Goal: Task Accomplishment & Management: Complete application form

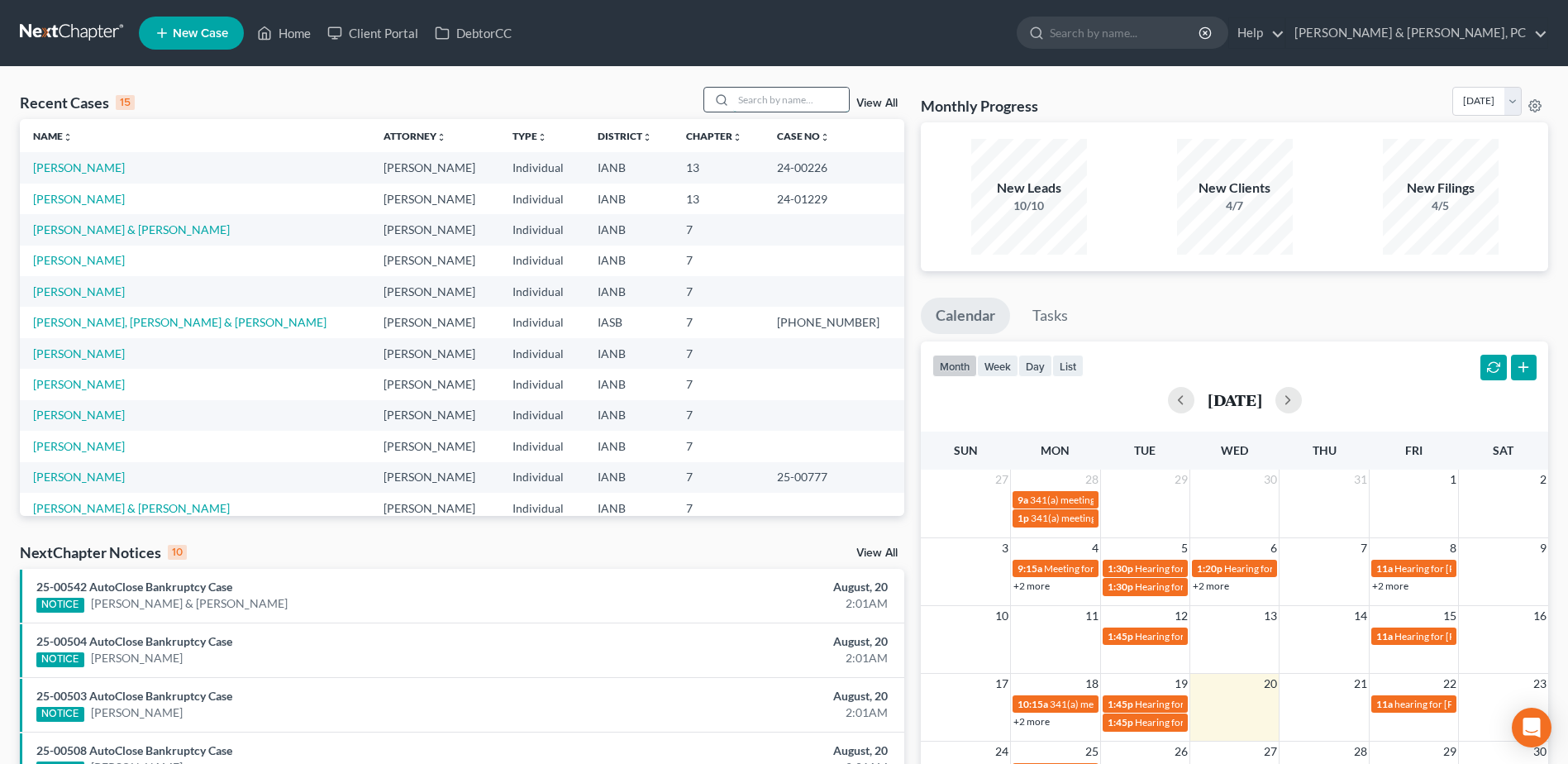
click at [785, 101] on input "search" at bounding box center [790, 100] width 116 height 24
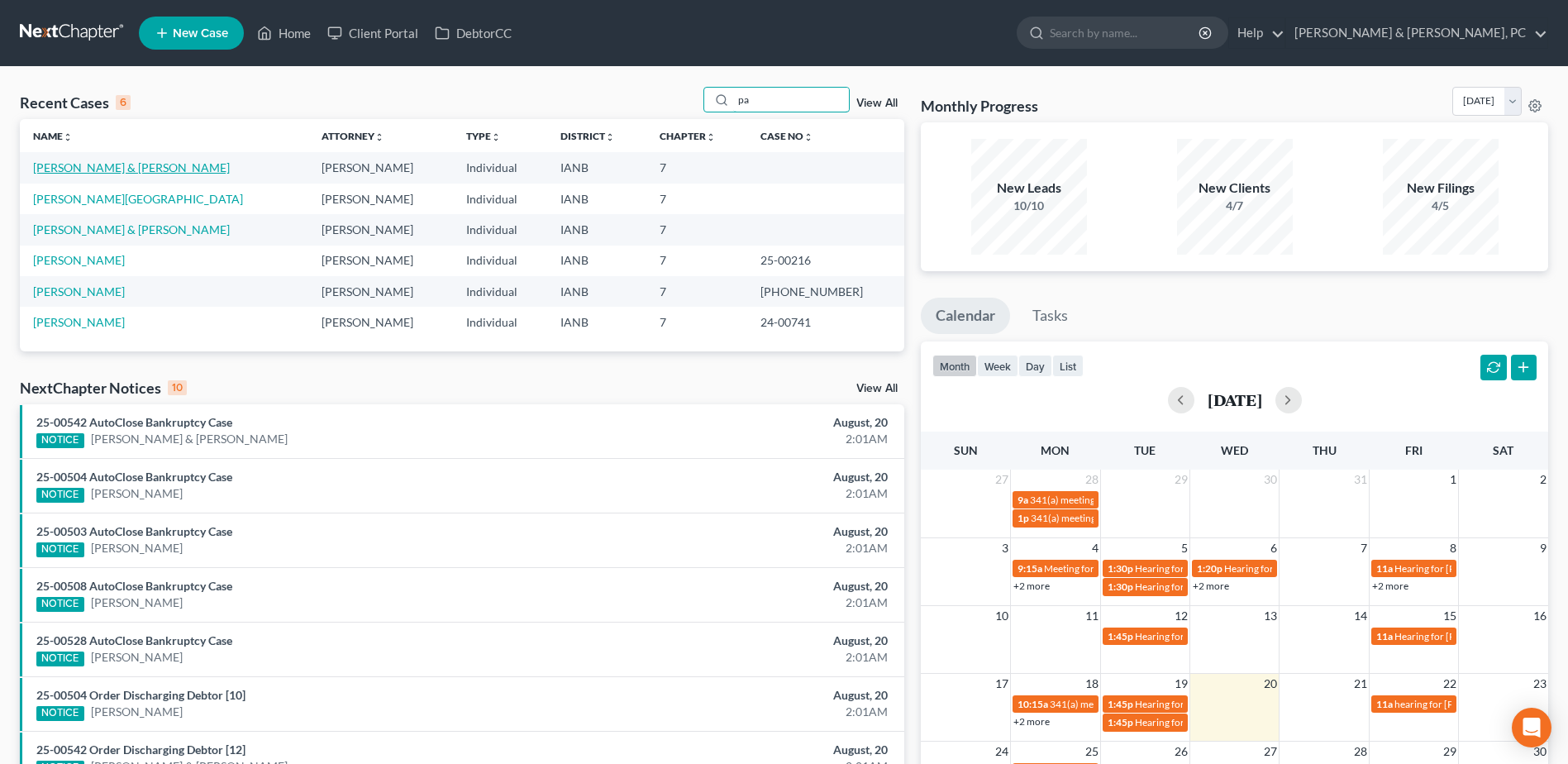
type input "pa"
click at [122, 166] on link "[PERSON_NAME] & [PERSON_NAME]" at bounding box center [132, 167] width 197 height 14
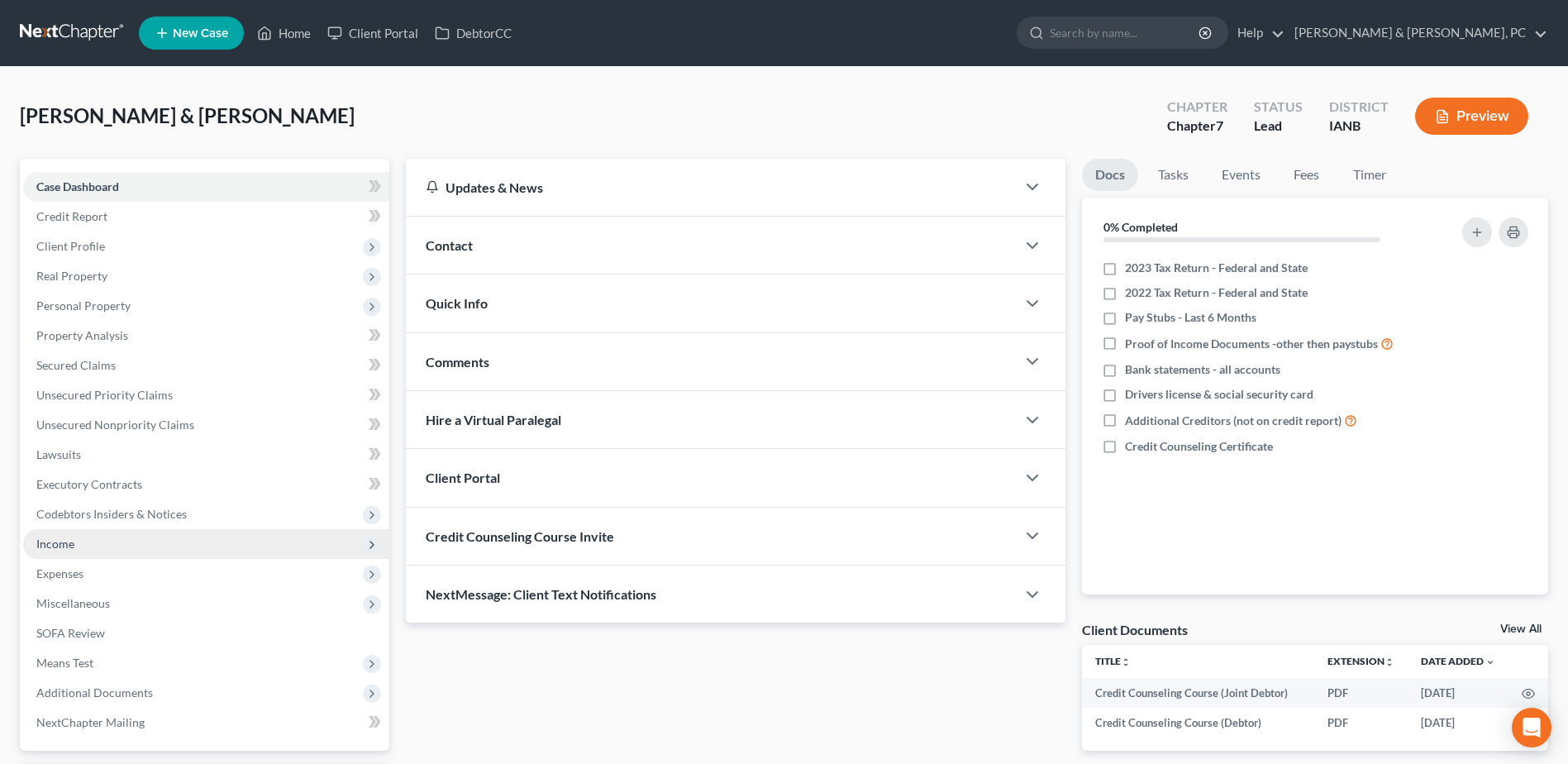
click at [60, 545] on span "Income" at bounding box center [55, 543] width 38 height 14
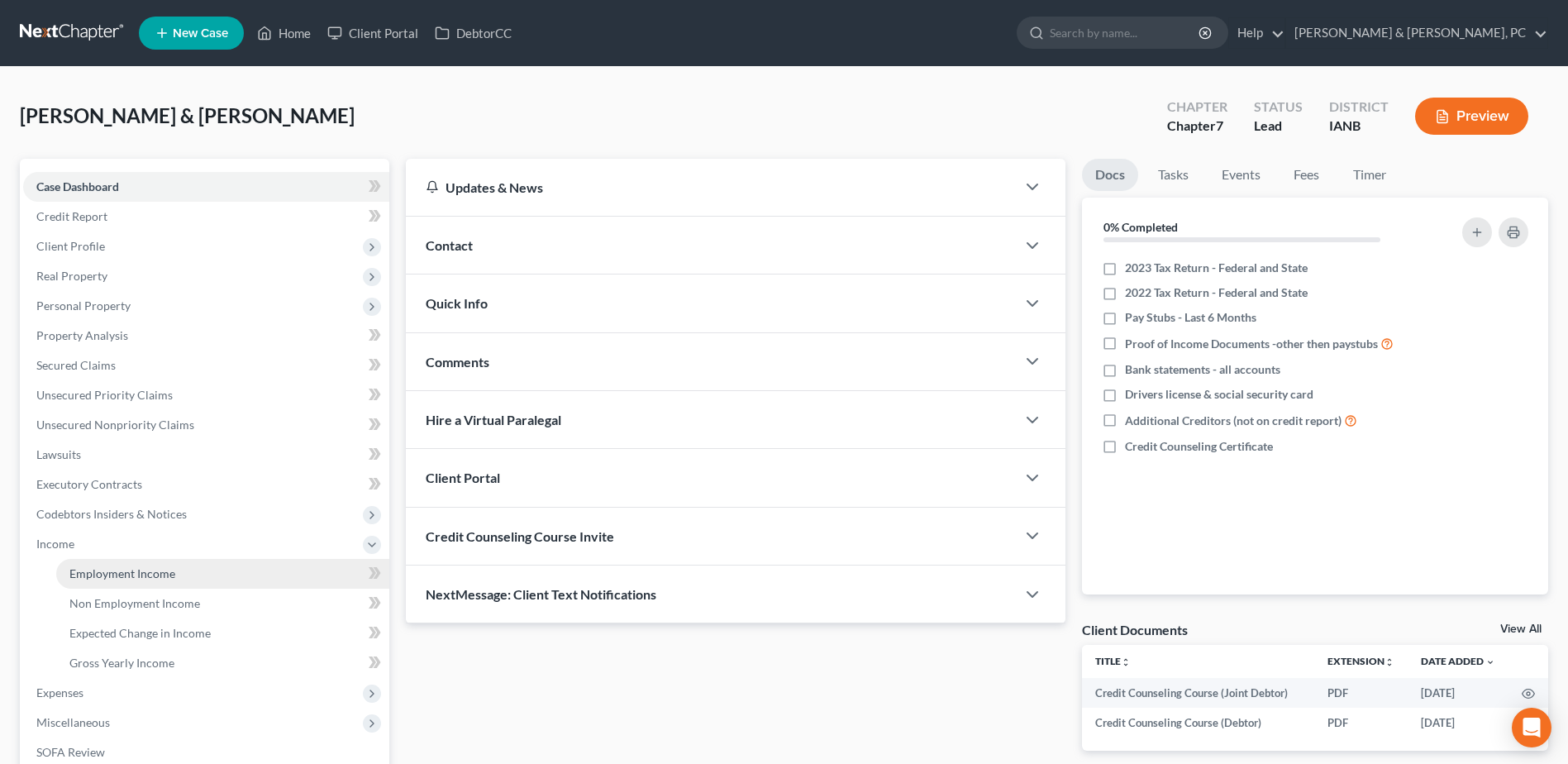
click at [78, 569] on span "Employment Income" at bounding box center [122, 573] width 105 height 14
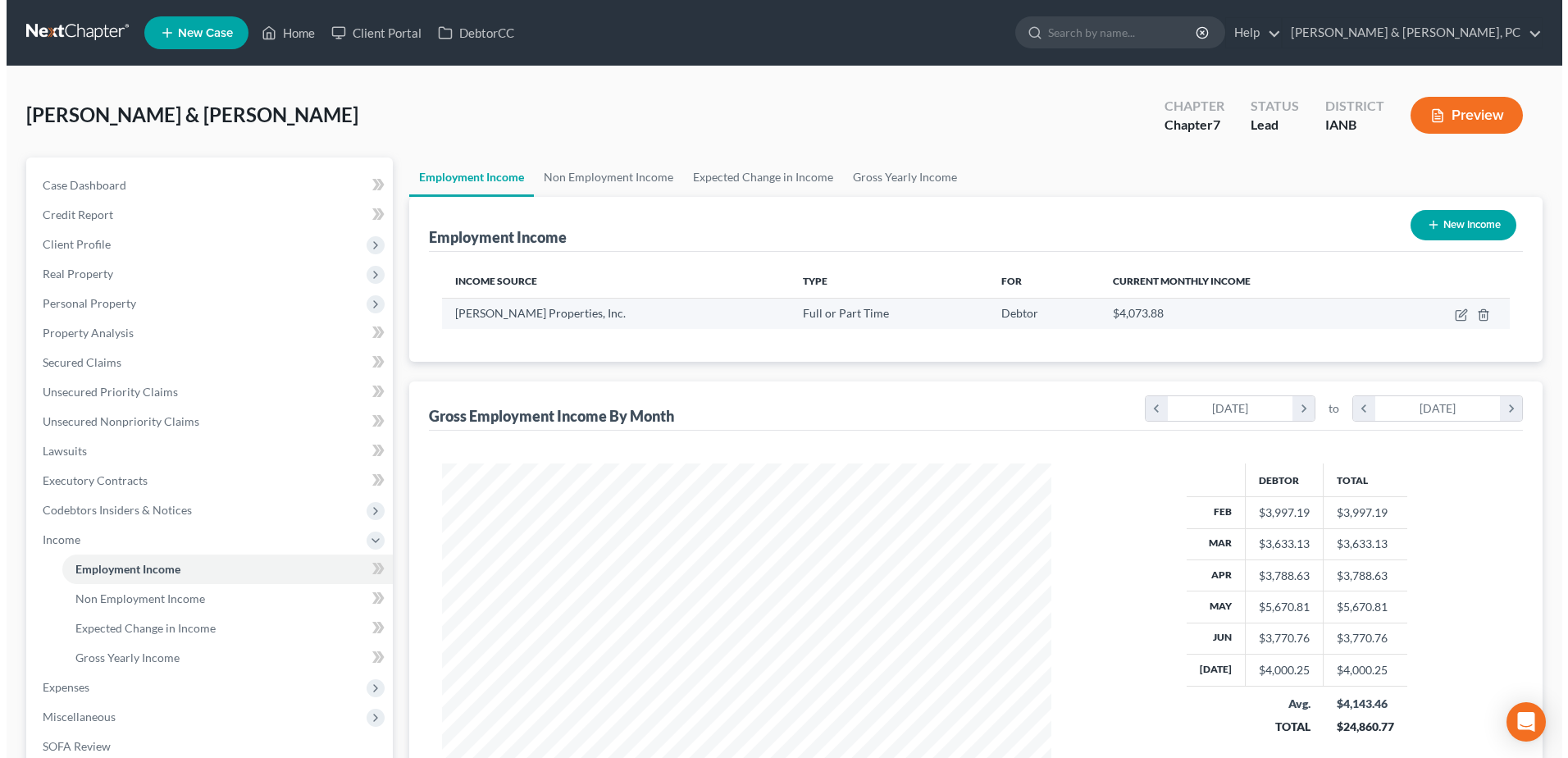
scroll to position [304, 641]
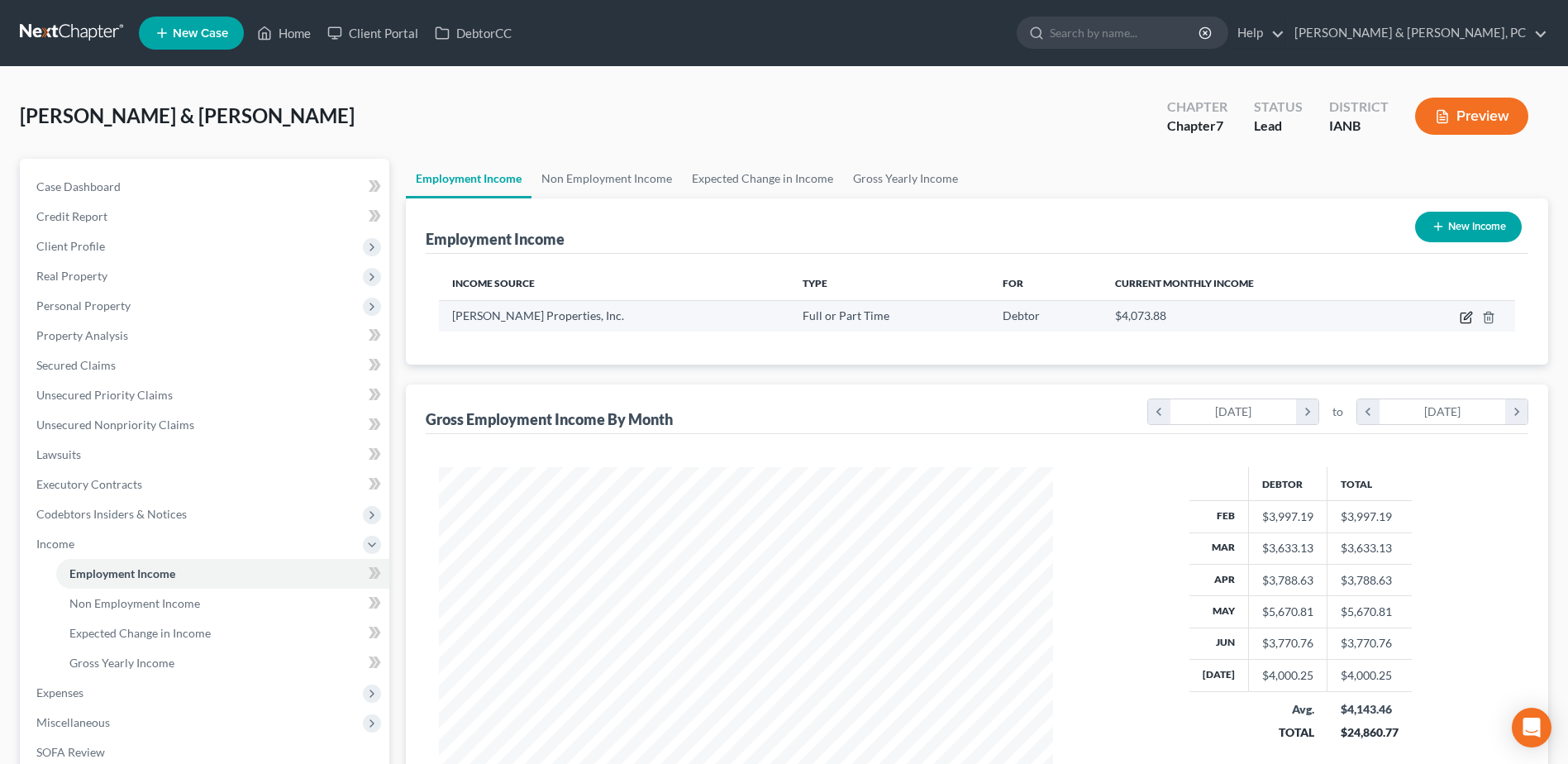
click at [1462, 316] on icon "button" at bounding box center [1467, 317] width 14 height 14
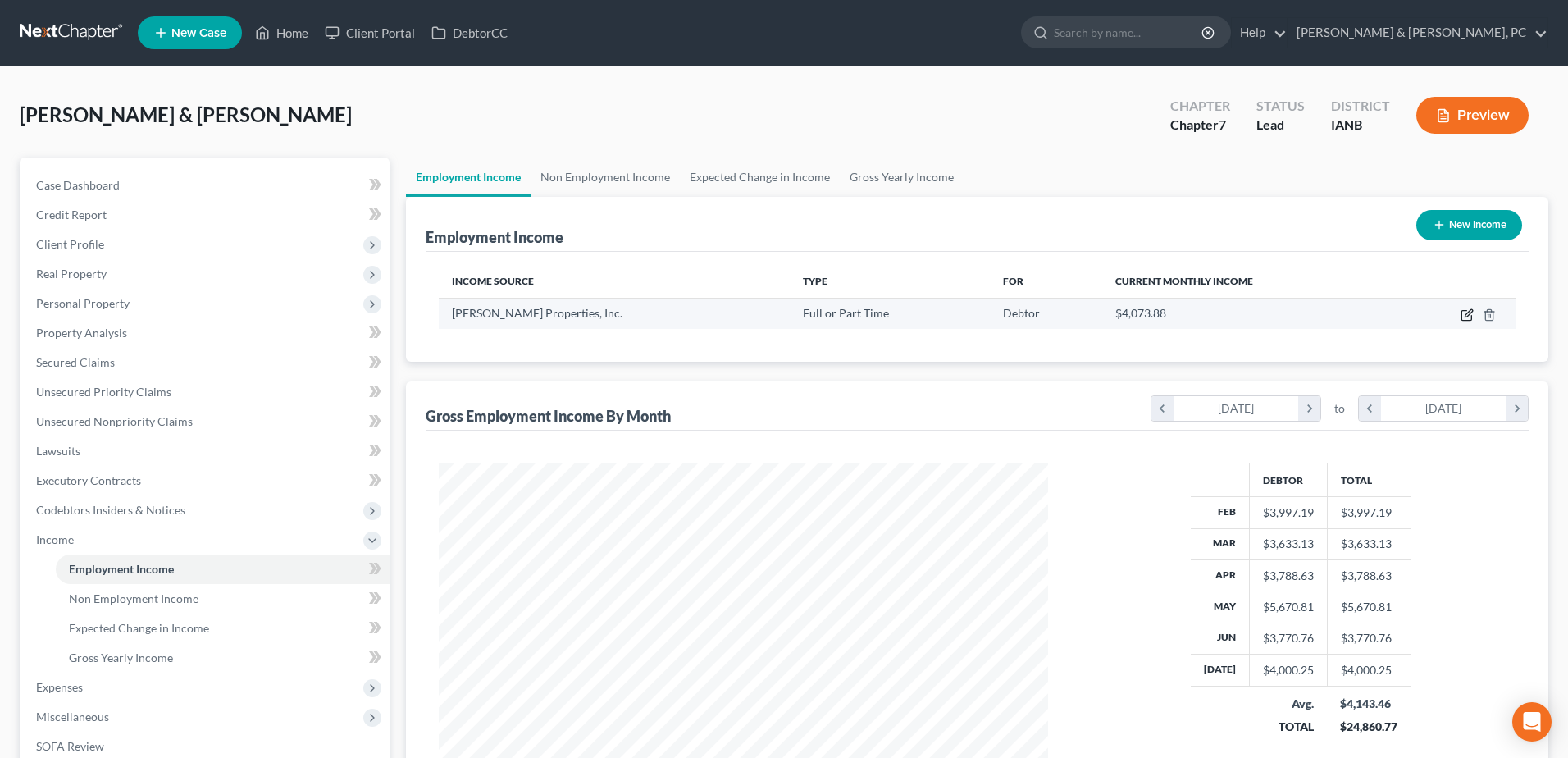
select select "0"
select select "16"
select select "2"
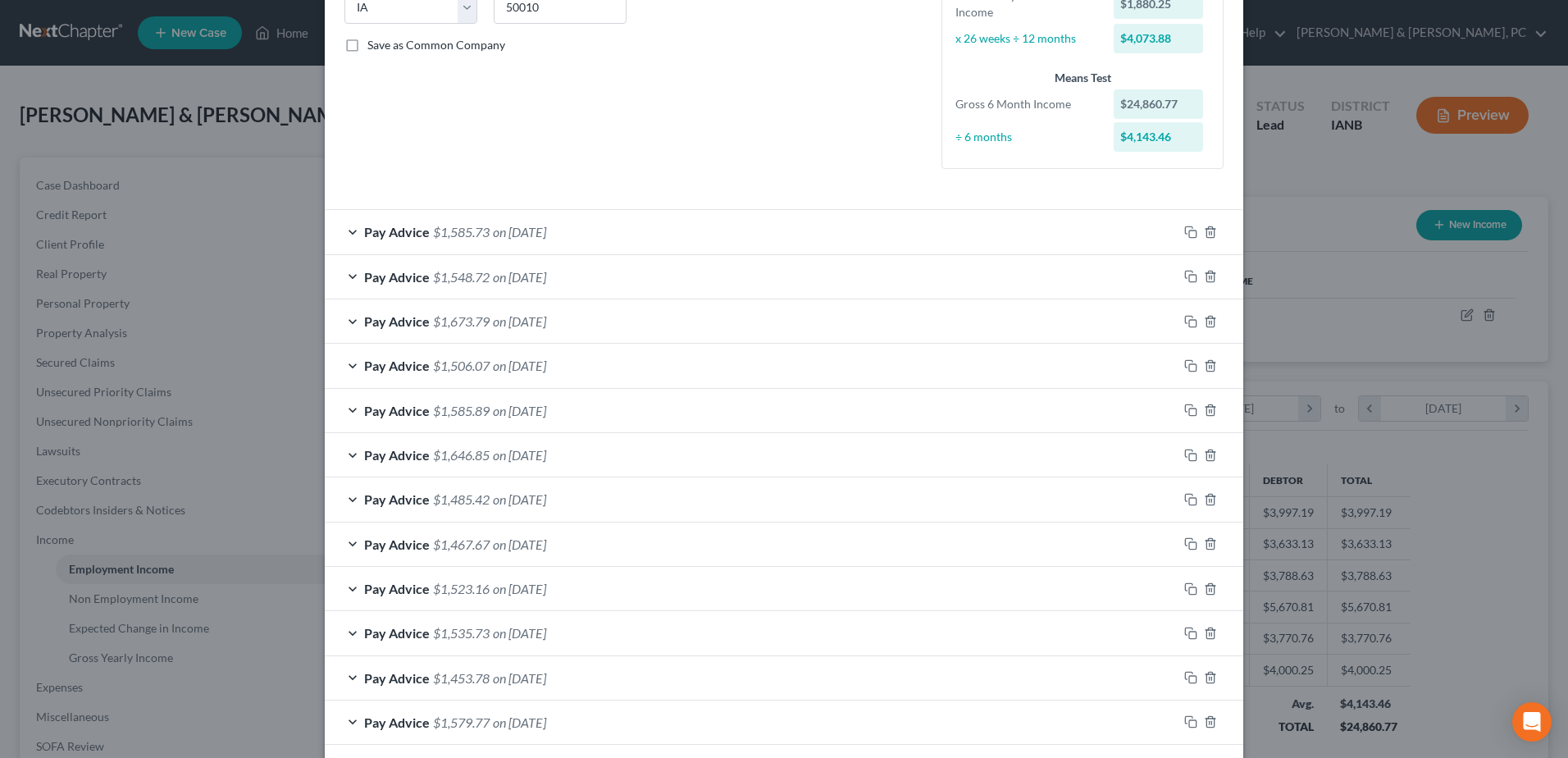
scroll to position [164, 0]
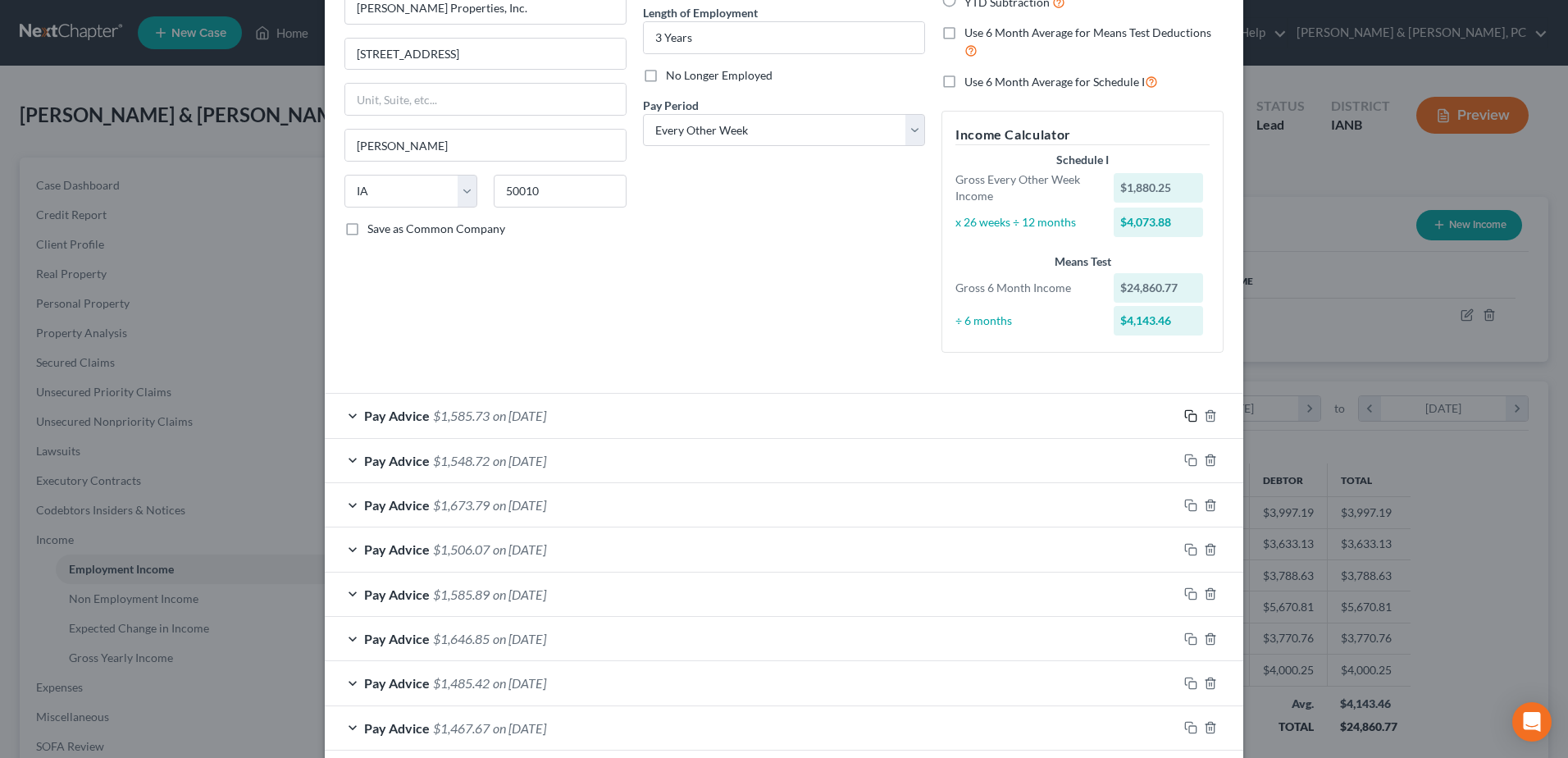
click at [1188, 418] on icon "button" at bounding box center [1191, 416] width 14 height 14
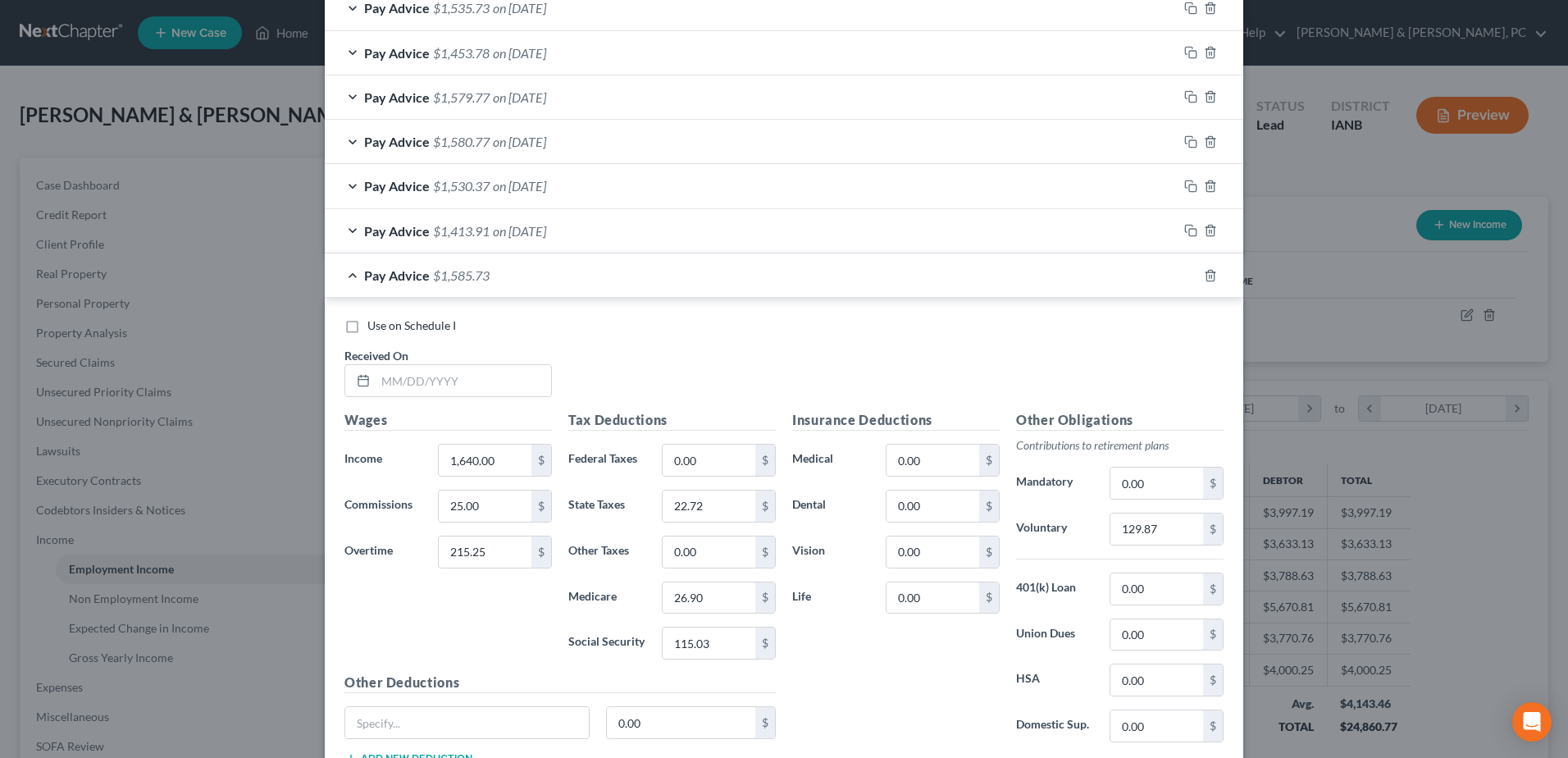
scroll to position [1066, 0]
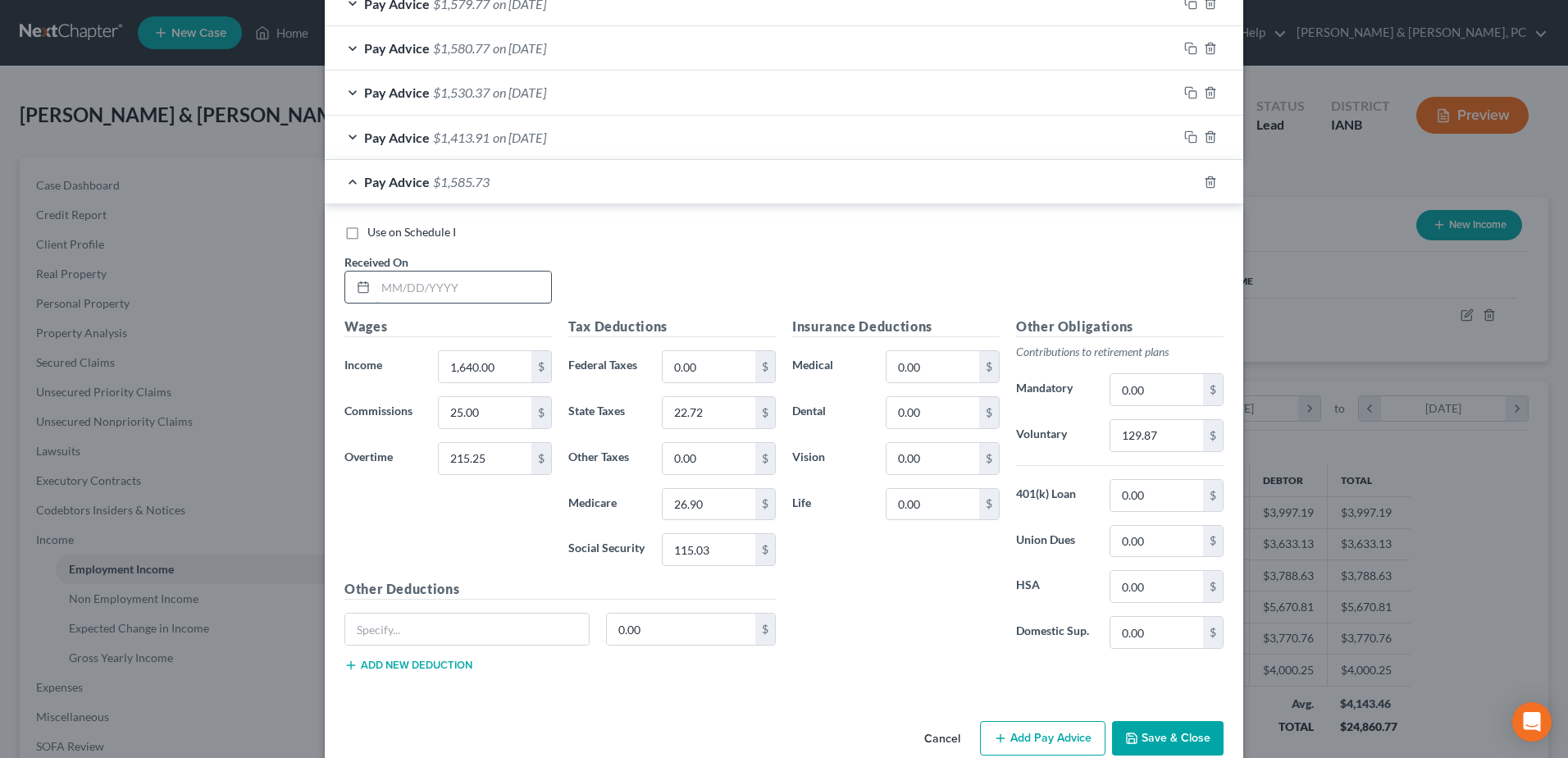
click at [456, 295] on input "text" at bounding box center [463, 287] width 175 height 31
type input "08/08/2025"
click at [489, 452] on input "215.25" at bounding box center [485, 458] width 93 height 31
type input "1,153.13"
click at [516, 530] on div "Wages Income * 1,640.00 $ Commissions 25.00 $ Overtime 1,153.13 $" at bounding box center [447, 447] width 224 height 262
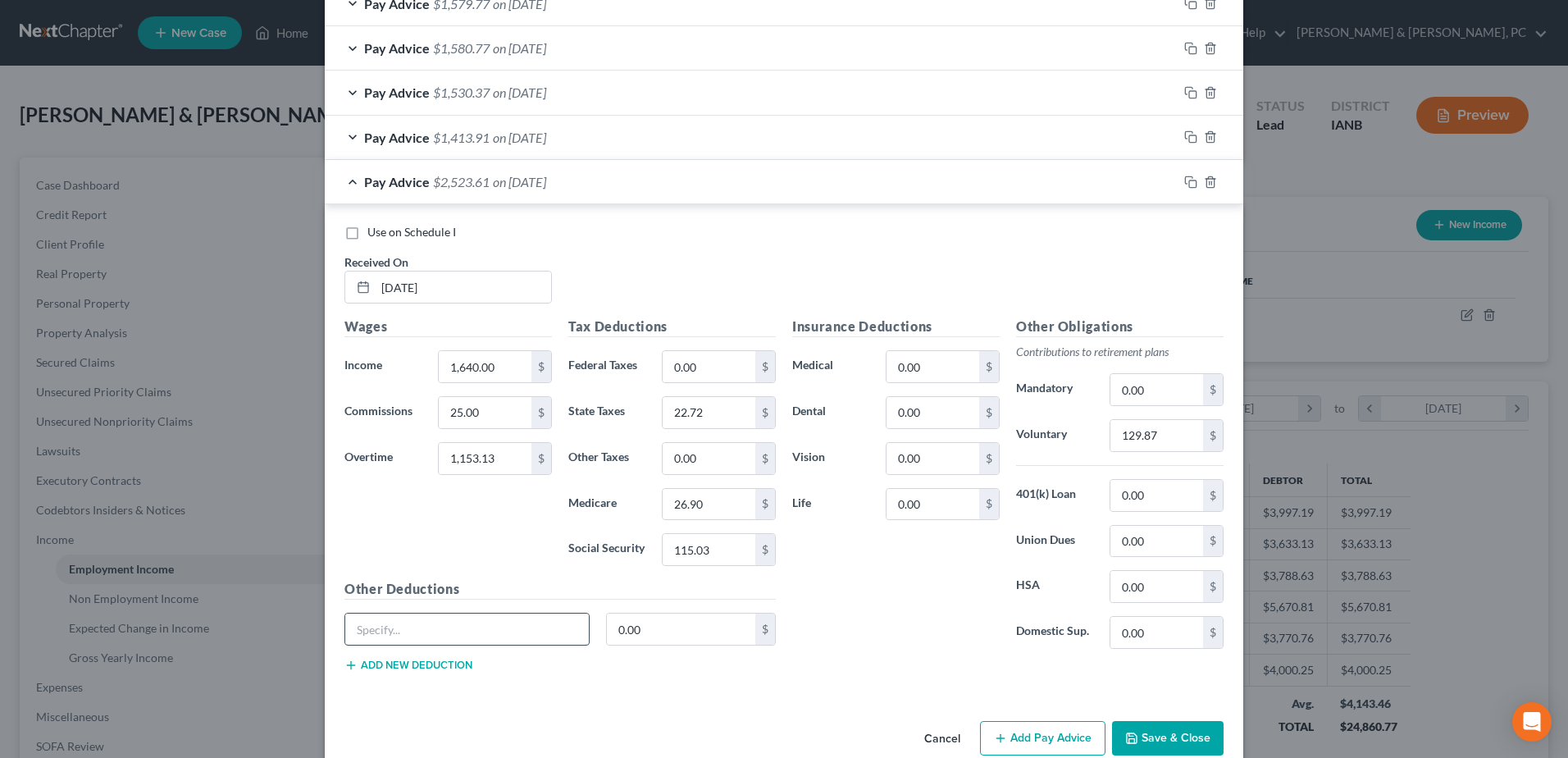
click at [487, 635] on input "text" at bounding box center [467, 629] width 244 height 31
type input "giuft"
click at [1209, 180] on icon "button" at bounding box center [1211, 182] width 14 height 14
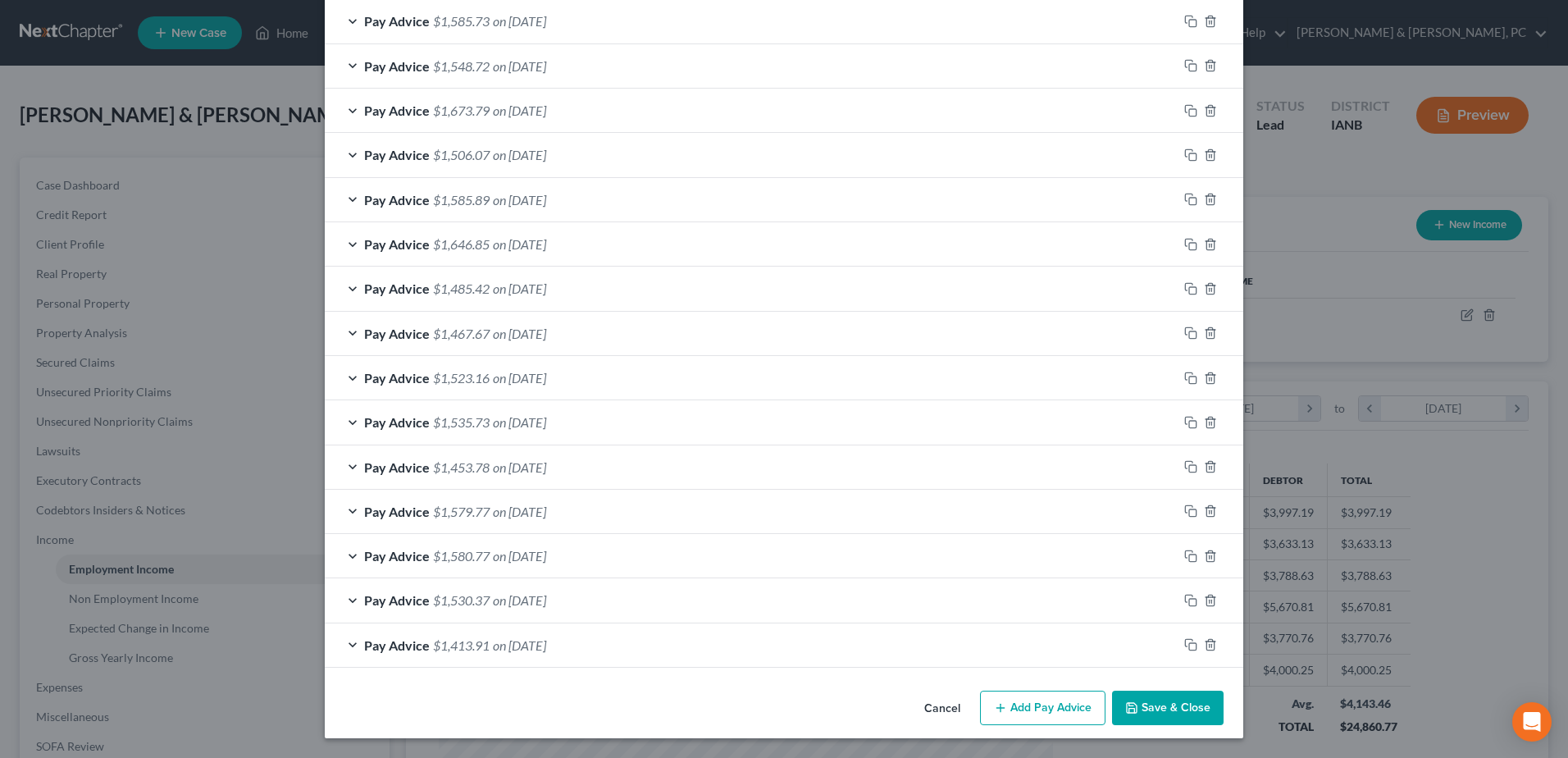
scroll to position [559, 0]
click at [1041, 720] on button "Add Pay Advice" at bounding box center [1042, 708] width 126 height 35
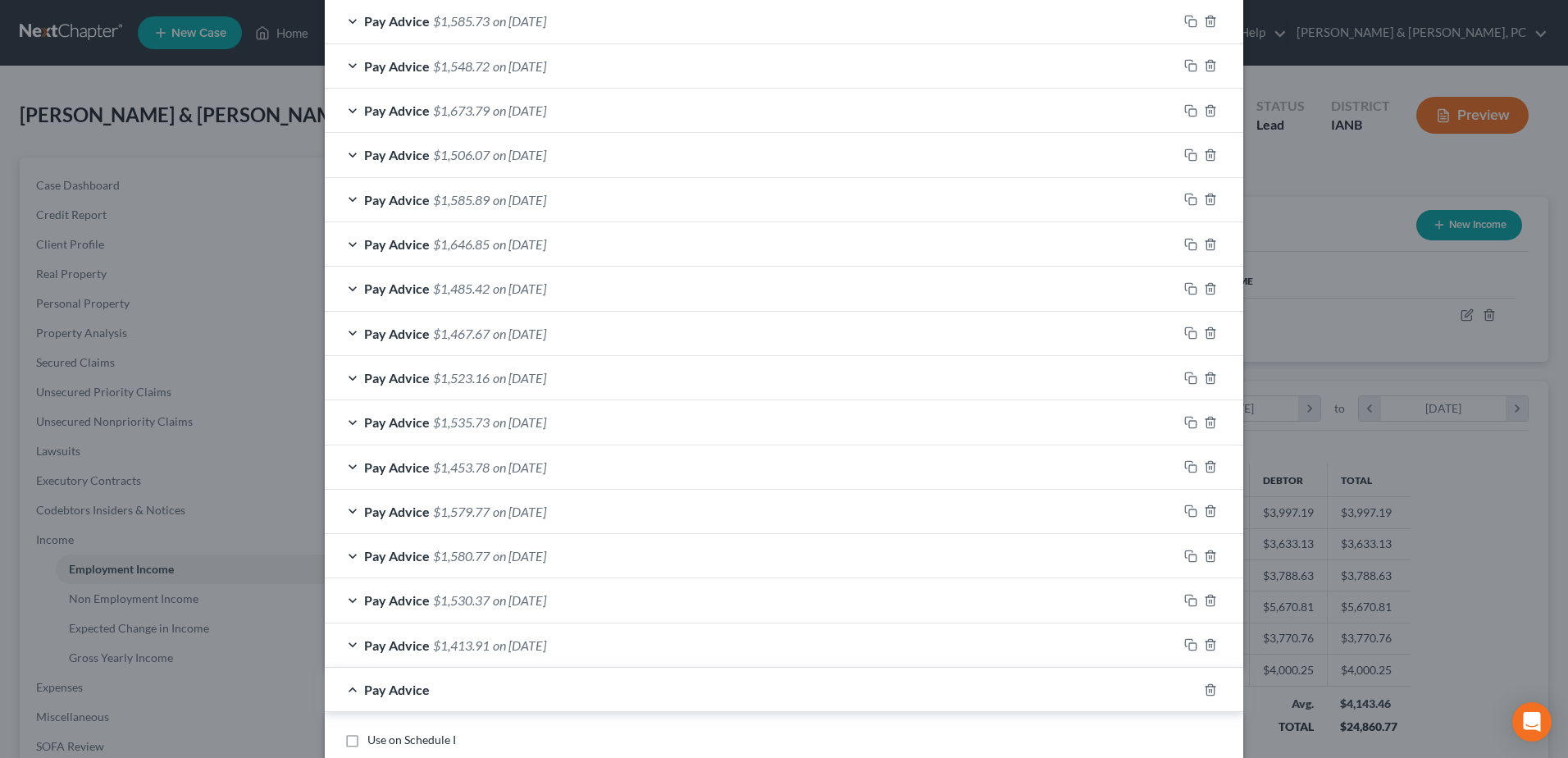
scroll to position [887, 0]
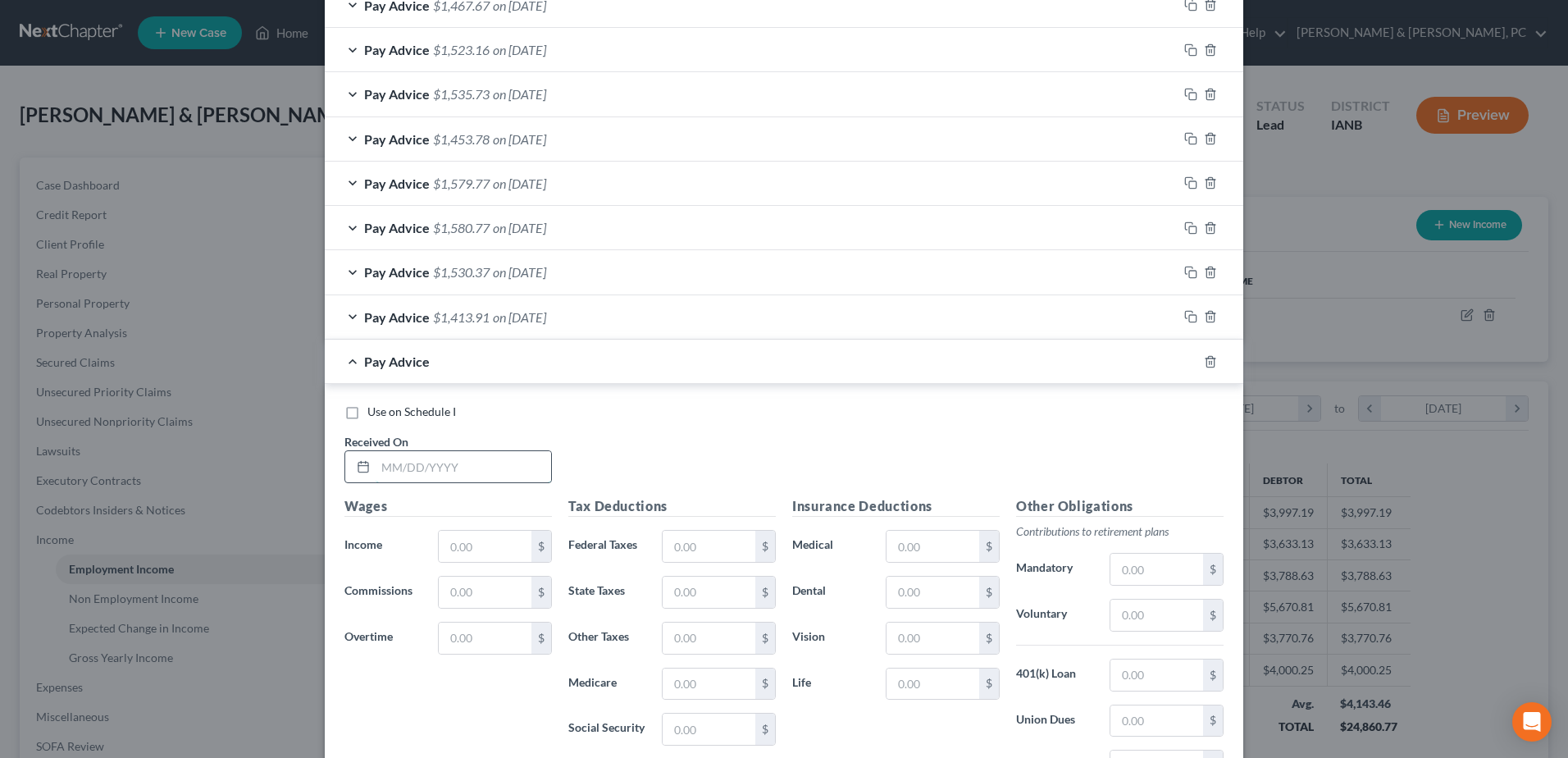
click at [463, 461] on input "text" at bounding box center [463, 467] width 175 height 31
type input "08/08/2025"
click at [474, 530] on div "$" at bounding box center [495, 546] width 114 height 33
click at [469, 541] on input "text" at bounding box center [485, 546] width 93 height 31
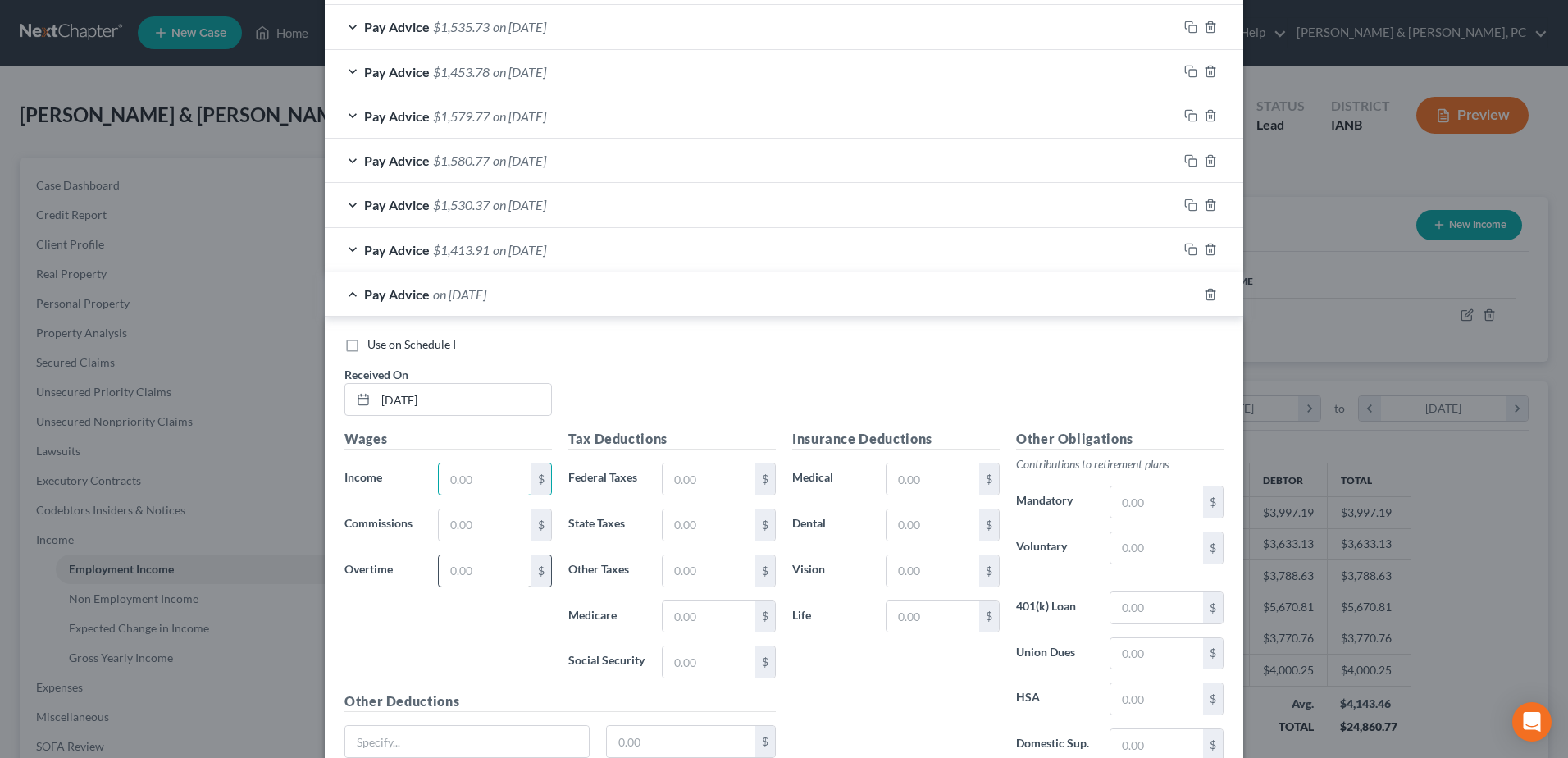
scroll to position [968, 0]
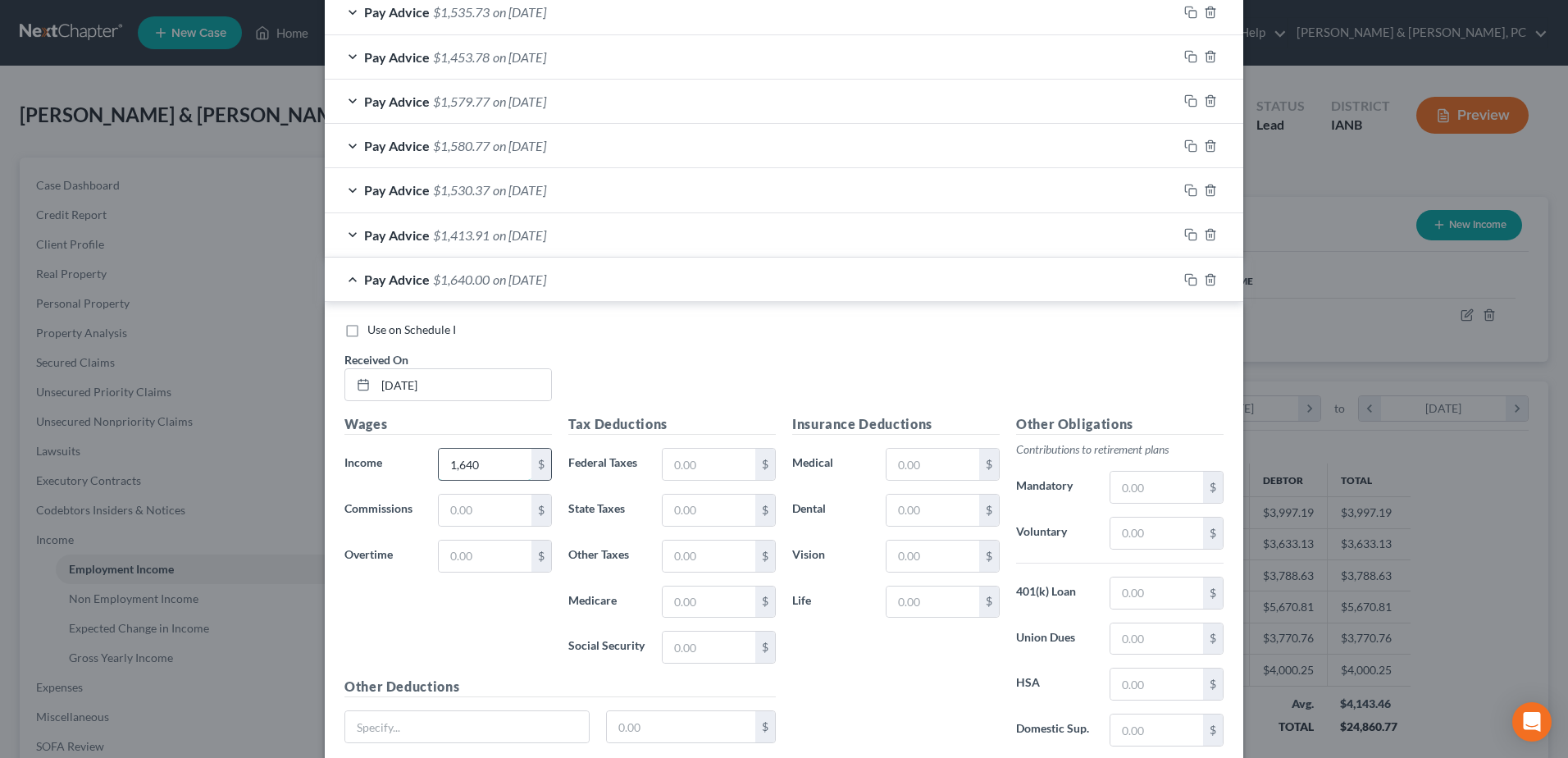
type input "1,640"
type input "1,153.13"
click at [465, 737] on input "text" at bounding box center [467, 726] width 244 height 31
type input "Gift Card"
click at [680, 743] on div "$" at bounding box center [691, 727] width 170 height 33
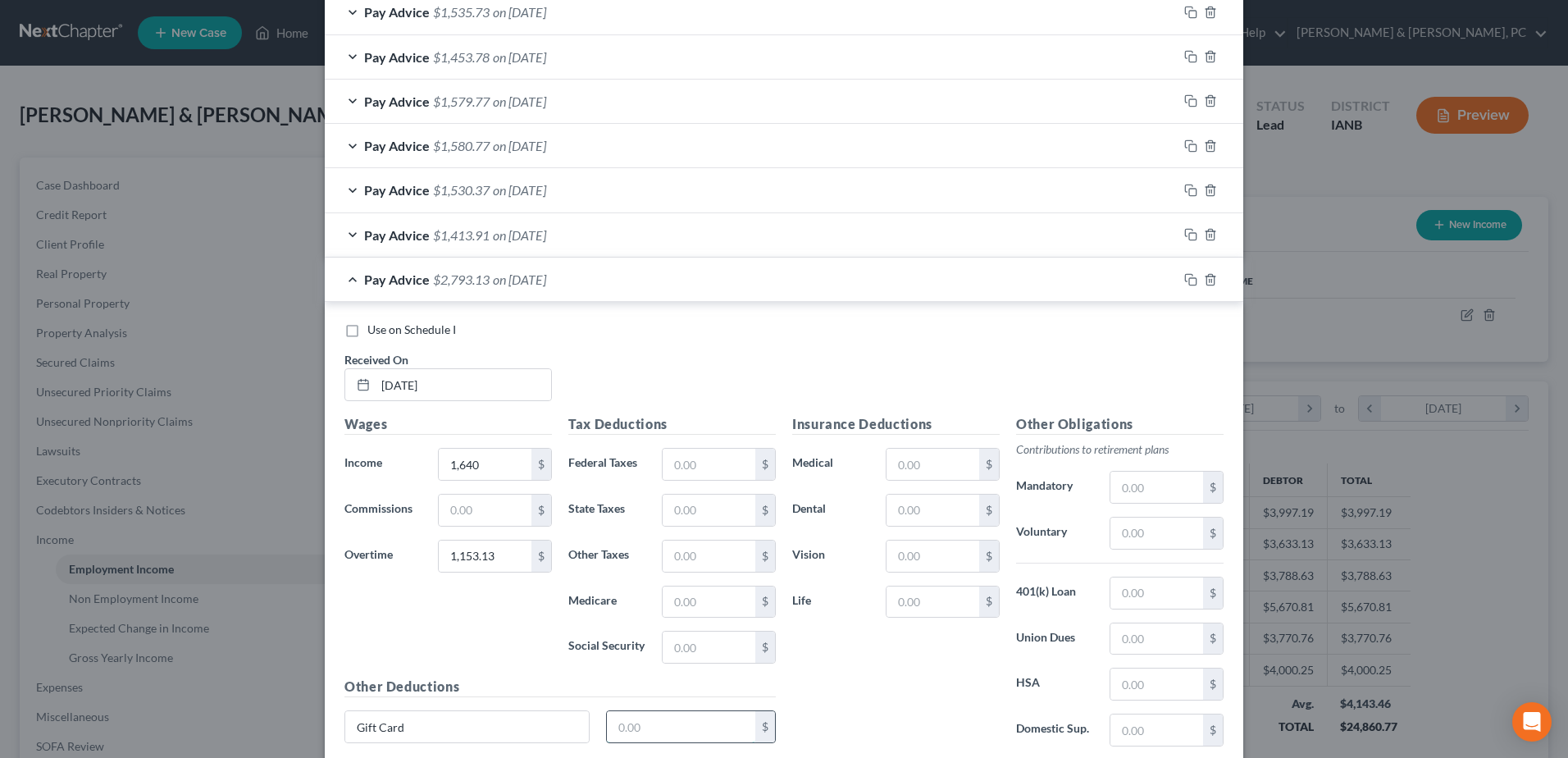
click at [683, 727] on input "text" at bounding box center [681, 726] width 149 height 31
type input "150"
click at [699, 472] on input "text" at bounding box center [709, 464] width 93 height 31
type input "61.57"
type input "42.68"
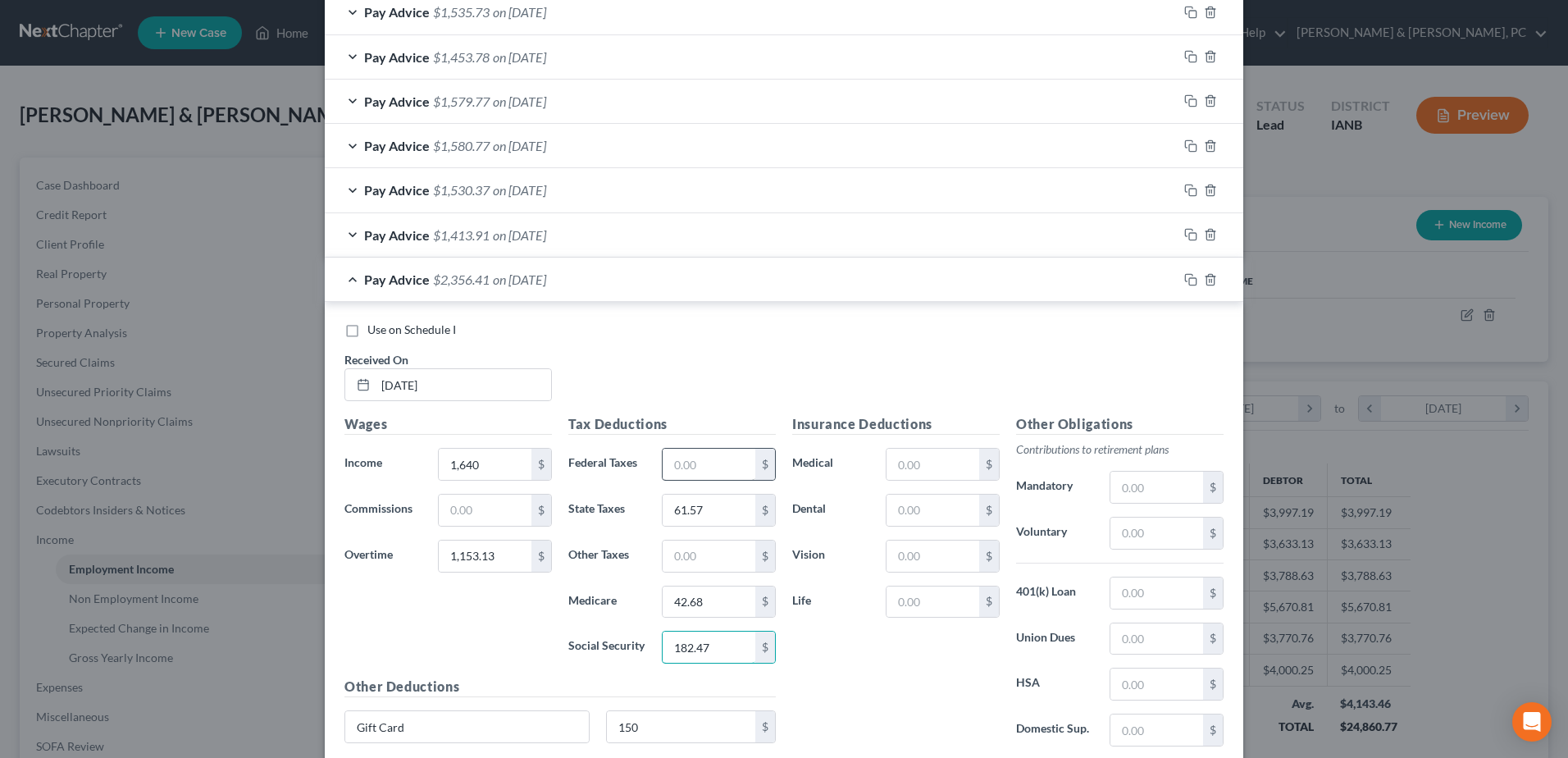
type input "182.47"
click at [480, 523] on input "text" at bounding box center [485, 510] width 93 height 31
type input "25"
click at [1165, 531] on input "text" at bounding box center [1157, 533] width 93 height 31
type input "195.52"
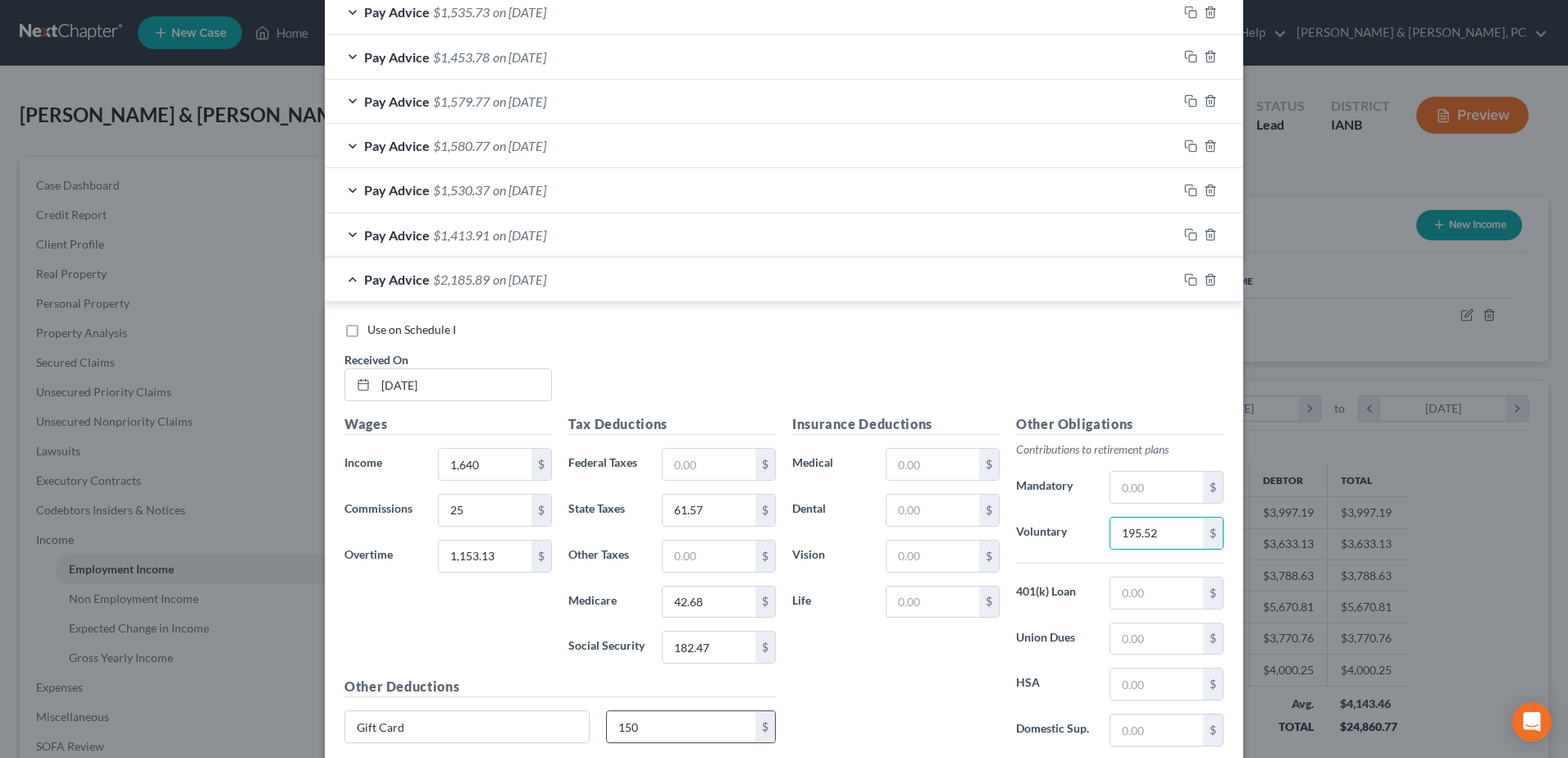
click at [708, 729] on input "150" at bounding box center [681, 726] width 149 height 31
type input "0"
click at [451, 728] on input "Gift Card" at bounding box center [467, 726] width 244 height 31
type input "G"
click at [890, 721] on div "Insurance Deductions Medical $ Dental $ Vision $ Life $" at bounding box center [895, 587] width 224 height 346
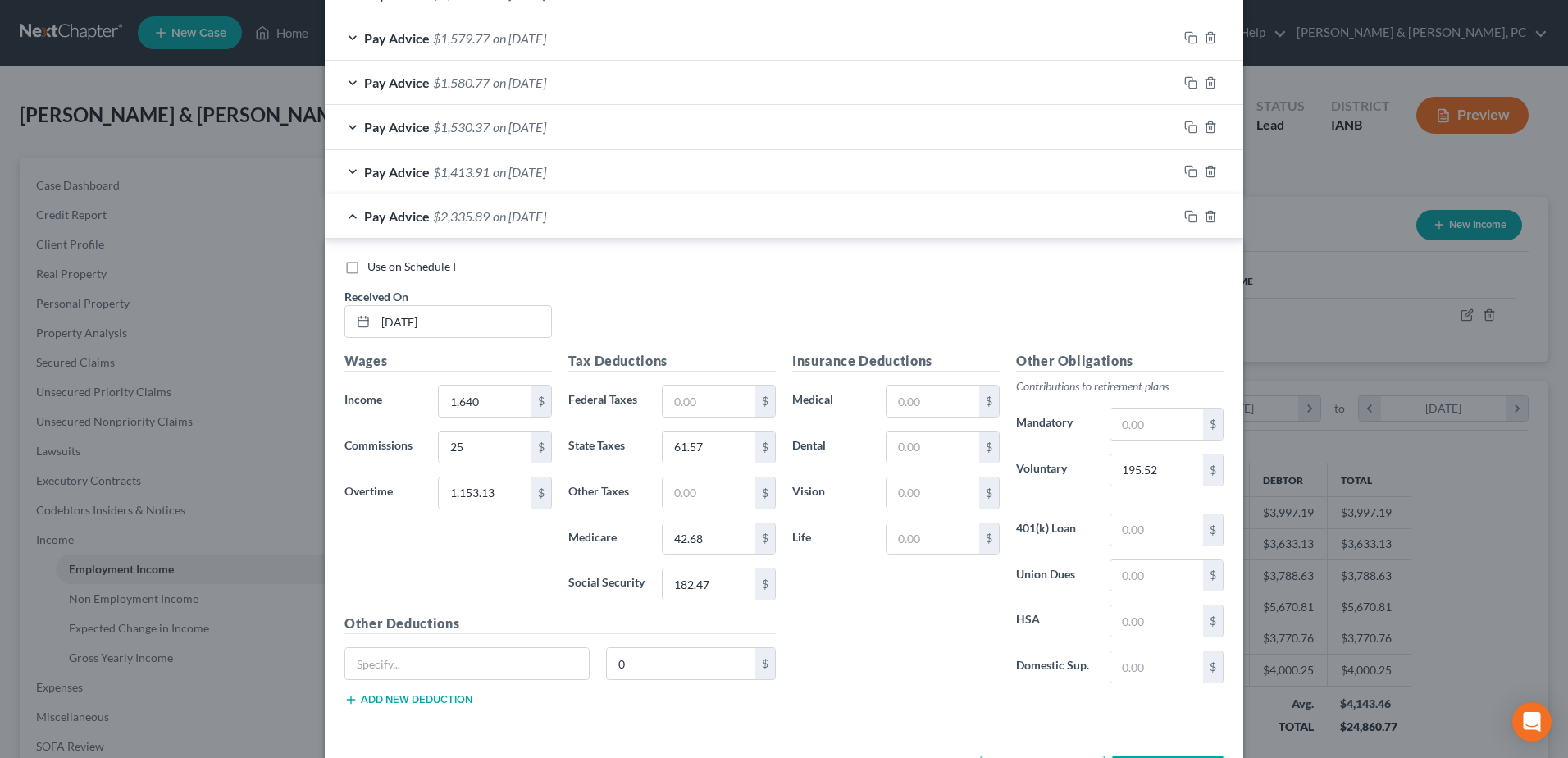
scroll to position [1097, 0]
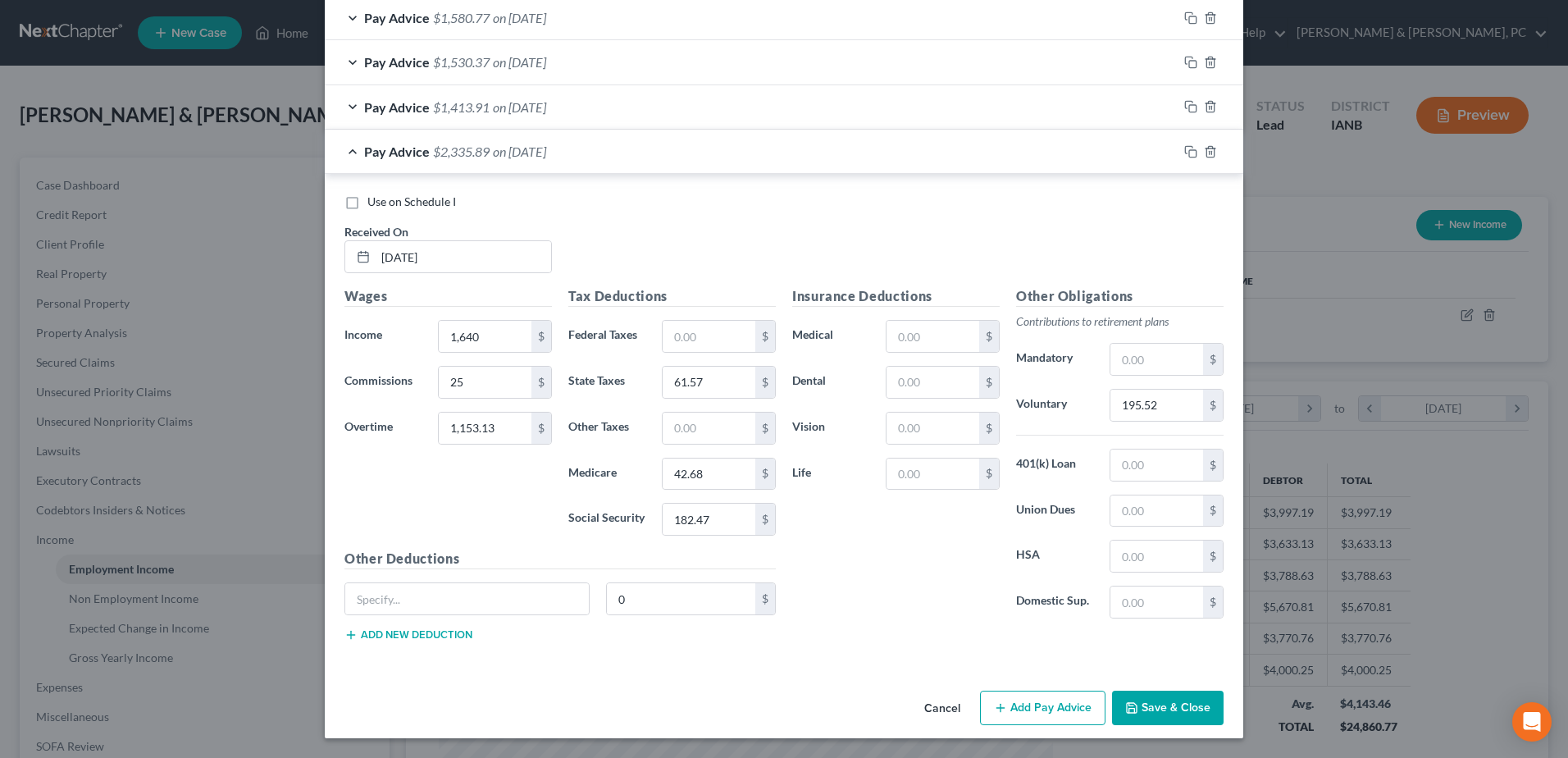
click at [1074, 704] on button "Add Pay Advice" at bounding box center [1042, 708] width 126 height 35
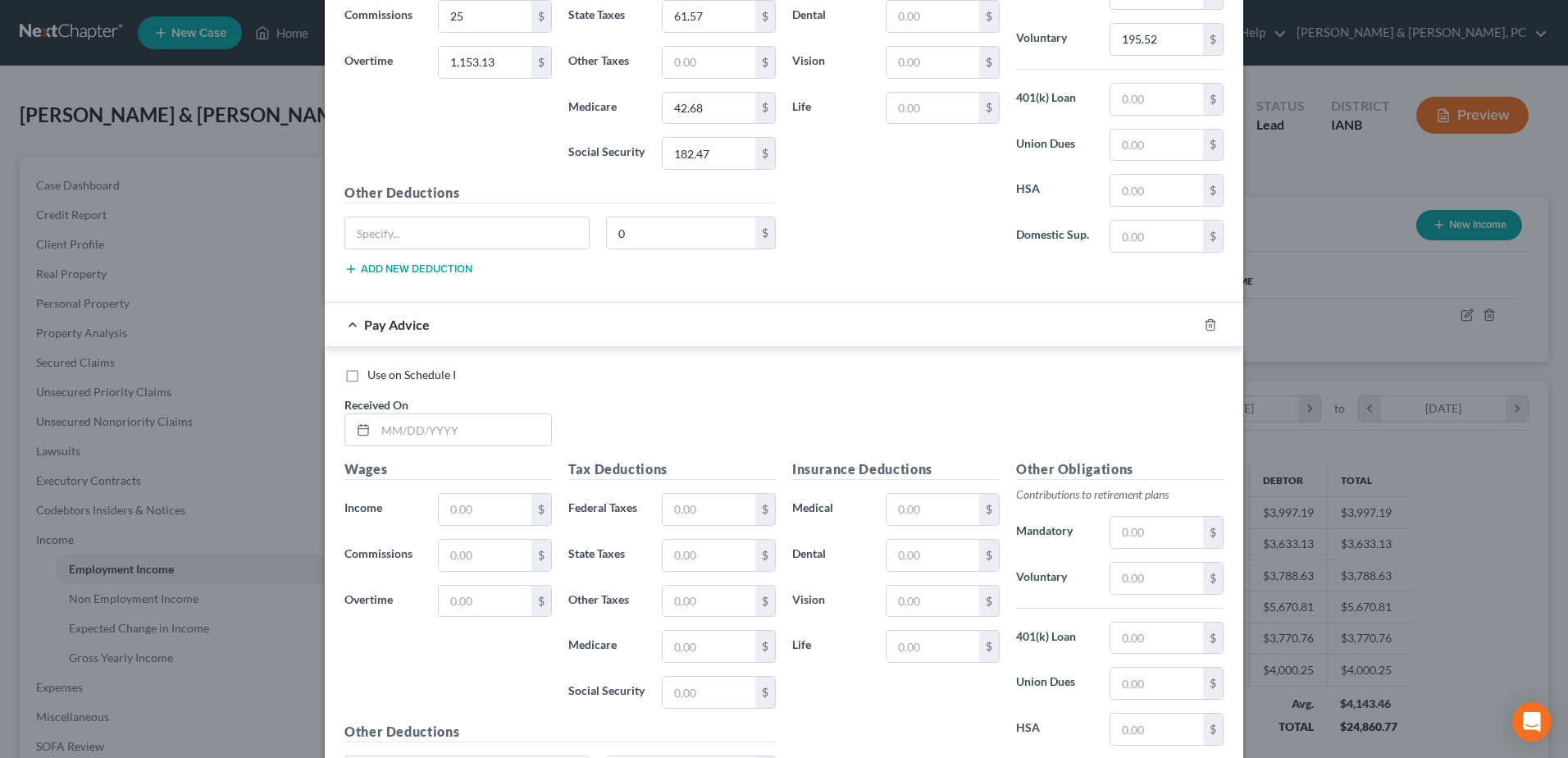
scroll to position [1589, 0]
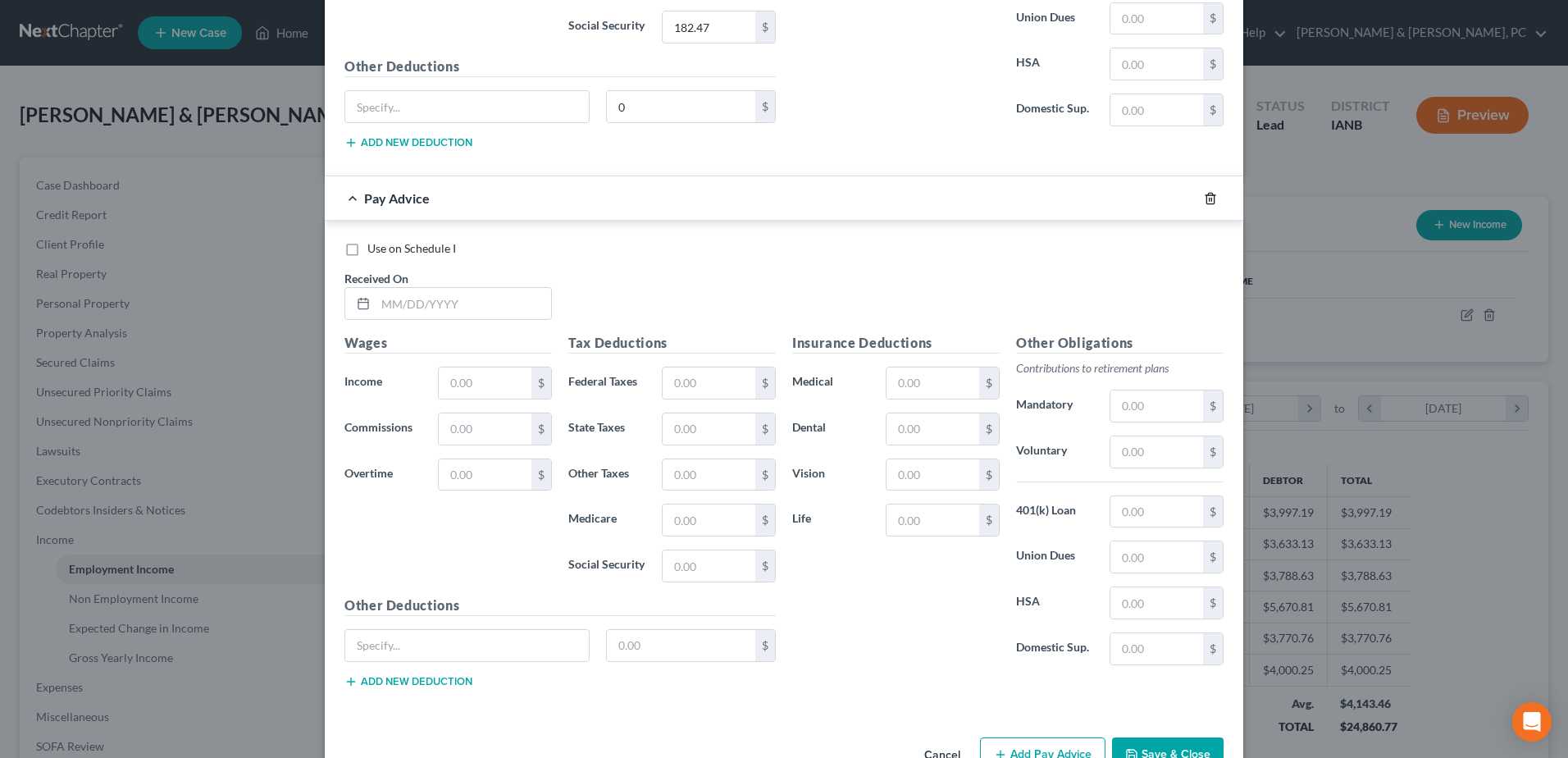
click at [1204, 198] on icon "button" at bounding box center [1211, 198] width 14 height 14
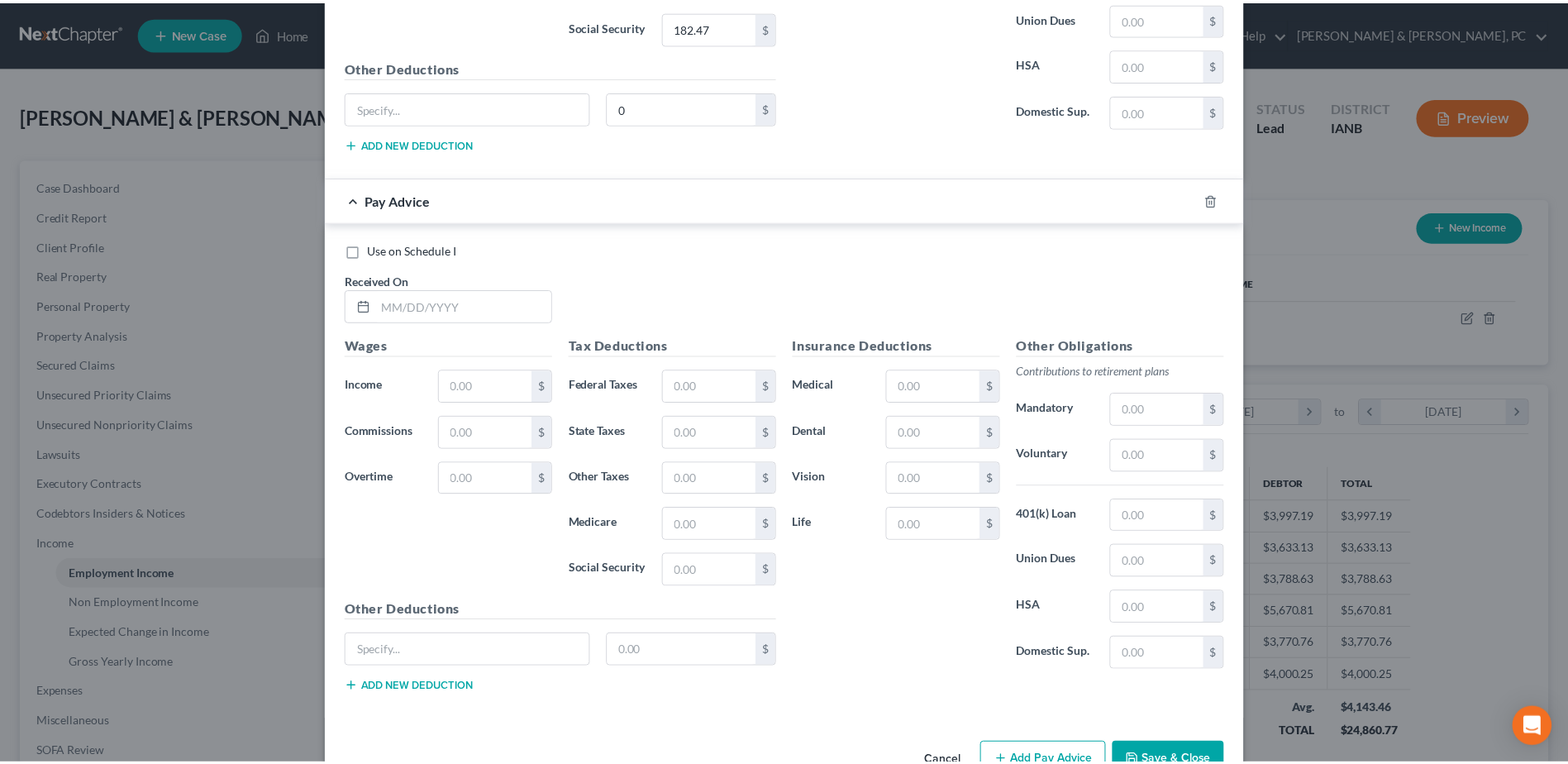
scroll to position [1106, 0]
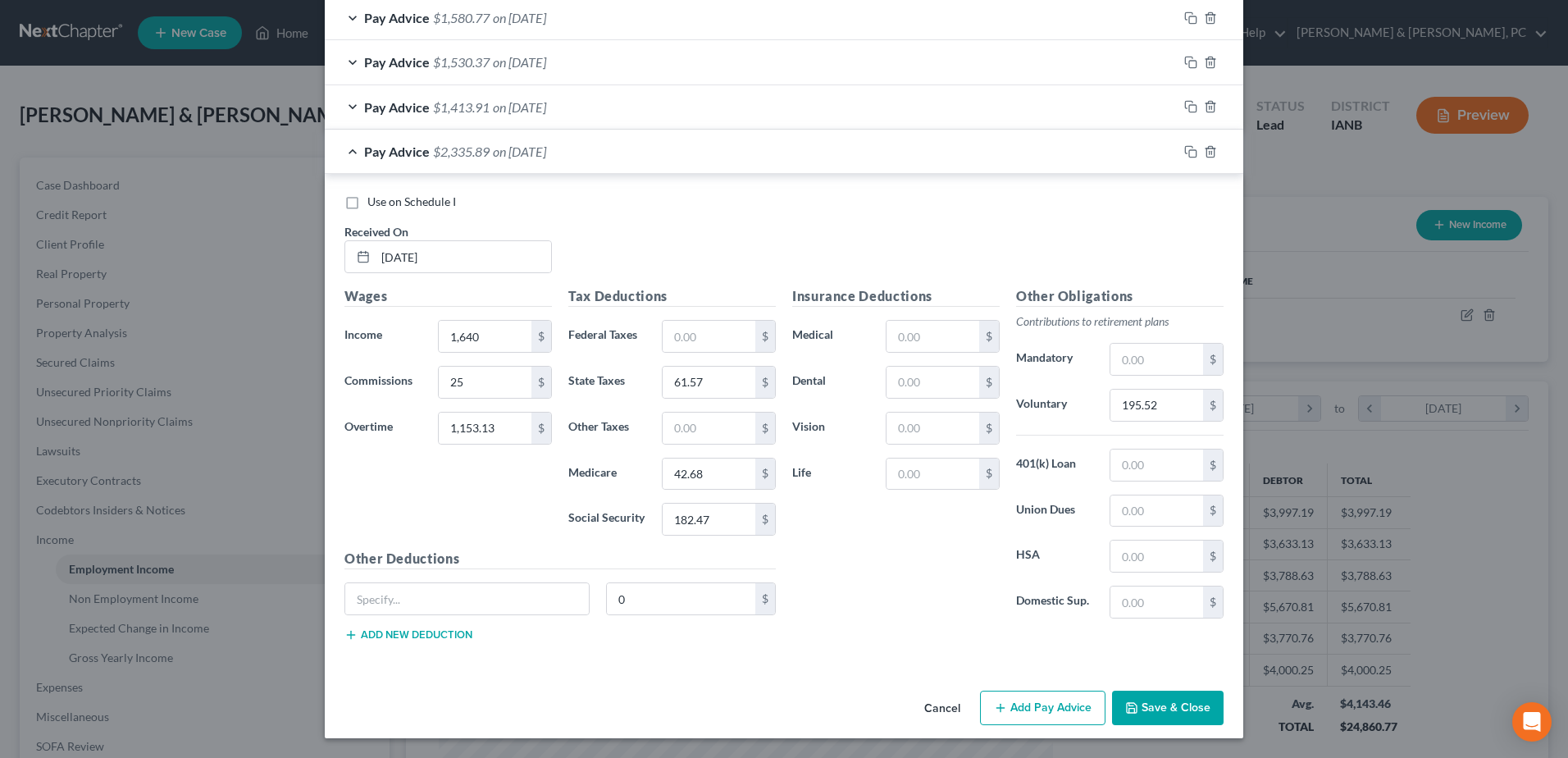
click at [1156, 701] on button "Save & Close" at bounding box center [1167, 708] width 111 height 35
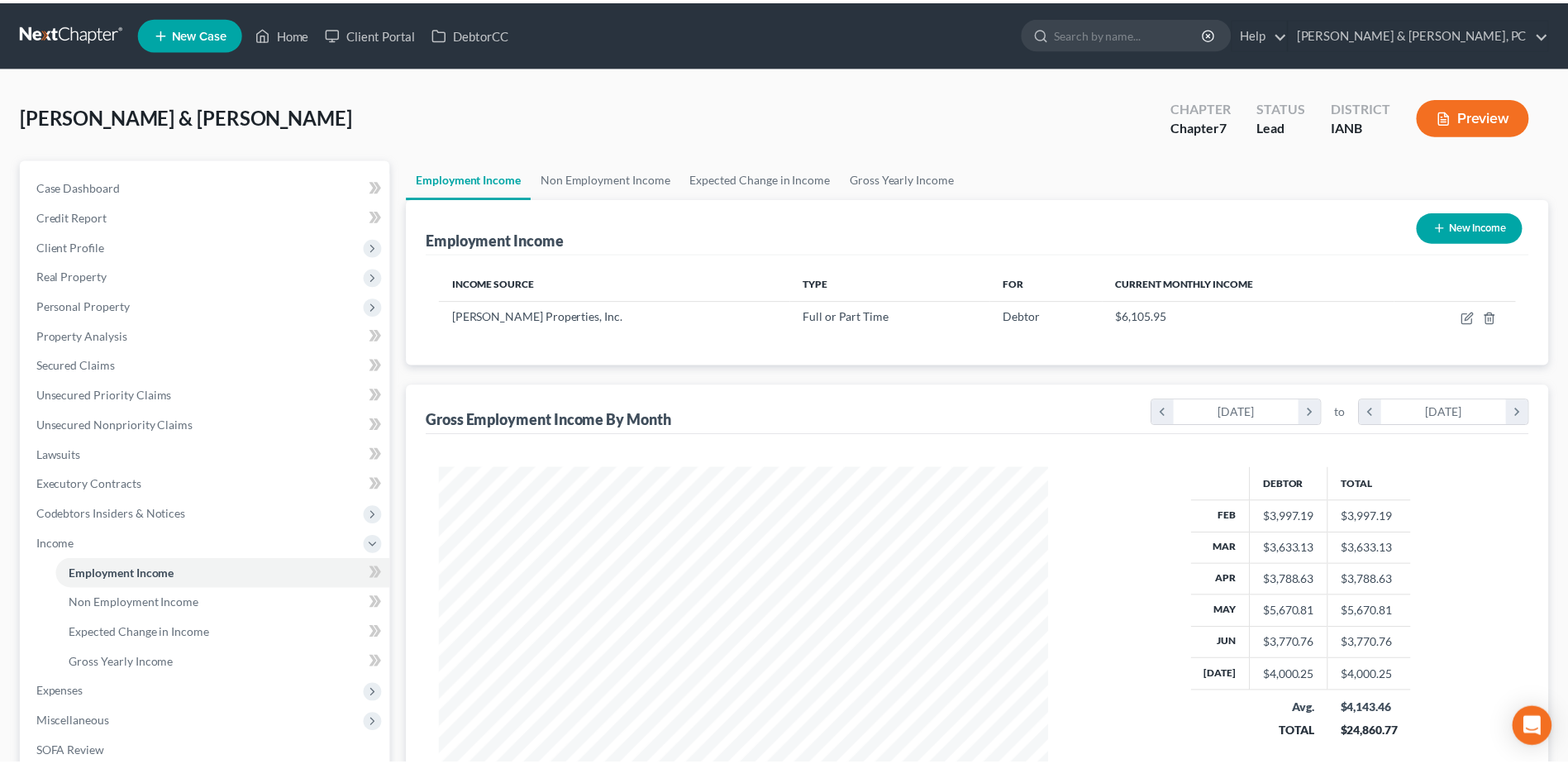
scroll to position [826211, 825868]
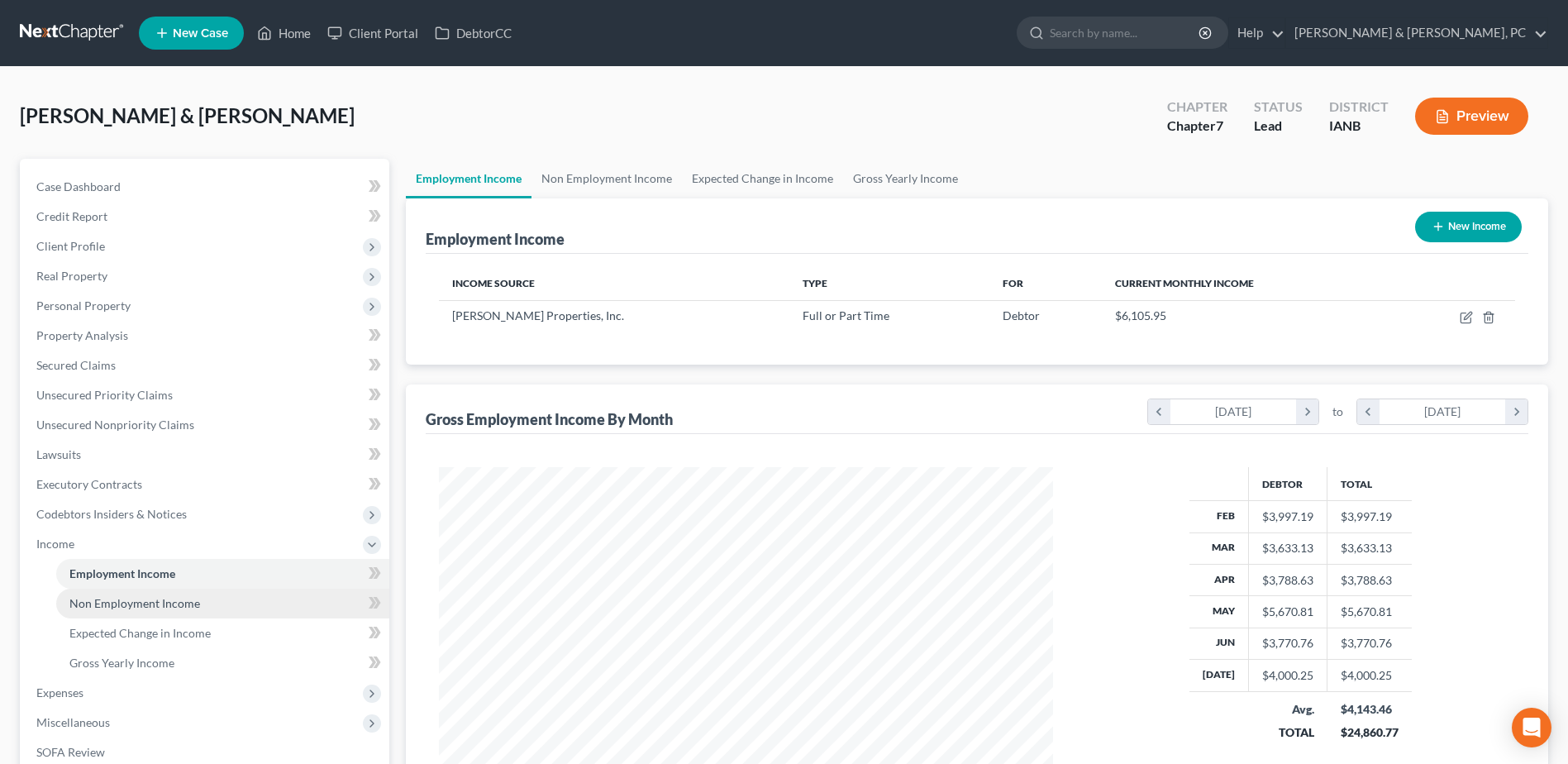
click at [195, 597] on span "Non Employment Income" at bounding box center [135, 603] width 131 height 14
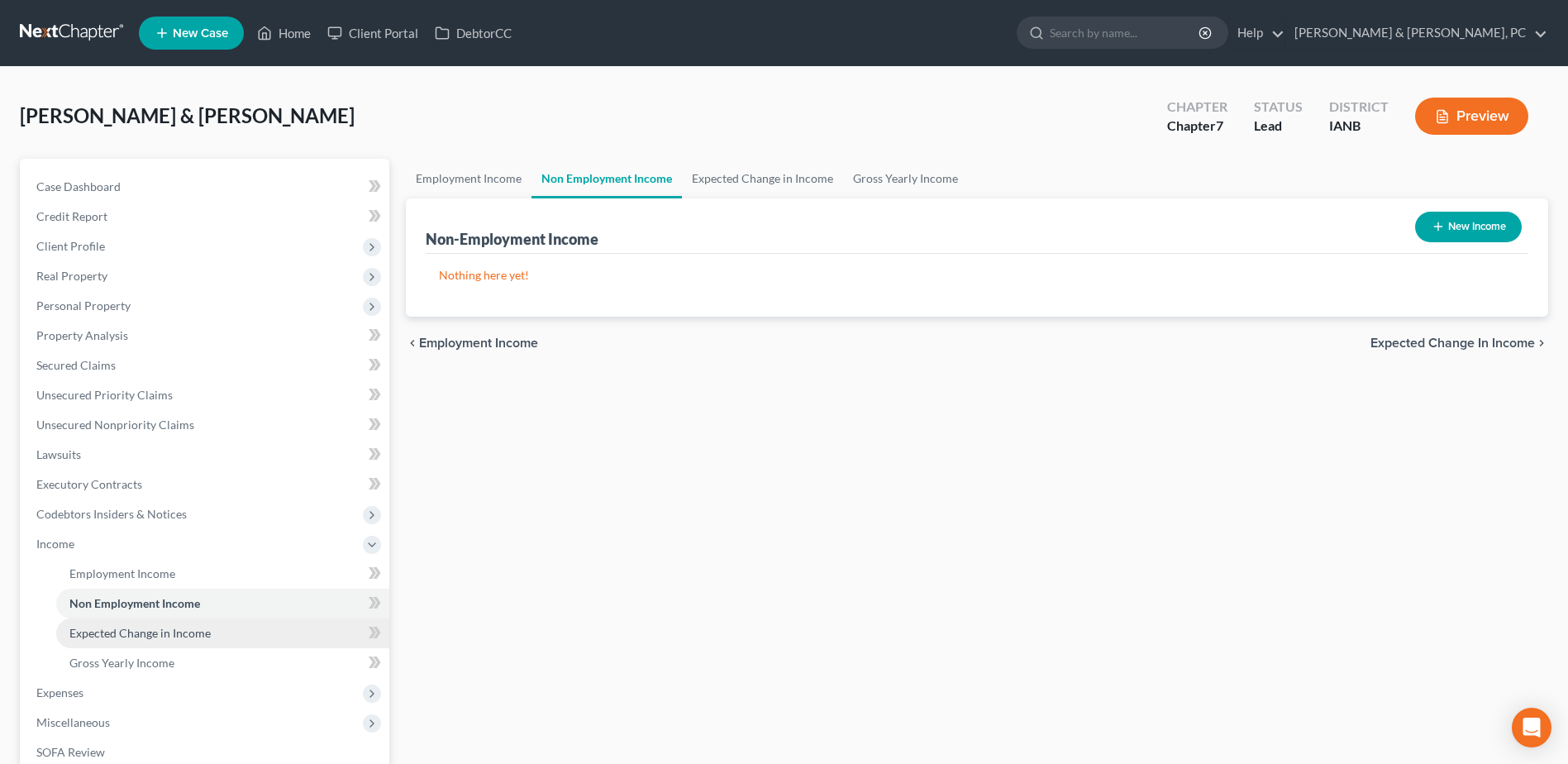
click at [185, 624] on link "Expected Change in Income" at bounding box center [222, 633] width 333 height 29
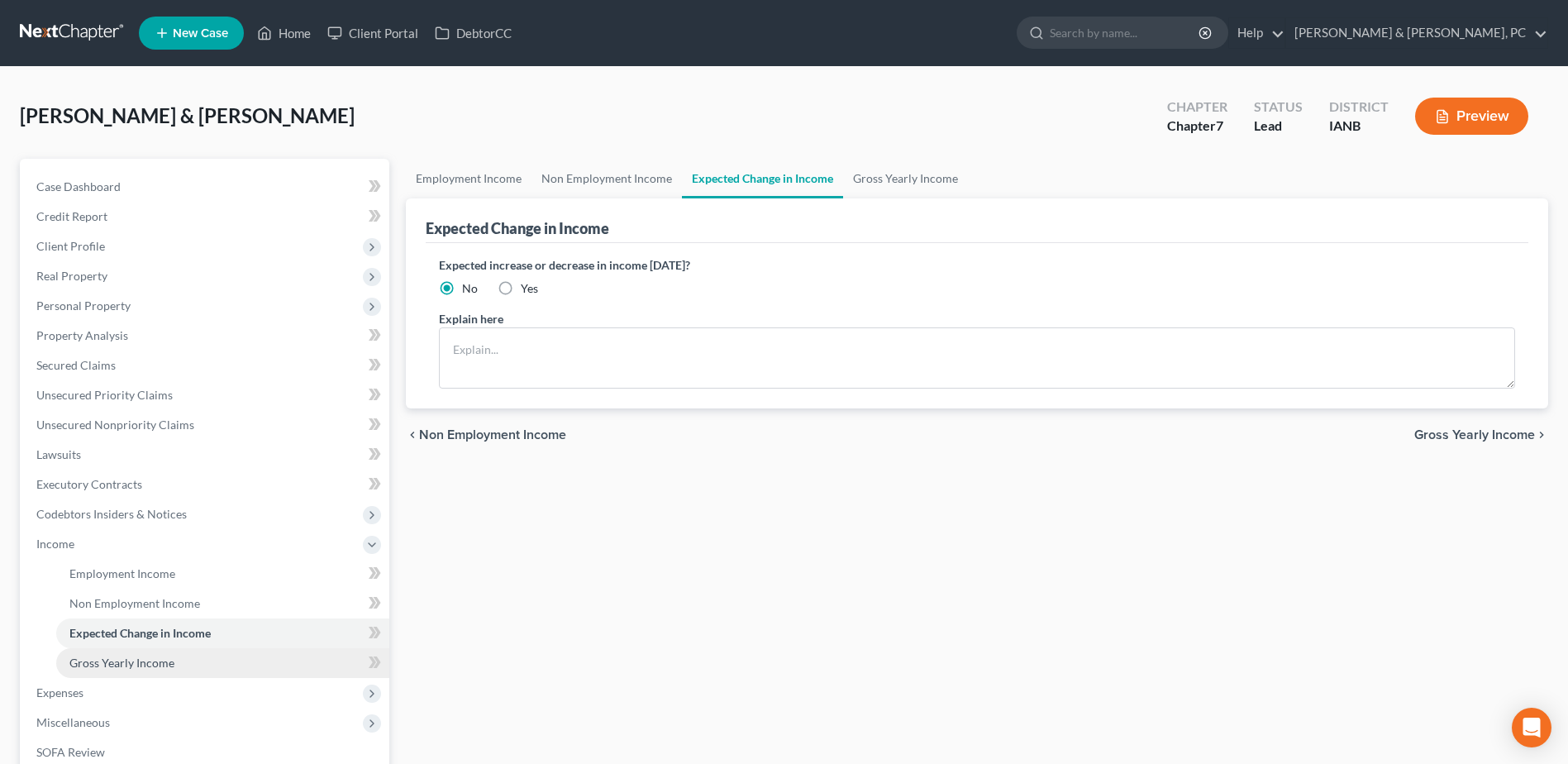
click at [175, 657] on link "Gross Yearly Income" at bounding box center [222, 663] width 333 height 29
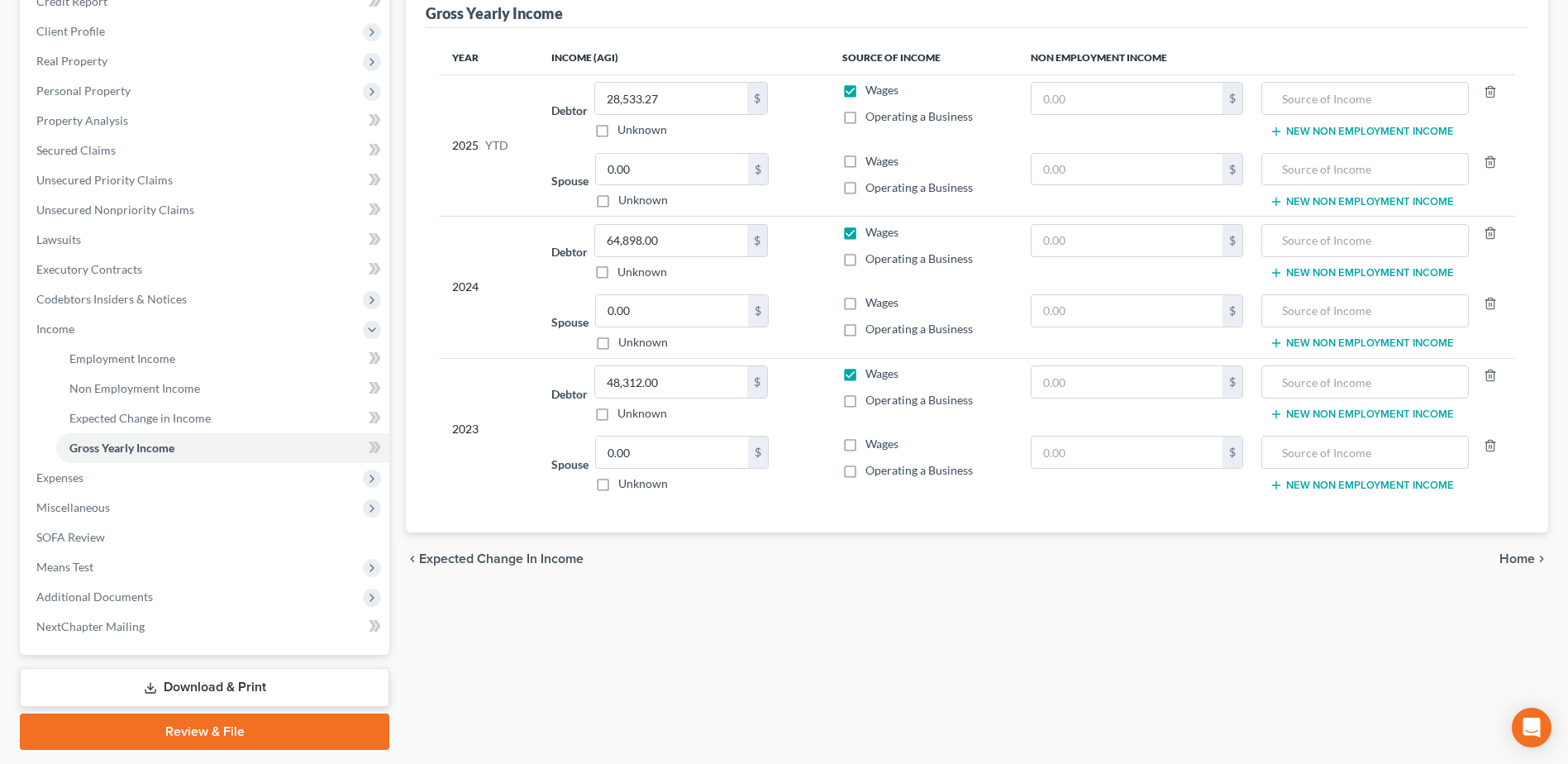
scroll to position [165, 0]
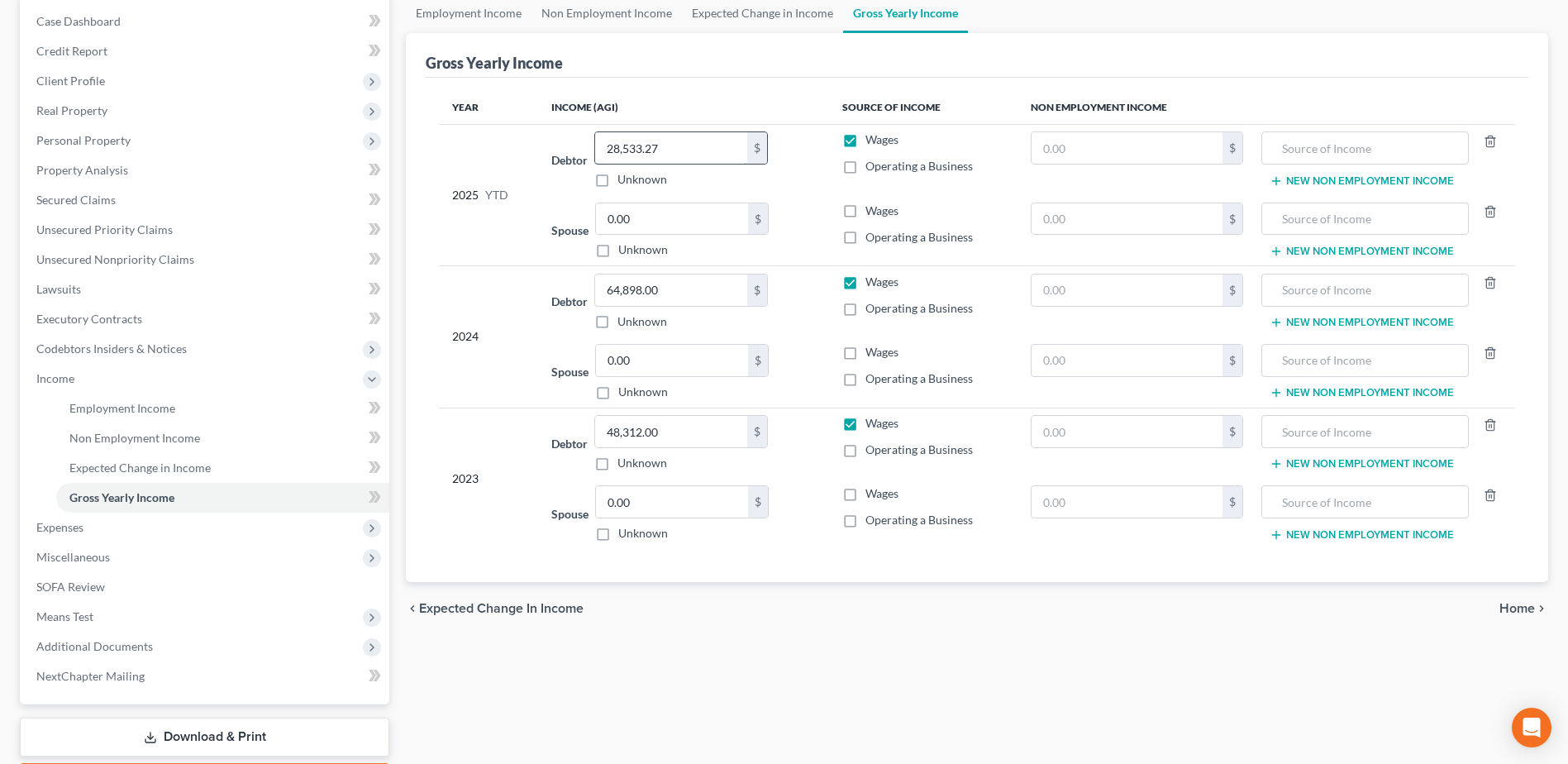
click at [683, 150] on input "28,533.27" at bounding box center [671, 148] width 152 height 31
type input "31,476.40"
click at [134, 534] on span "Expenses" at bounding box center [206, 527] width 366 height 29
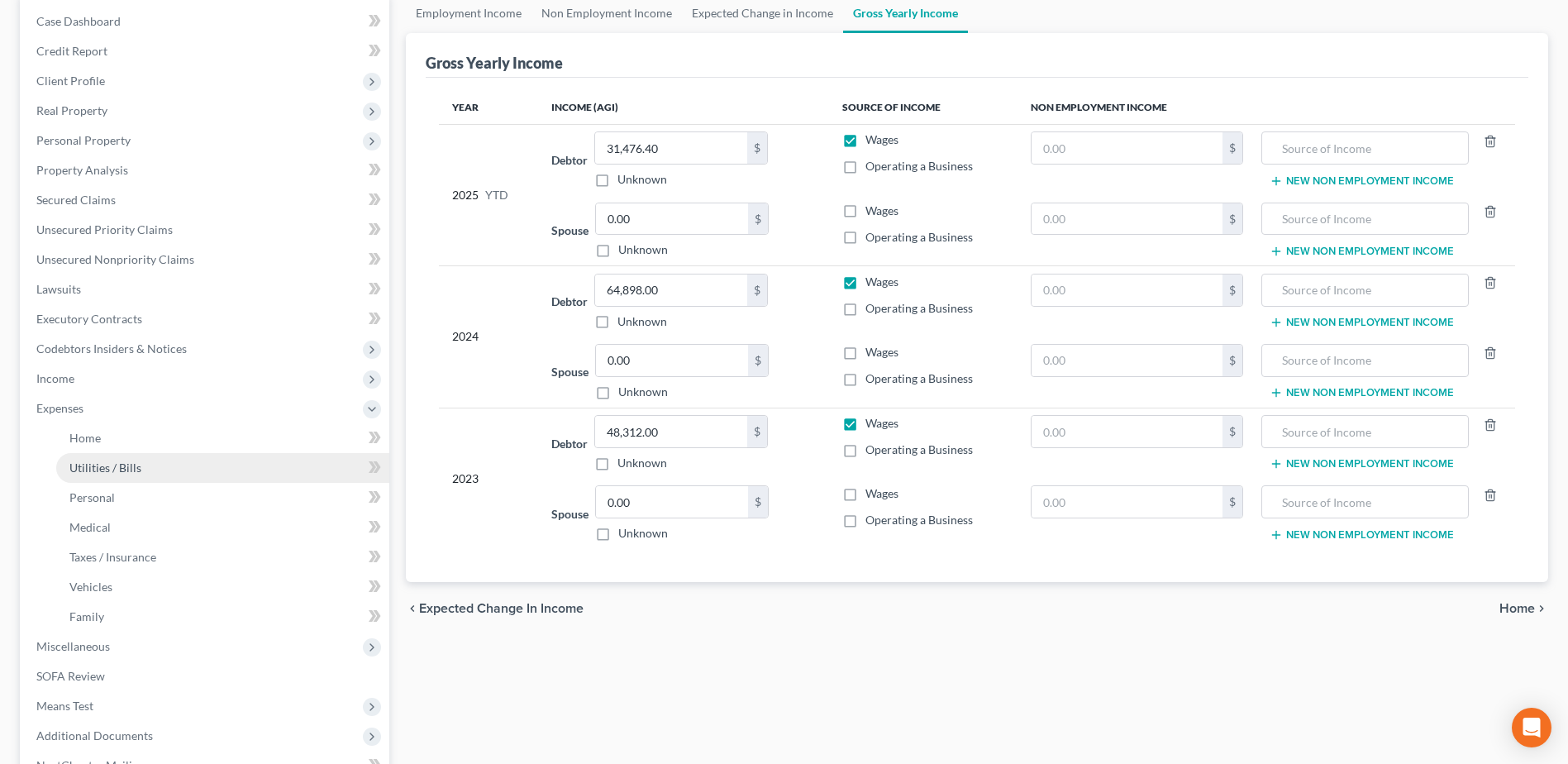
click at [134, 472] on span "Utilities / Bills" at bounding box center [105, 467] width 72 height 14
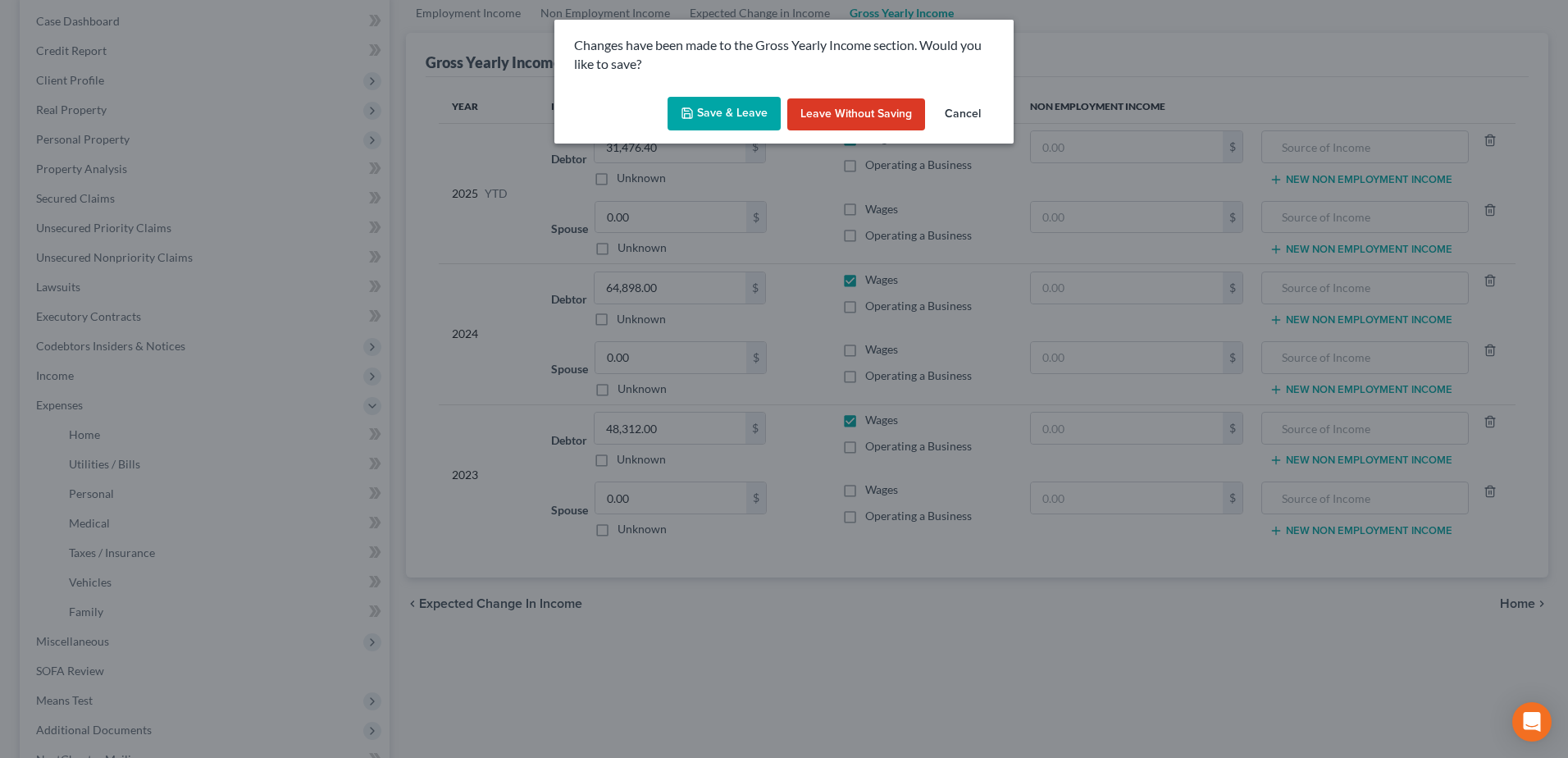
click at [744, 123] on button "Save & Leave" at bounding box center [724, 114] width 113 height 35
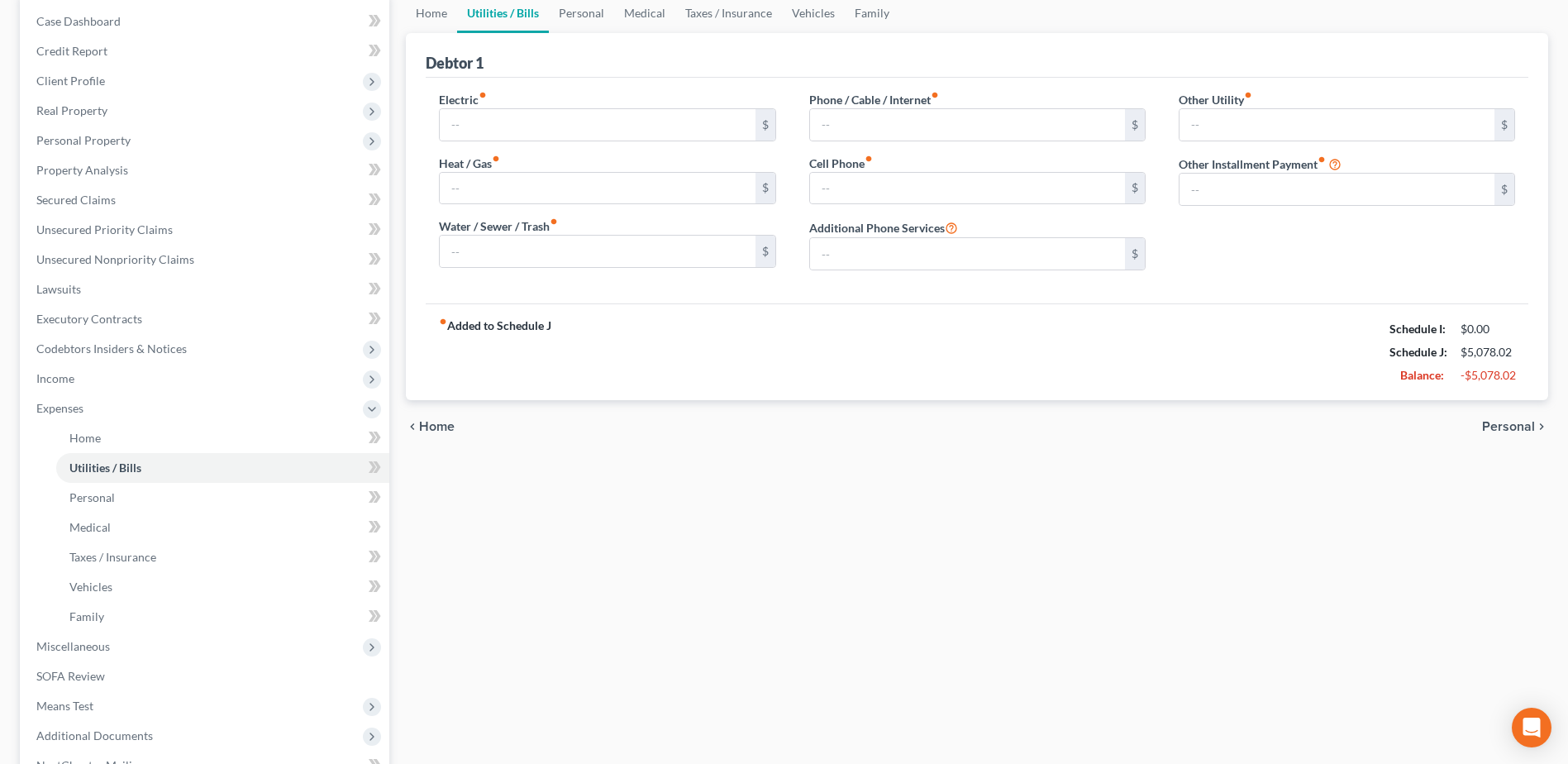
type input "300.00"
type input "0.00"
type input "135.00"
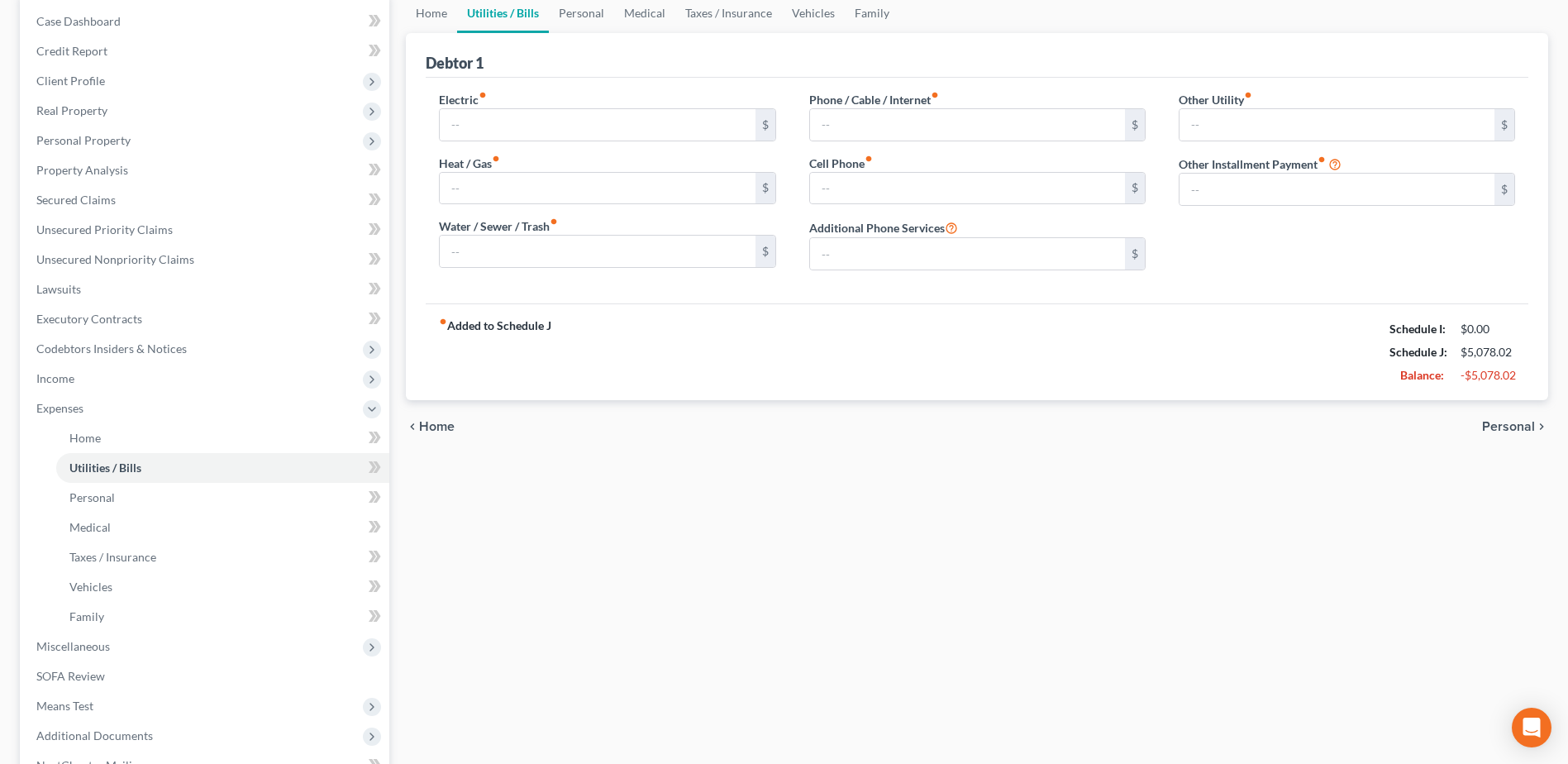
type input "0.00"
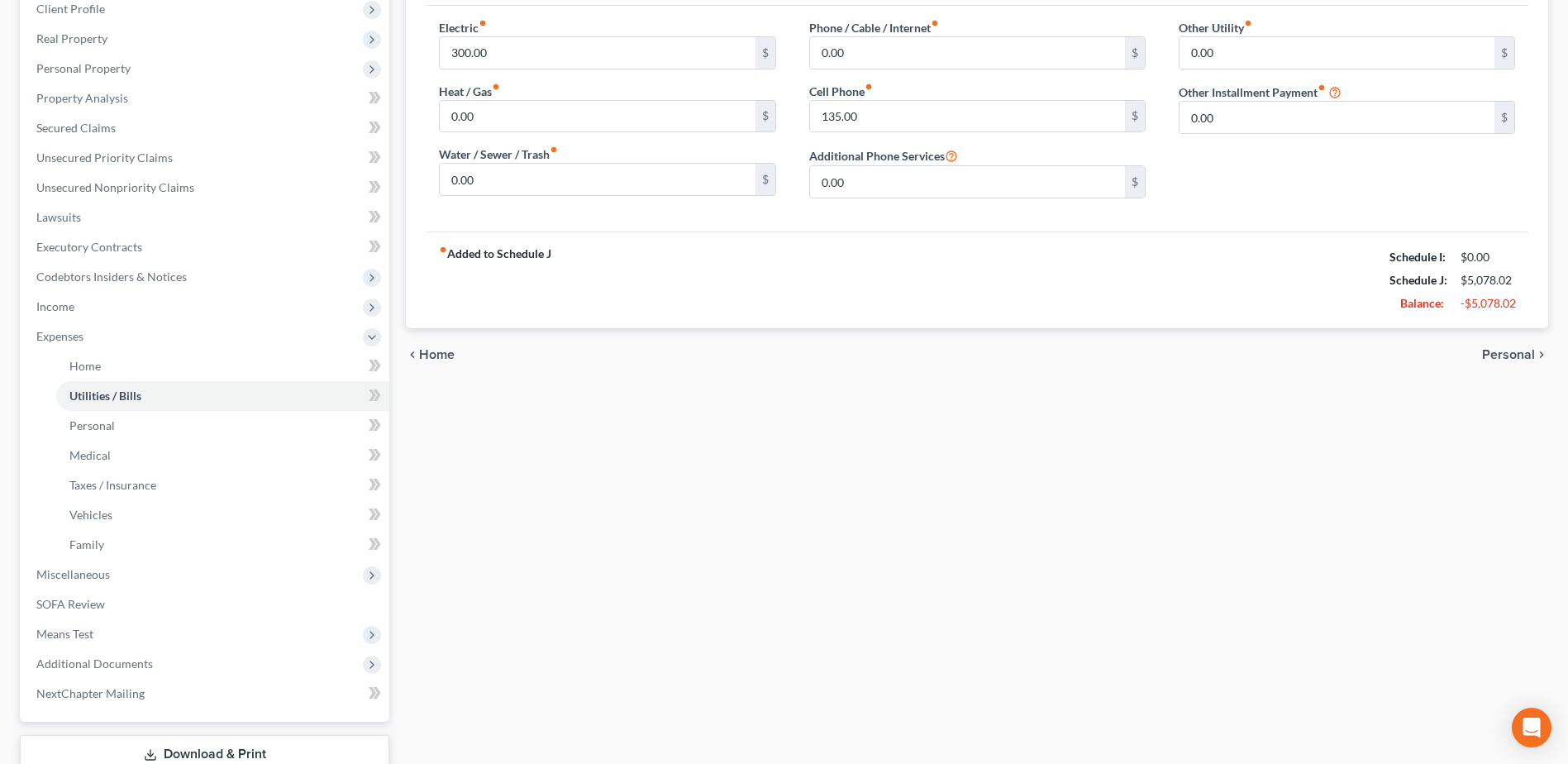
scroll to position [248, 0]
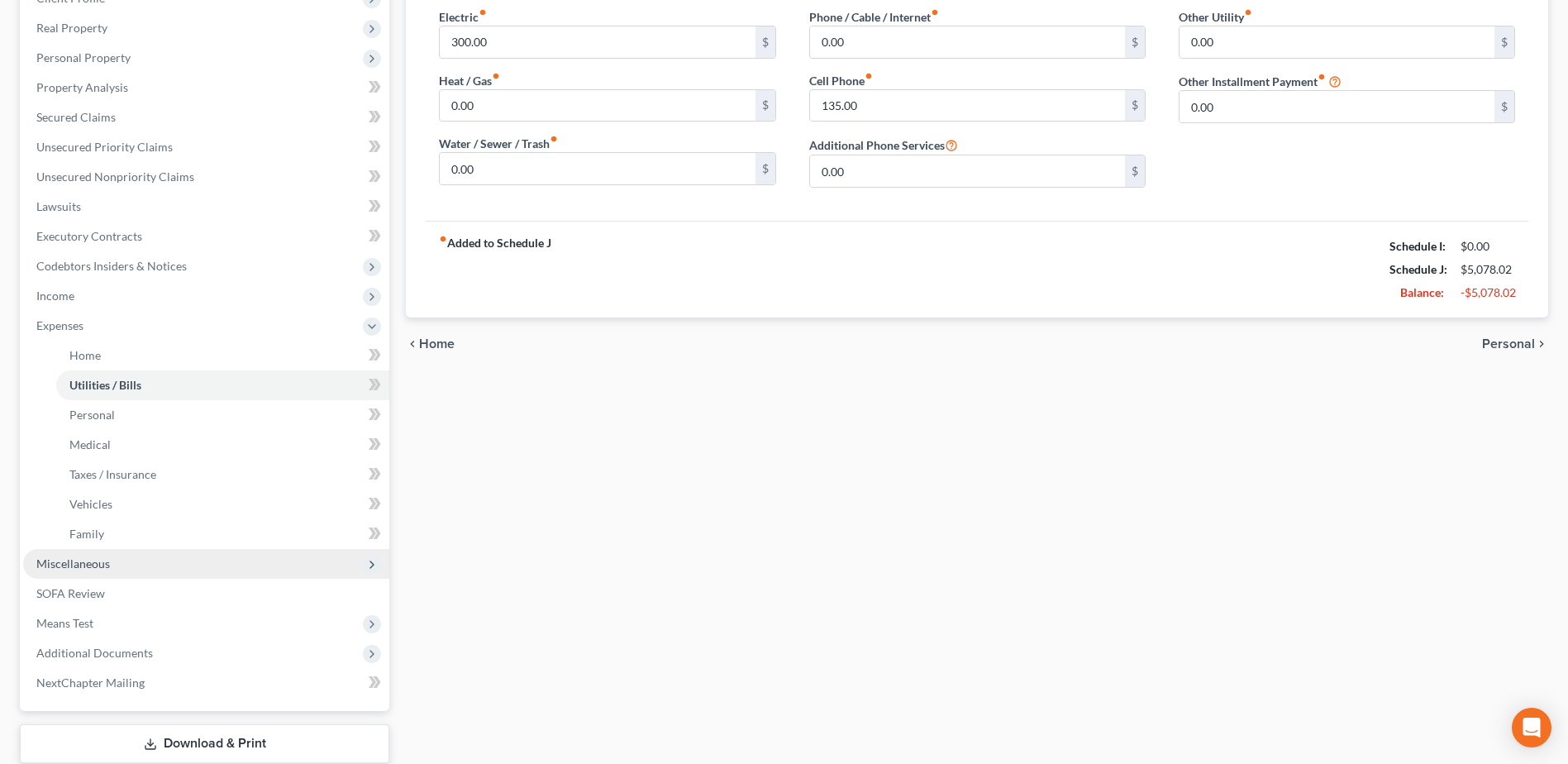
click at [91, 564] on span "Miscellaneous" at bounding box center [72, 563] width 73 height 14
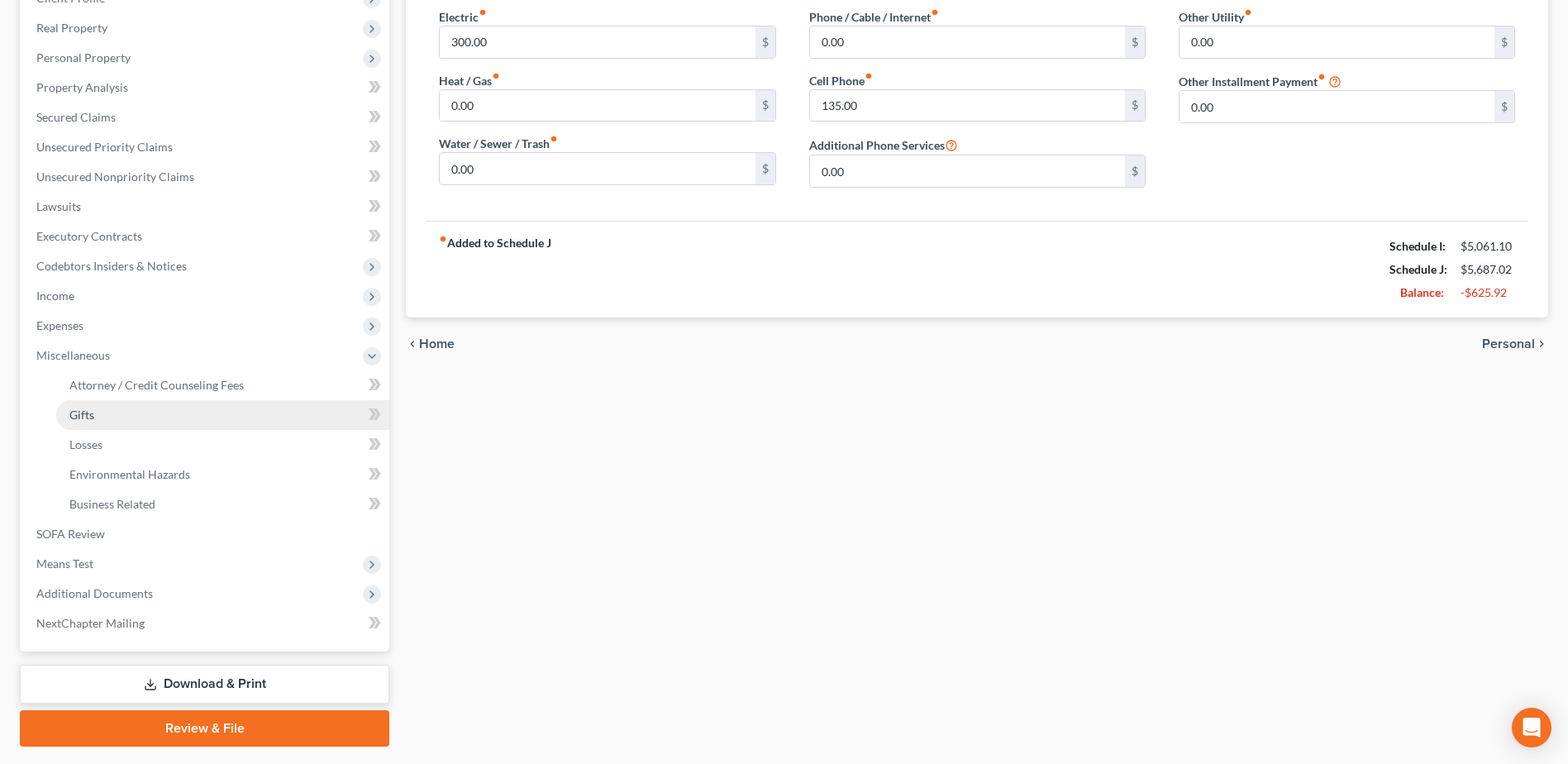
click at [127, 400] on link "Gifts" at bounding box center [222, 415] width 333 height 29
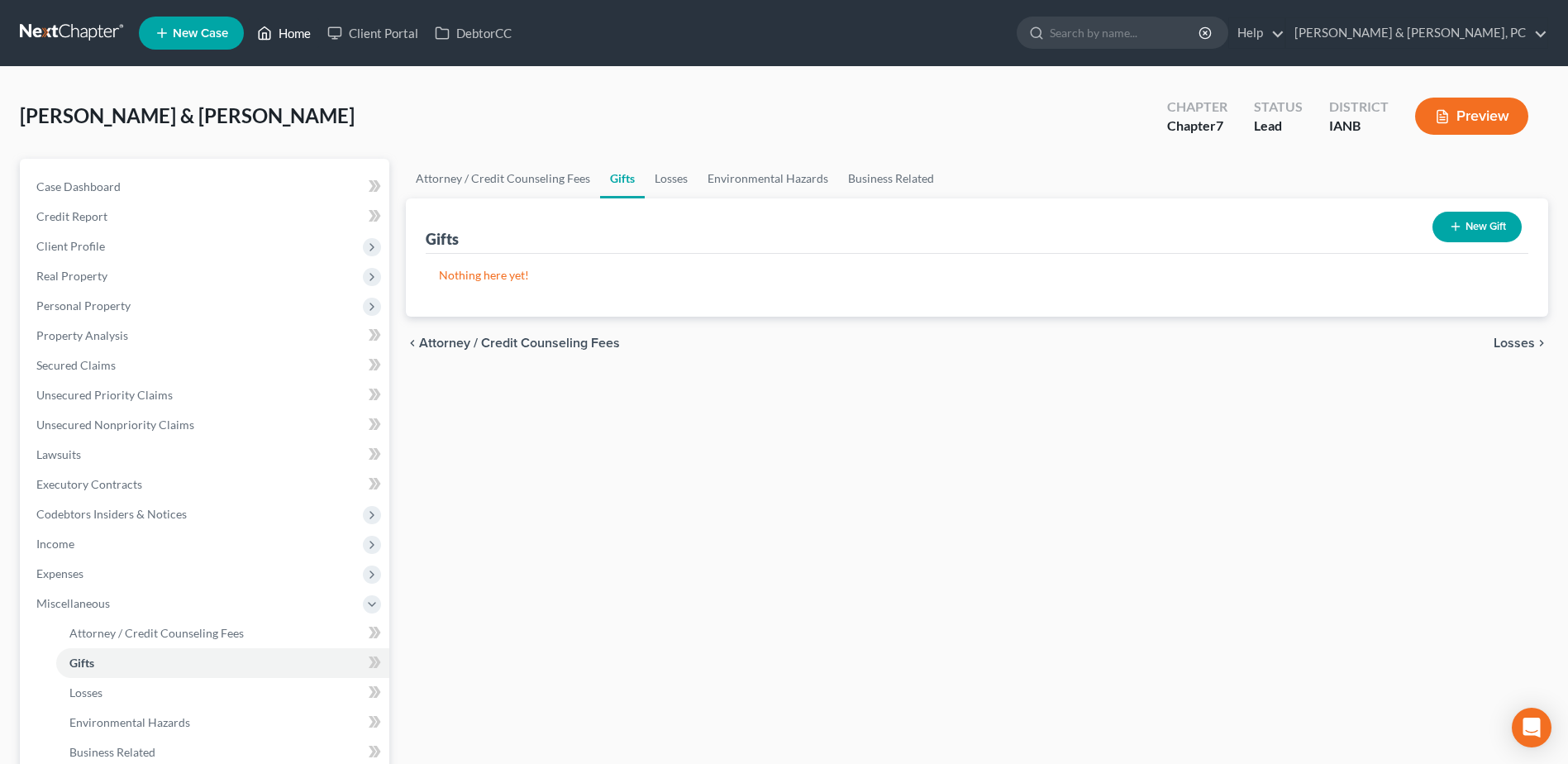
click at [289, 30] on link "Home" at bounding box center [284, 33] width 70 height 29
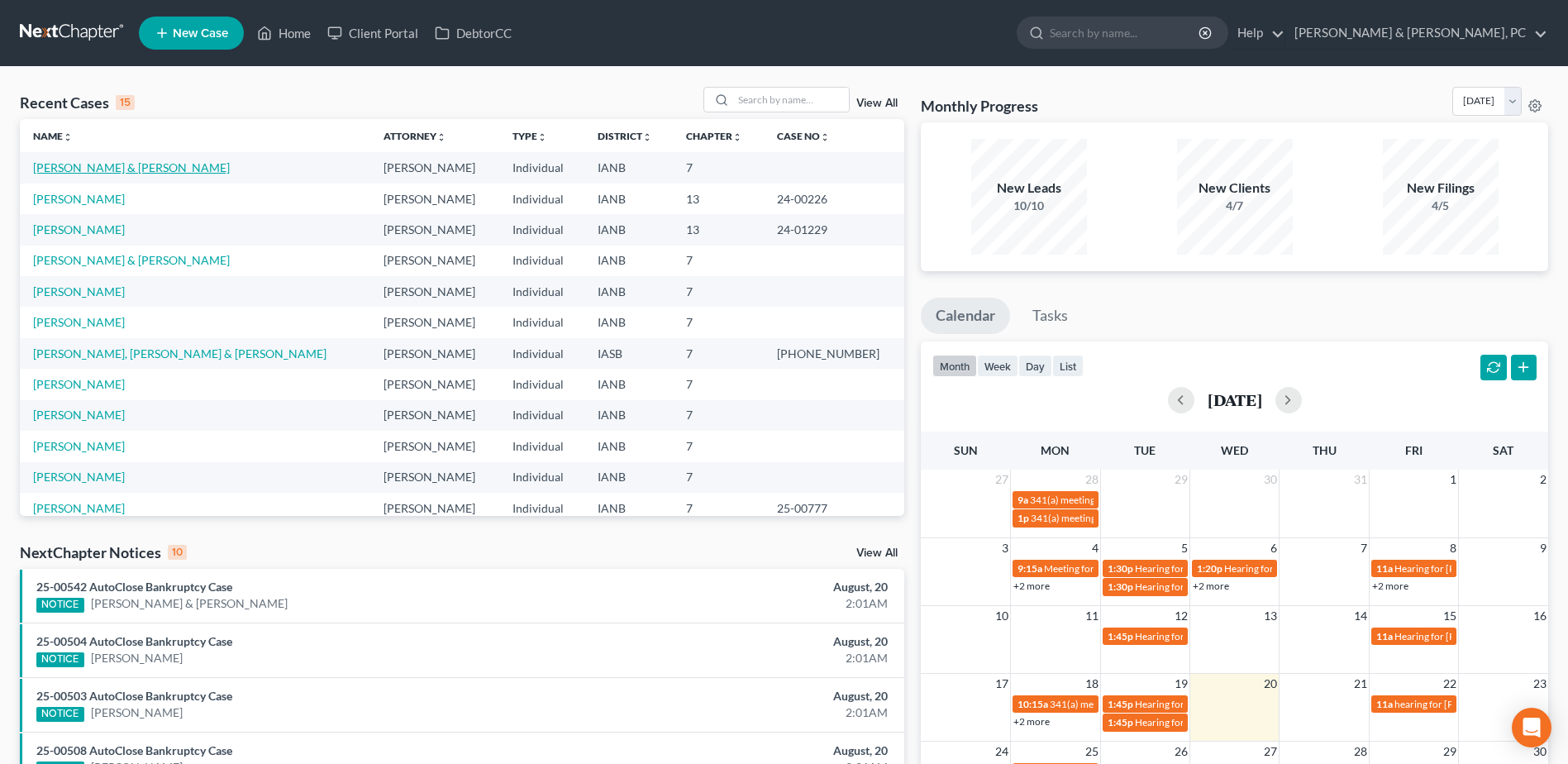
click at [137, 162] on link "[PERSON_NAME] & [PERSON_NAME]" at bounding box center [132, 167] width 197 height 14
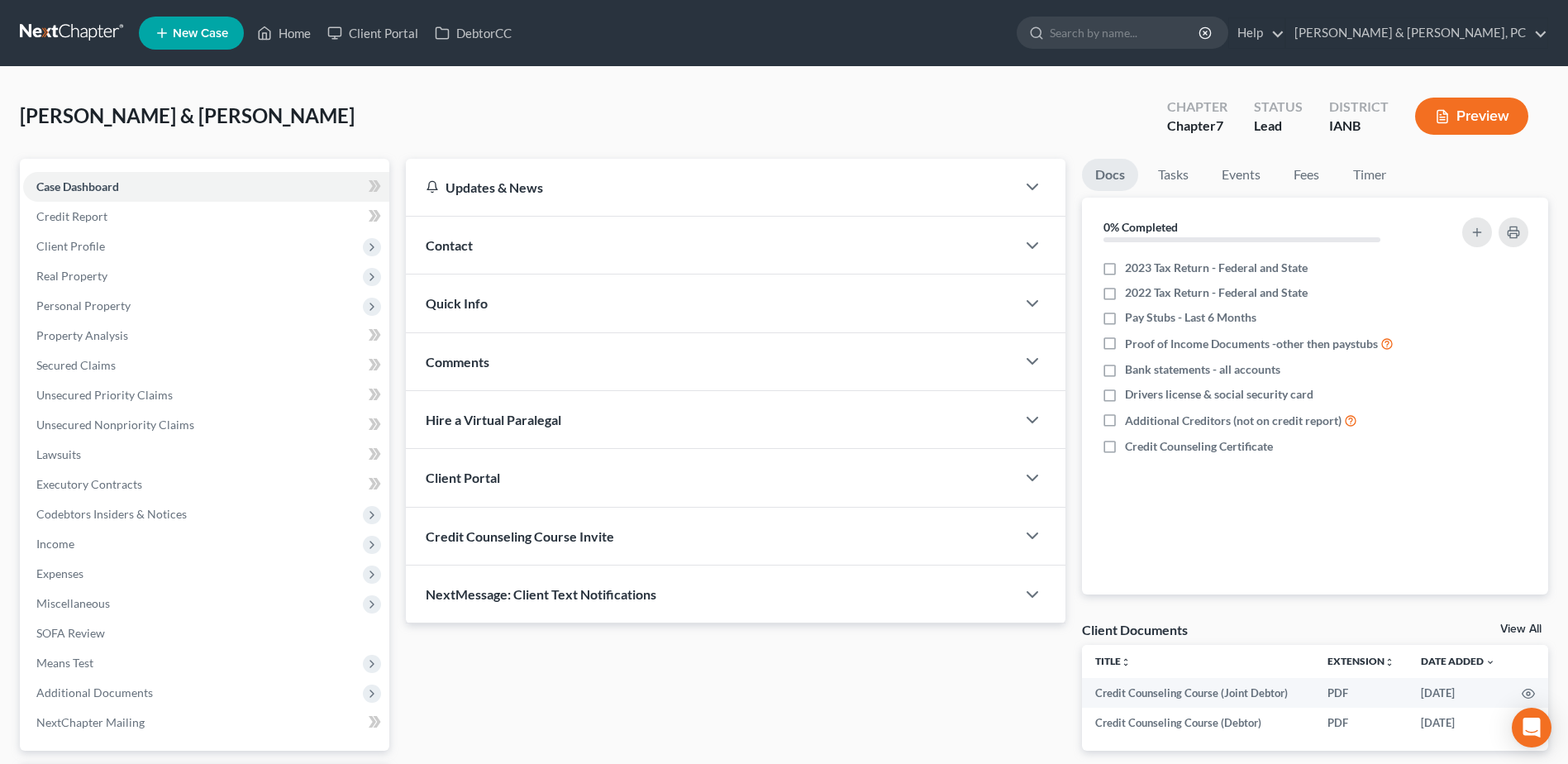
click at [123, 165] on div "Case Dashboard Payments Invoices Payments Payments Credit Report Client Profile…" at bounding box center [204, 455] width 370 height 592
click at [99, 543] on span "Income" at bounding box center [206, 543] width 366 height 29
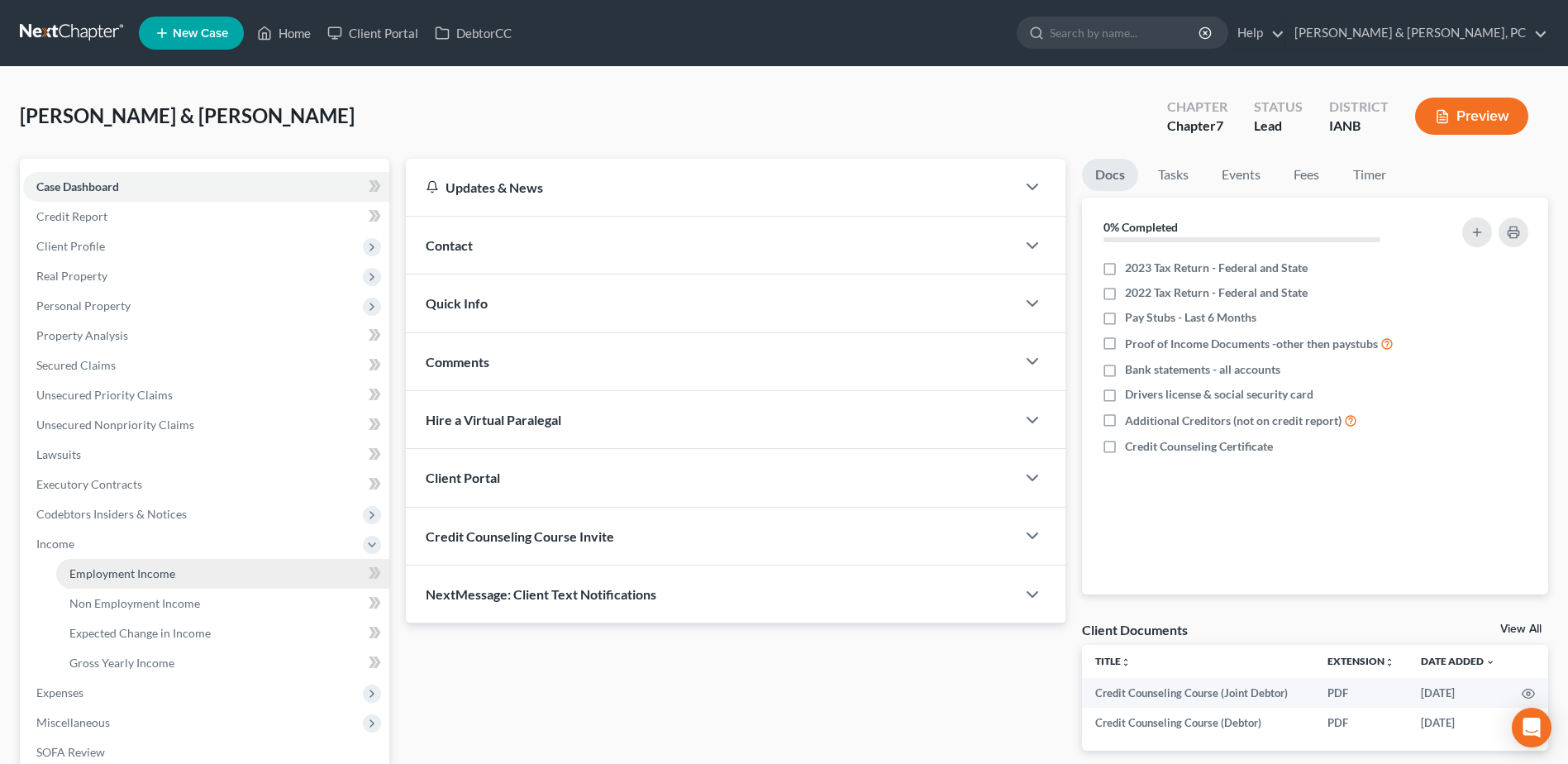
click at [95, 571] on span "Employment Income" at bounding box center [122, 573] width 105 height 14
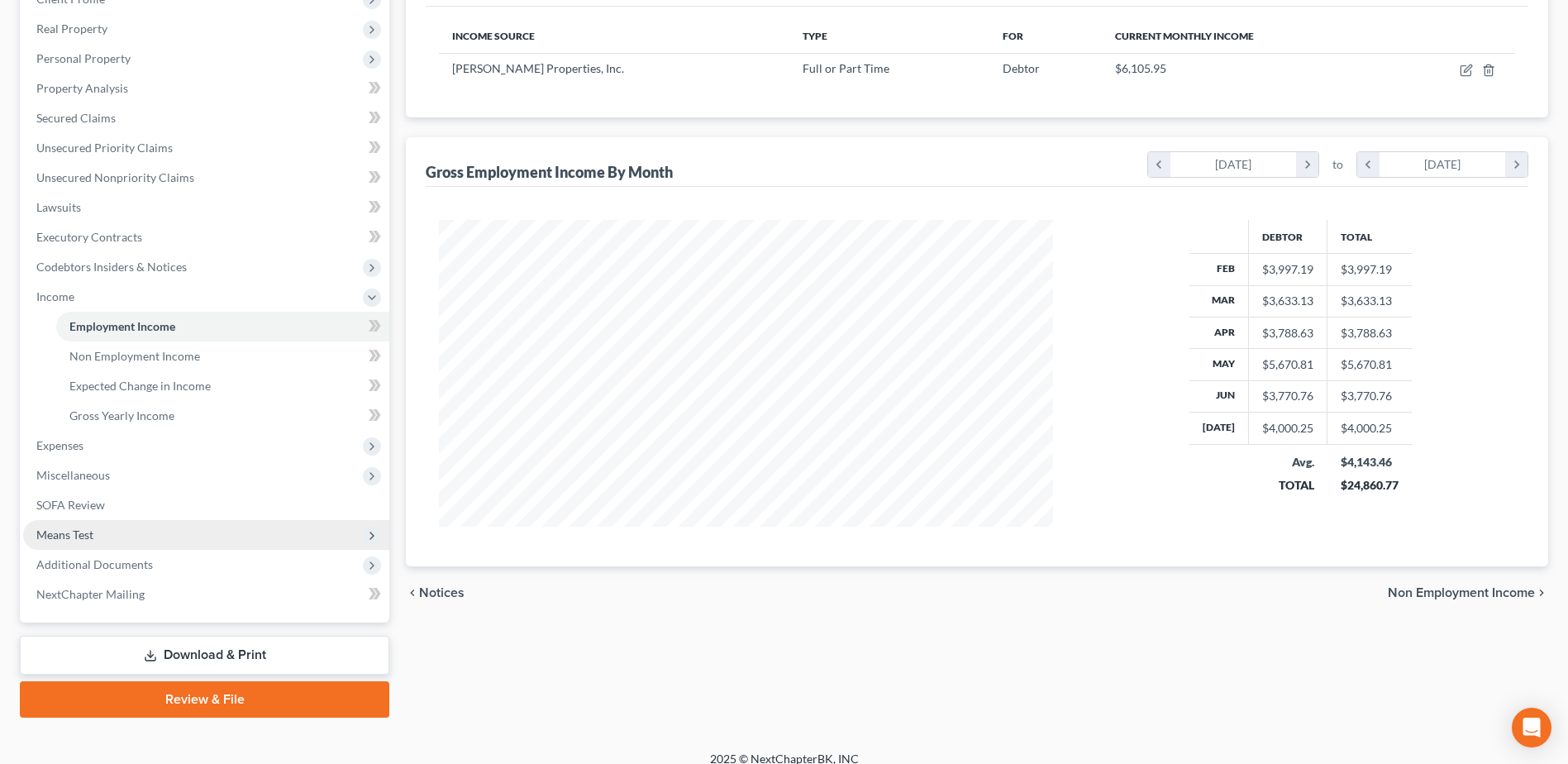
scroll to position [263, 0]
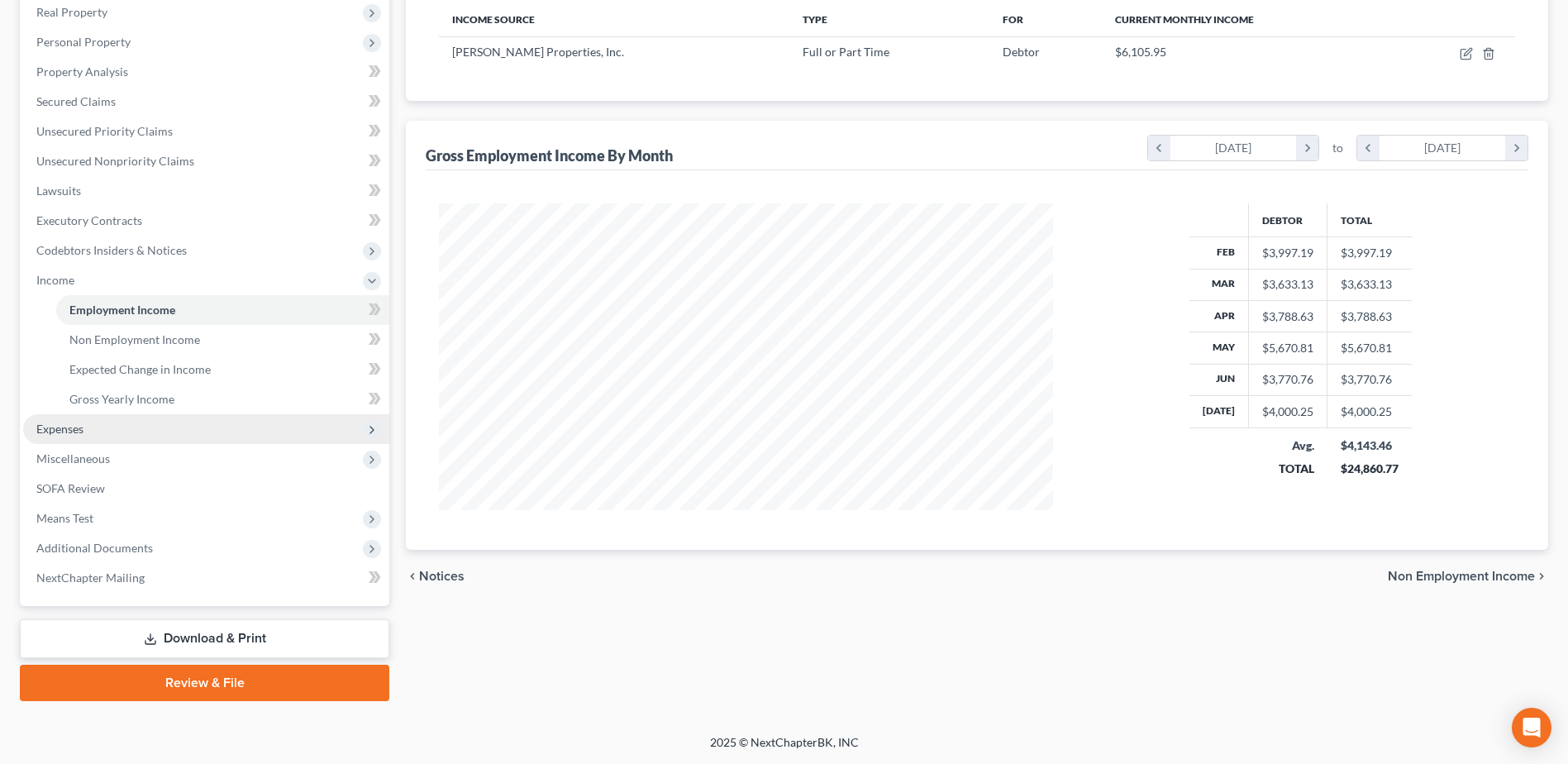
click at [114, 423] on span "Expenses" at bounding box center [206, 428] width 366 height 29
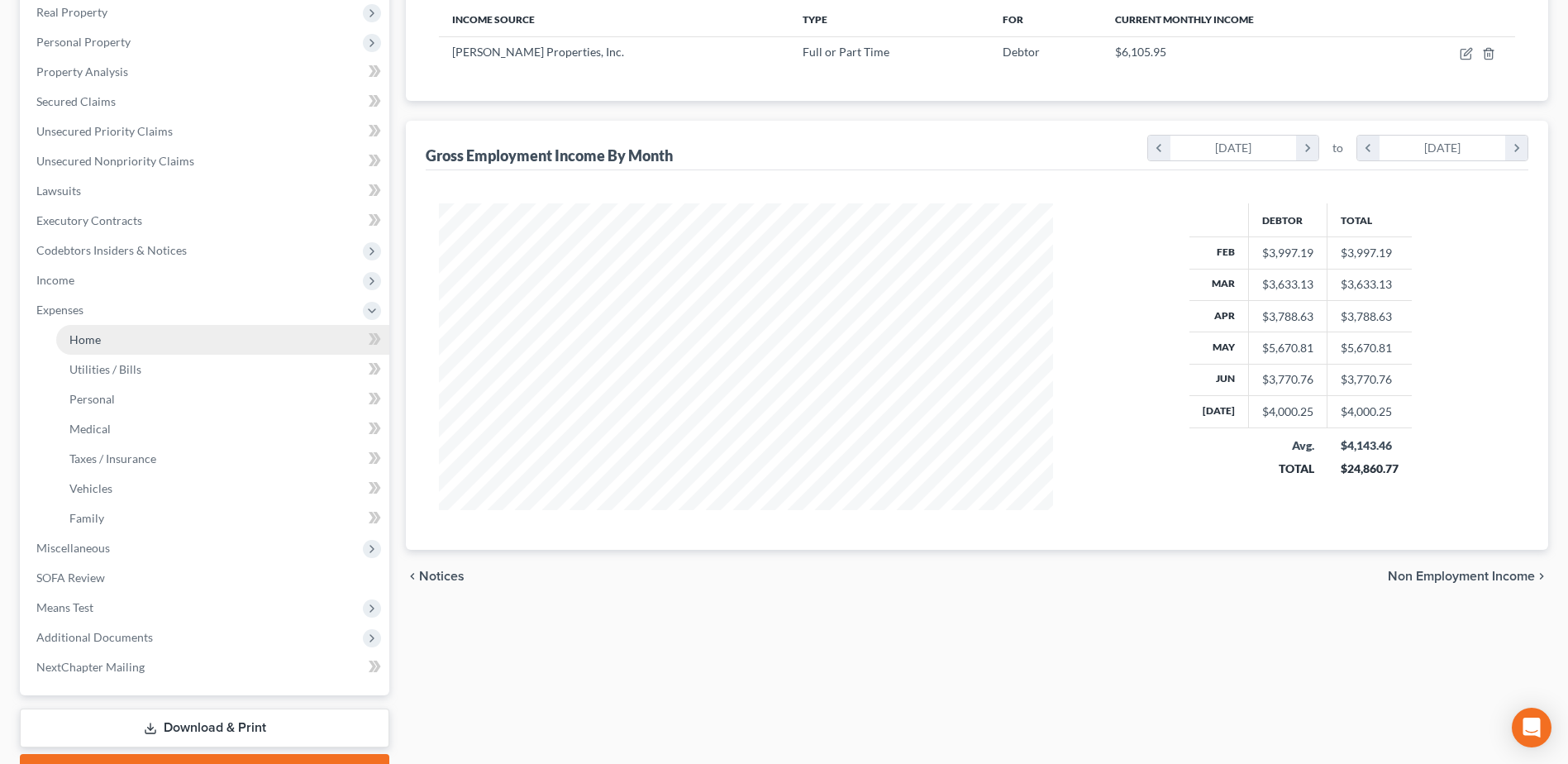
click at [116, 346] on link "Home" at bounding box center [222, 340] width 333 height 29
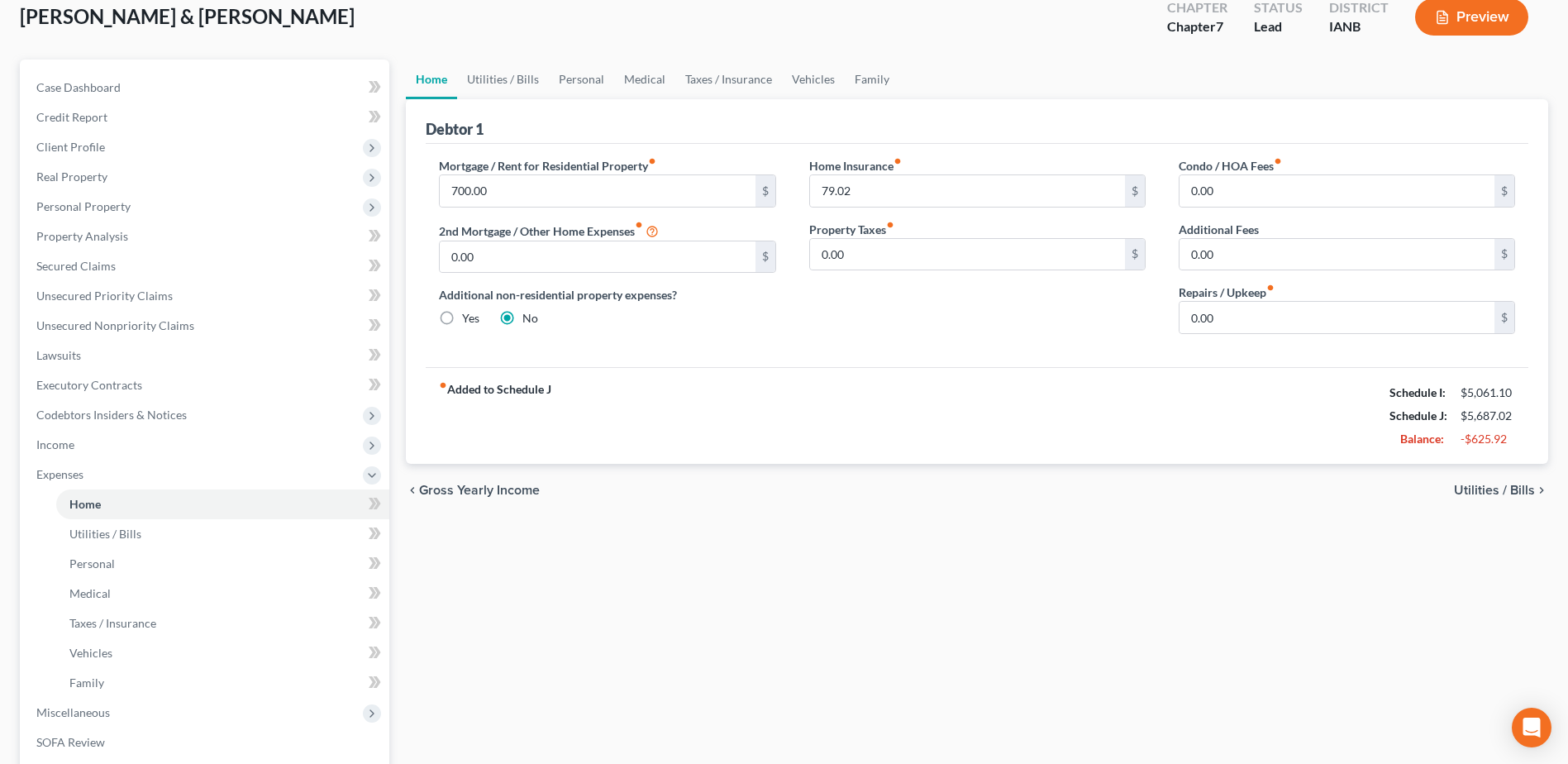
scroll to position [331, 0]
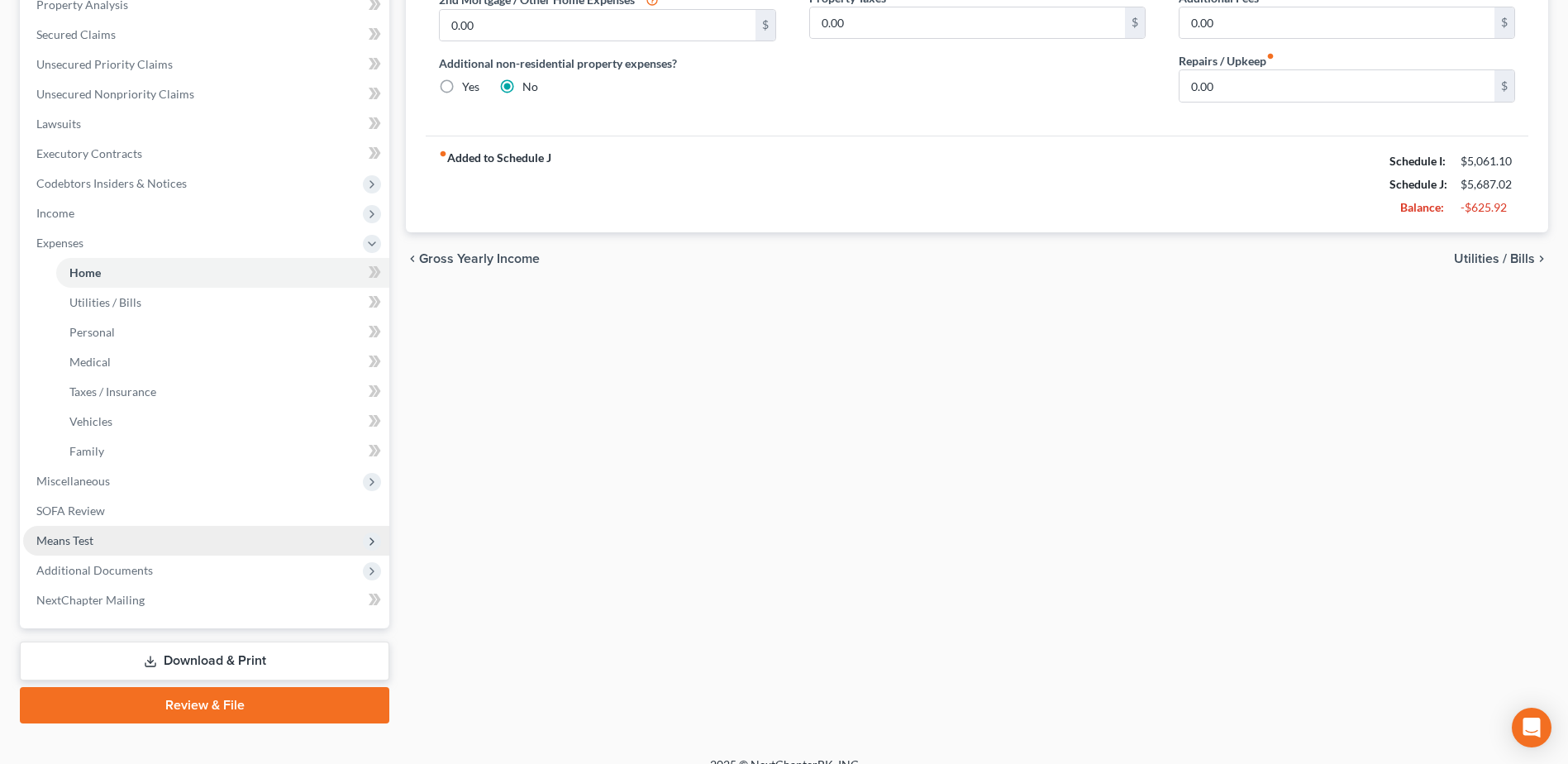
click at [59, 533] on span "Means Test" at bounding box center [64, 540] width 57 height 14
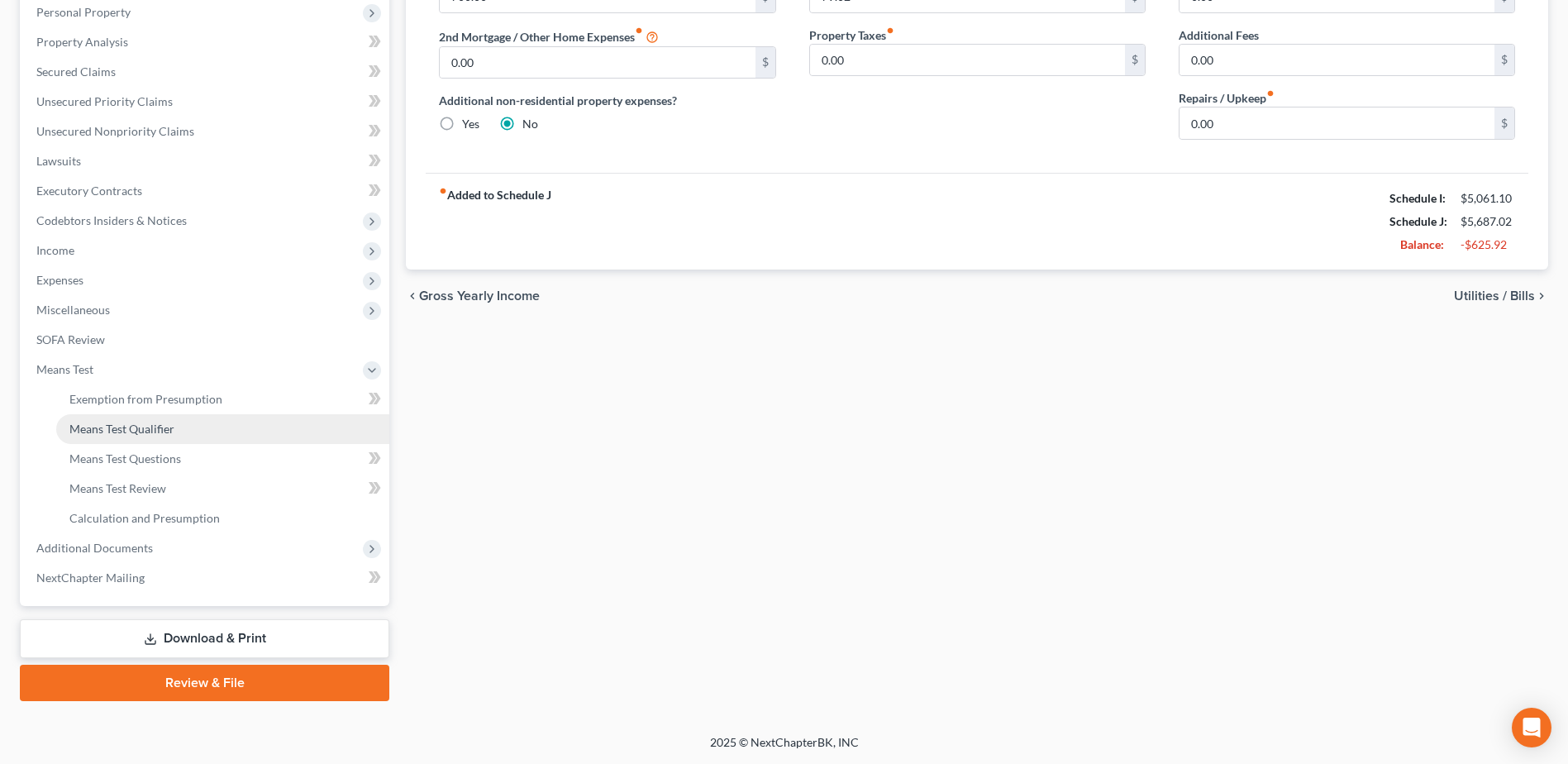
click at [134, 422] on span "Means Test Qualifier" at bounding box center [122, 428] width 105 height 14
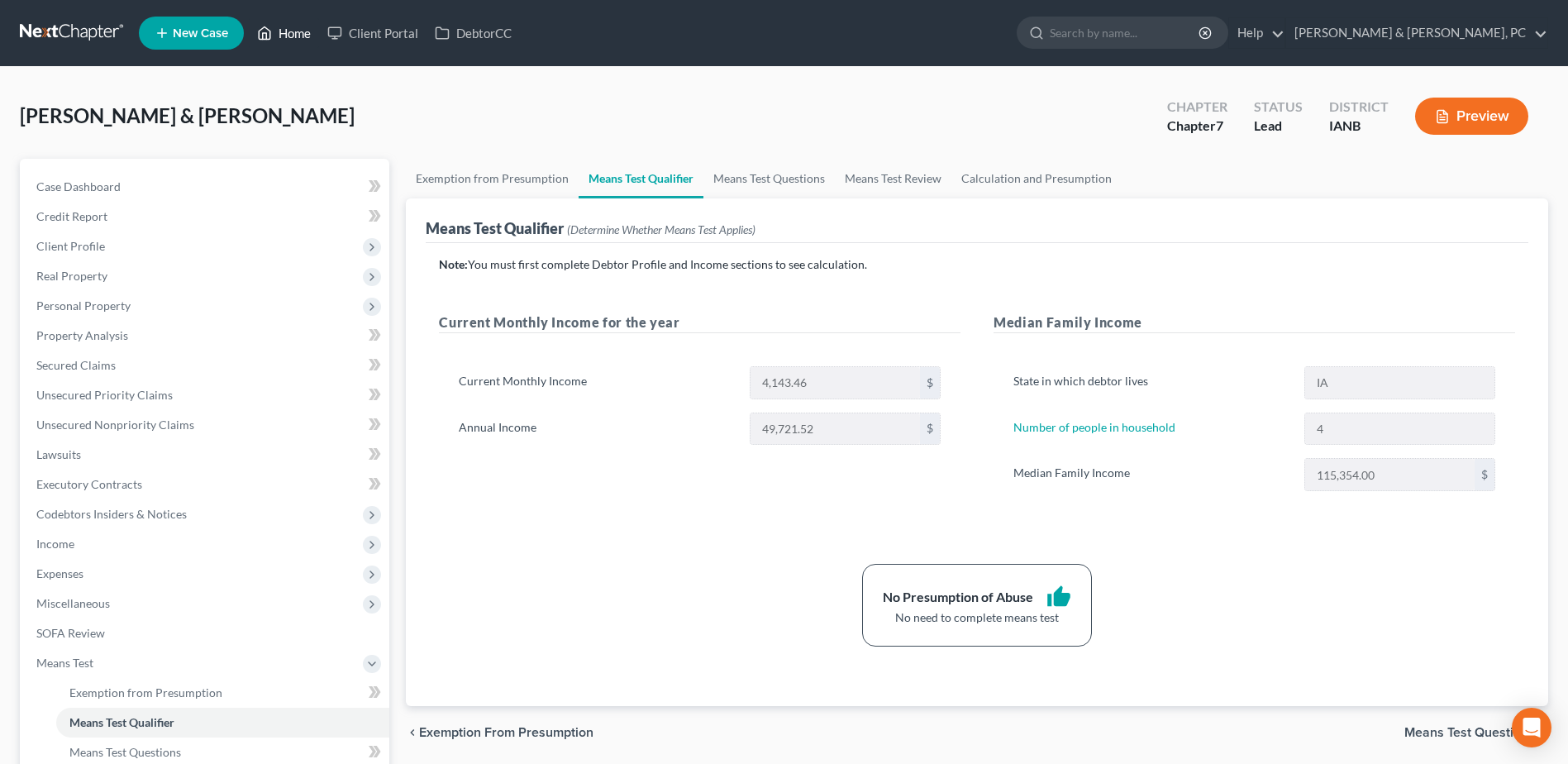
click at [279, 27] on link "Home" at bounding box center [284, 33] width 70 height 29
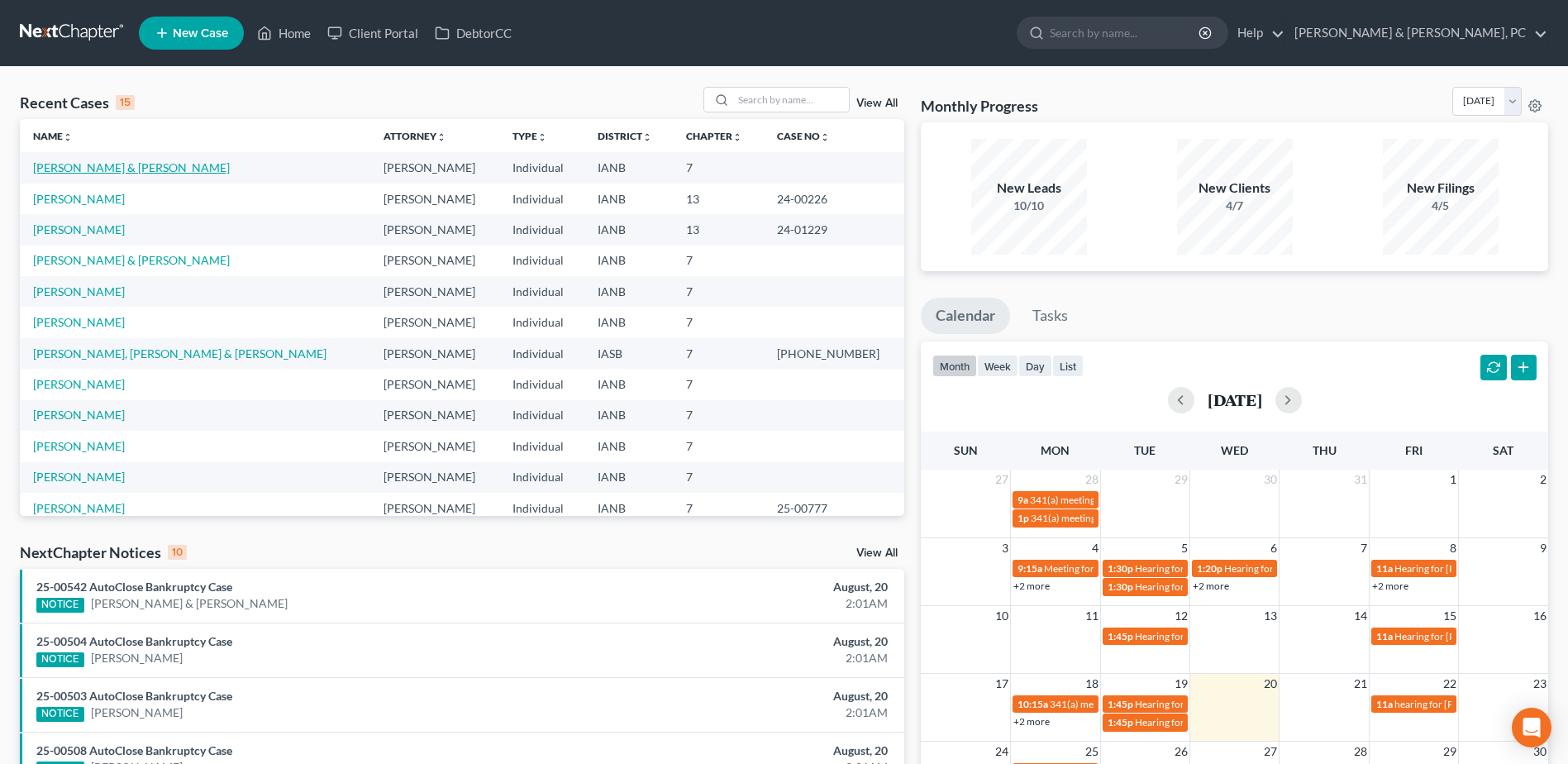
click at [151, 171] on link "[PERSON_NAME] & [PERSON_NAME]" at bounding box center [132, 167] width 197 height 14
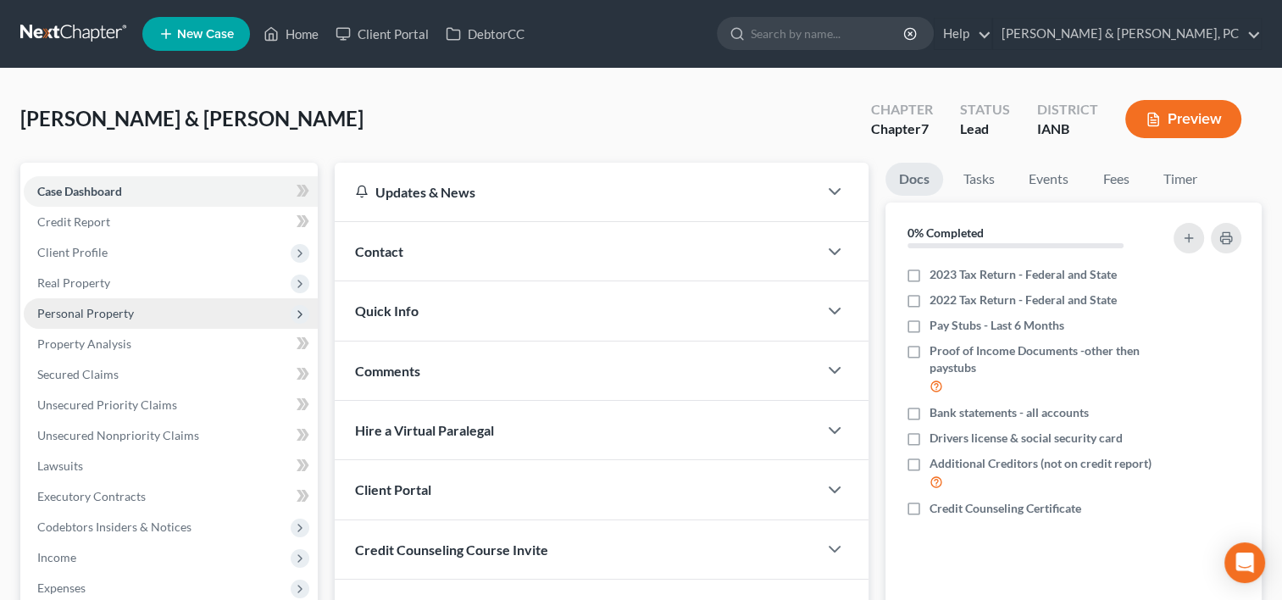
click at [125, 302] on span "Personal Property" at bounding box center [171, 313] width 294 height 30
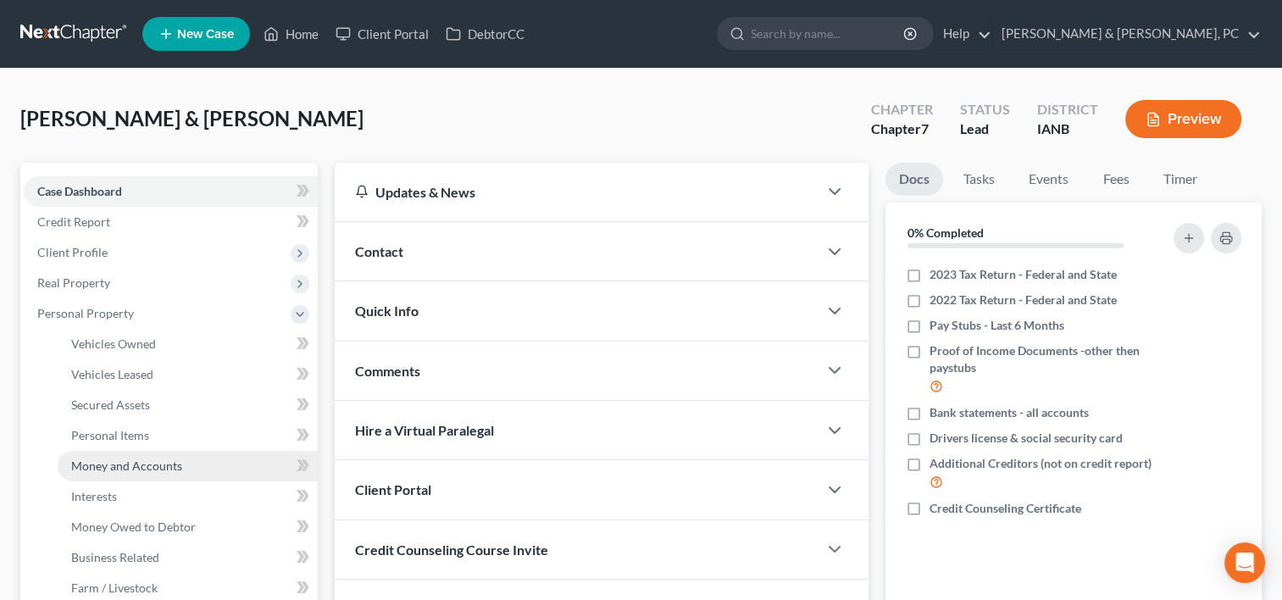
click at [166, 473] on link "Money and Accounts" at bounding box center [188, 466] width 260 height 30
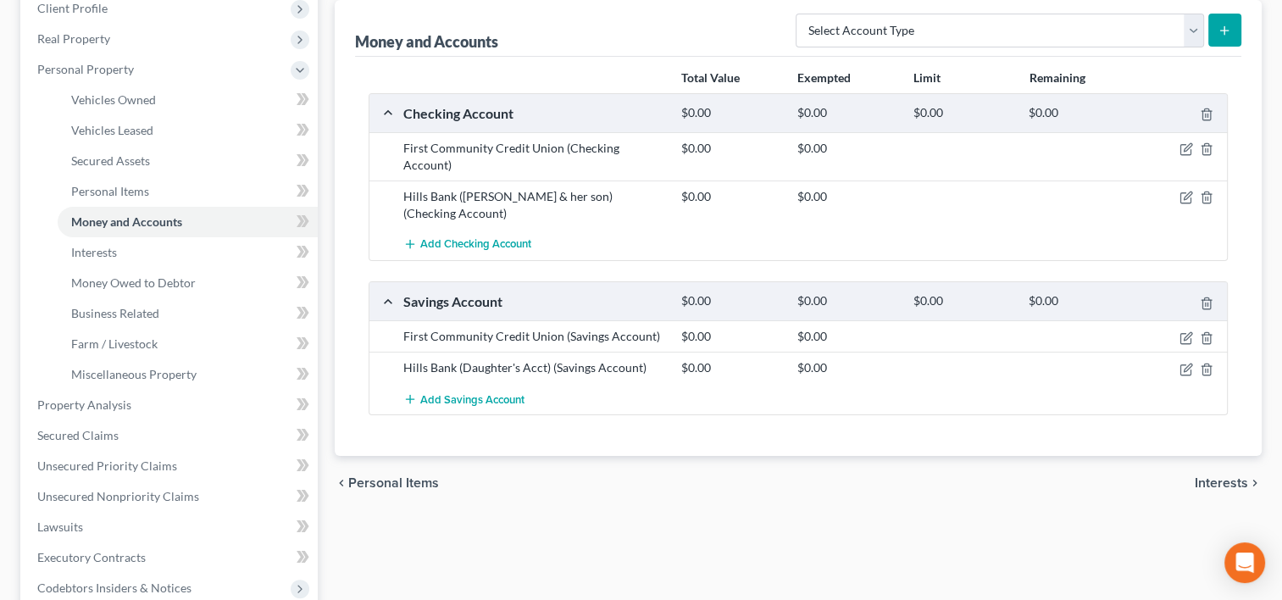
scroll to position [254, 0]
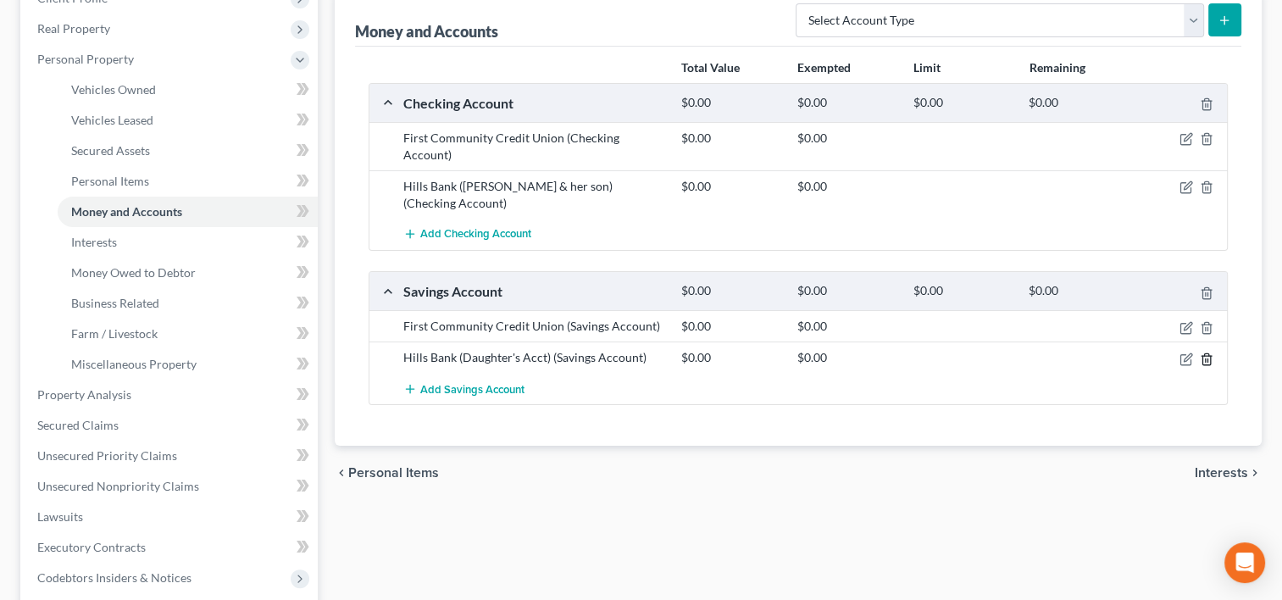
click at [1205, 358] on line "button" at bounding box center [1205, 359] width 0 height 3
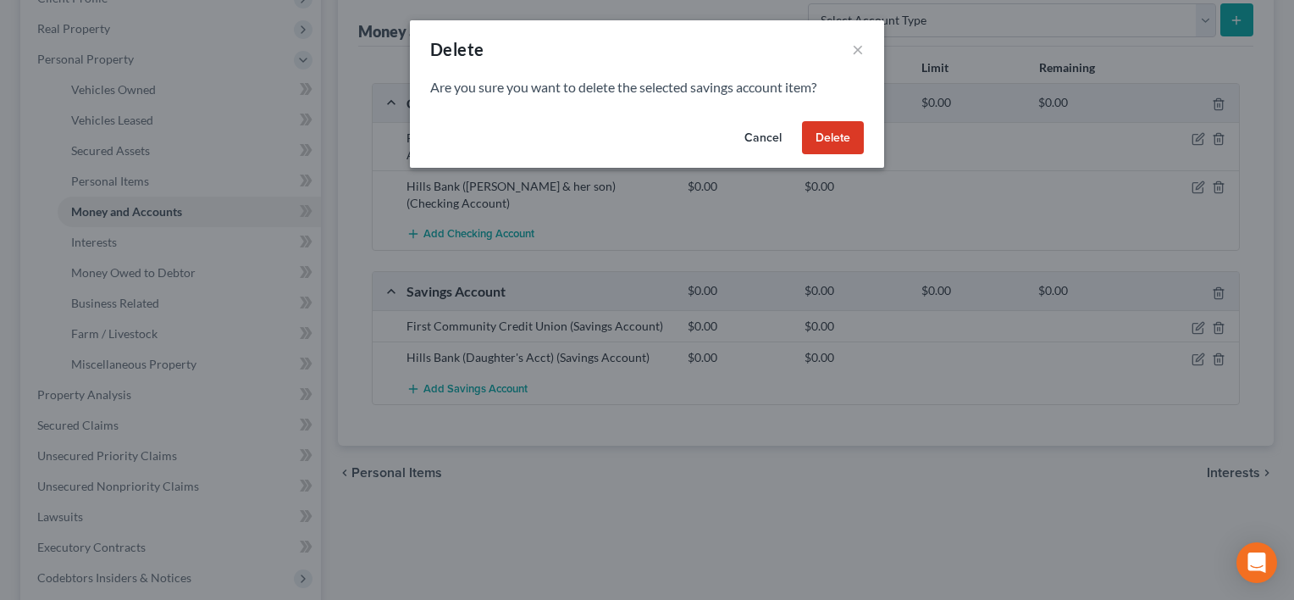
click at [834, 136] on button "Delete" at bounding box center [833, 138] width 62 height 34
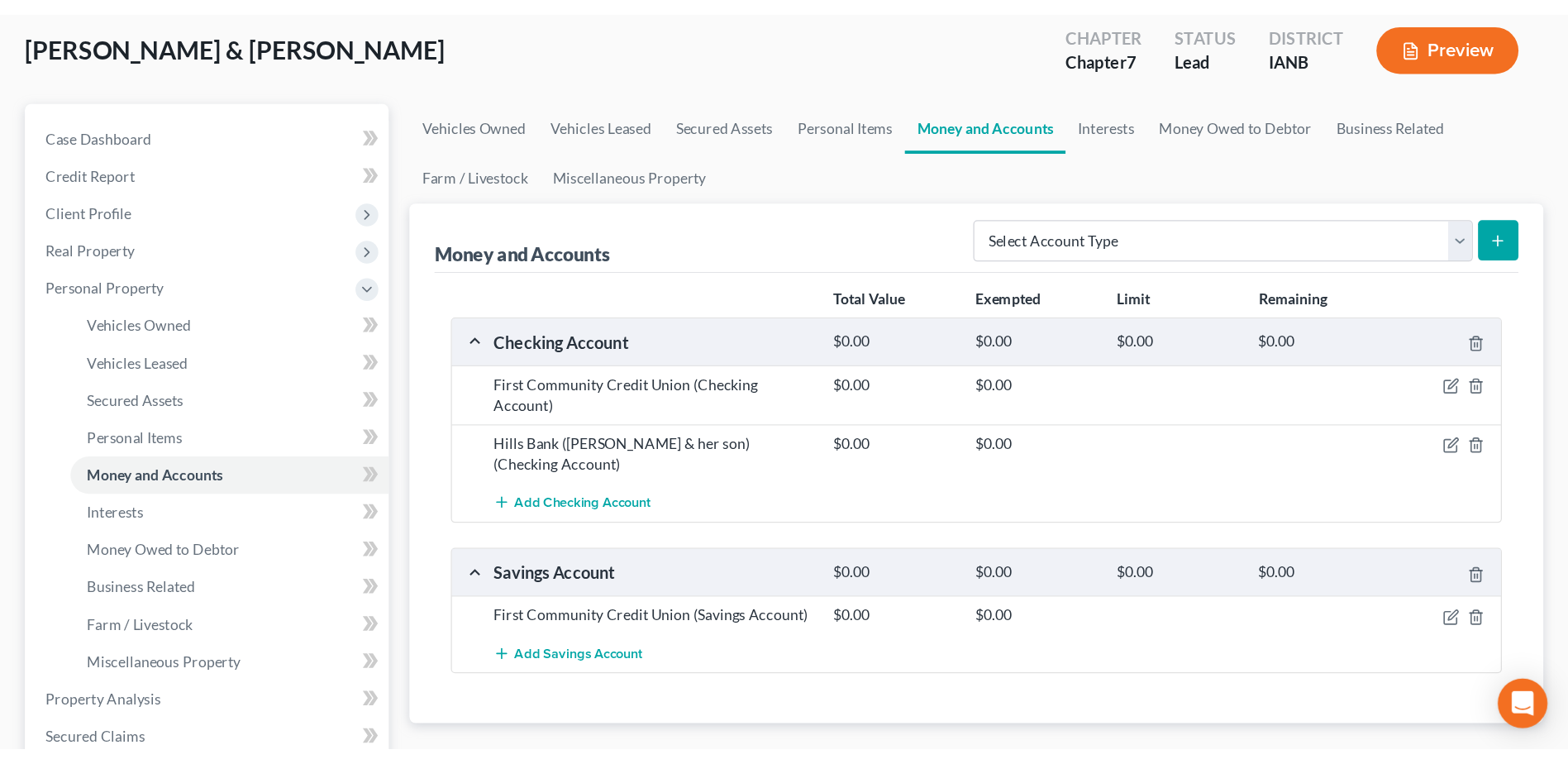
scroll to position [0, 0]
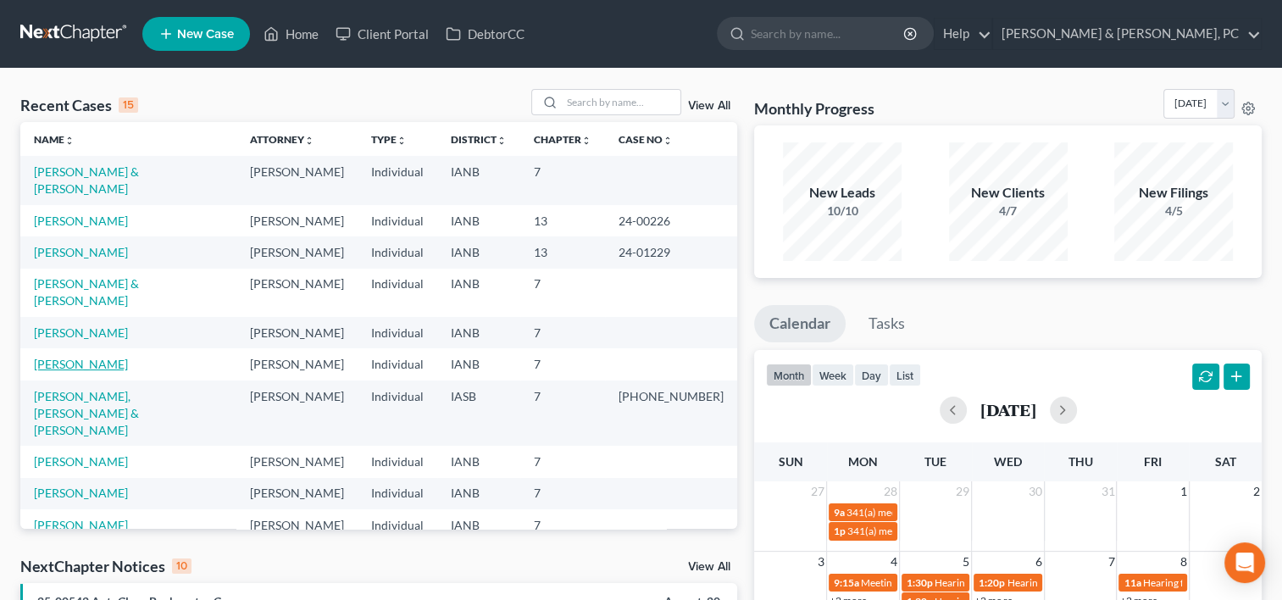
click at [97, 357] on link "[PERSON_NAME]" at bounding box center [81, 364] width 94 height 14
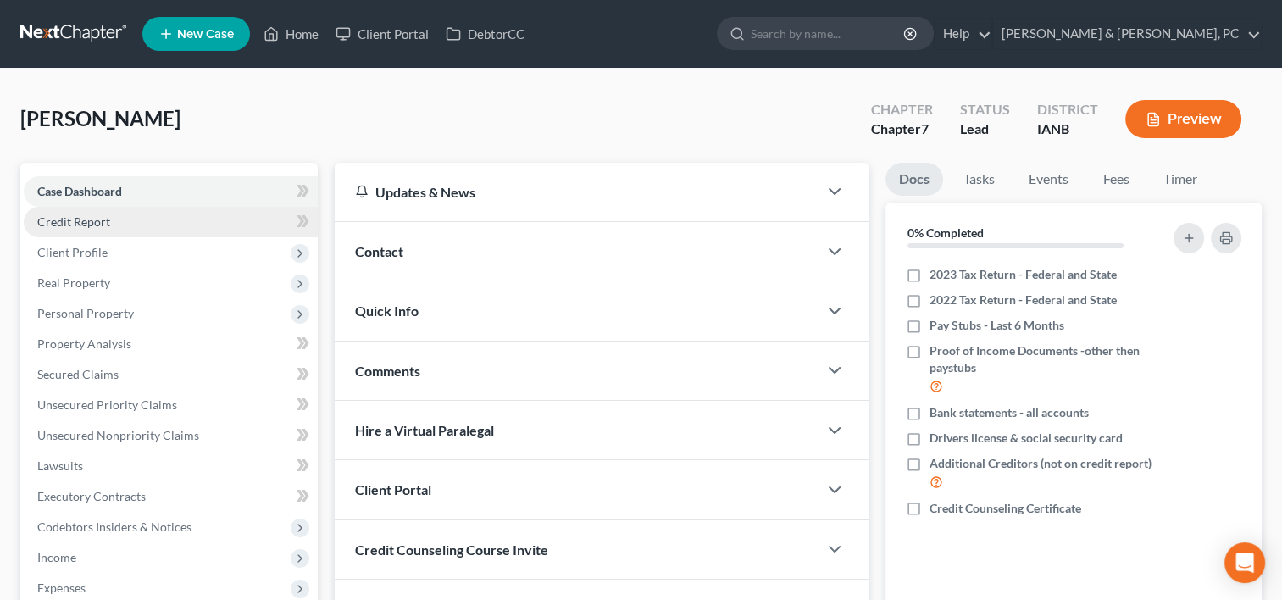
click at [69, 226] on span "Credit Report" at bounding box center [73, 221] width 73 height 14
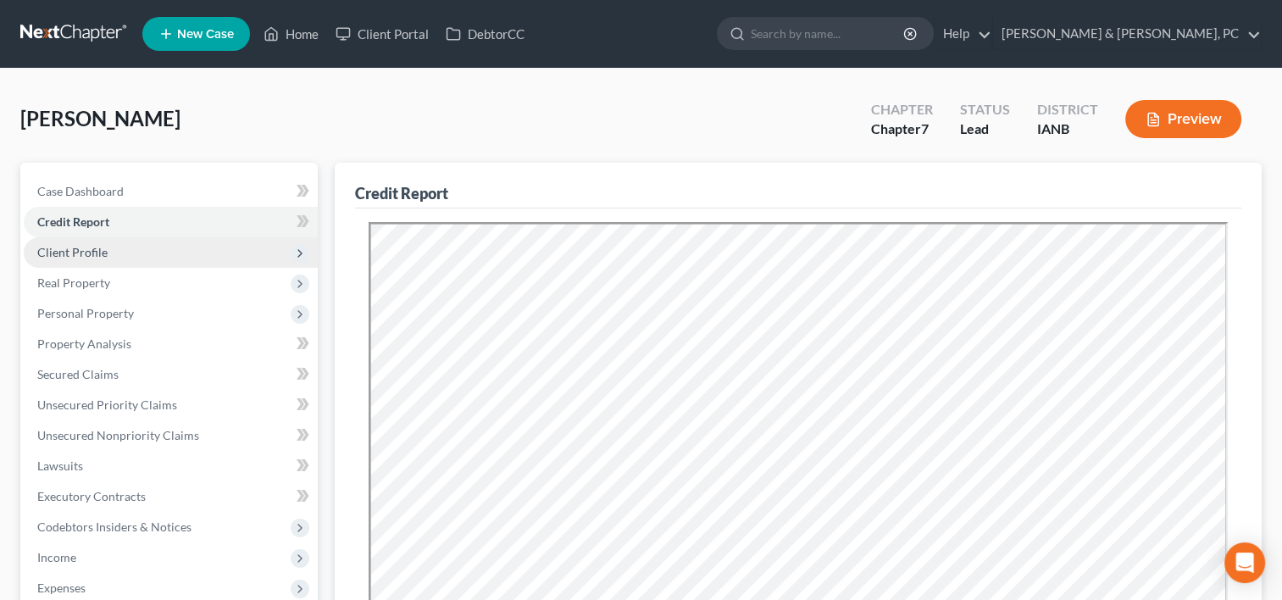
click at [105, 248] on span "Client Profile" at bounding box center [171, 252] width 294 height 30
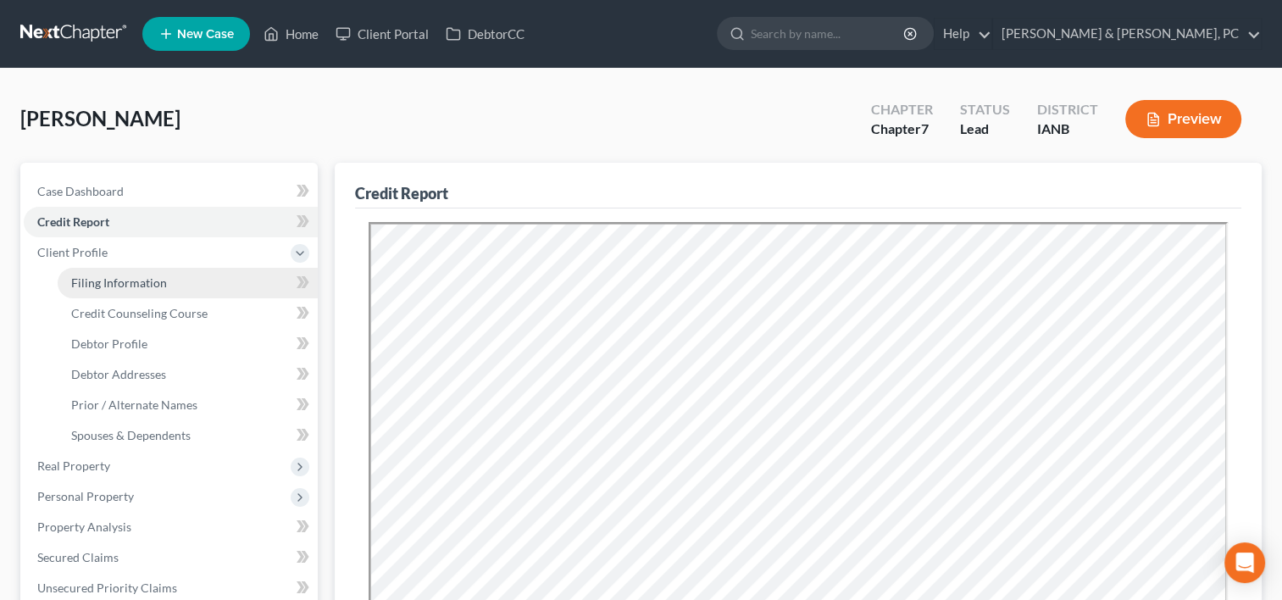
click at [131, 280] on span "Filing Information" at bounding box center [119, 282] width 96 height 14
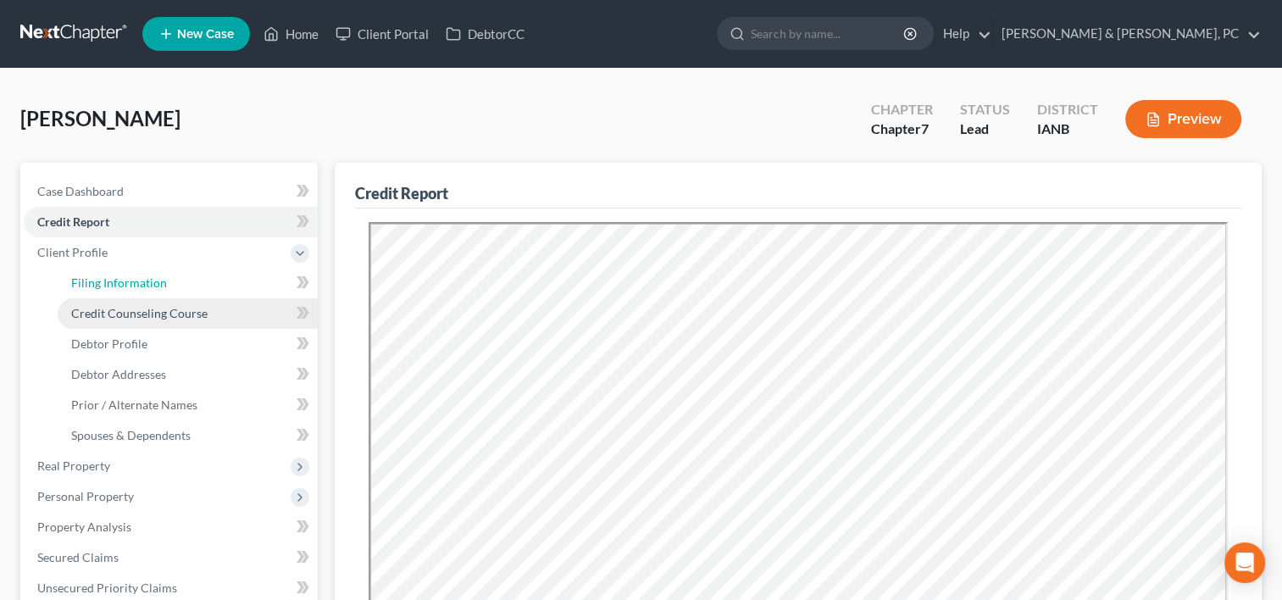
select select "1"
select select "0"
select select "16"
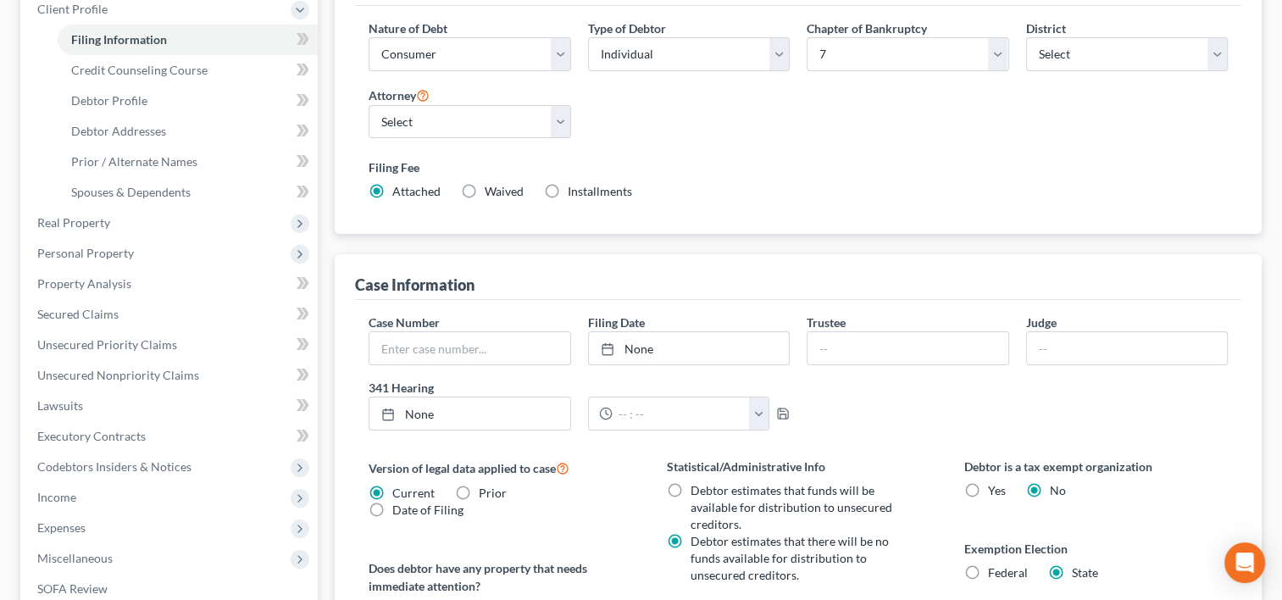
scroll to position [169, 0]
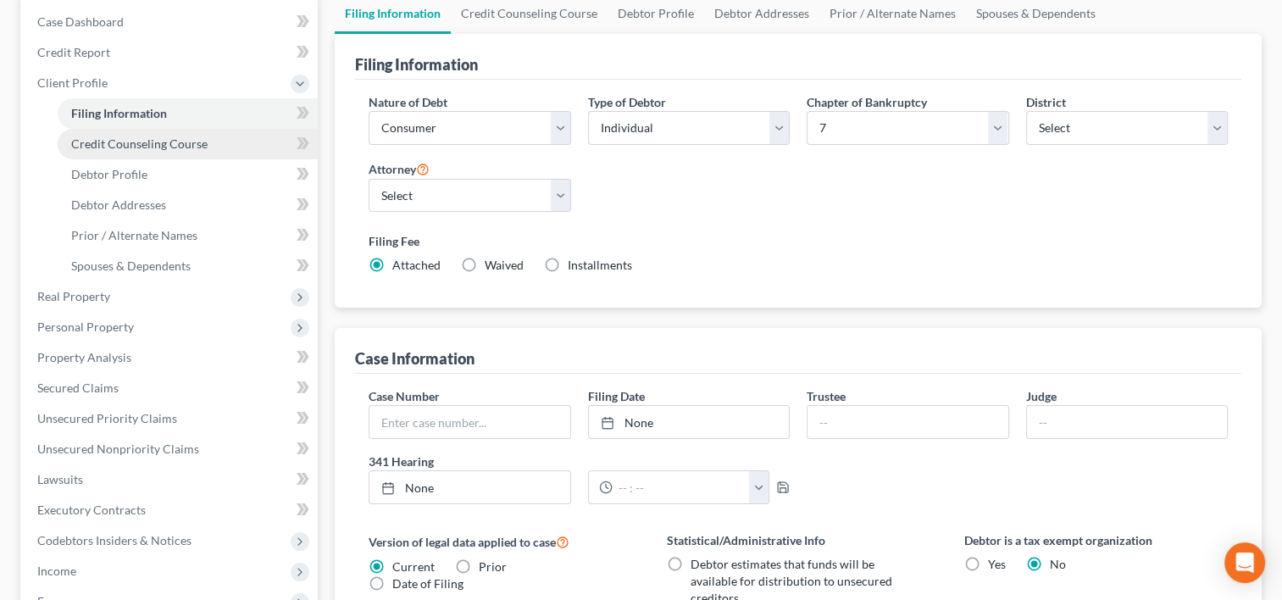
click at [217, 147] on link "Credit Counseling Course" at bounding box center [188, 144] width 260 height 30
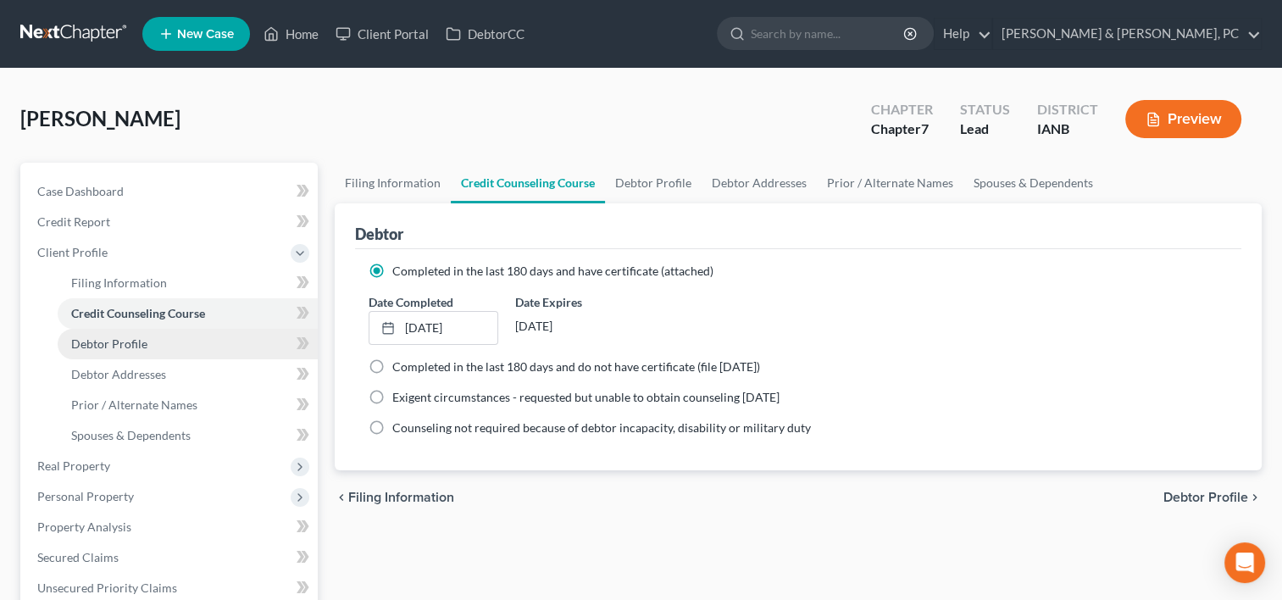
click at [186, 342] on link "Debtor Profile" at bounding box center [188, 344] width 260 height 30
select select "0"
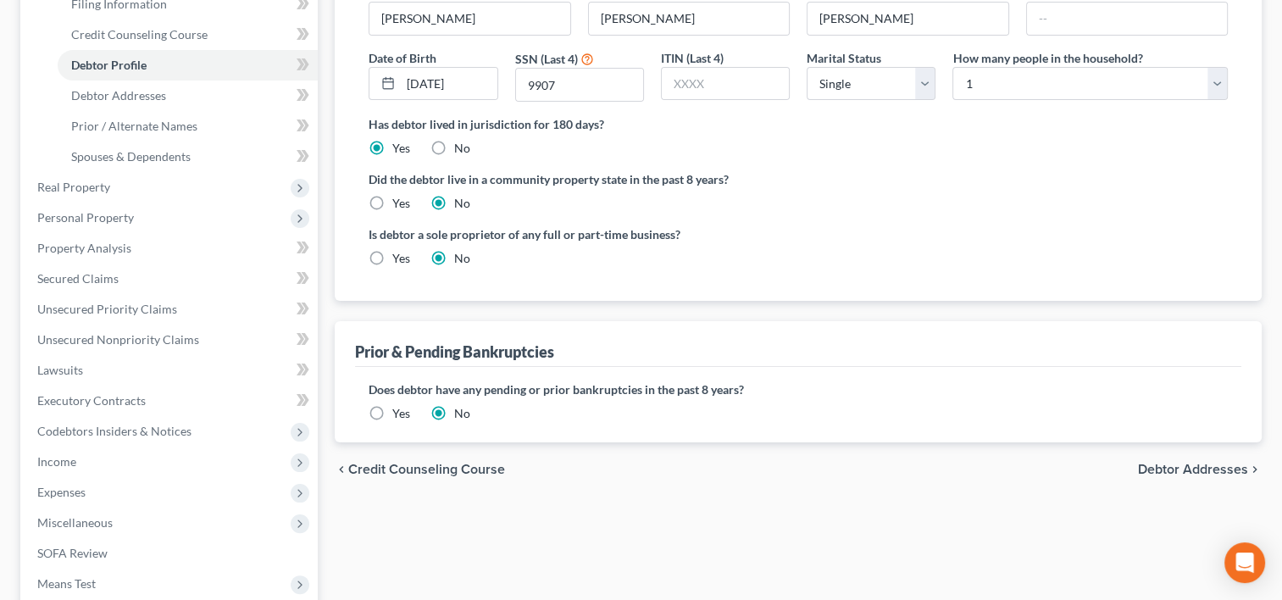
scroll to position [85, 0]
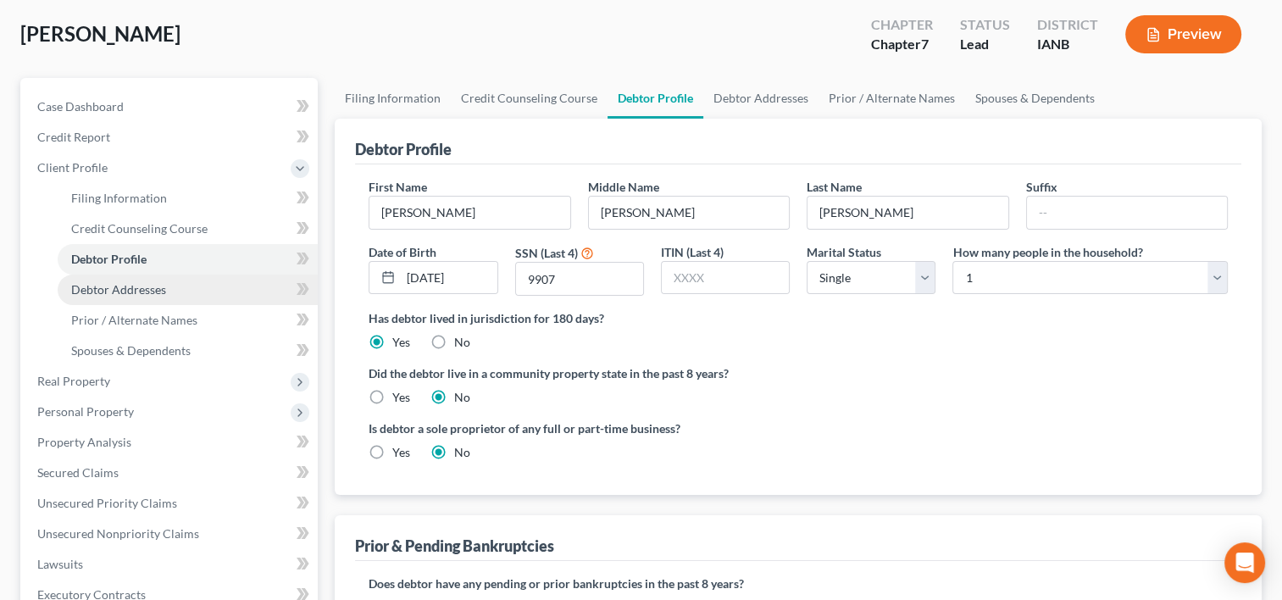
click at [164, 291] on span "Debtor Addresses" at bounding box center [118, 289] width 95 height 14
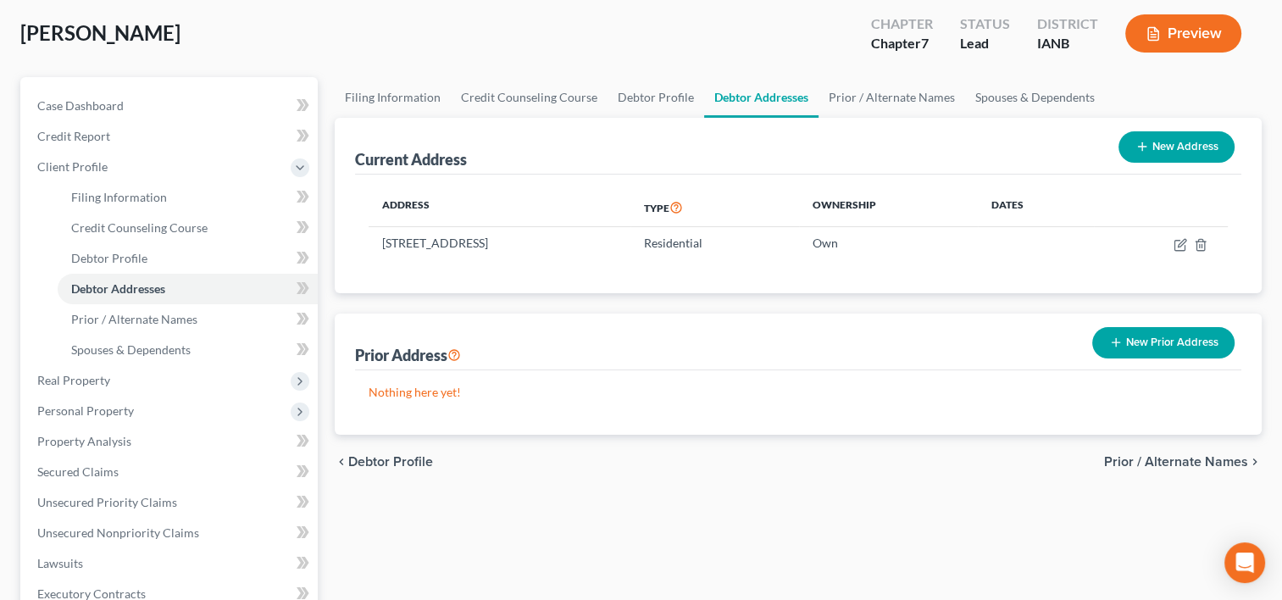
scroll to position [85, 0]
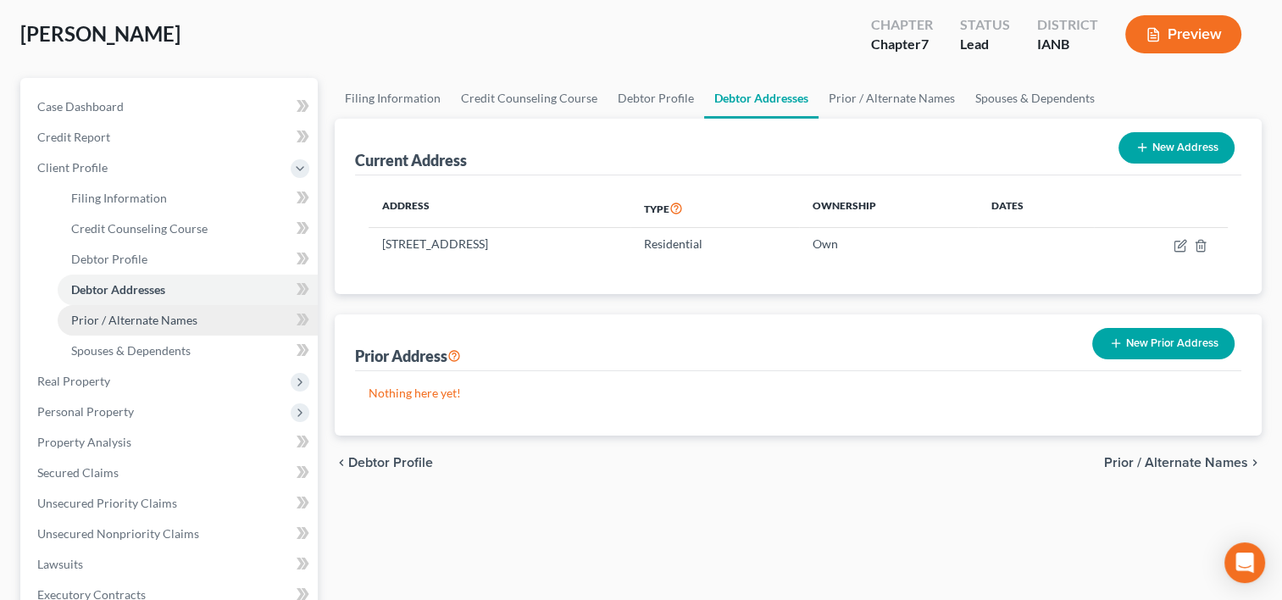
click at [197, 313] on link "Prior / Alternate Names" at bounding box center [188, 320] width 260 height 30
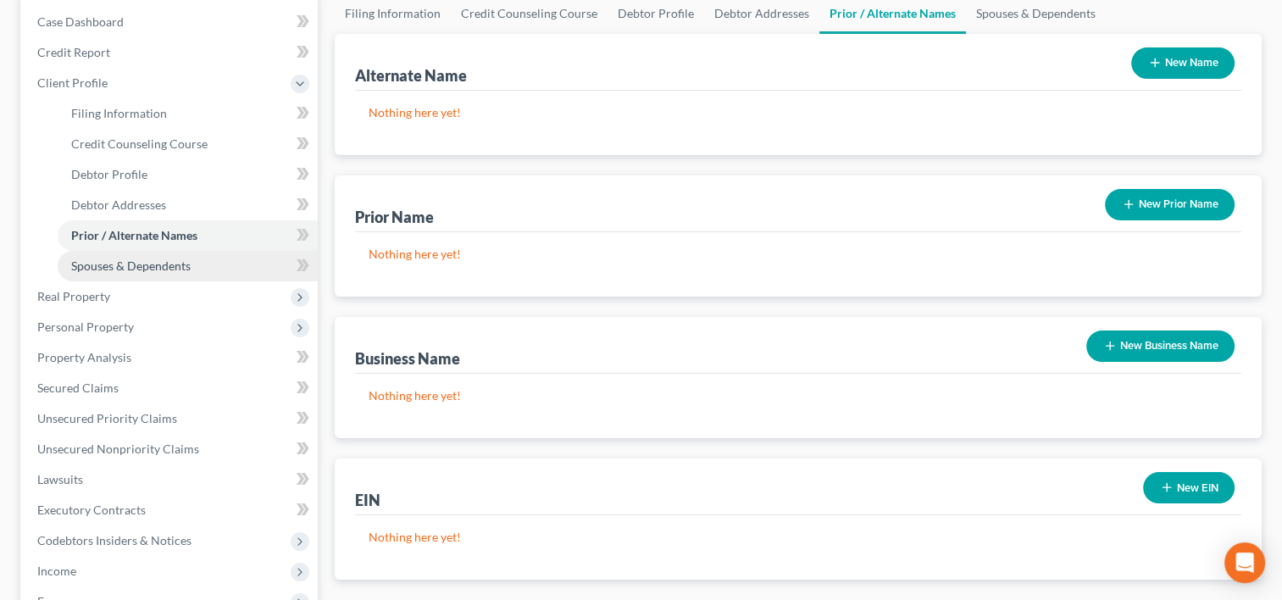
click at [180, 258] on span "Spouses & Dependents" at bounding box center [130, 265] width 119 height 14
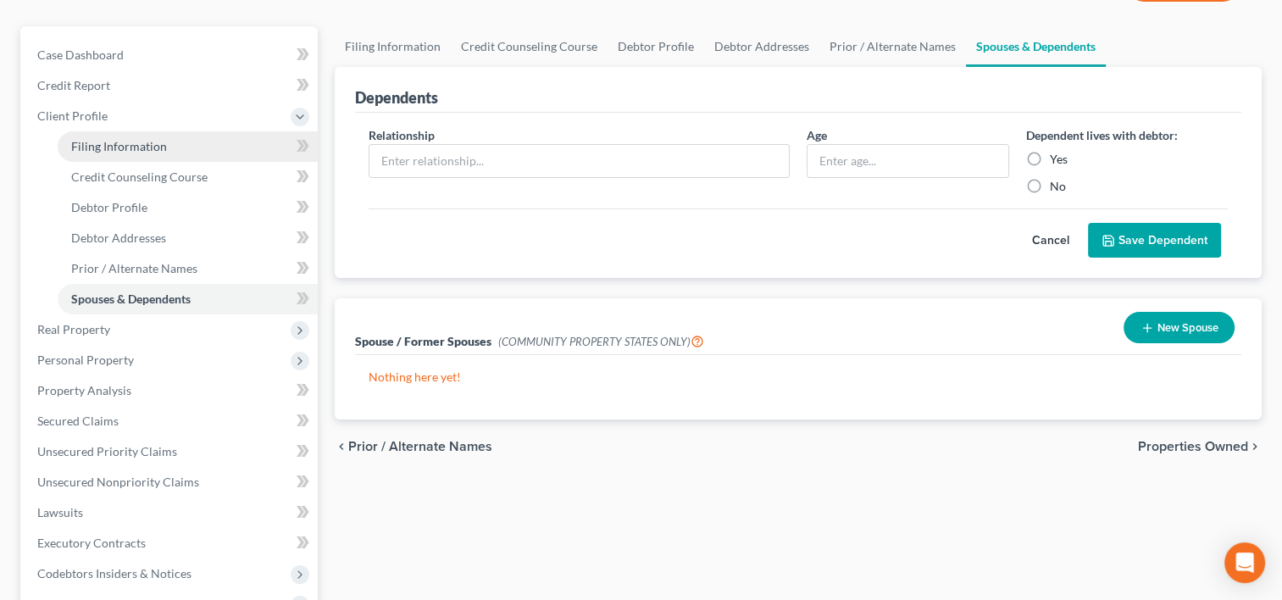
scroll to position [339, 0]
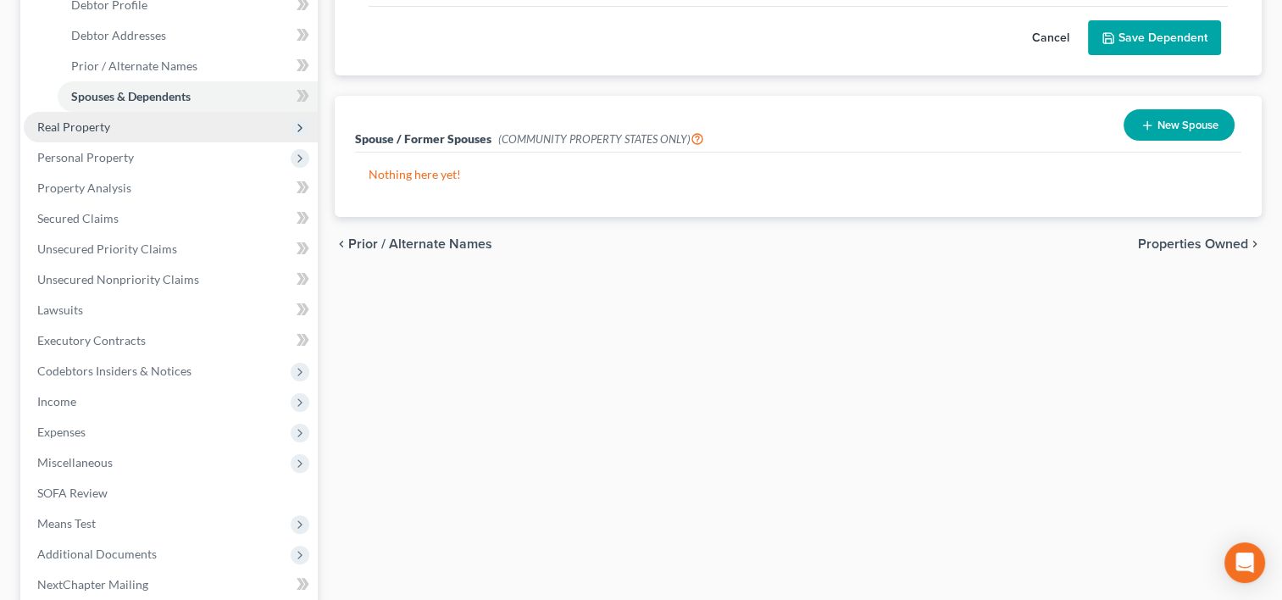
click at [122, 133] on span "Real Property" at bounding box center [171, 127] width 294 height 30
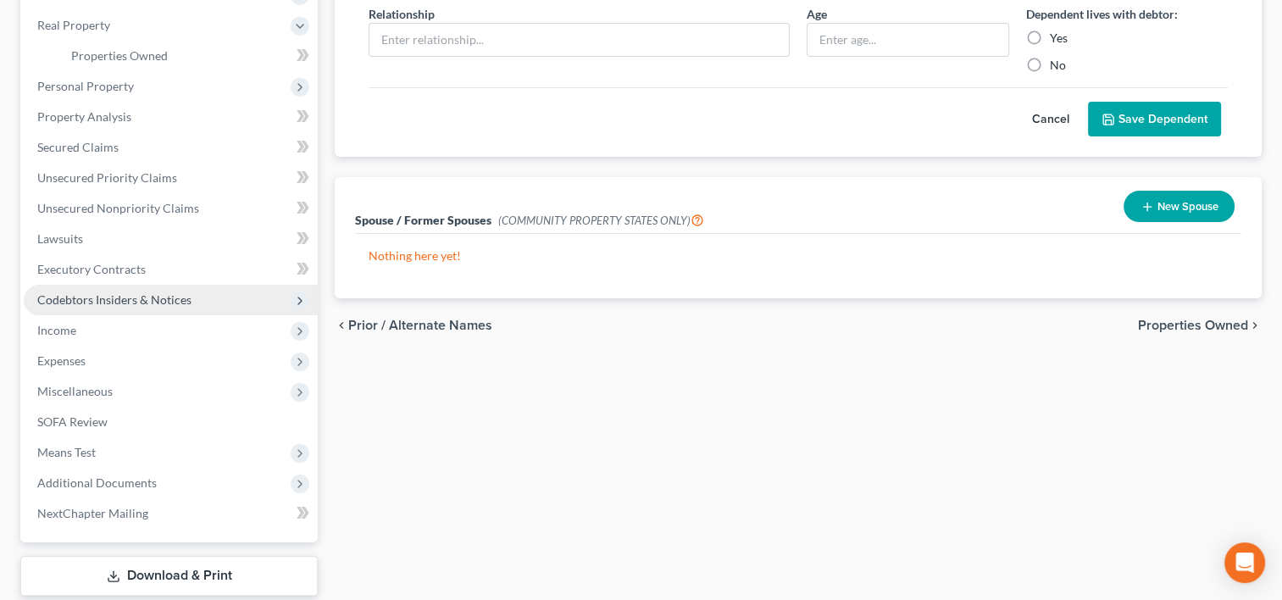
scroll to position [169, 0]
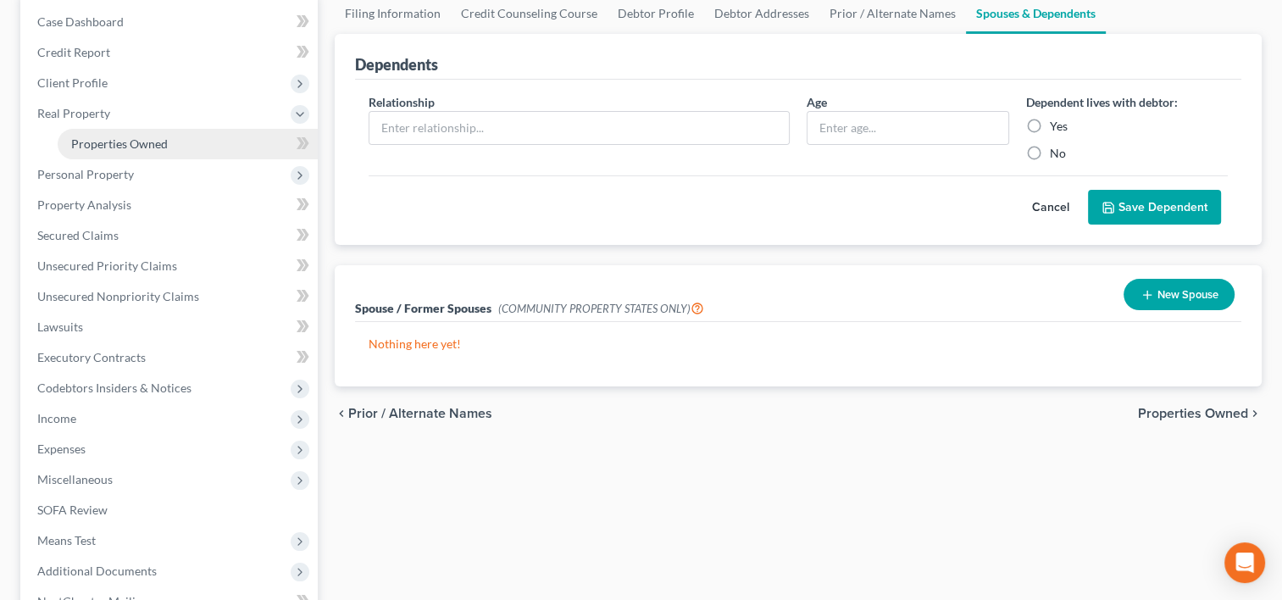
click at [156, 140] on span "Properties Owned" at bounding box center [119, 143] width 97 height 14
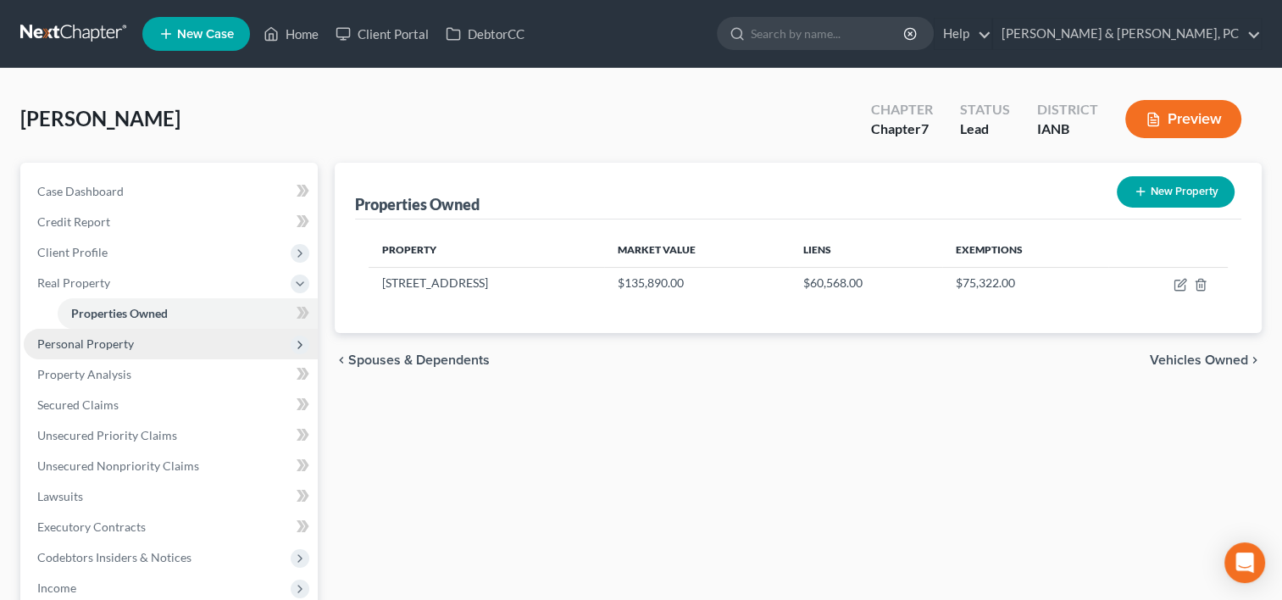
click at [157, 344] on span "Personal Property" at bounding box center [171, 344] width 294 height 30
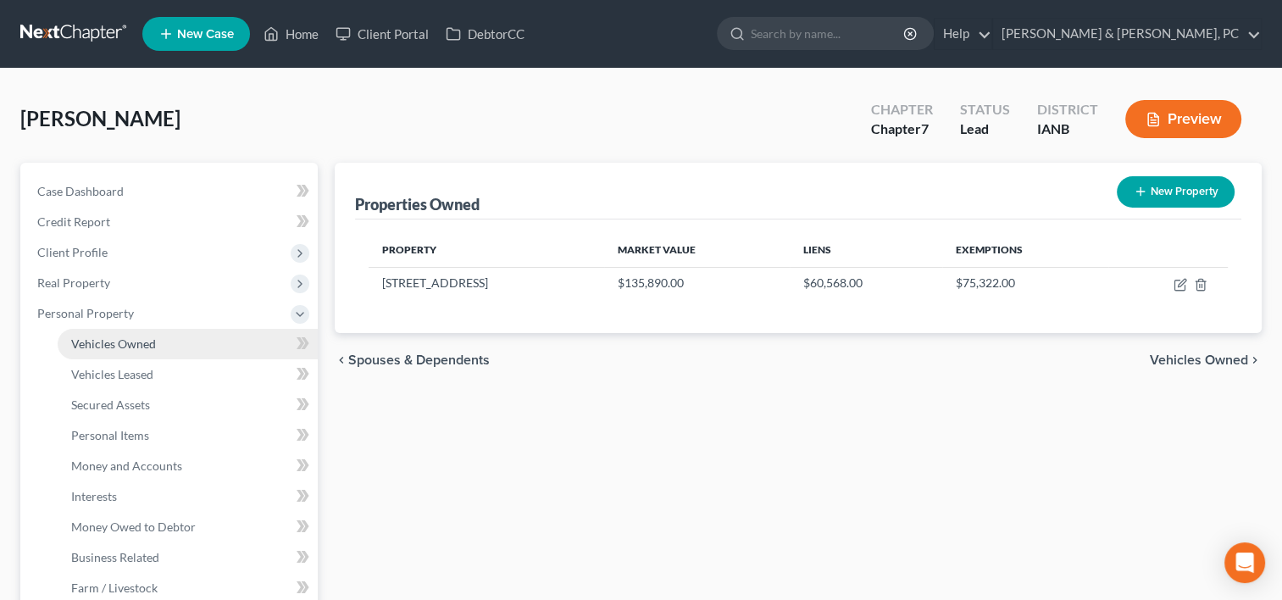
click at [166, 346] on link "Vehicles Owned" at bounding box center [188, 344] width 260 height 30
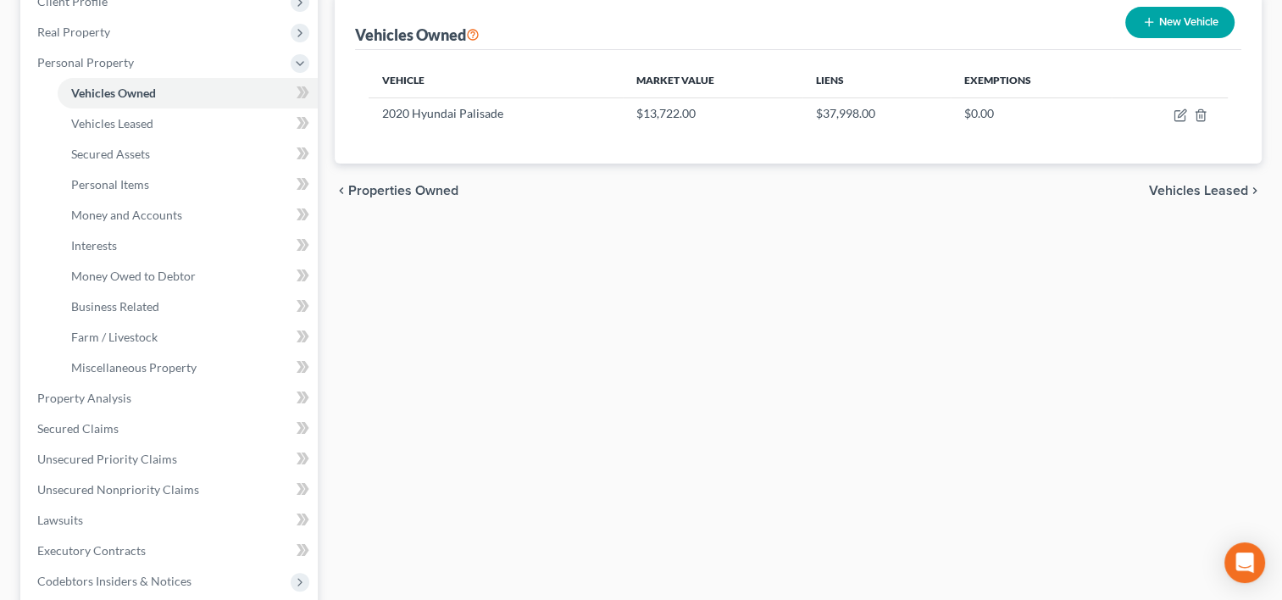
scroll to position [254, 0]
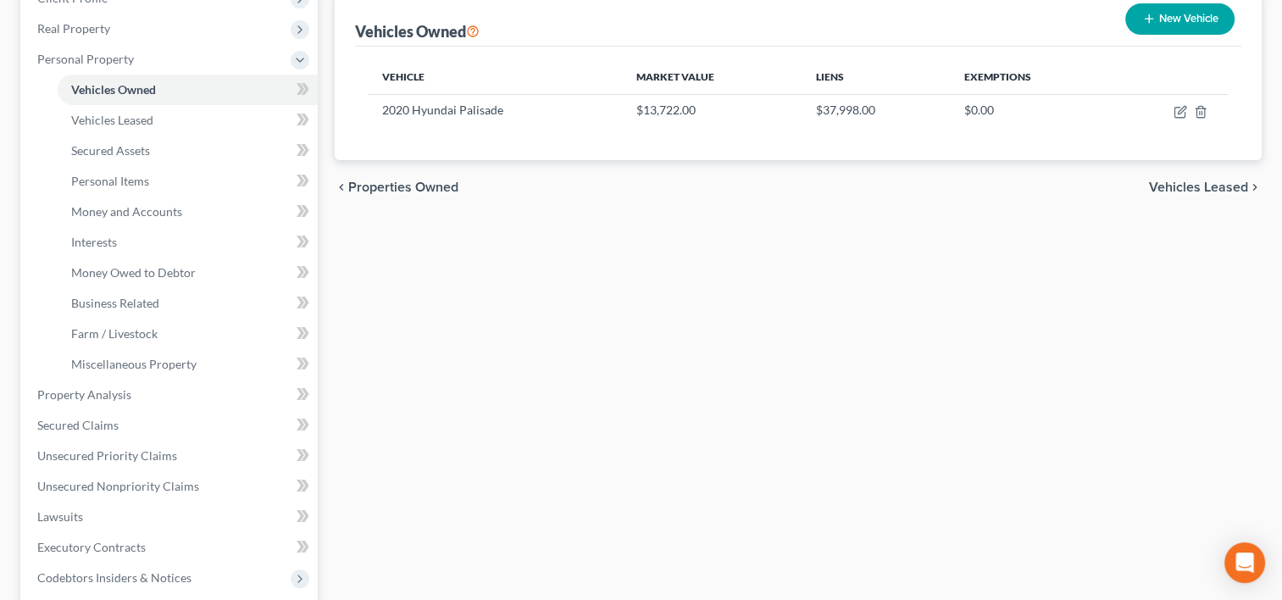
click at [1197, 14] on button "New Vehicle" at bounding box center [1179, 18] width 109 height 31
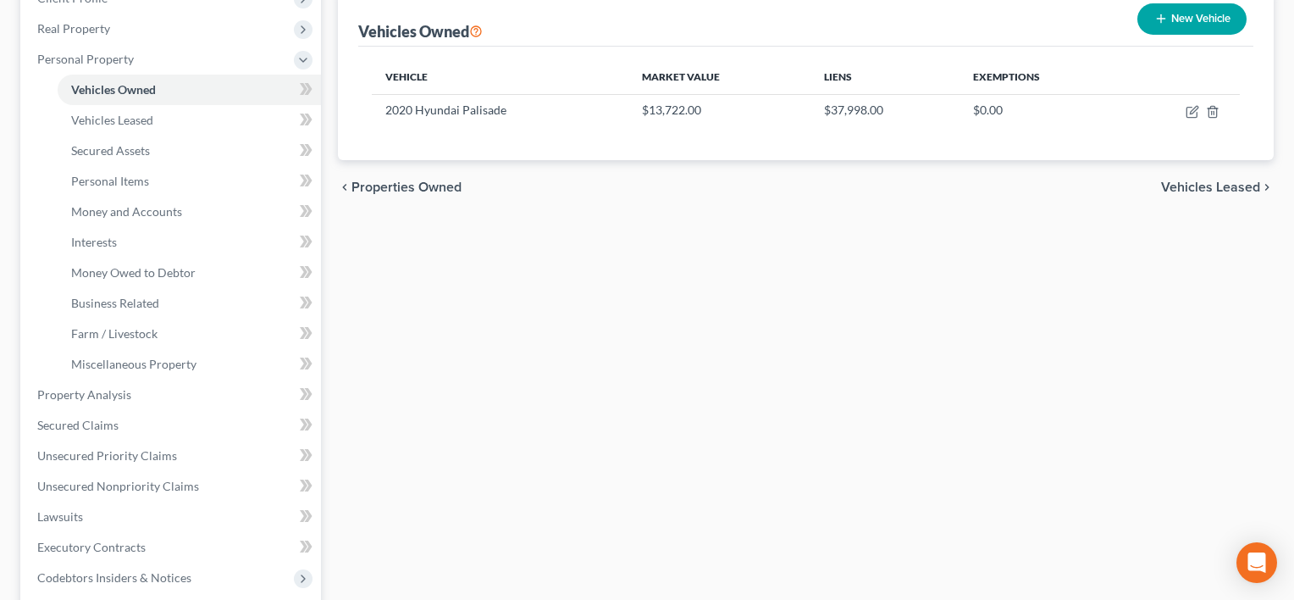
select select "0"
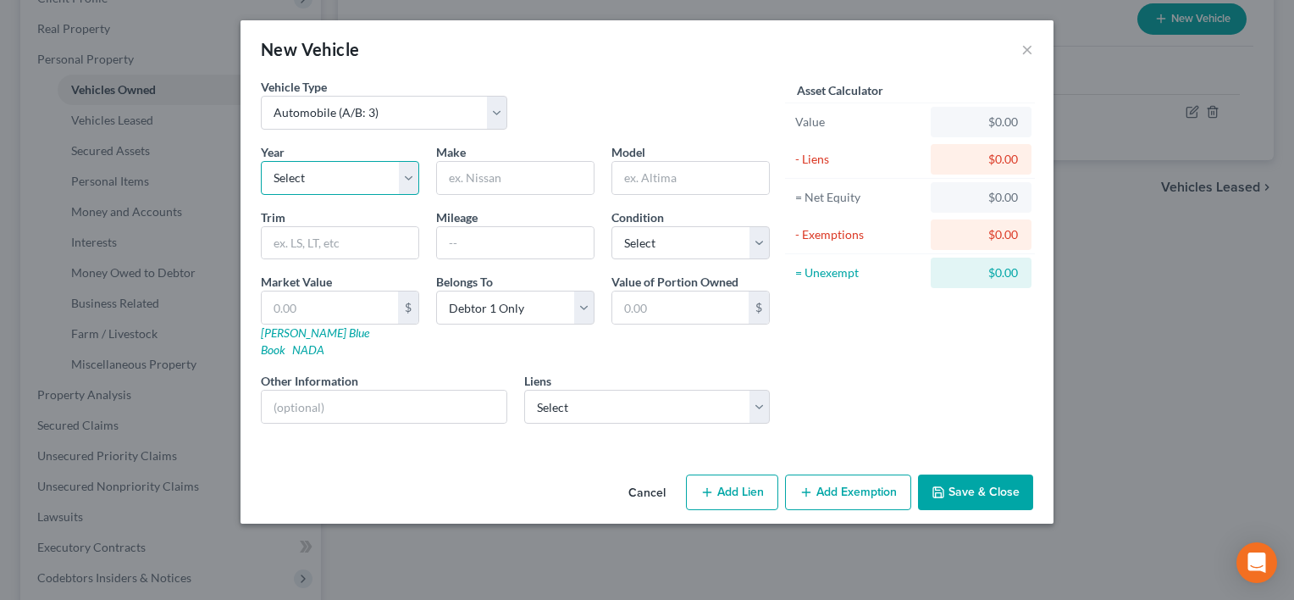
click at [368, 165] on select "Select 2026 2025 2024 2023 2022 2021 2020 2019 2018 2017 2016 2015 2014 2013 20…" at bounding box center [340, 178] width 158 height 34
select select "8"
click at [261, 161] on select "Select 2026 2025 2024 2023 2022 2021 2020 2019 2018 2017 2016 2015 2014 2013 20…" at bounding box center [340, 178] width 158 height 34
click at [487, 176] on input "text" at bounding box center [515, 178] width 157 height 32
type input "Ford"
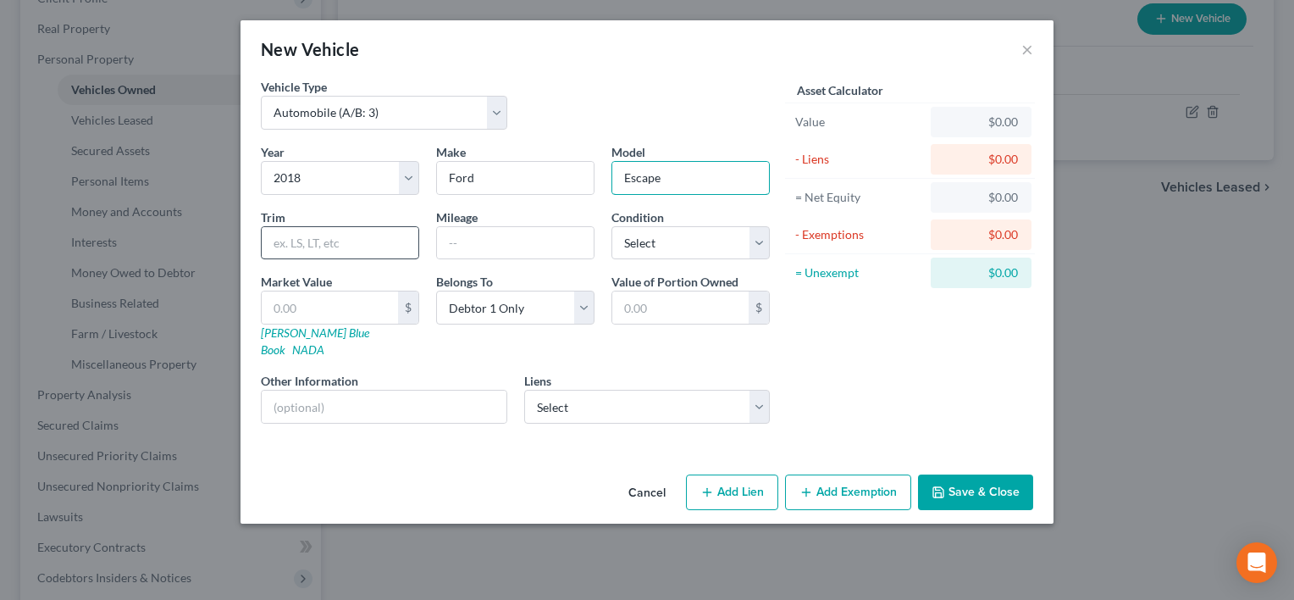
type input "Escape"
click at [346, 243] on input "text" at bounding box center [340, 243] width 157 height 32
click at [474, 241] on input "text" at bounding box center [515, 243] width 157 height 32
type input "118013"
click at [684, 221] on div "Condition Select Excellent Very Good Good Fair Poor" at bounding box center [690, 234] width 175 height 52
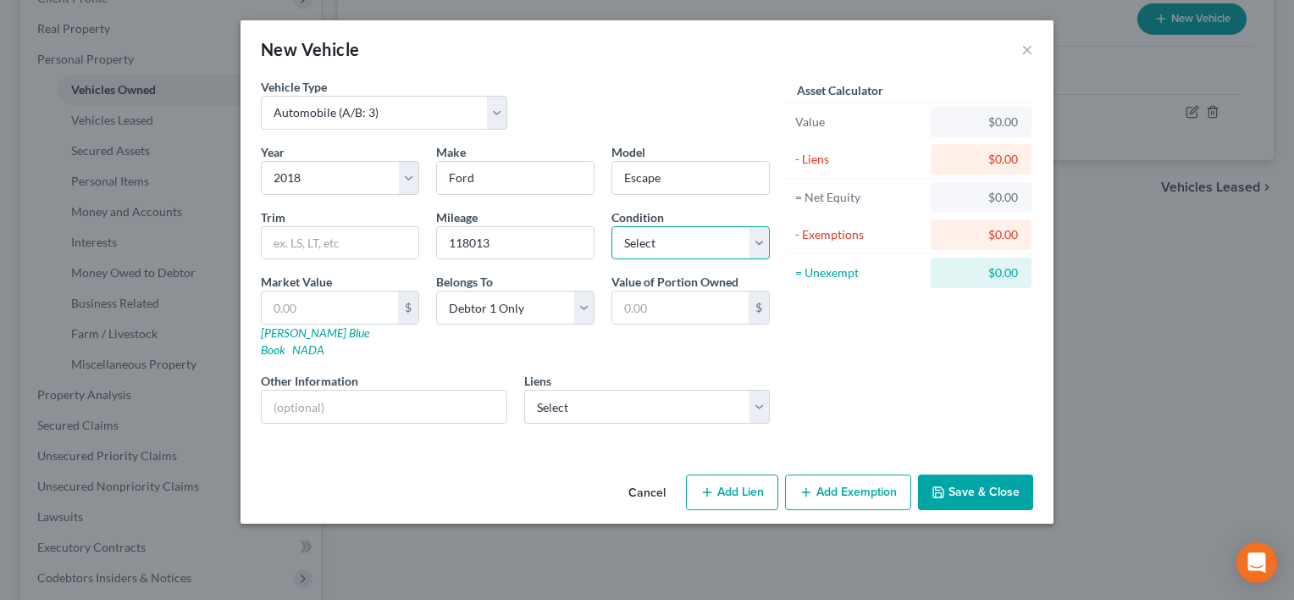
click at [683, 231] on select "Select Excellent Very Good Good Fair Poor" at bounding box center [691, 243] width 158 height 34
select select "2"
click at [612, 226] on select "Select Excellent Very Good Good Fair Poor" at bounding box center [691, 243] width 158 height 34
click at [281, 328] on link "[PERSON_NAME] Blue Book" at bounding box center [315, 340] width 108 height 31
click at [359, 302] on input "text" at bounding box center [330, 307] width 136 height 32
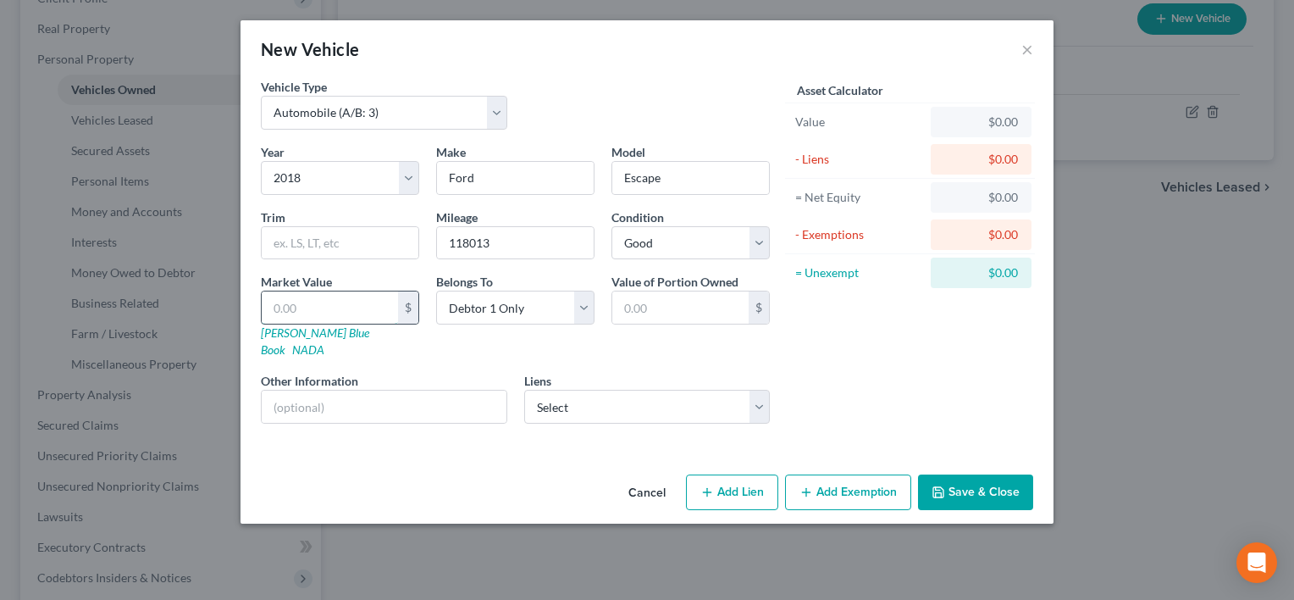
type input "5"
type input "5.00"
type input "54"
type input "54.00"
type input "546"
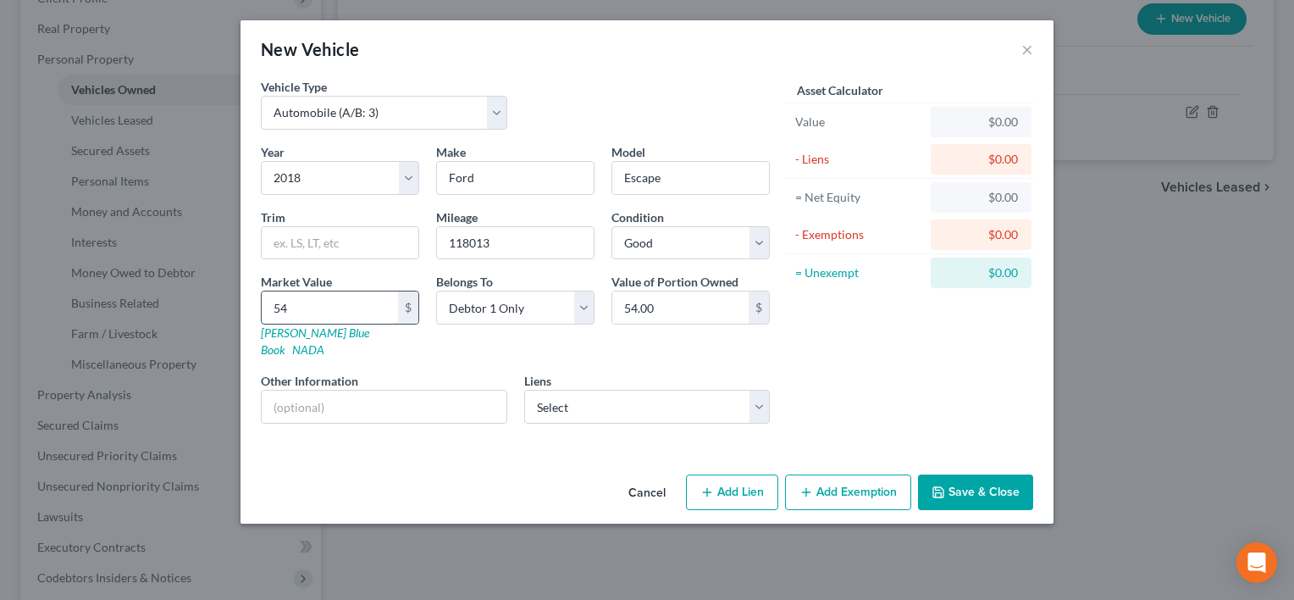
type input "546.00"
type input "5461"
type input "5,461.00"
type input "5,461"
click at [701, 390] on select "Select Dutrac Community Cu - $15,682.00" at bounding box center [647, 407] width 246 height 34
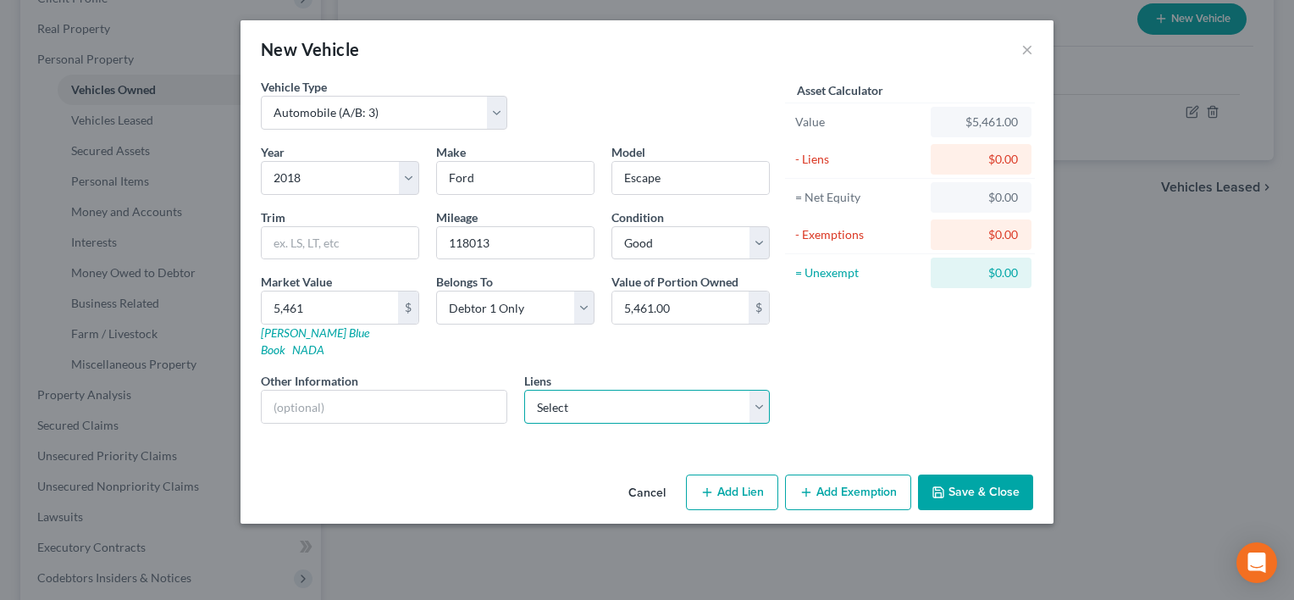
click at [701, 390] on select "Select Dutrac Community Cu - $15,682.00" at bounding box center [647, 407] width 246 height 34
click at [922, 368] on div "Asset Calculator Value $5,461.00 - Liens $0.00 = Net Equity $0.00 - Exemptions …" at bounding box center [909, 257] width 263 height 359
click at [976, 474] on button "Save & Close" at bounding box center [975, 492] width 115 height 36
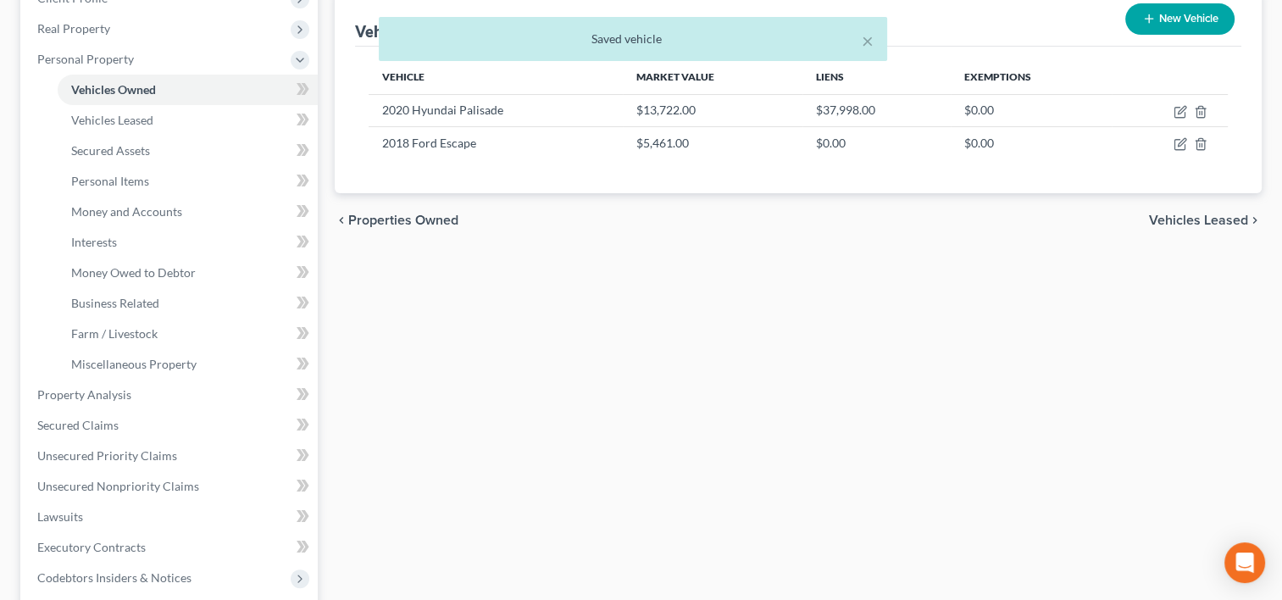
click at [898, 462] on div "Vehicles Owned Vehicles Leased Secured Assets Personal Items Money and Accounts…" at bounding box center [798, 413] width 944 height 1009
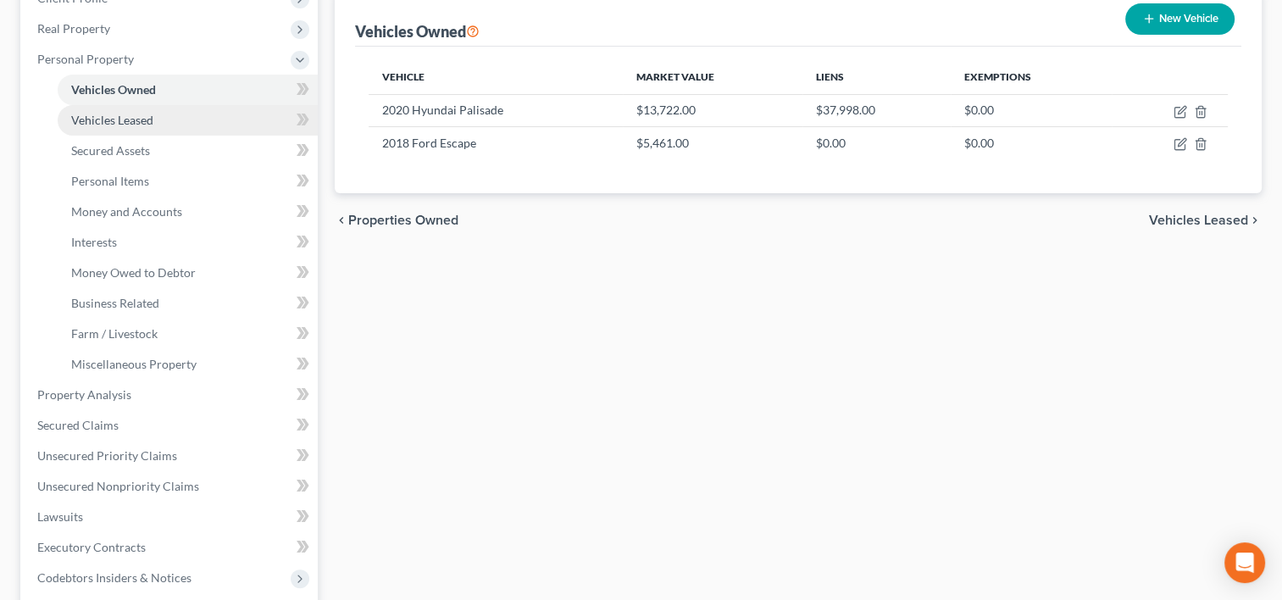
click at [134, 129] on link "Vehicles Leased" at bounding box center [188, 120] width 260 height 30
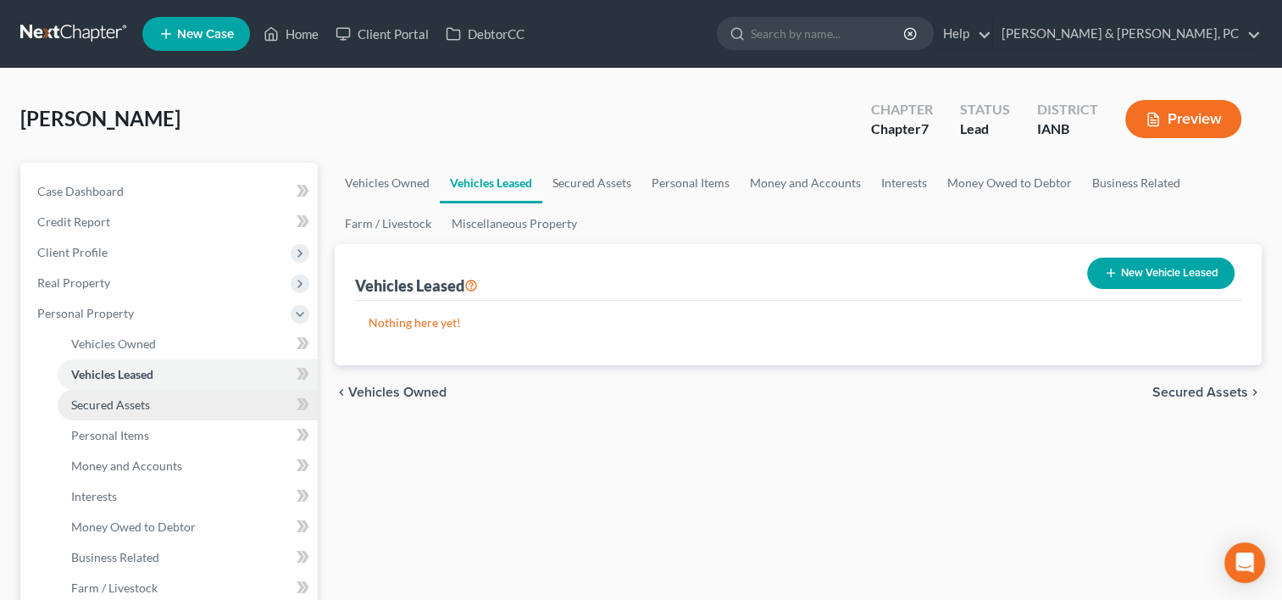
click at [147, 410] on span "Secured Assets" at bounding box center [110, 404] width 79 height 14
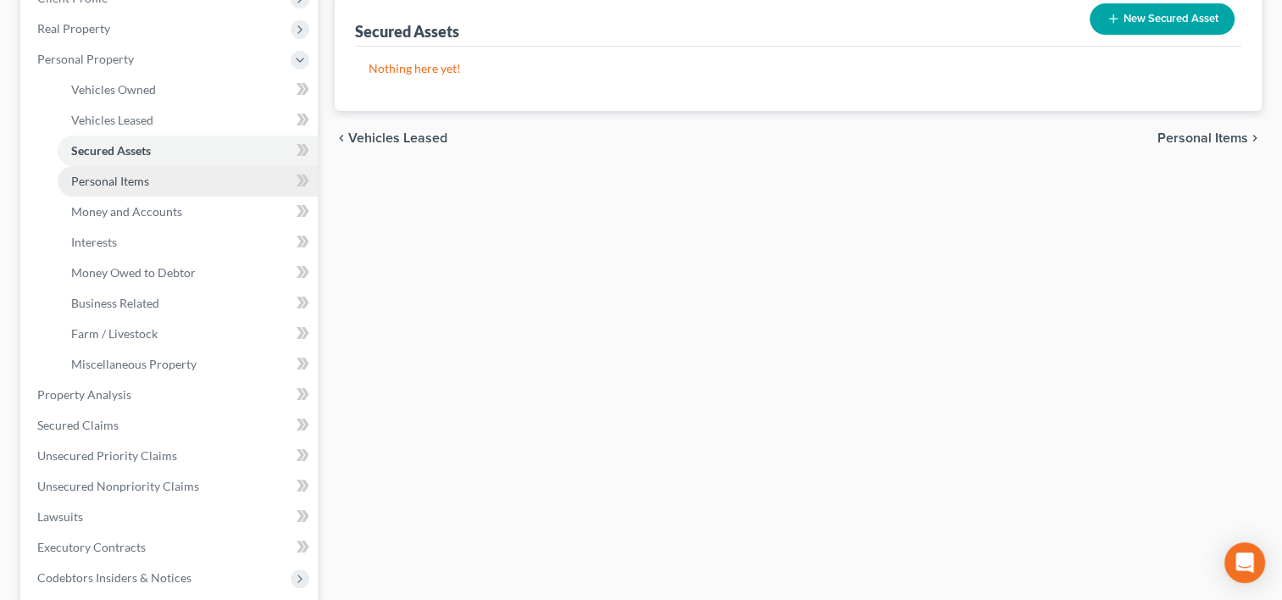
click at [169, 170] on link "Personal Items" at bounding box center [188, 181] width 260 height 30
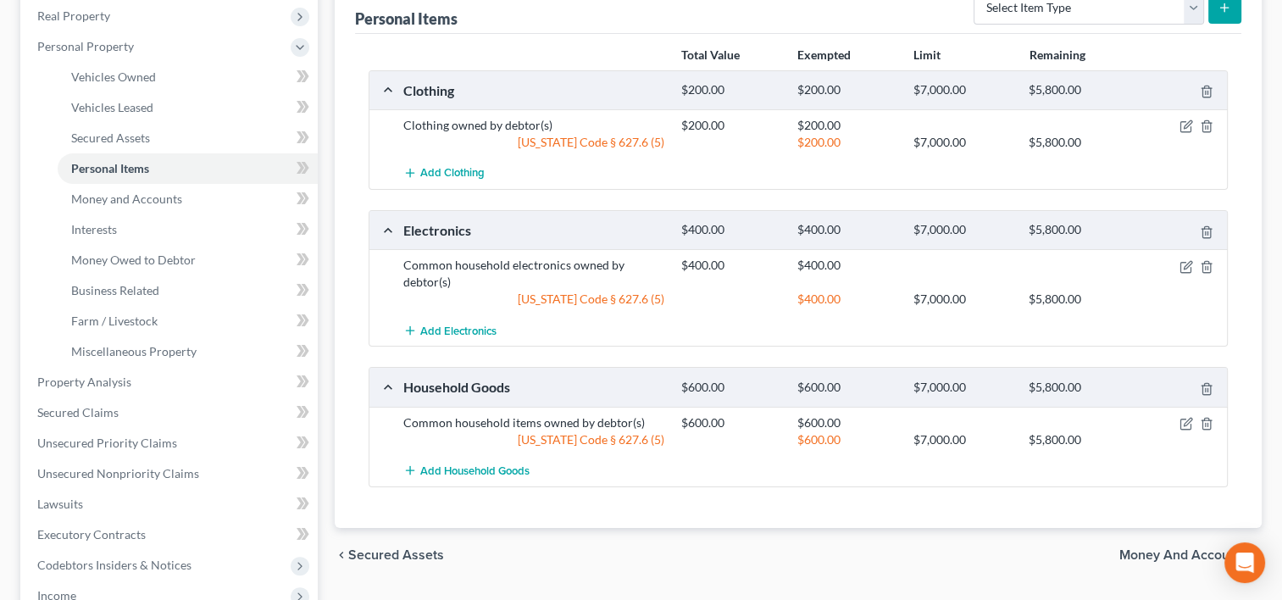
scroll to position [254, 0]
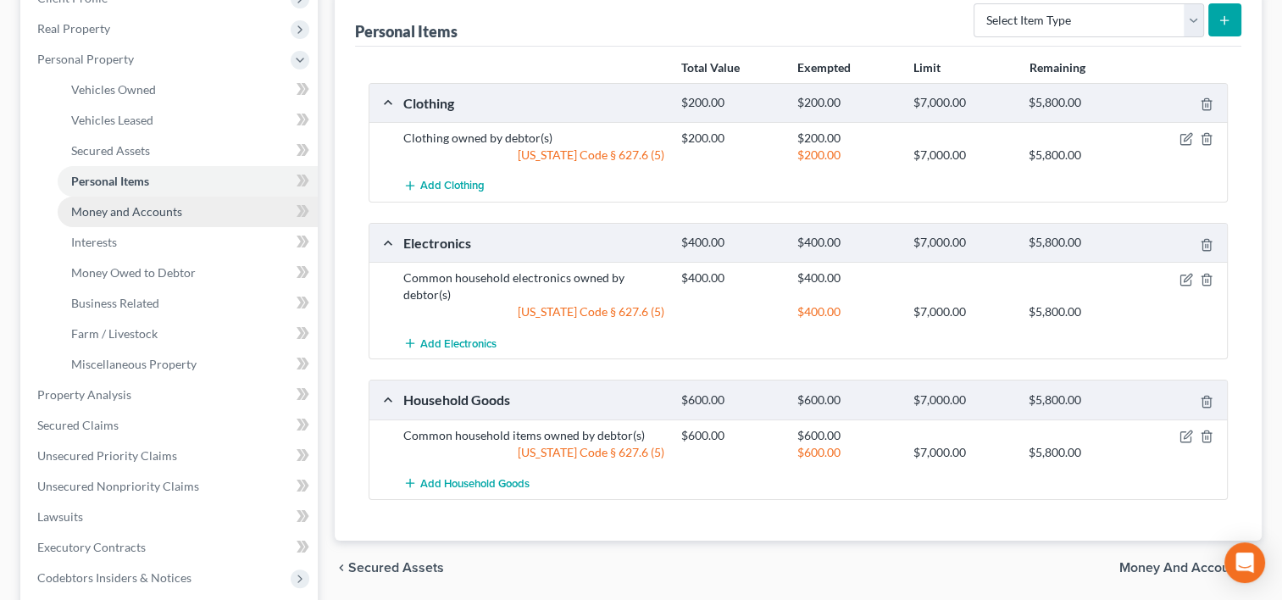
click at [112, 216] on span "Money and Accounts" at bounding box center [126, 211] width 111 height 14
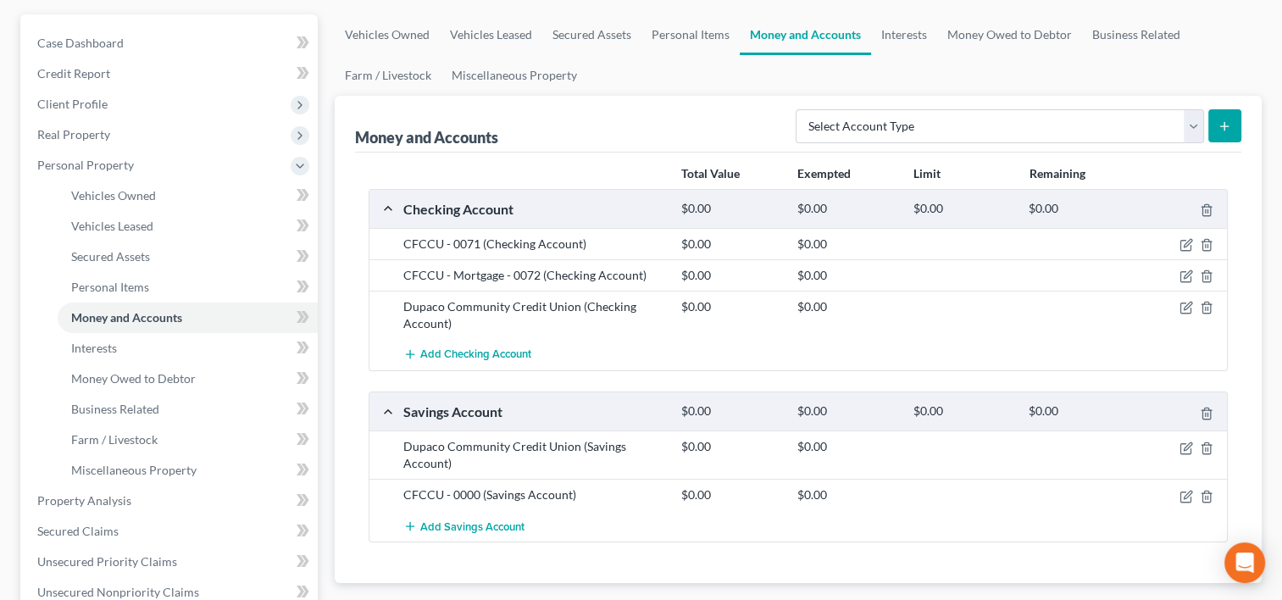
scroll to position [339, 0]
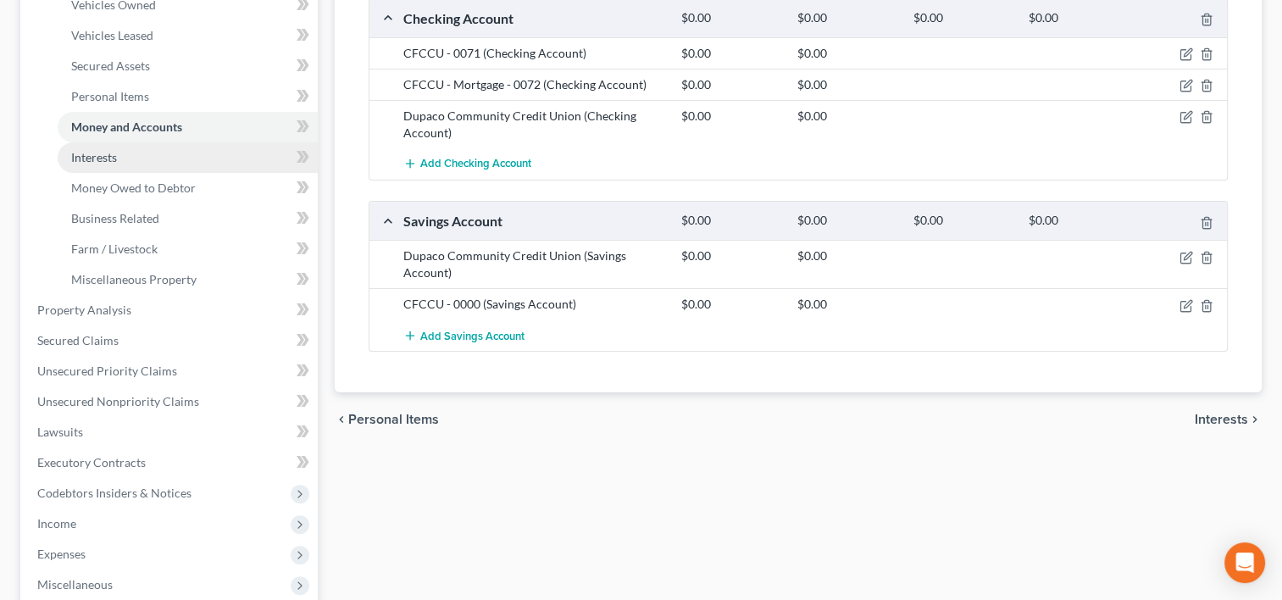
click at [132, 157] on link "Interests" at bounding box center [188, 157] width 260 height 30
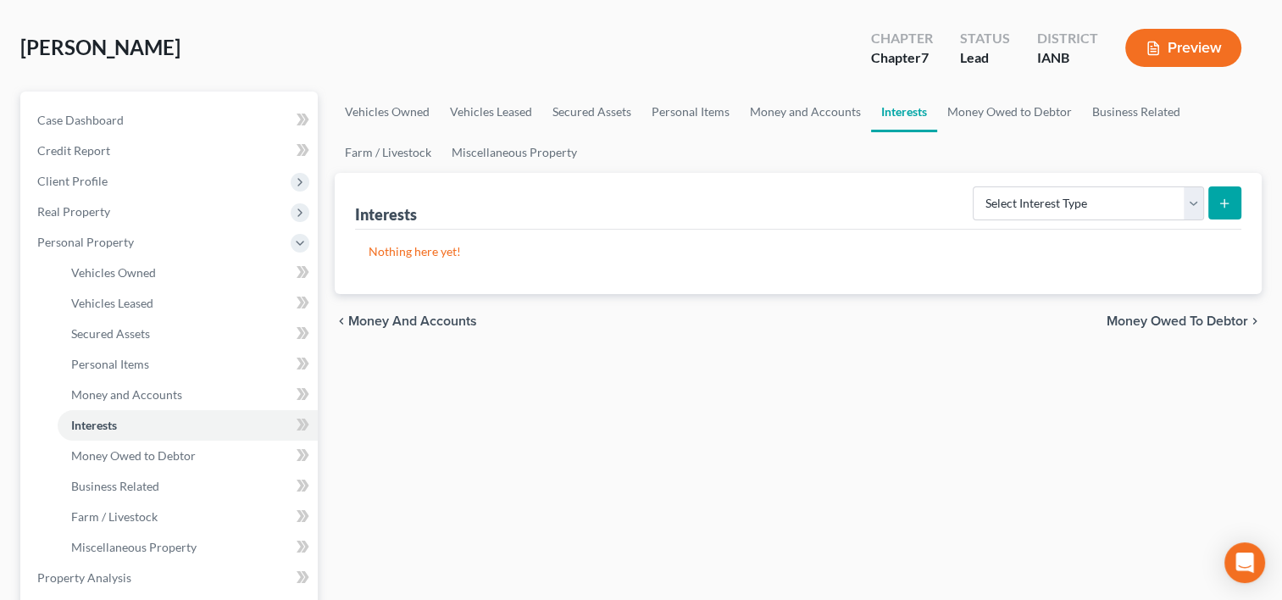
scroll to position [169, 0]
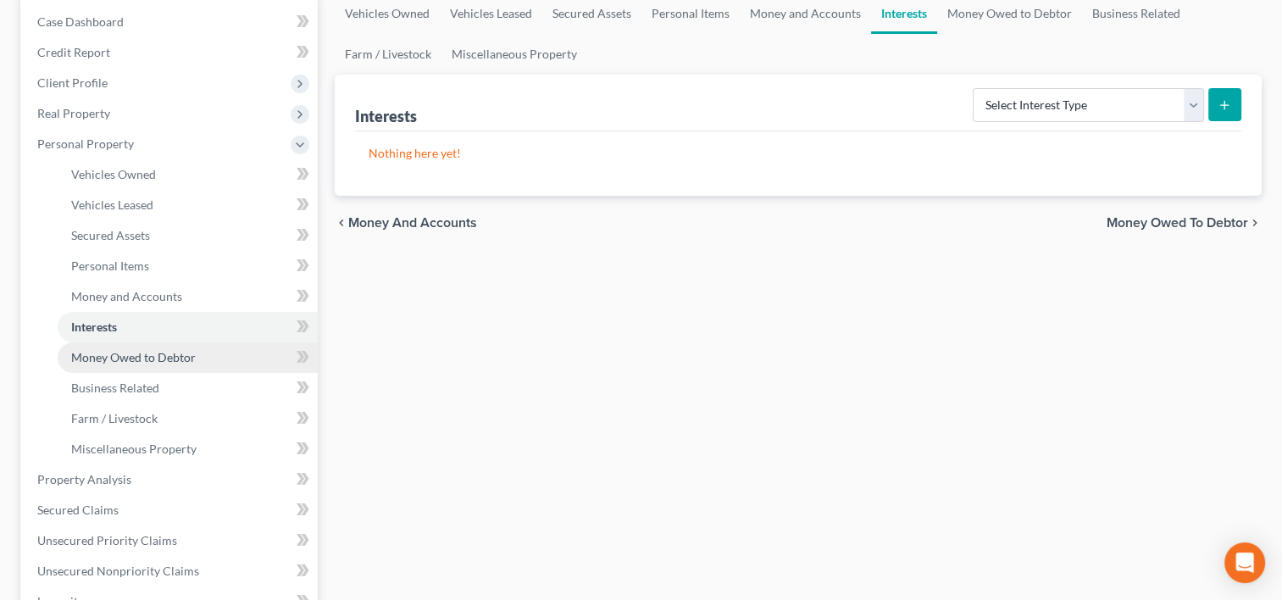
click at [176, 357] on span "Money Owed to Debtor" at bounding box center [133, 357] width 125 height 14
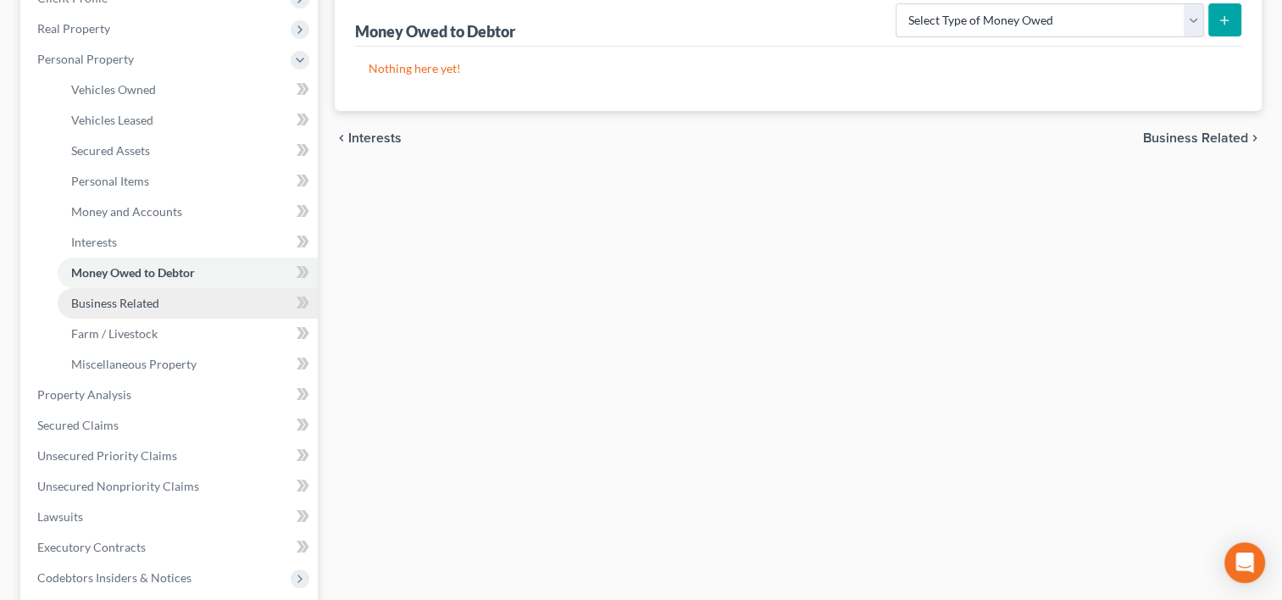
click at [162, 299] on link "Business Related" at bounding box center [188, 303] width 260 height 30
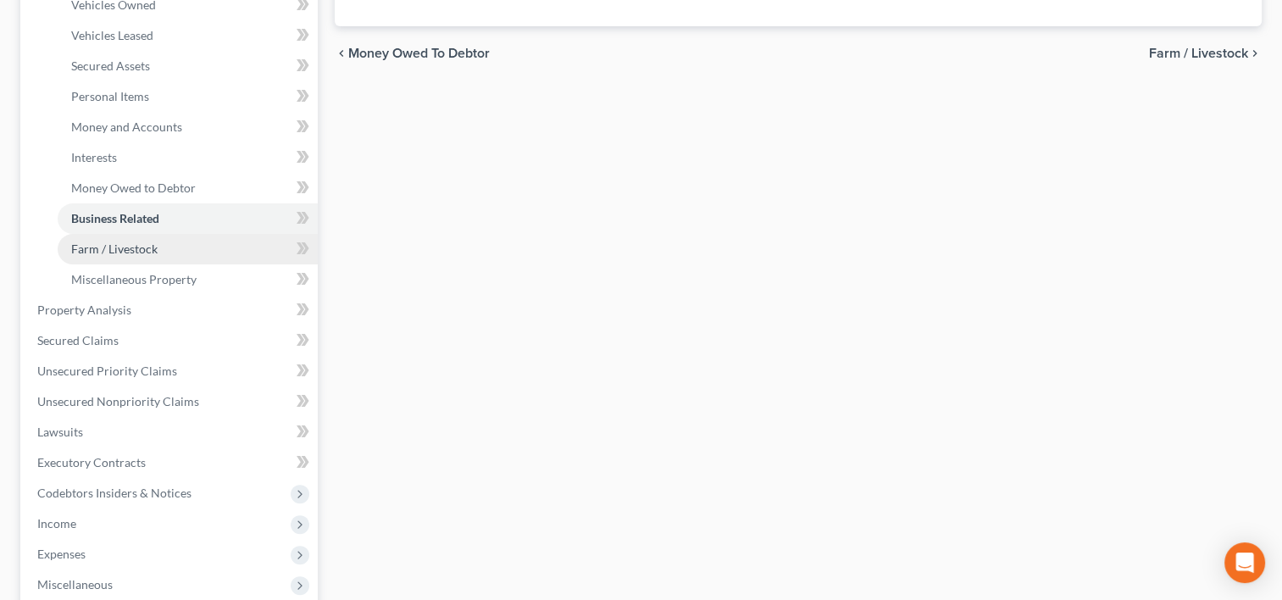
click at [176, 248] on link "Farm / Livestock" at bounding box center [188, 249] width 260 height 30
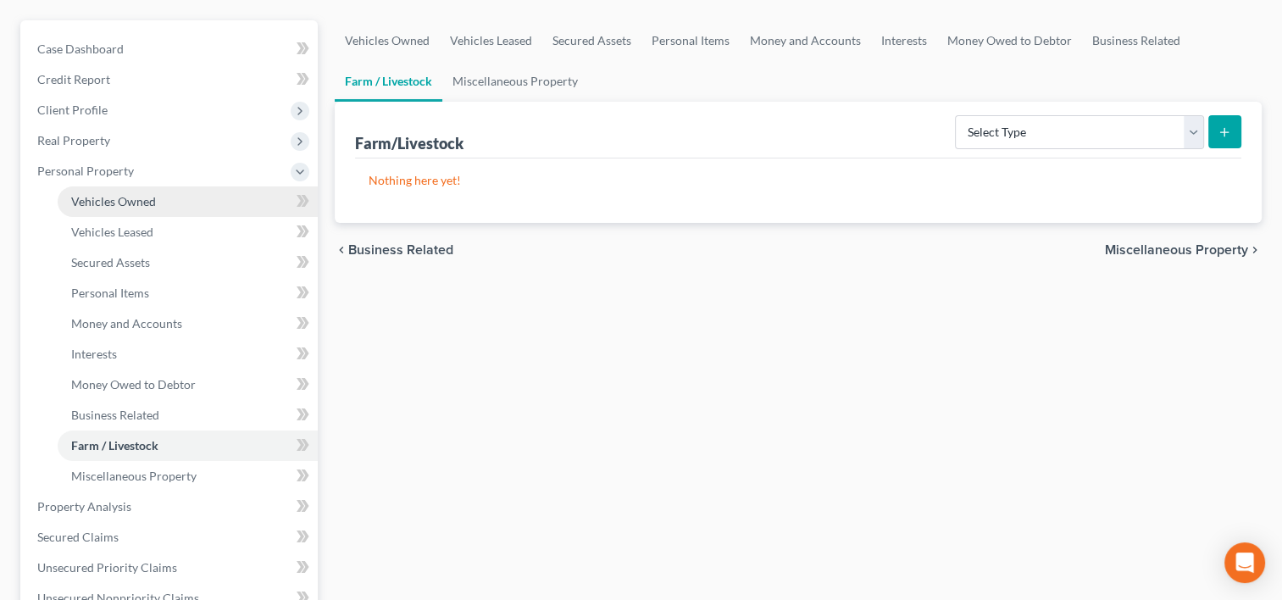
scroll to position [339, 0]
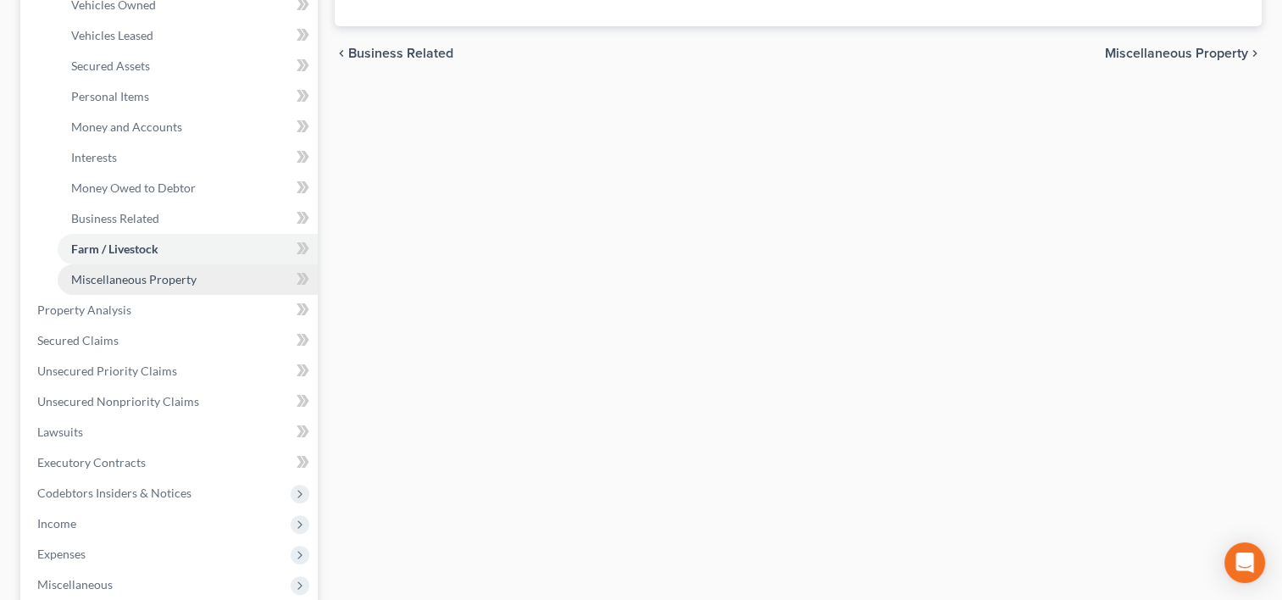
click at [166, 278] on span "Miscellaneous Property" at bounding box center [133, 279] width 125 height 14
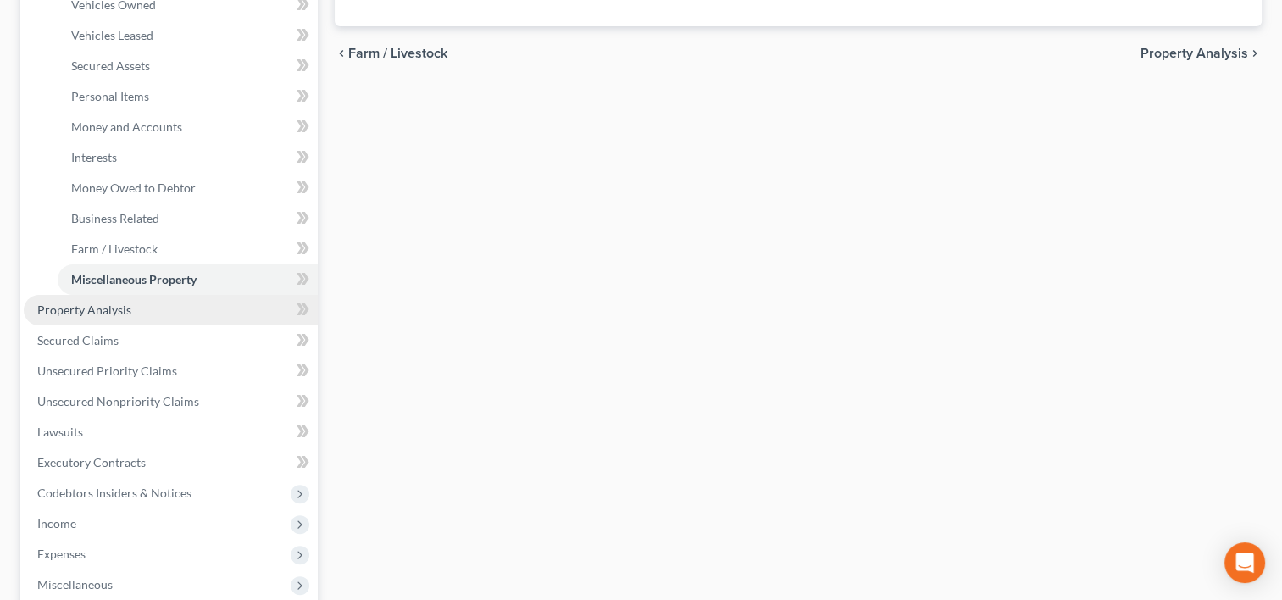
click at [151, 308] on link "Property Analysis" at bounding box center [171, 310] width 294 height 30
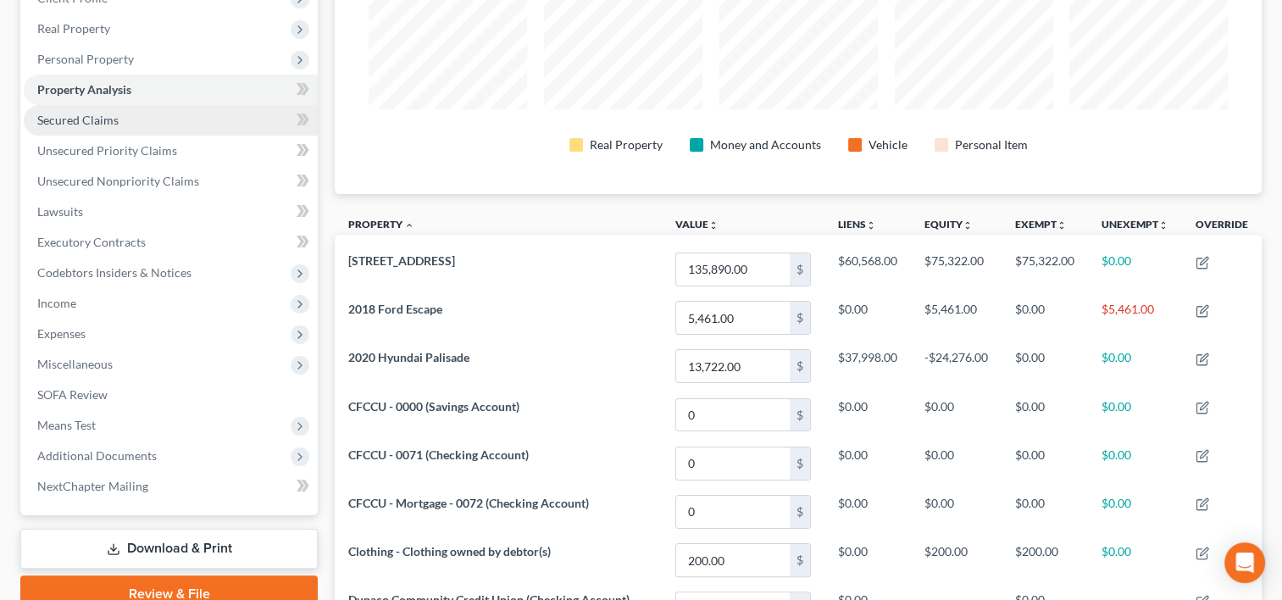
click at [141, 124] on link "Secured Claims" at bounding box center [171, 120] width 294 height 30
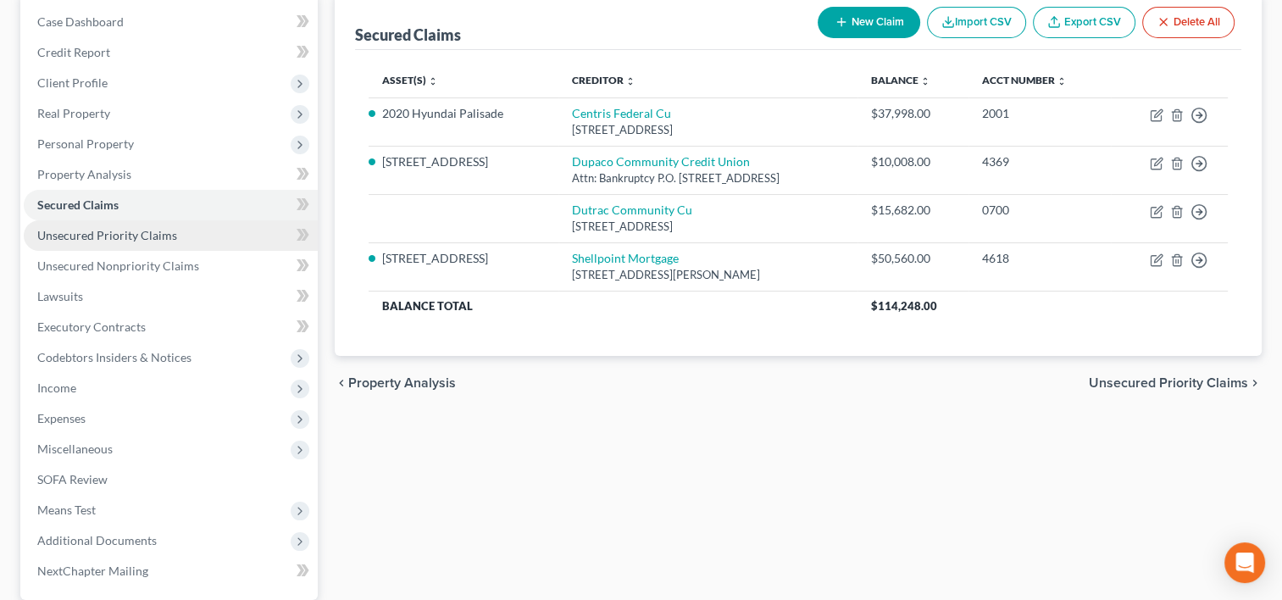
click at [102, 230] on span "Unsecured Priority Claims" at bounding box center [107, 235] width 140 height 14
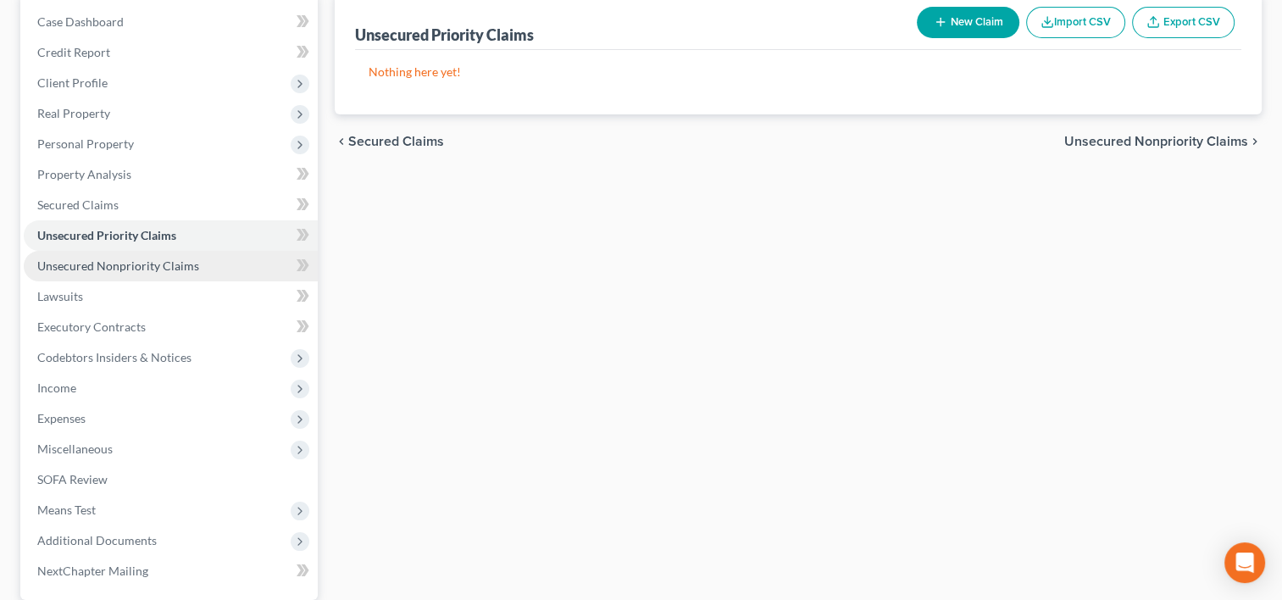
click at [98, 261] on span "Unsecured Nonpriority Claims" at bounding box center [118, 265] width 162 height 14
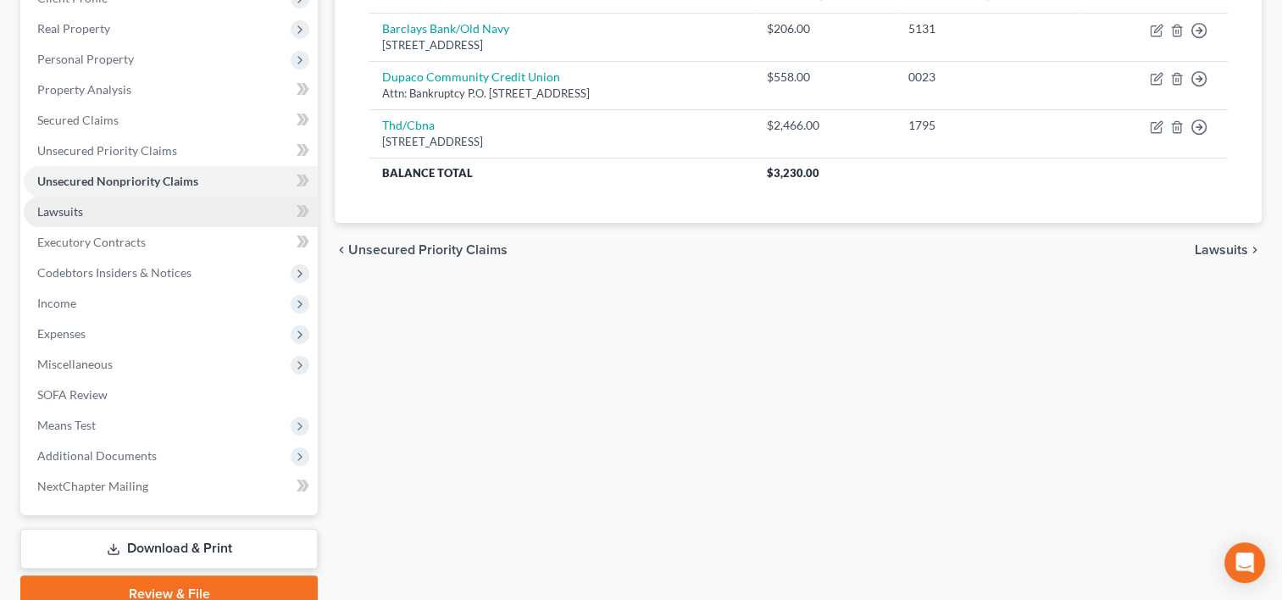
click at [102, 207] on link "Lawsuits" at bounding box center [171, 212] width 294 height 30
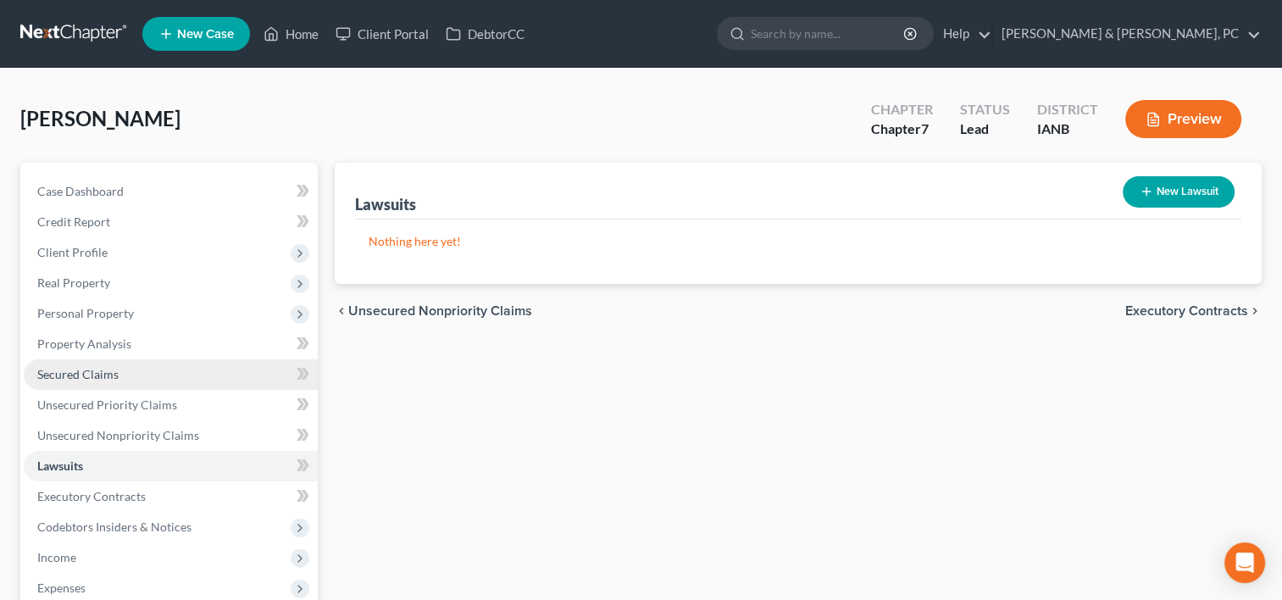
click at [136, 369] on link "Secured Claims" at bounding box center [171, 374] width 294 height 30
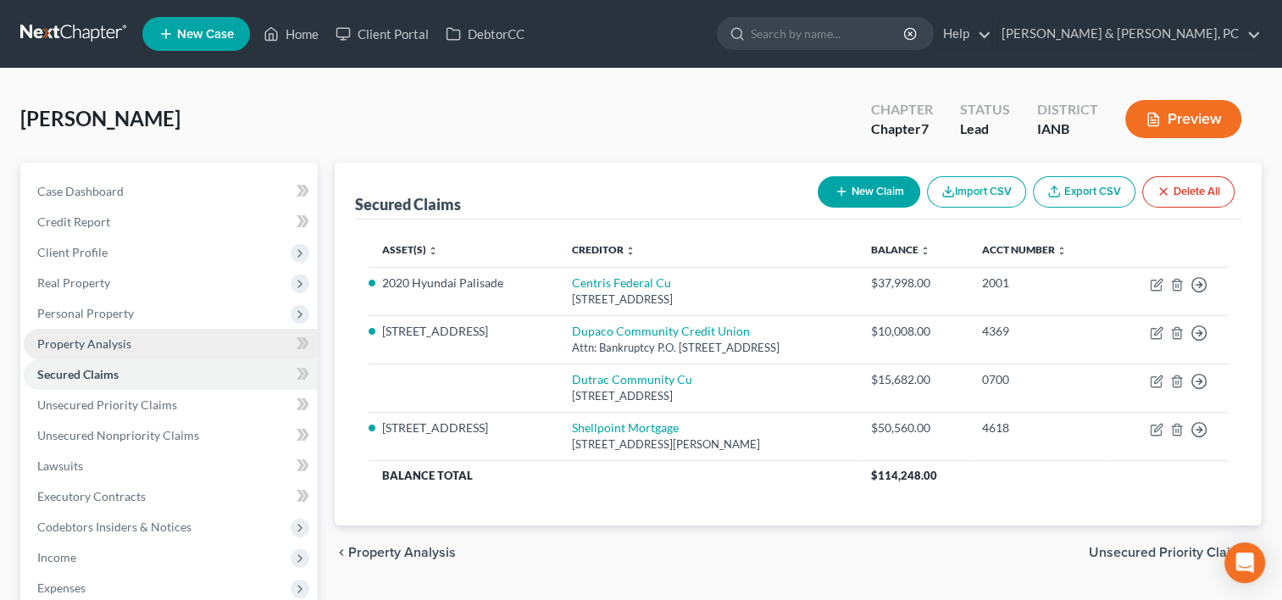
click at [139, 346] on link "Property Analysis" at bounding box center [171, 344] width 294 height 30
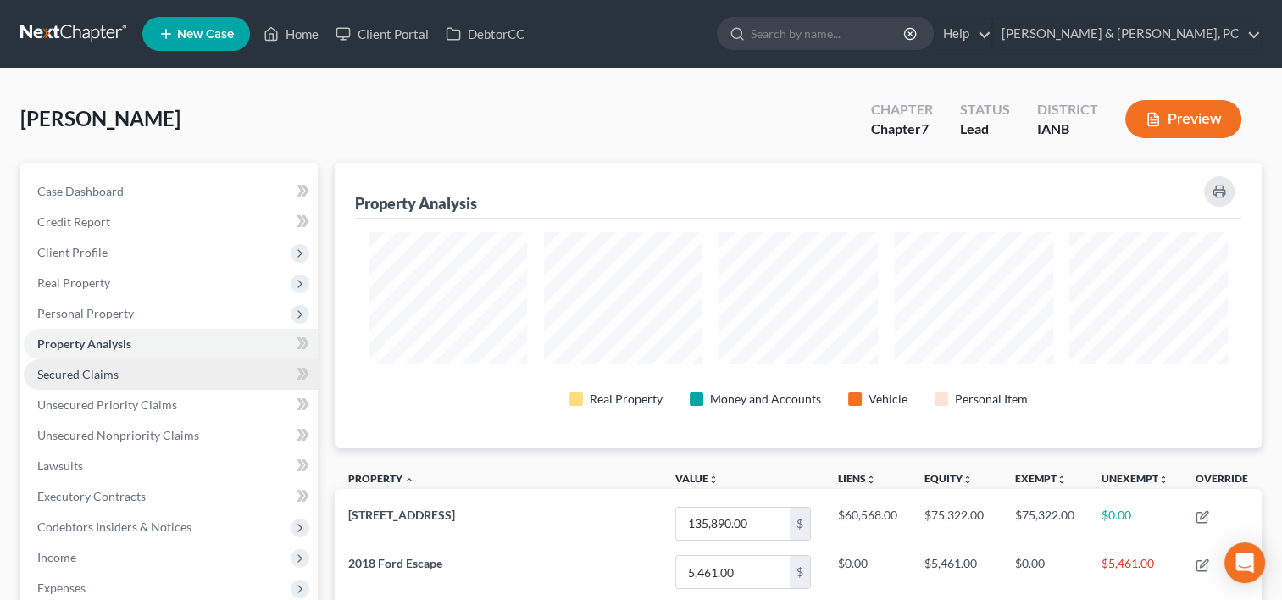
scroll to position [285, 926]
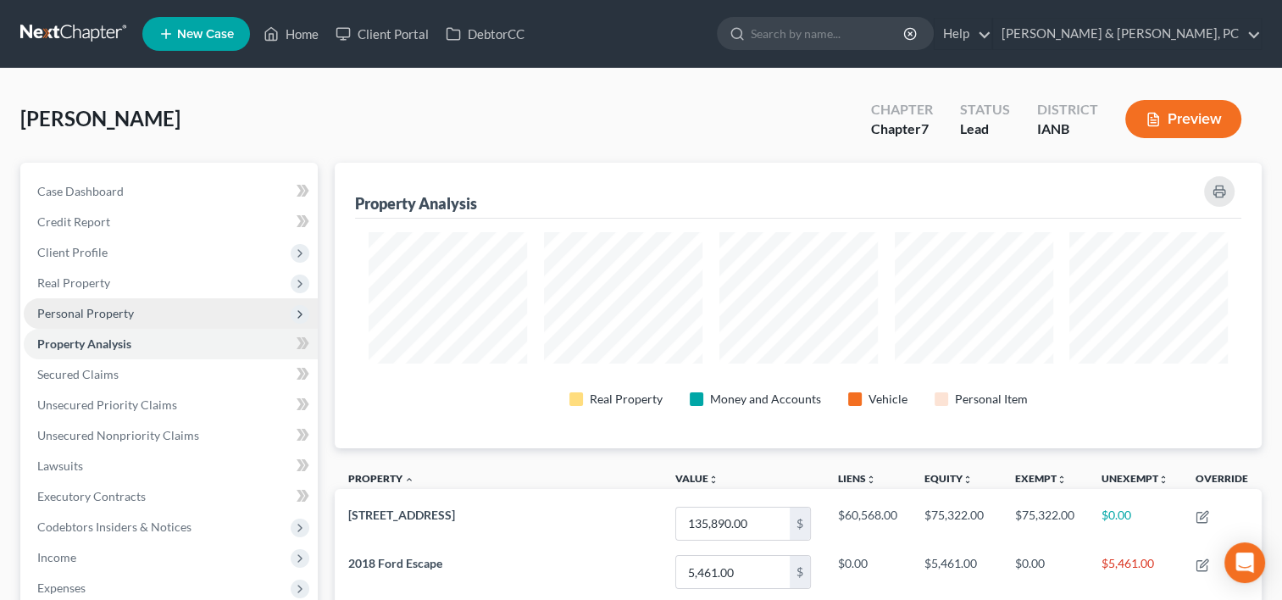
click at [160, 312] on span "Personal Property" at bounding box center [171, 313] width 294 height 30
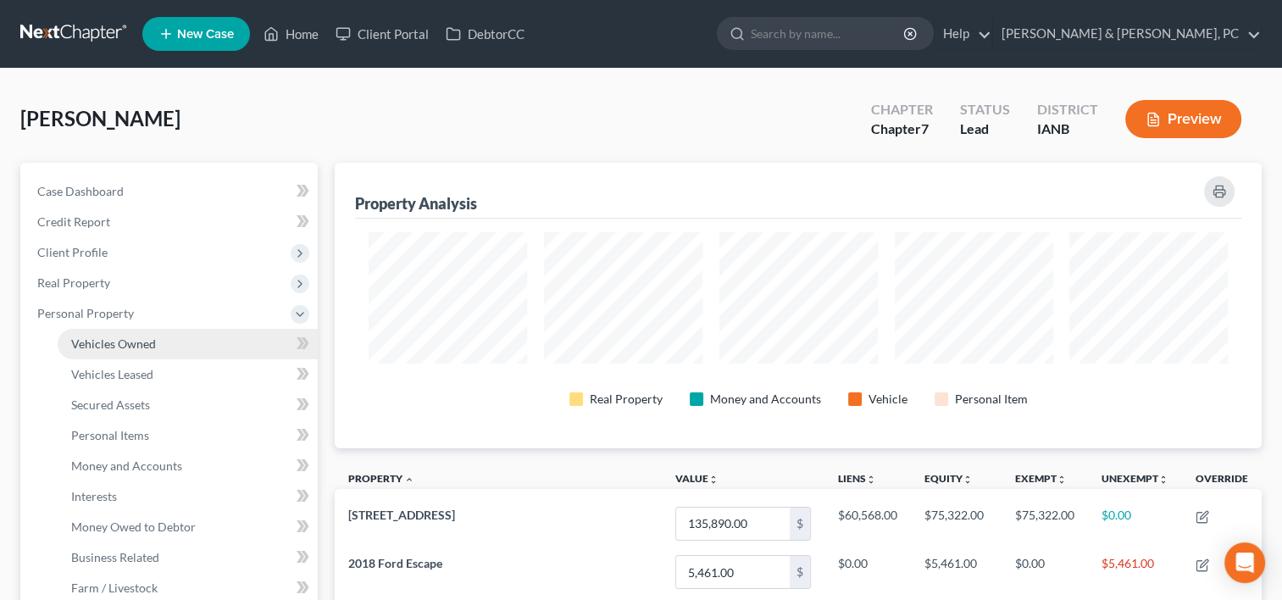
click at [163, 346] on link "Vehicles Owned" at bounding box center [188, 344] width 260 height 30
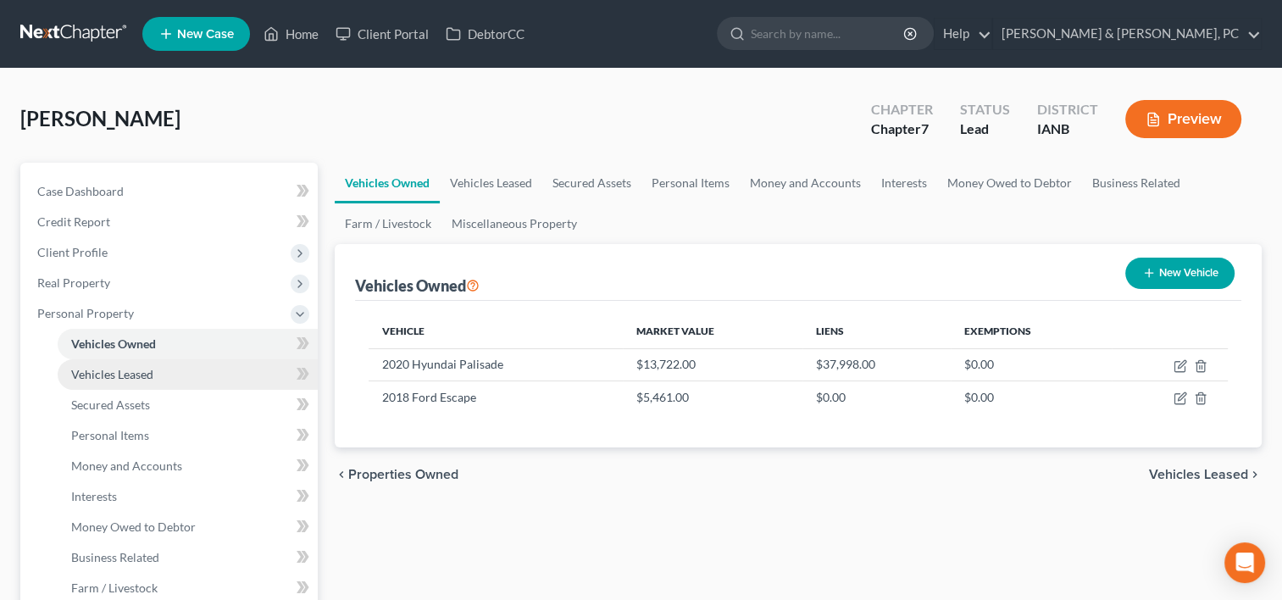
click at [148, 367] on span "Vehicles Leased" at bounding box center [112, 374] width 82 height 14
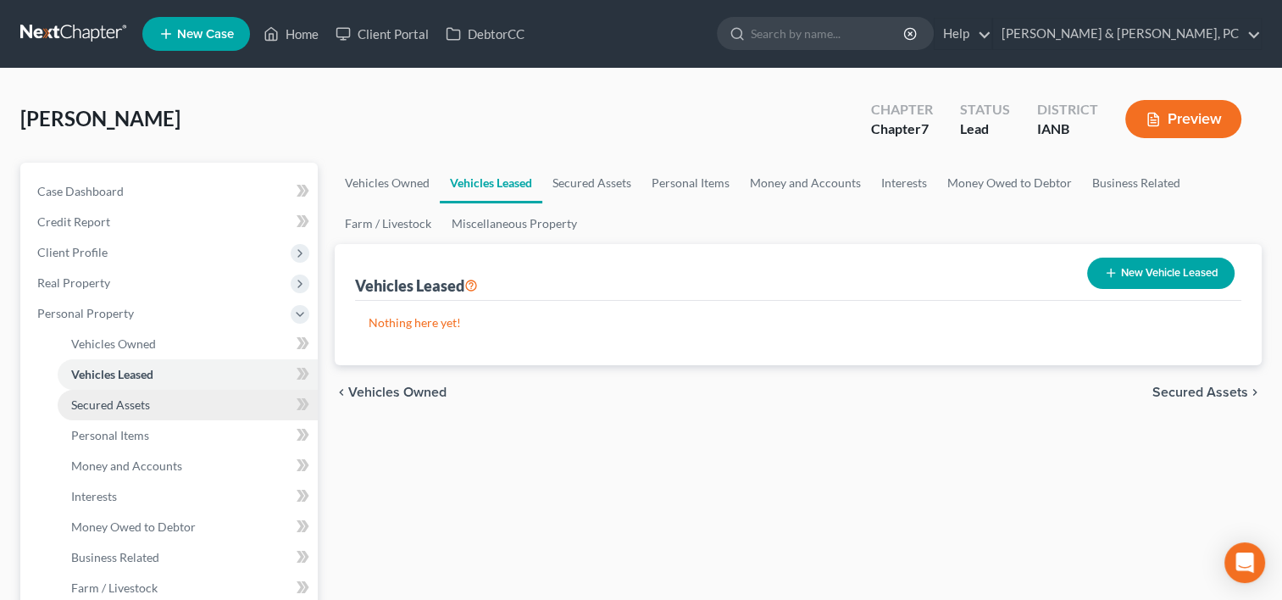
click at [141, 407] on span "Secured Assets" at bounding box center [110, 404] width 79 height 14
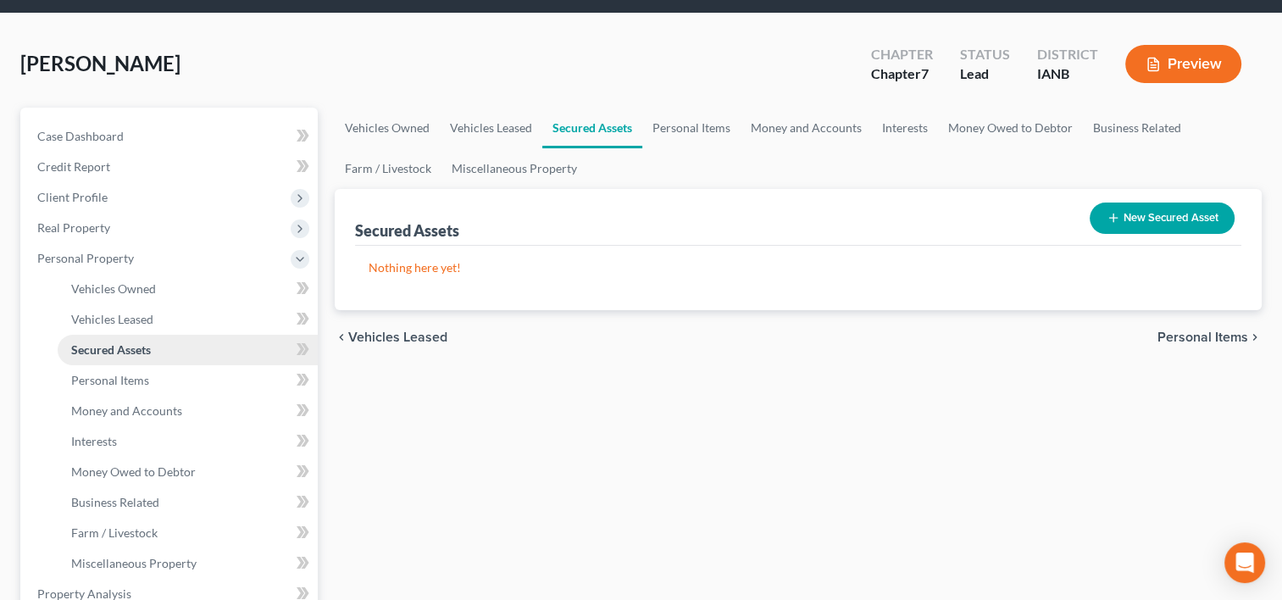
scroll to position [85, 0]
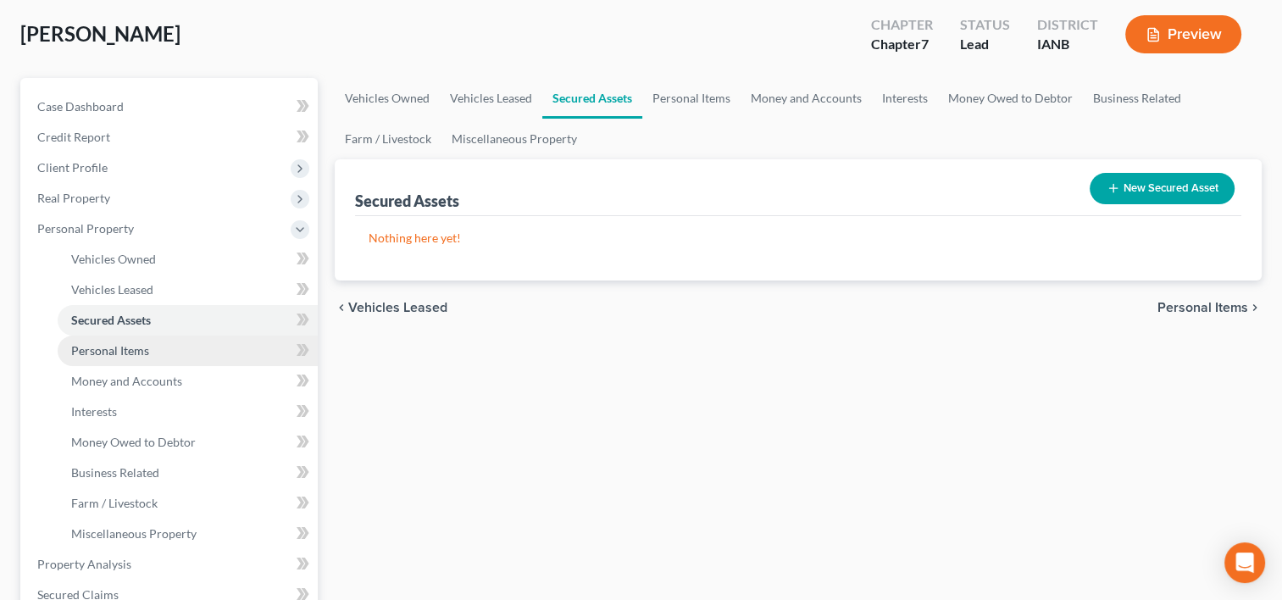
click at [142, 343] on span "Personal Items" at bounding box center [110, 350] width 78 height 14
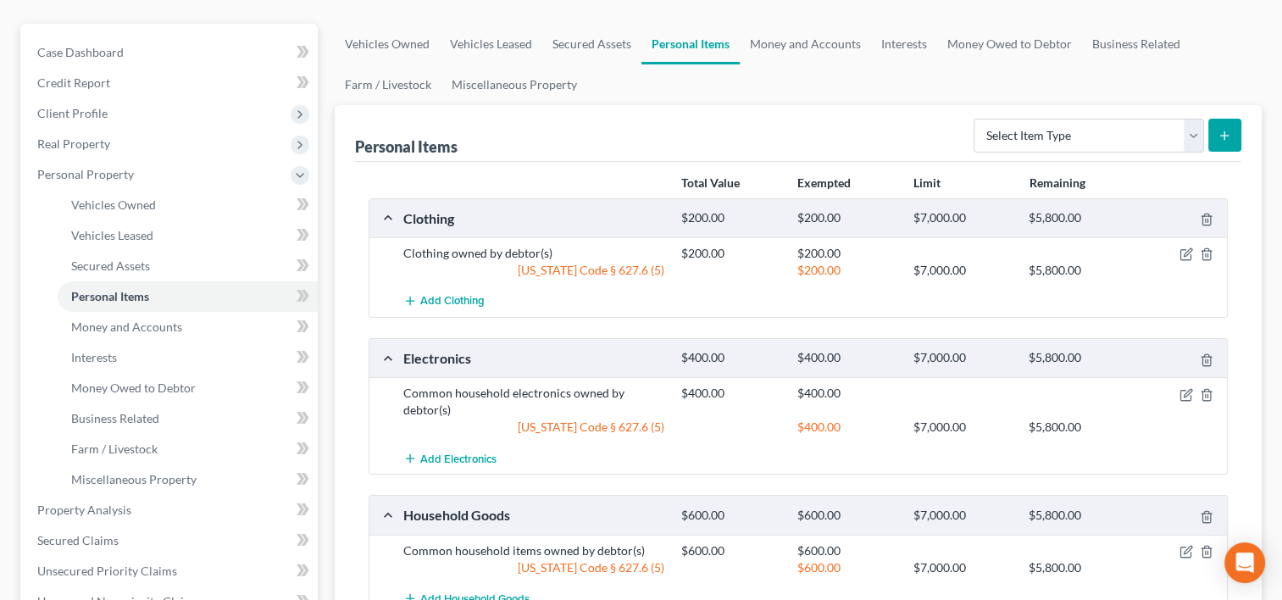
scroll to position [339, 0]
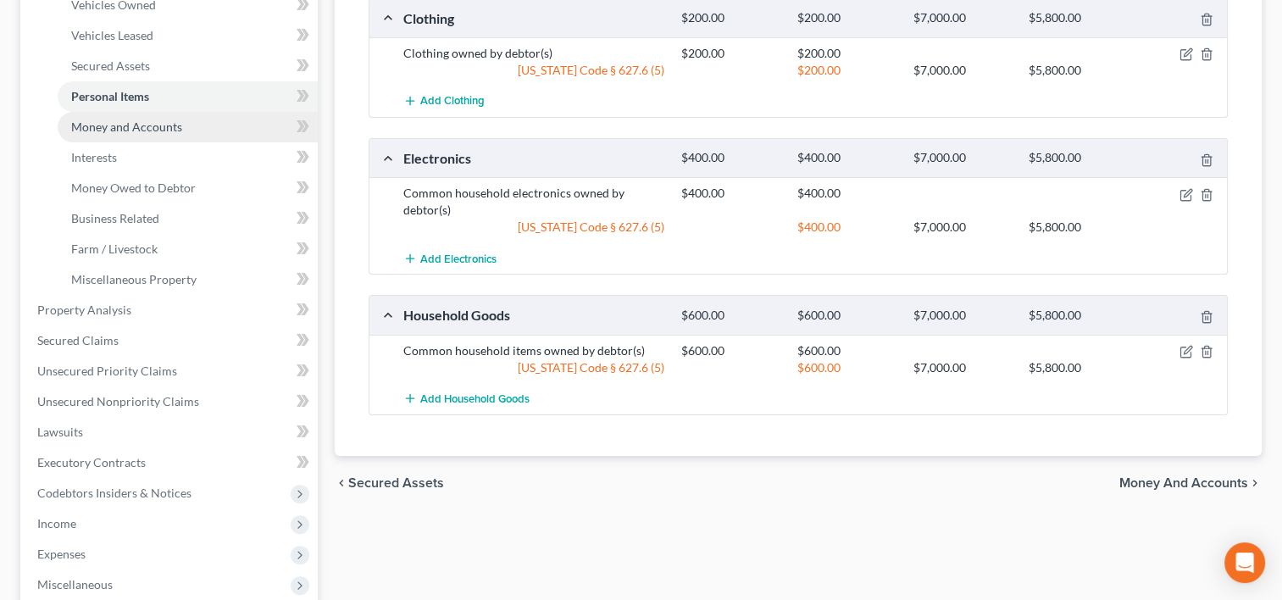
click at [183, 117] on link "Money and Accounts" at bounding box center [188, 127] width 260 height 30
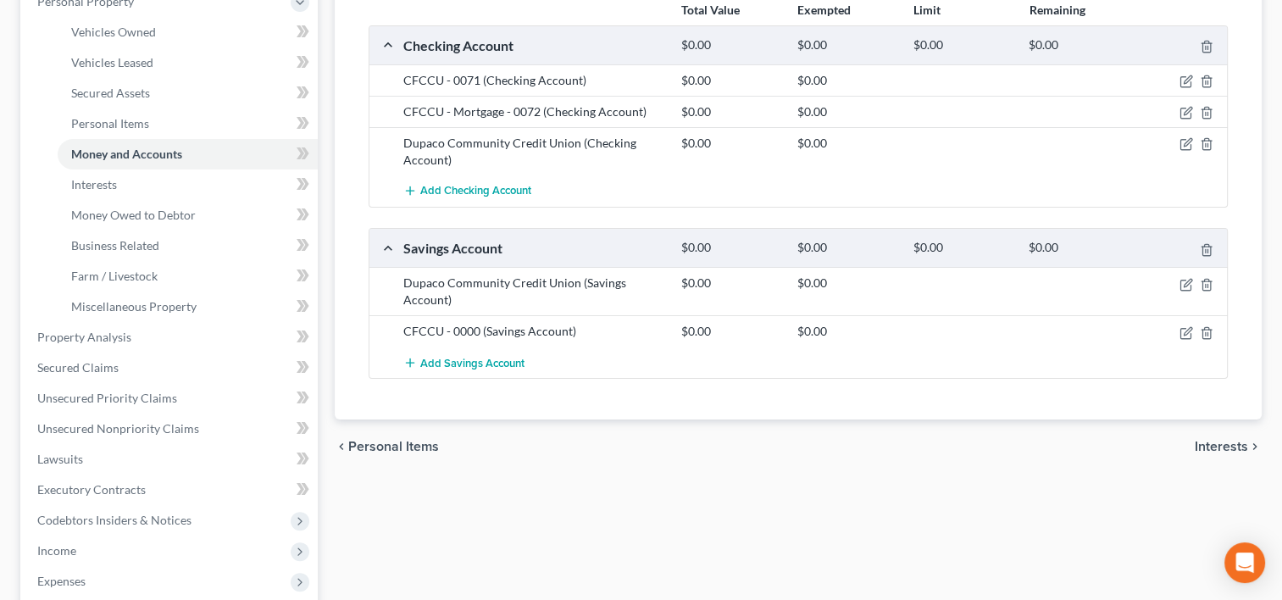
scroll to position [339, 0]
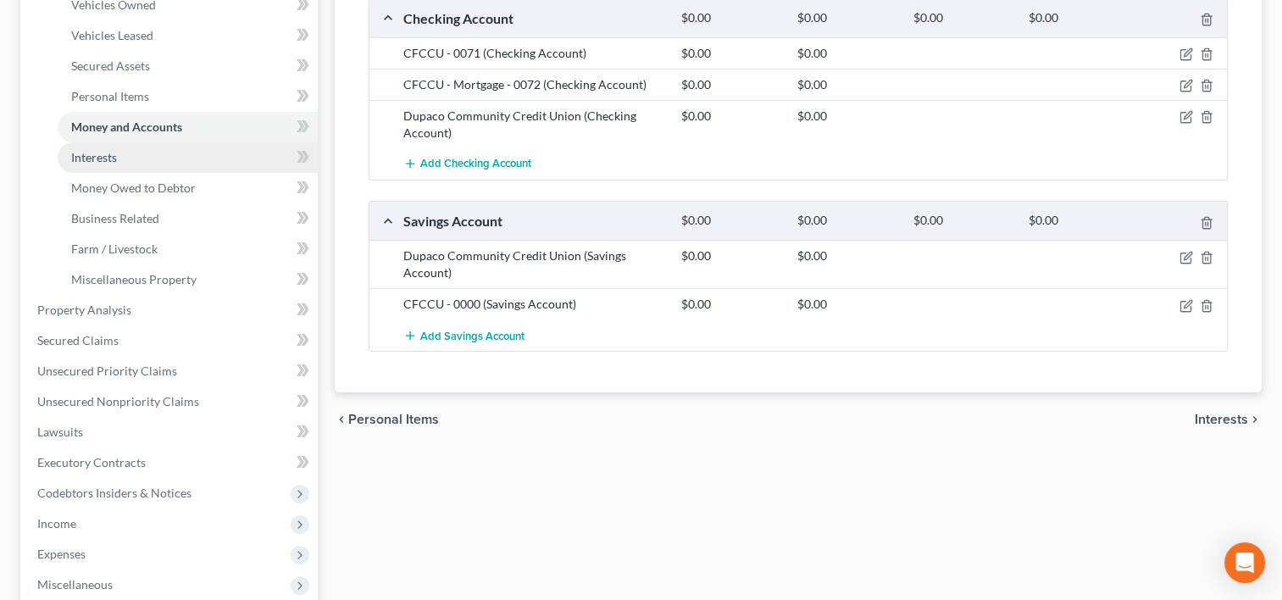
click at [169, 163] on link "Interests" at bounding box center [188, 157] width 260 height 30
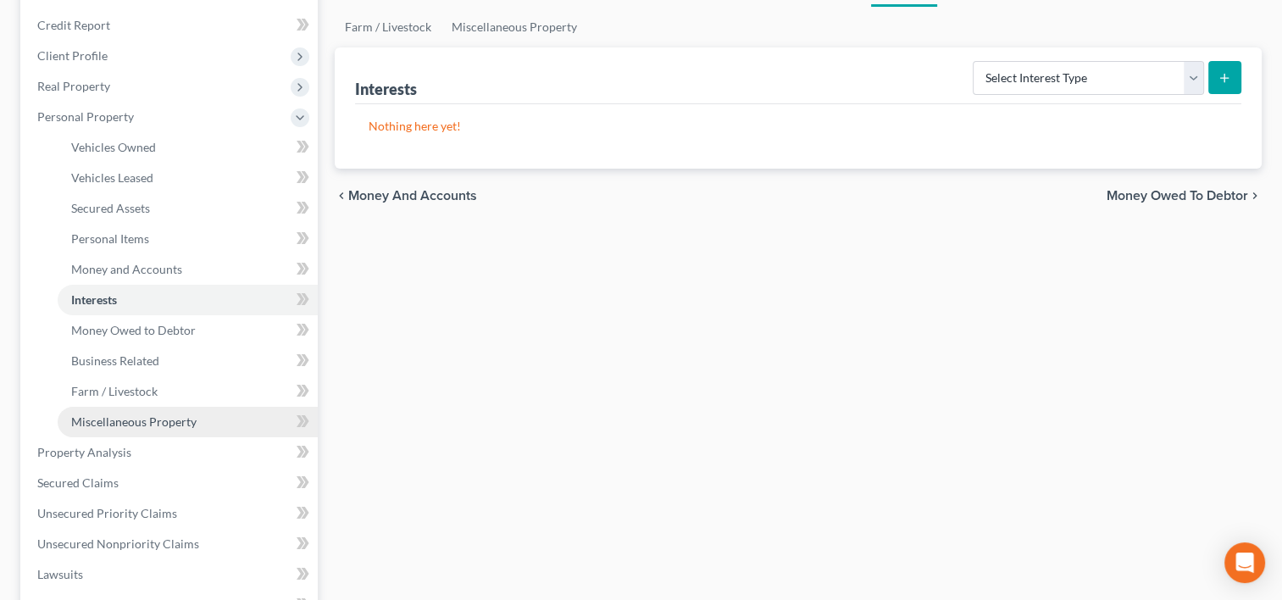
scroll to position [169, 0]
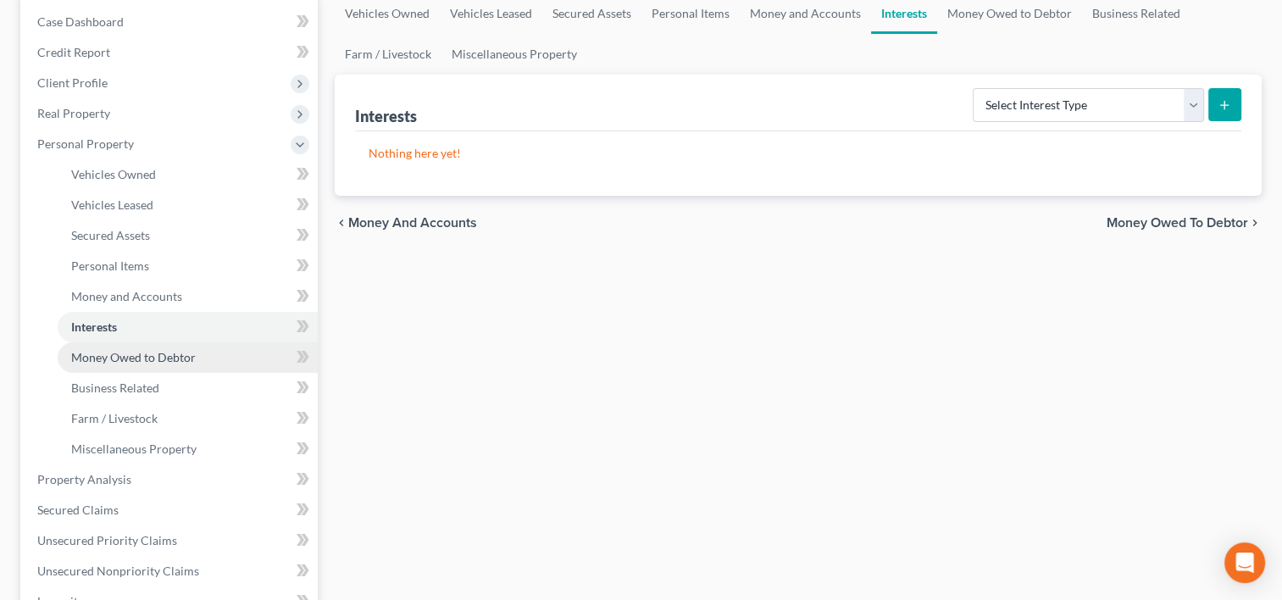
click at [178, 351] on span "Money Owed to Debtor" at bounding box center [133, 357] width 125 height 14
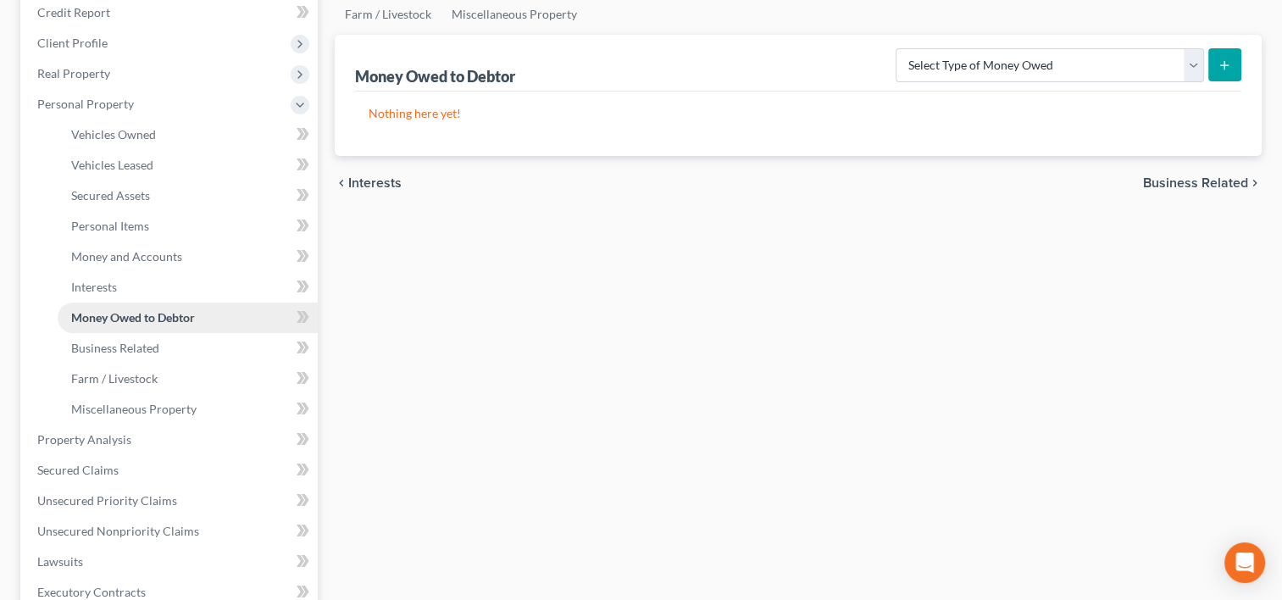
scroll to position [169, 0]
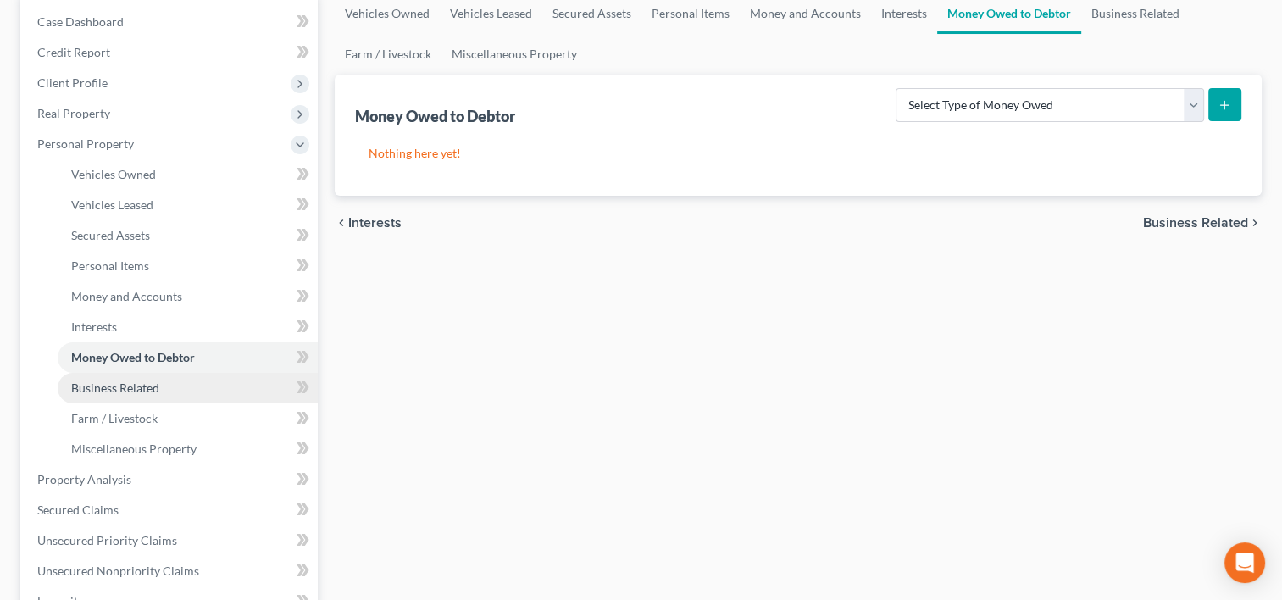
click at [163, 382] on link "Business Related" at bounding box center [188, 388] width 260 height 30
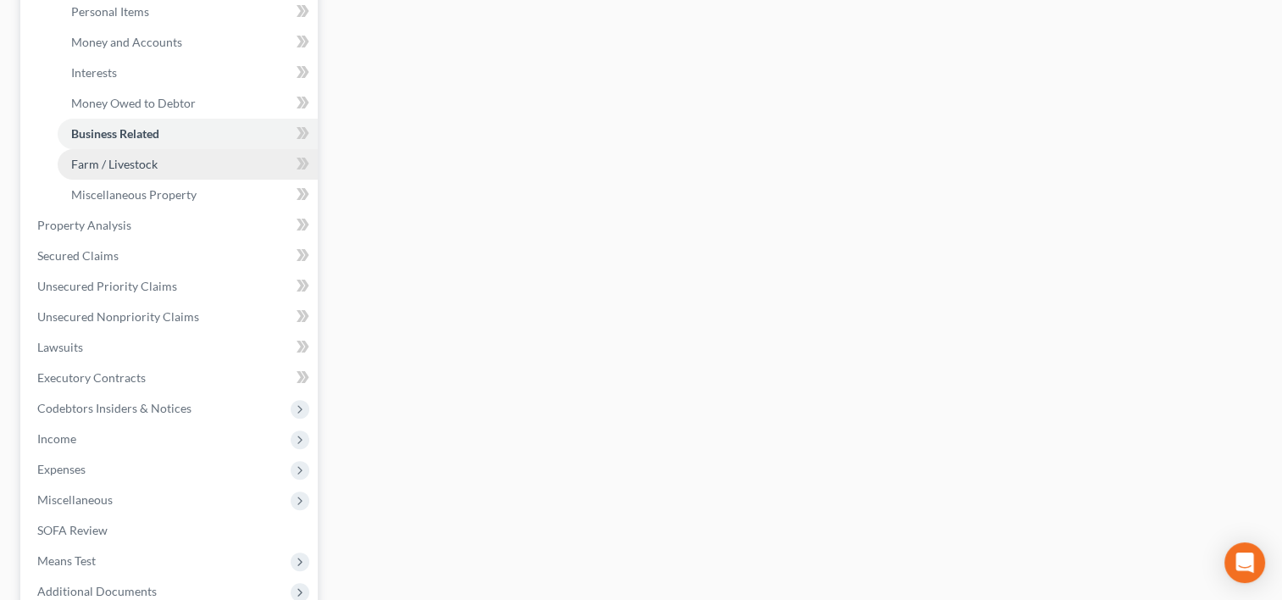
click at [166, 168] on link "Farm / Livestock" at bounding box center [188, 164] width 260 height 30
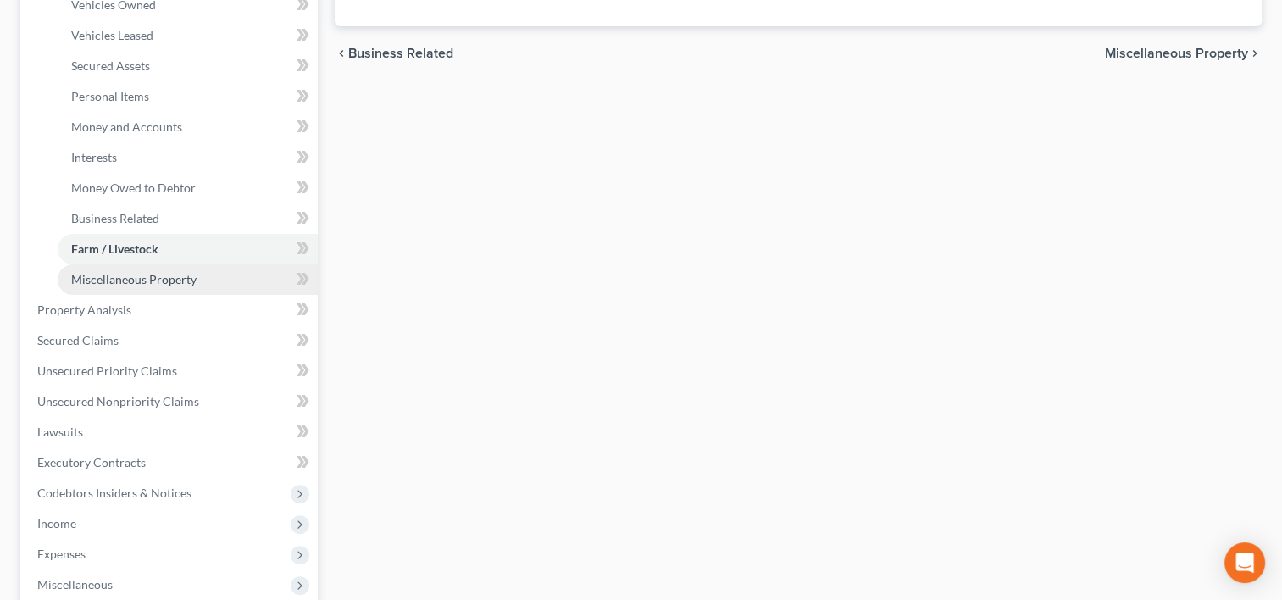
click at [173, 290] on link "Miscellaneous Property" at bounding box center [188, 279] width 260 height 30
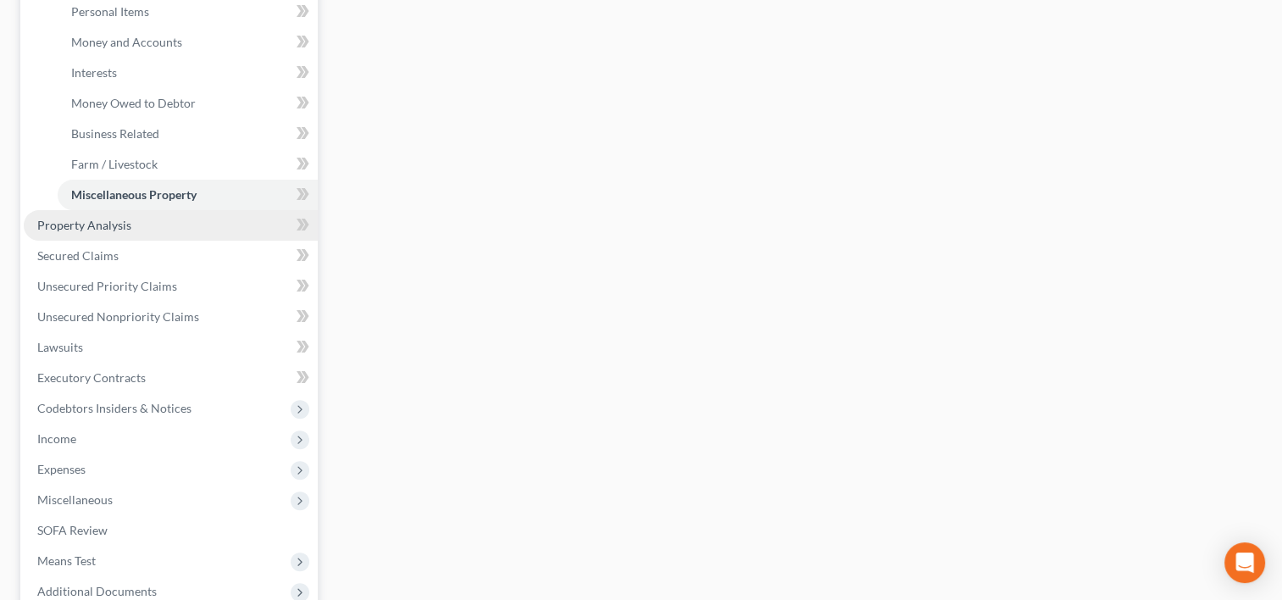
click at [149, 222] on link "Property Analysis" at bounding box center [171, 225] width 294 height 30
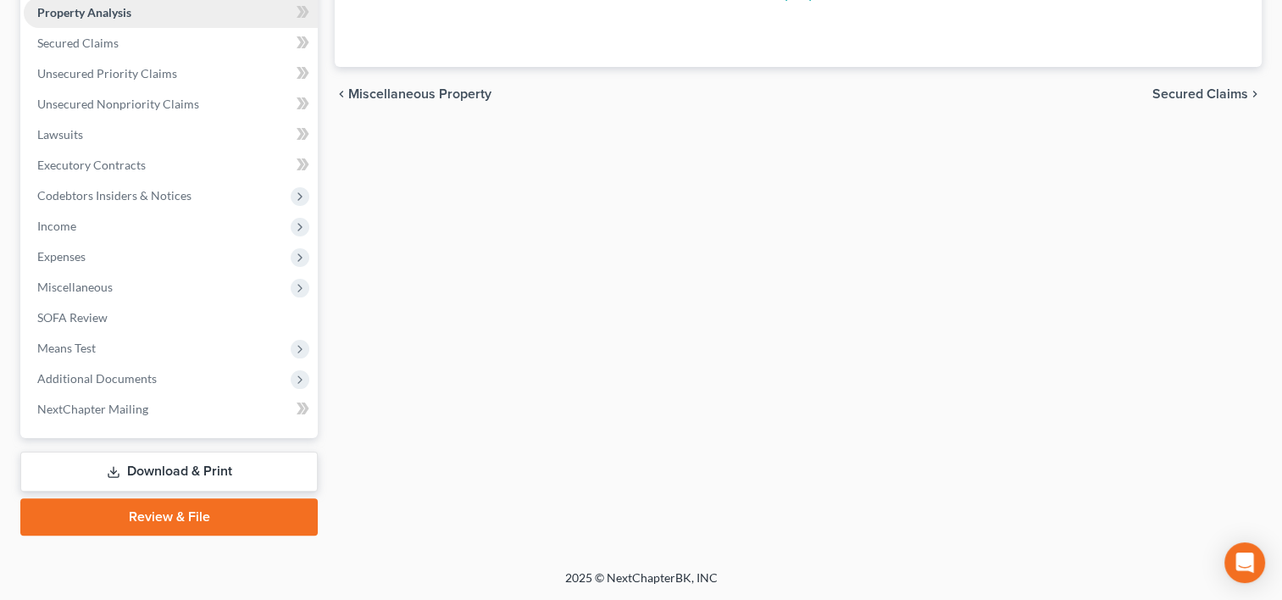
scroll to position [332, 0]
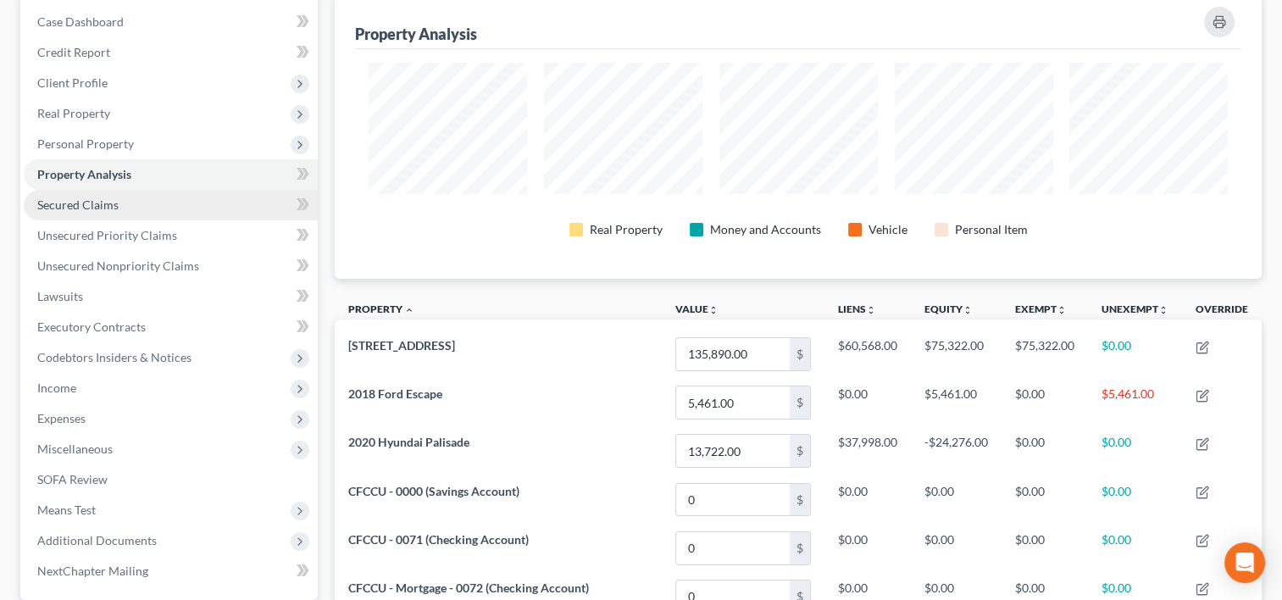
click at [147, 212] on link "Secured Claims" at bounding box center [171, 205] width 294 height 30
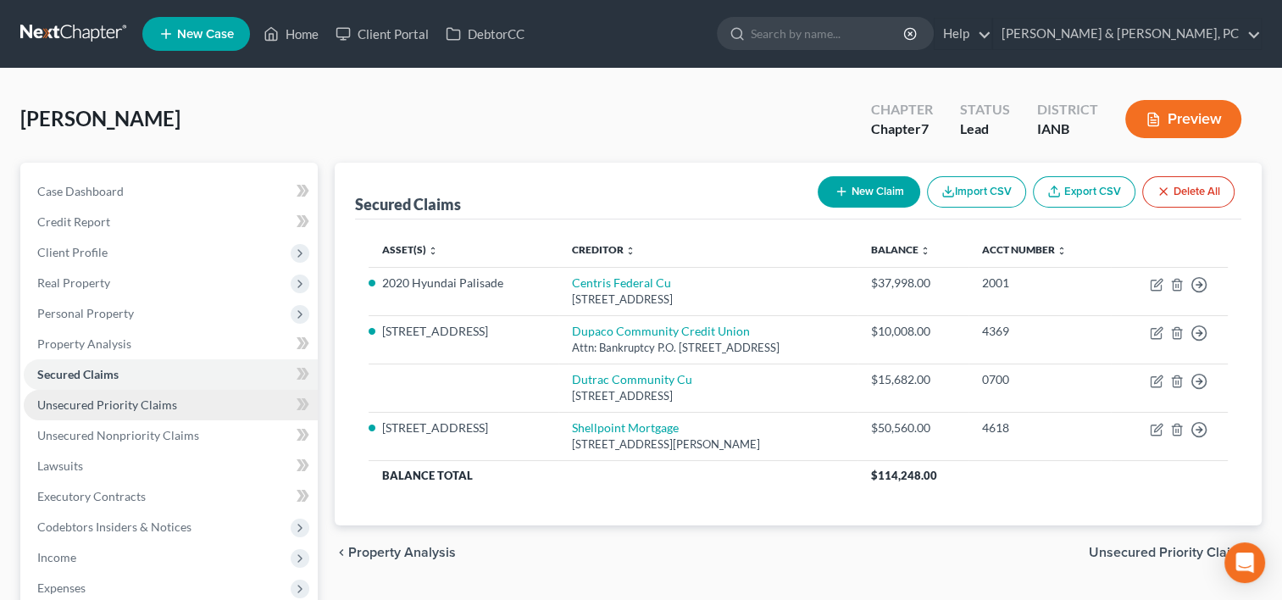
click at [91, 397] on span "Unsecured Priority Claims" at bounding box center [107, 404] width 140 height 14
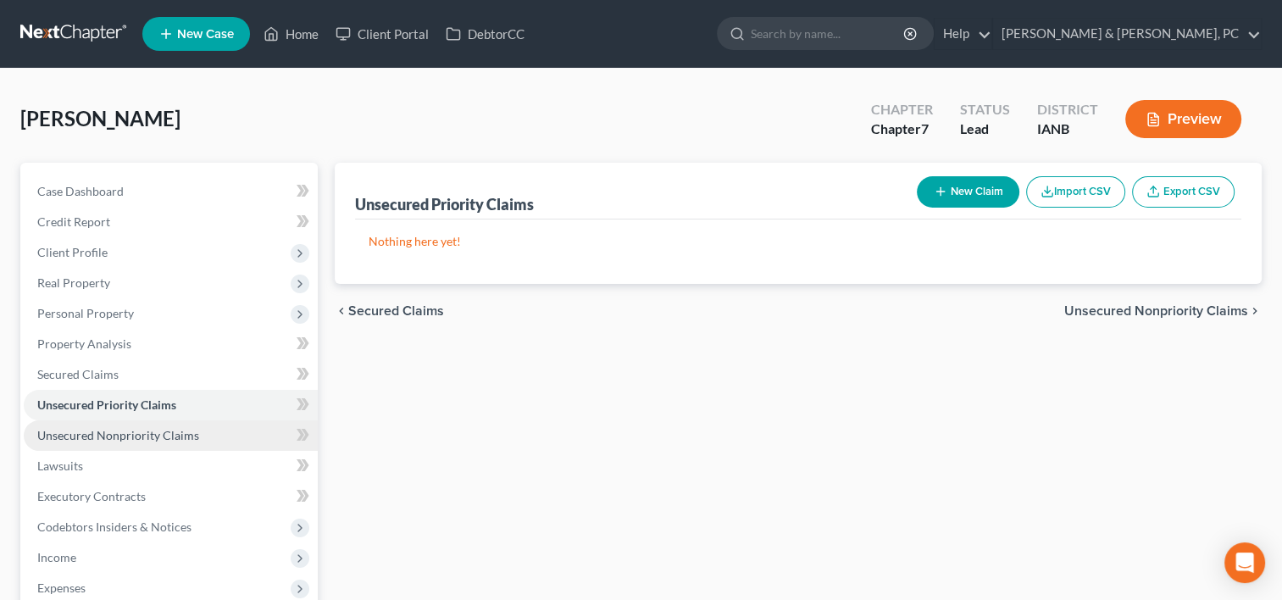
click at [151, 433] on span "Unsecured Nonpriority Claims" at bounding box center [118, 435] width 162 height 14
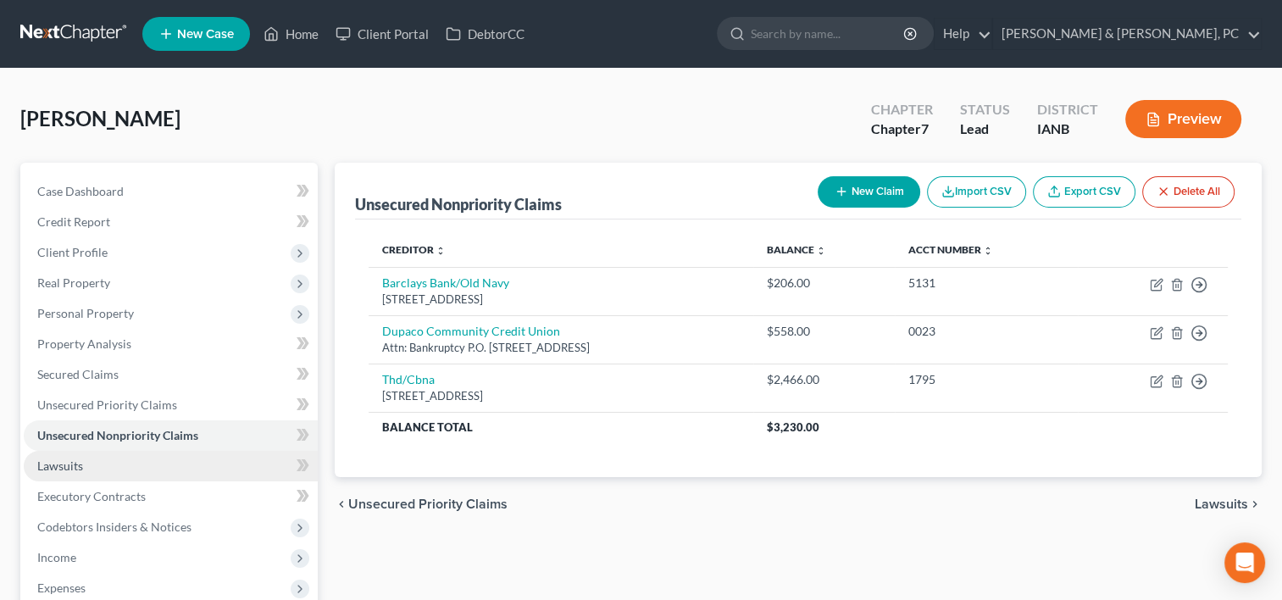
click at [141, 455] on link "Lawsuits" at bounding box center [171, 466] width 294 height 30
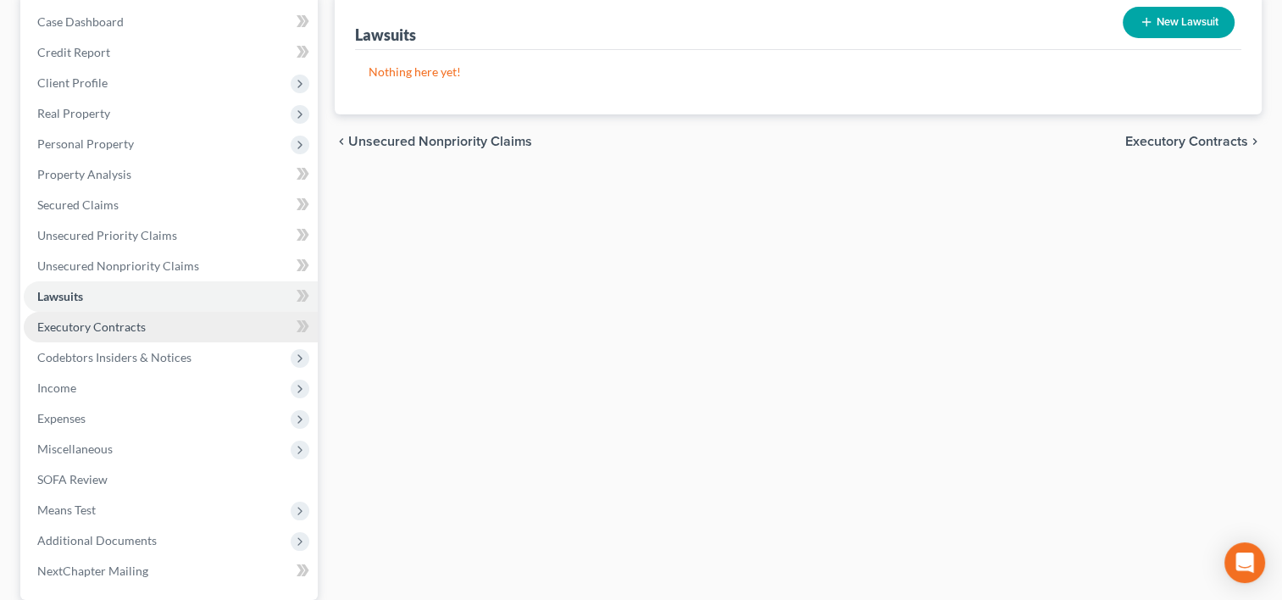
click at [130, 322] on span "Executory Contracts" at bounding box center [91, 326] width 108 height 14
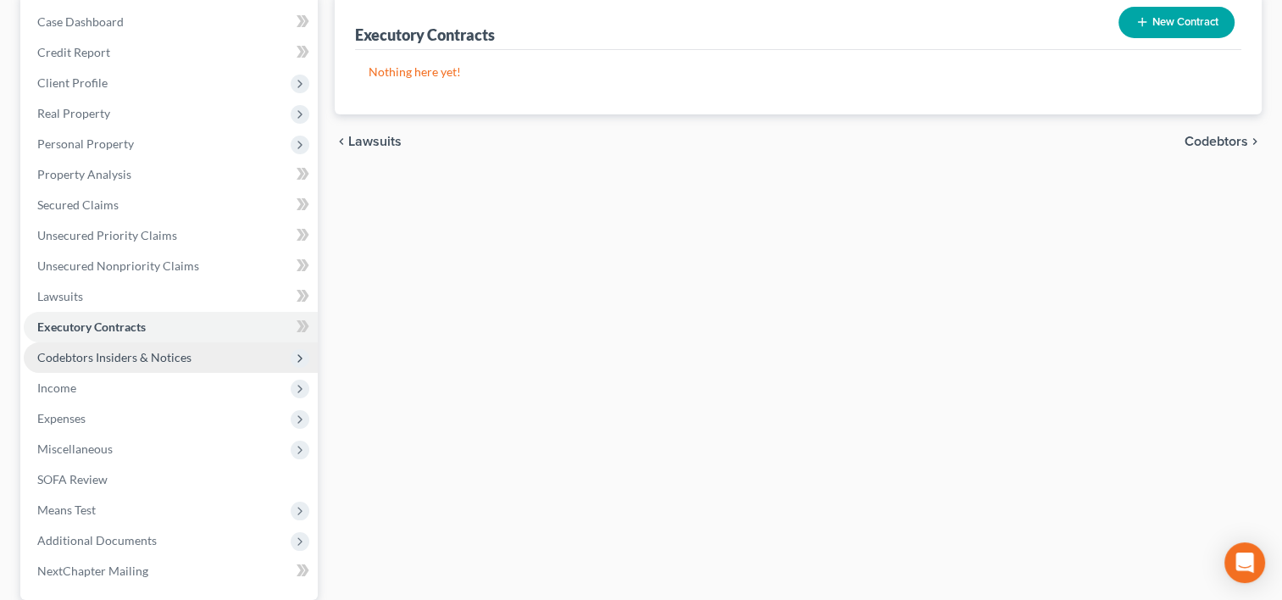
click at [129, 359] on span "Codebtors Insiders & Notices" at bounding box center [114, 357] width 154 height 14
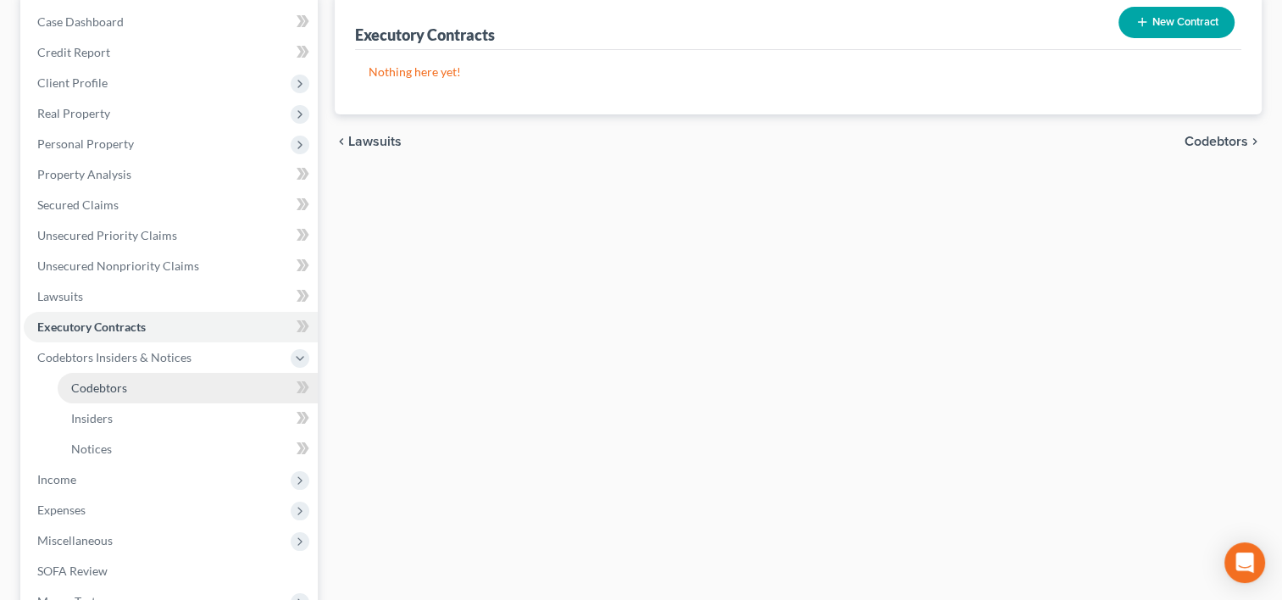
click at [114, 393] on span "Codebtors" at bounding box center [99, 387] width 56 height 14
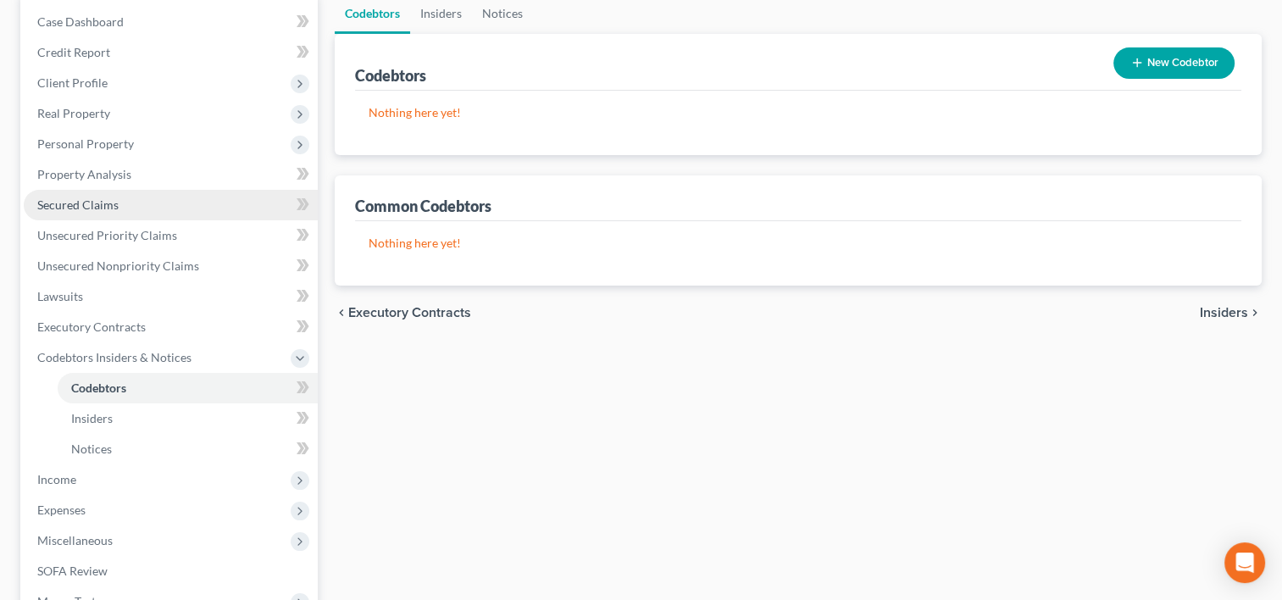
click at [100, 197] on span "Secured Claims" at bounding box center [77, 204] width 81 height 14
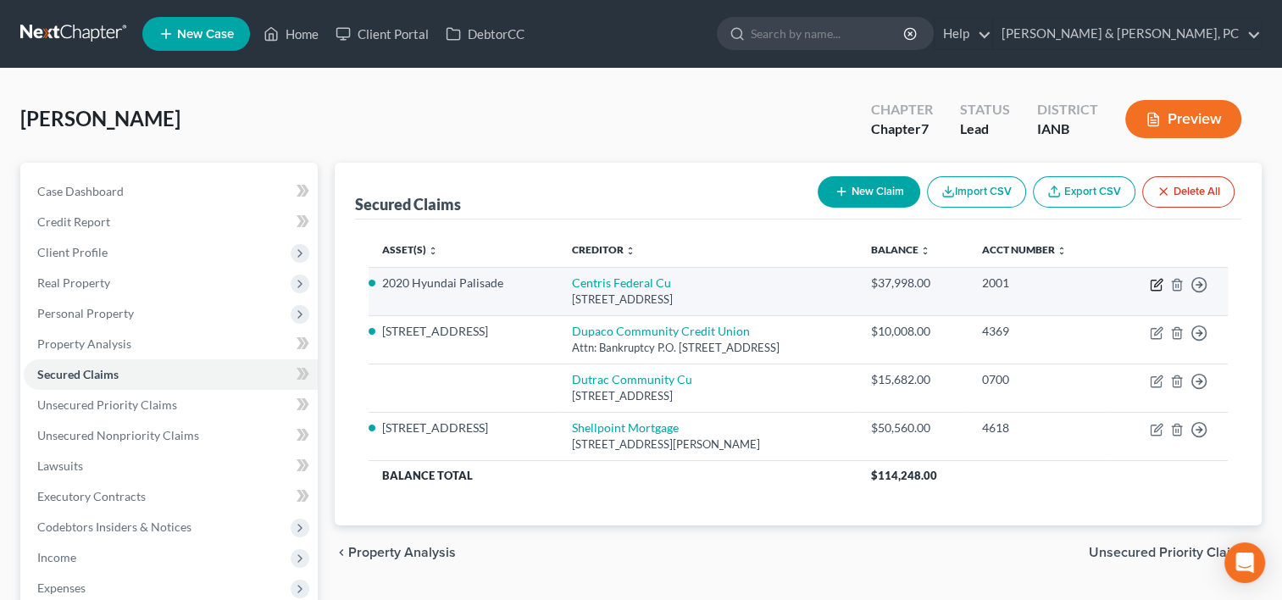
click at [1158, 285] on icon "button" at bounding box center [1156, 285] width 14 height 14
select select "30"
select select "0"
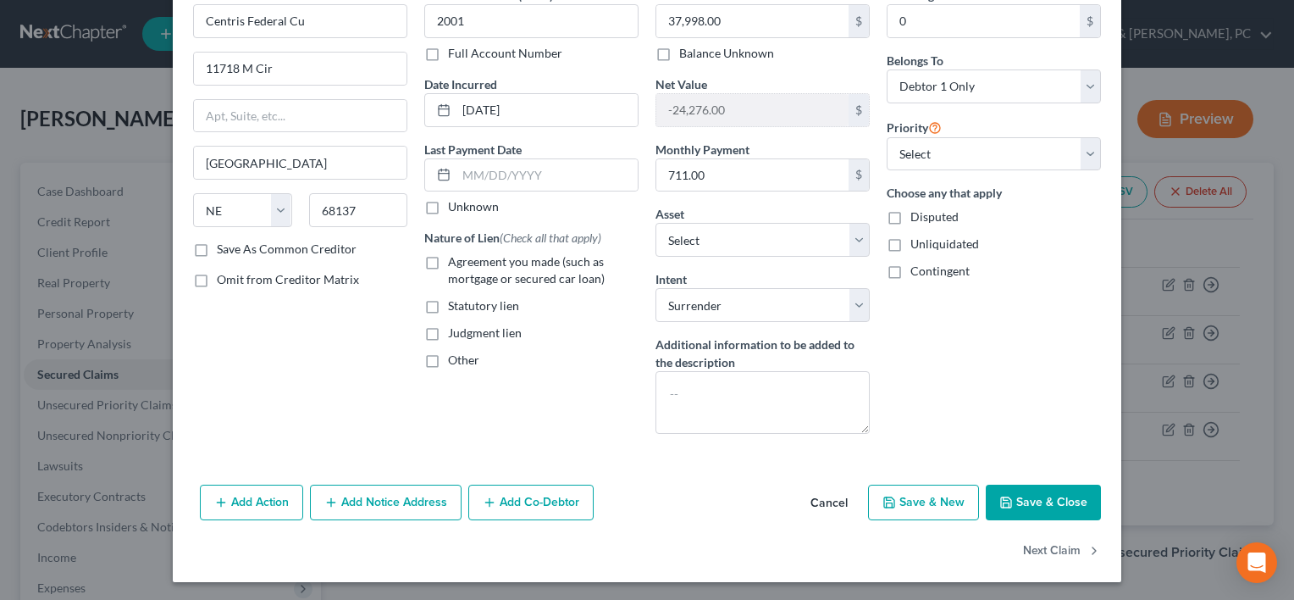
click at [514, 497] on button "Add Co-Debtor" at bounding box center [530, 503] width 125 height 36
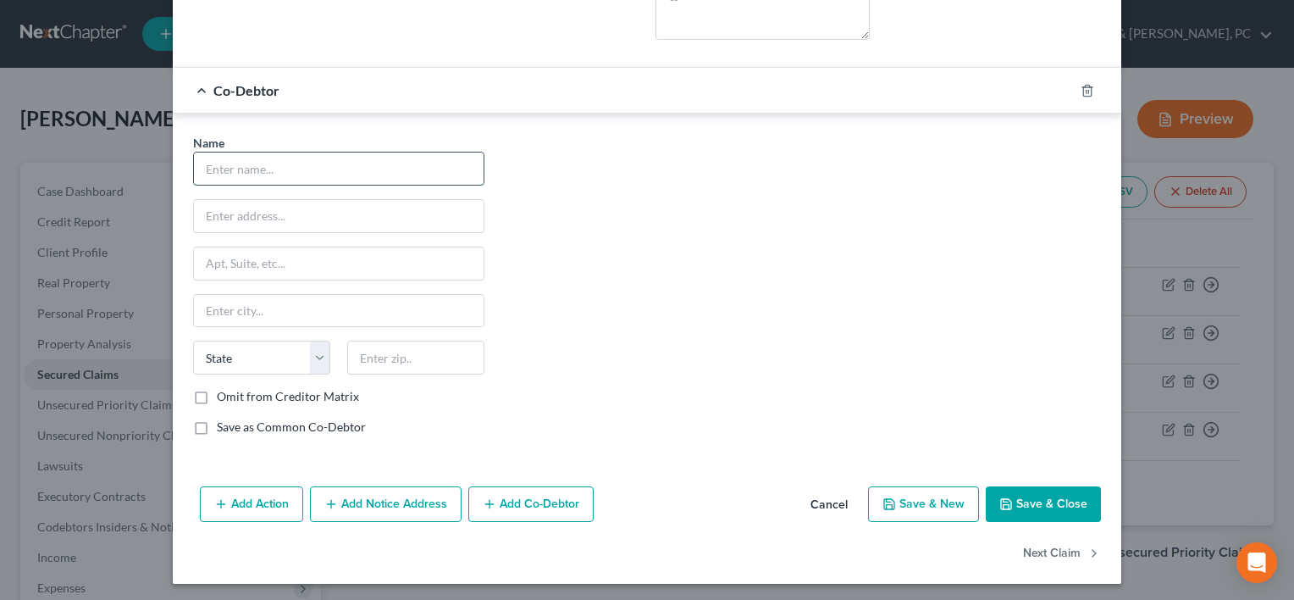
click at [287, 180] on input "text" at bounding box center [339, 168] width 290 height 32
type input "[PERSON_NAME]"
click at [357, 213] on input "text" at bounding box center [339, 216] width 290 height 32
click at [269, 216] on input "text" at bounding box center [339, 216] width 290 height 32
paste input "[STREET_ADDRESS]"
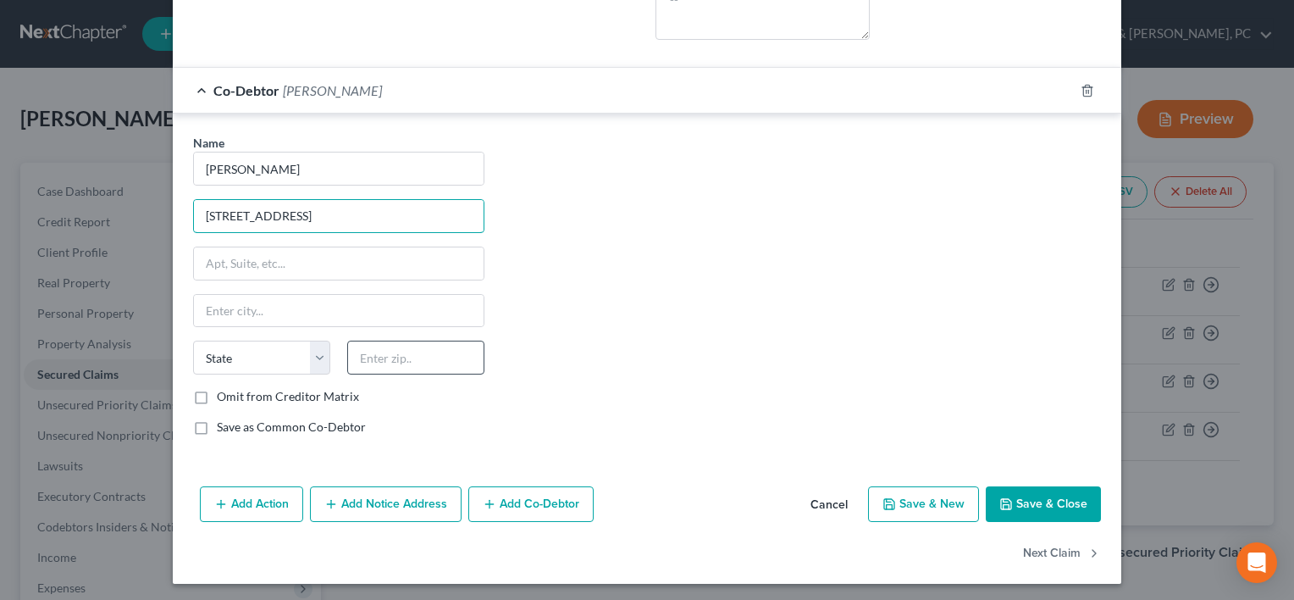
type input "[STREET_ADDRESS]"
click at [391, 366] on input "text" at bounding box center [415, 358] width 137 height 34
type input "50667"
type input "[PERSON_NAME]"
select select "16"
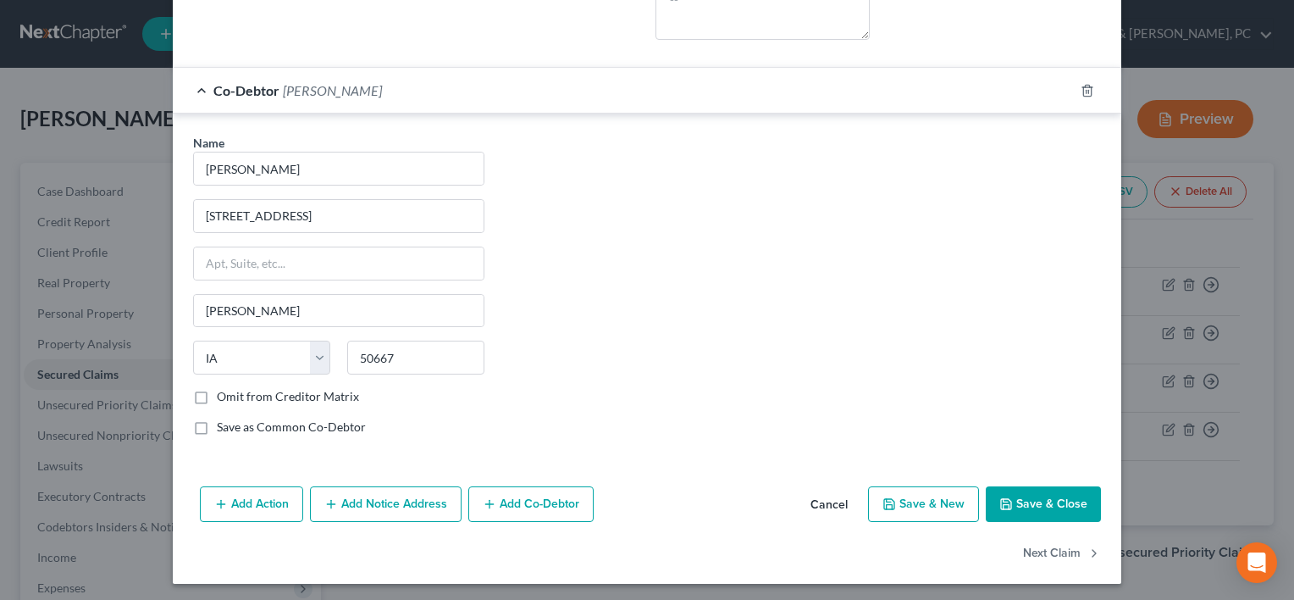
click at [776, 341] on div "Name * [PERSON_NAME] [STREET_ADDRESS] [PERSON_NAME] State [US_STATE] AK AR AZ C…" at bounding box center [647, 291] width 925 height 315
click at [1046, 481] on div "Add Action Add Notice Address Add Co-Debtor Cancel Save & New Save & Close" at bounding box center [647, 507] width 949 height 56
click at [1056, 491] on button "Save & Close" at bounding box center [1043, 504] width 115 height 36
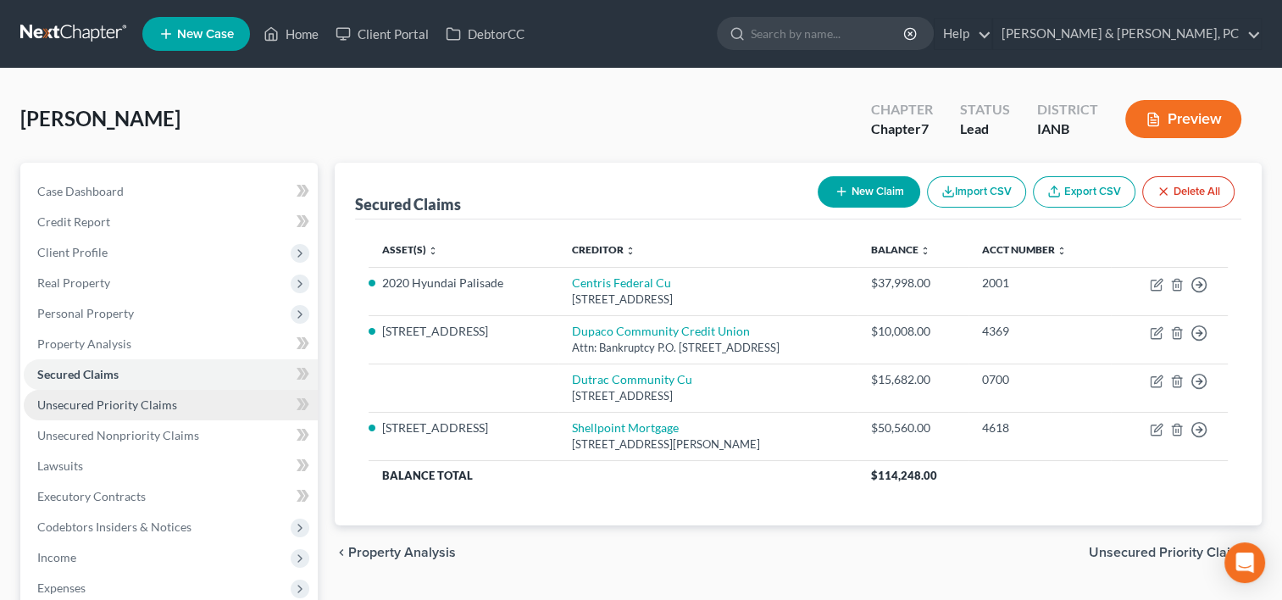
click at [157, 401] on span "Unsecured Priority Claims" at bounding box center [107, 404] width 140 height 14
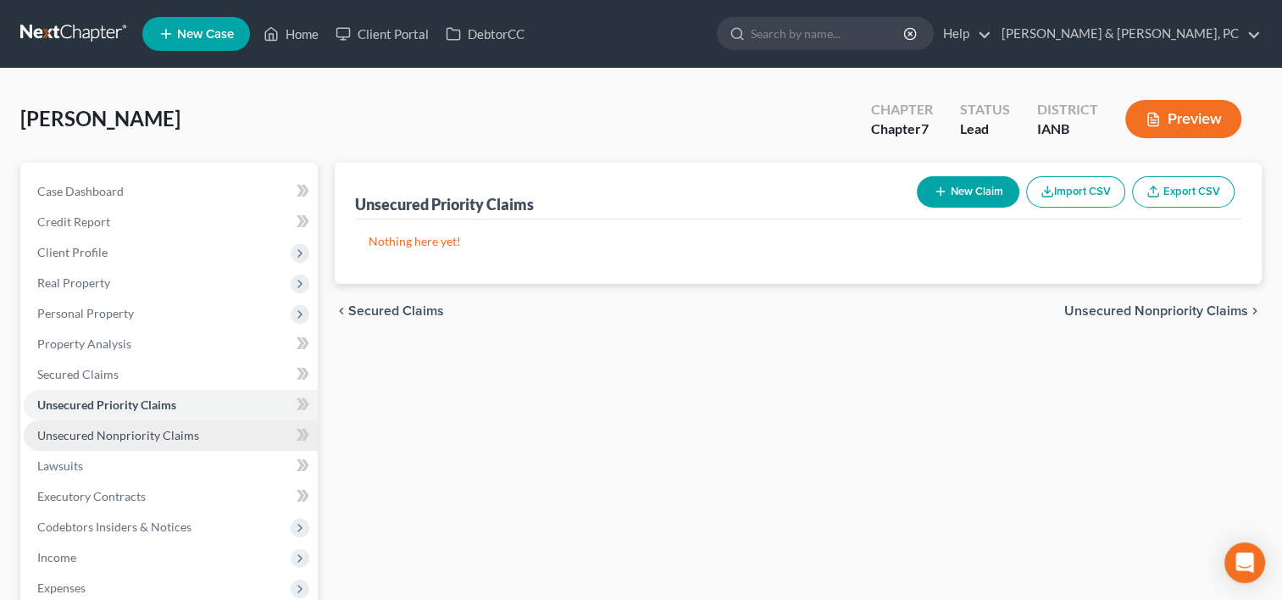
click at [144, 428] on span "Unsecured Nonpriority Claims" at bounding box center [118, 435] width 162 height 14
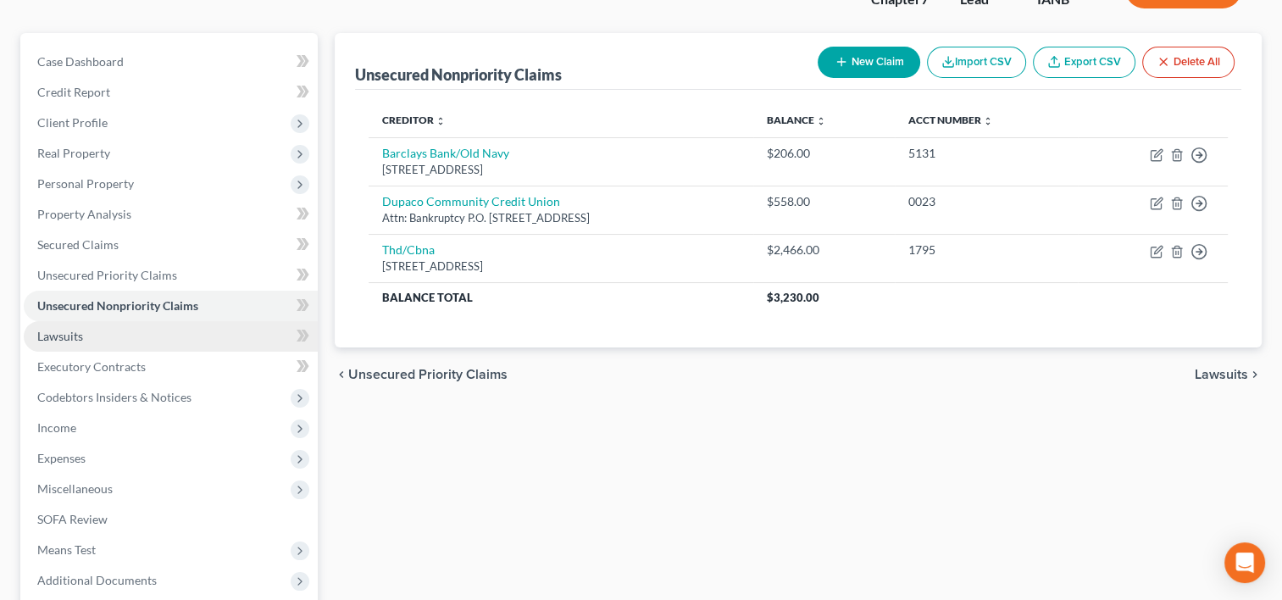
scroll to position [169, 0]
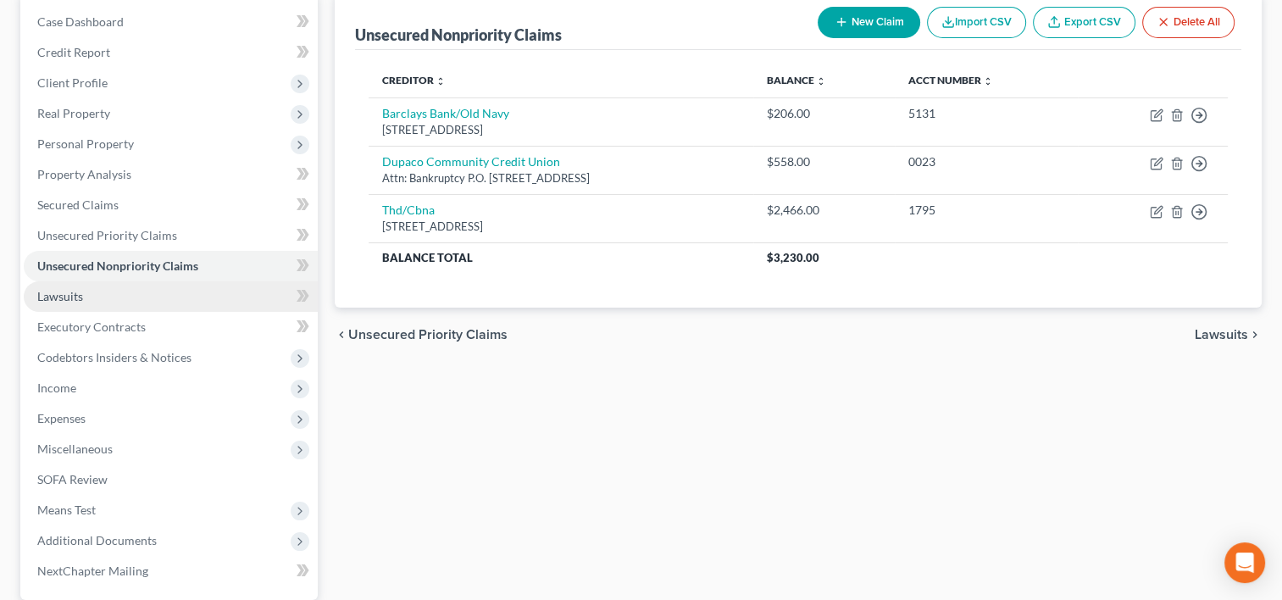
click at [85, 302] on link "Lawsuits" at bounding box center [171, 296] width 294 height 30
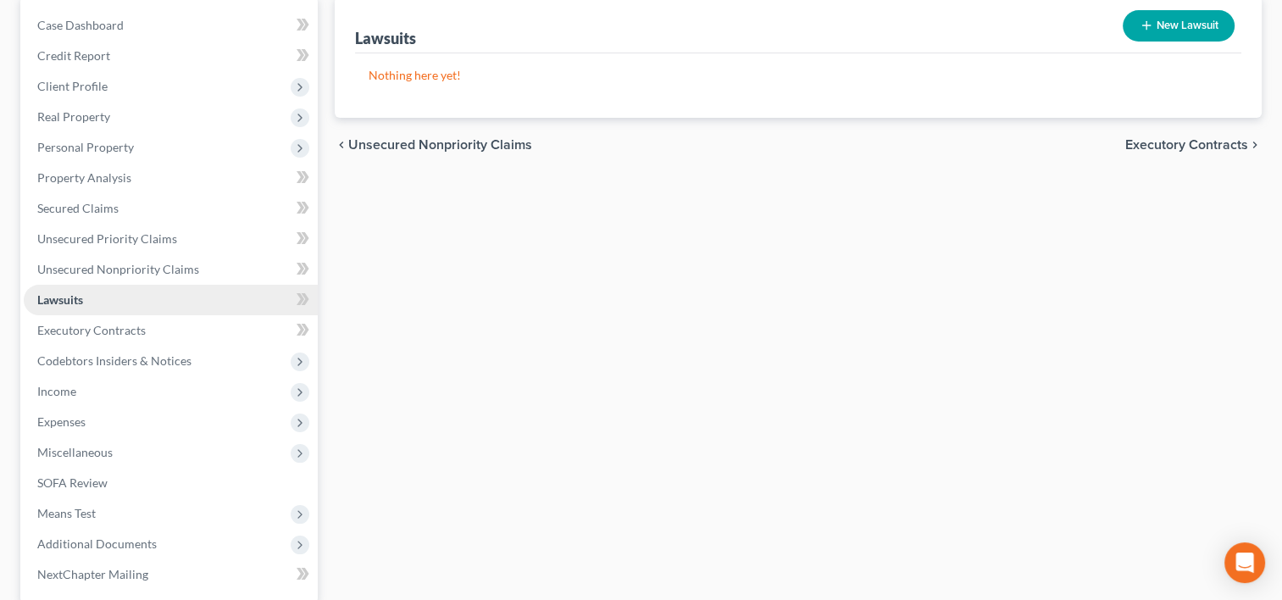
scroll to position [169, 0]
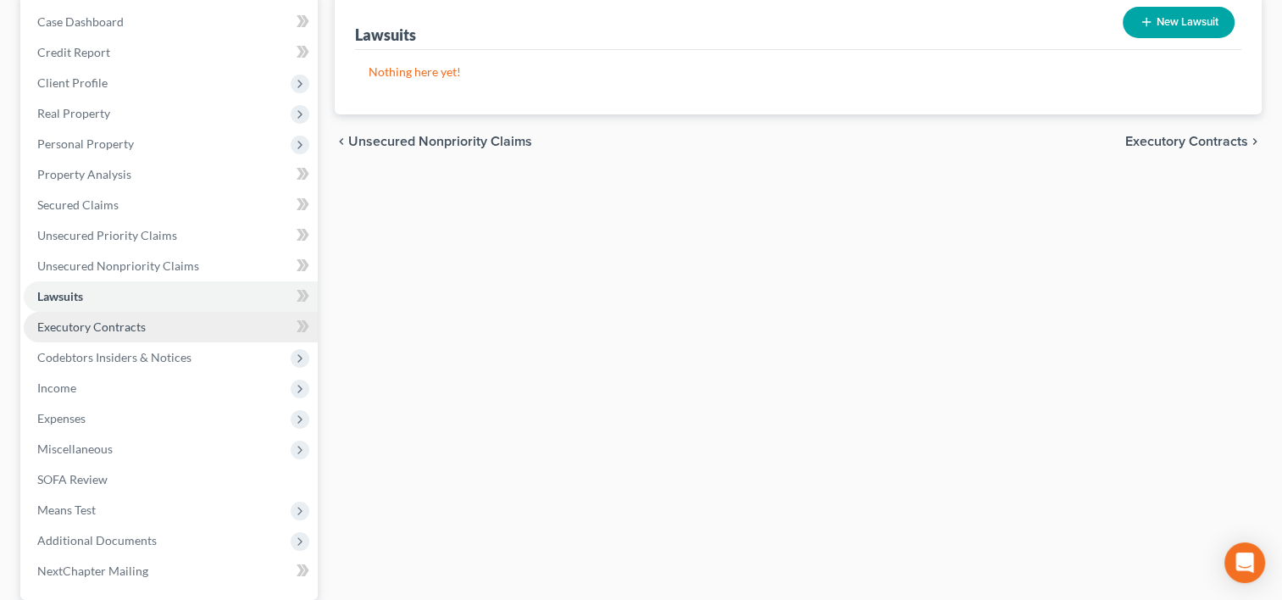
click at [73, 329] on span "Executory Contracts" at bounding box center [91, 326] width 108 height 14
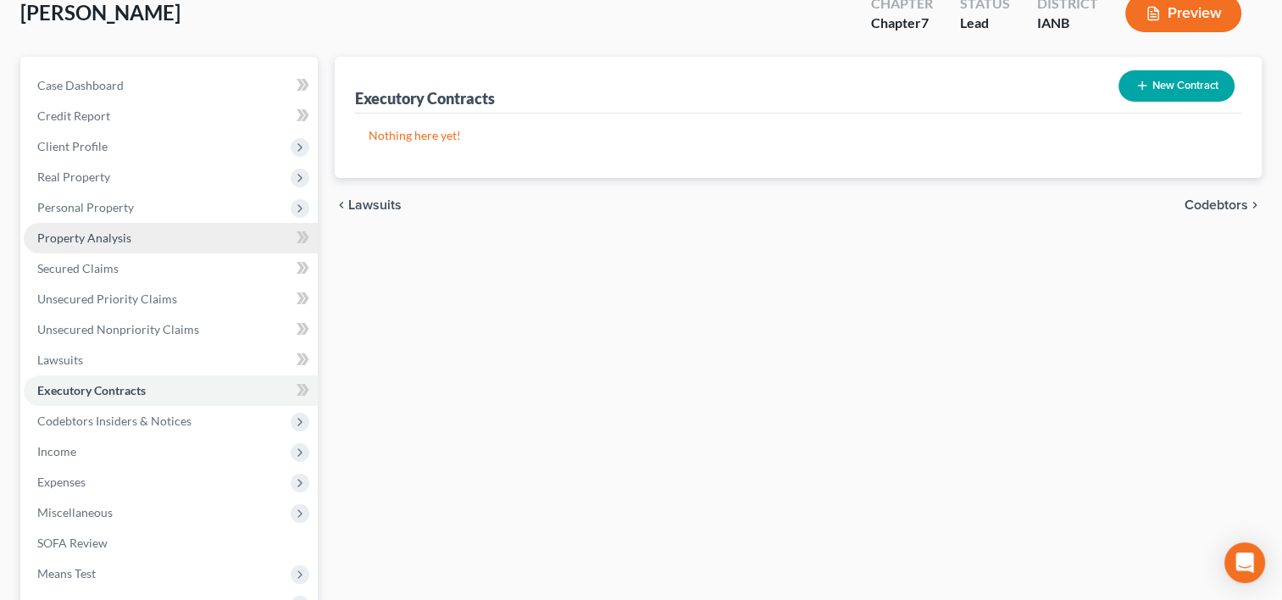
scroll to position [330, 0]
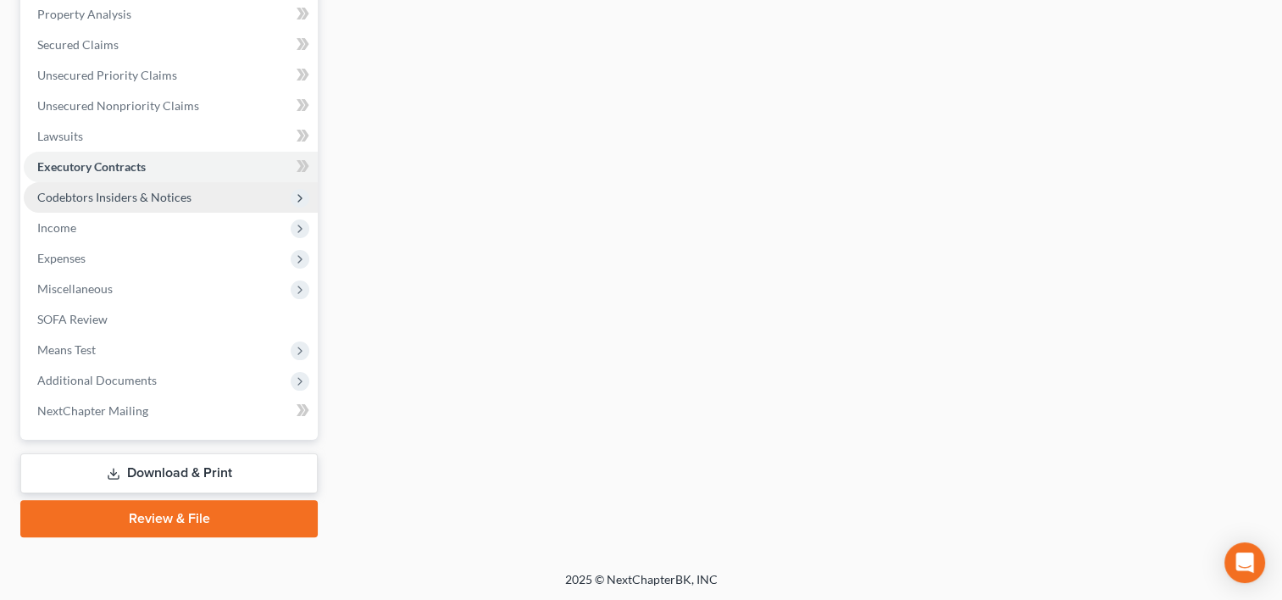
click at [102, 198] on span "Codebtors Insiders & Notices" at bounding box center [114, 197] width 154 height 14
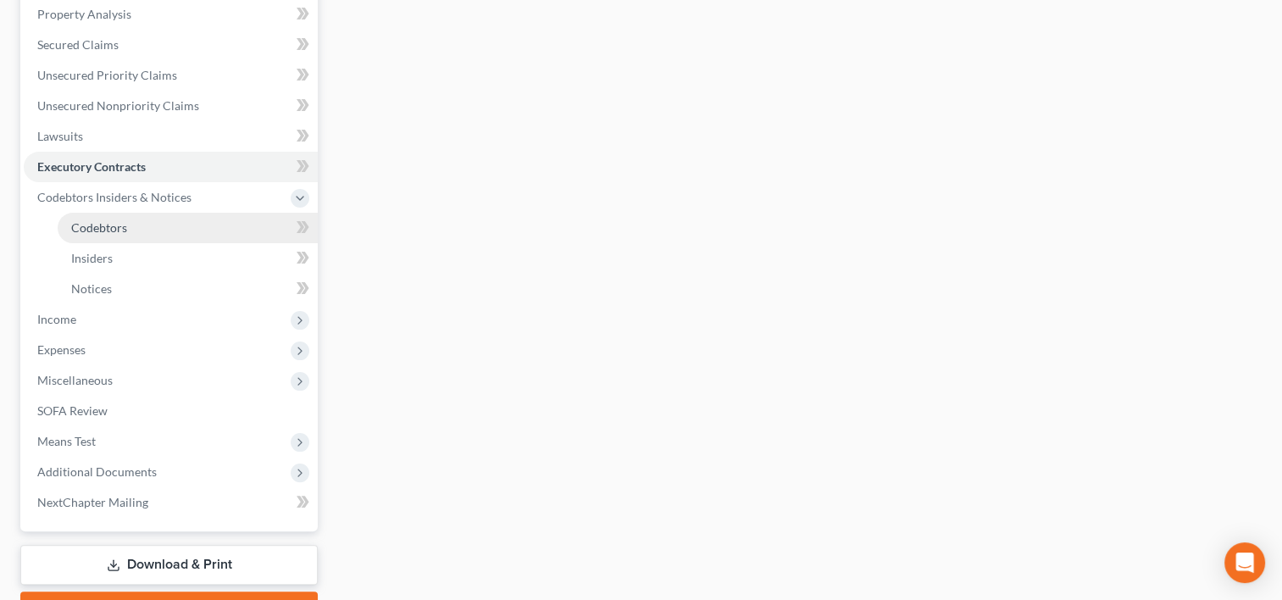
click at [97, 230] on span "Codebtors" at bounding box center [99, 227] width 56 height 14
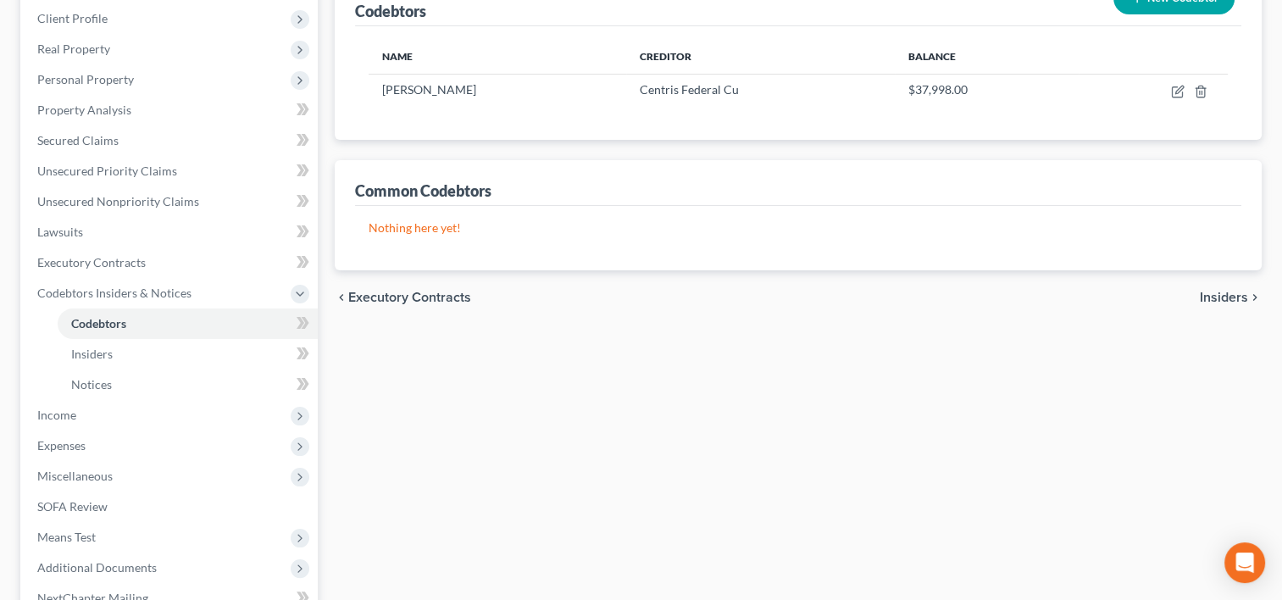
scroll to position [254, 0]
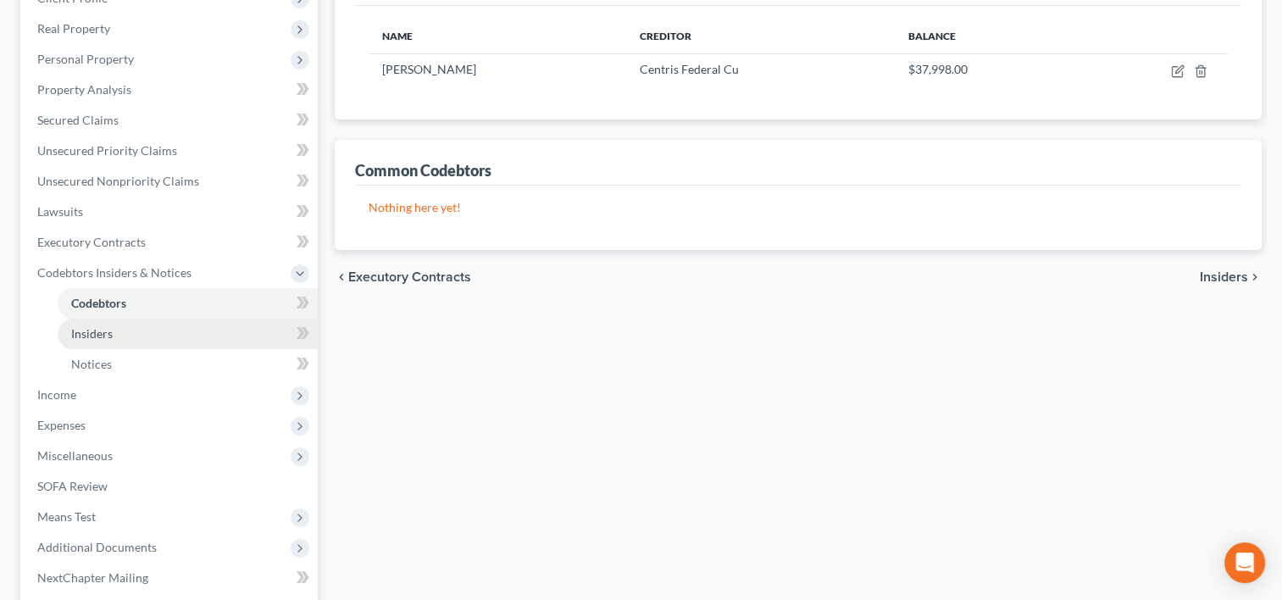
click at [213, 342] on link "Insiders" at bounding box center [188, 333] width 260 height 30
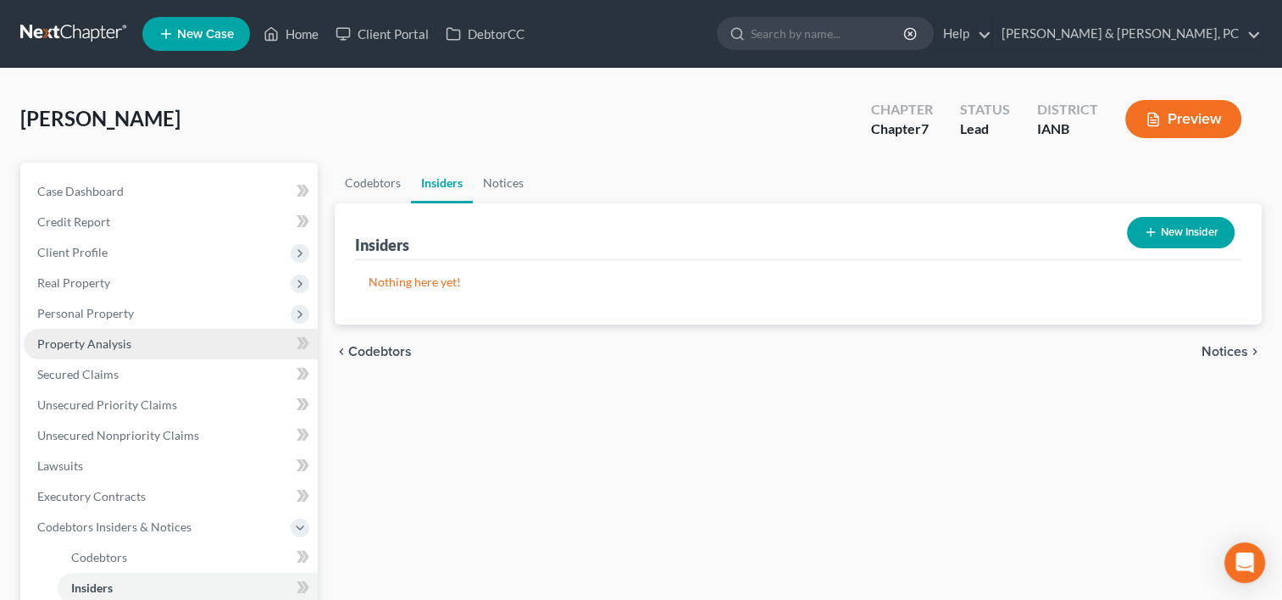
scroll to position [254, 0]
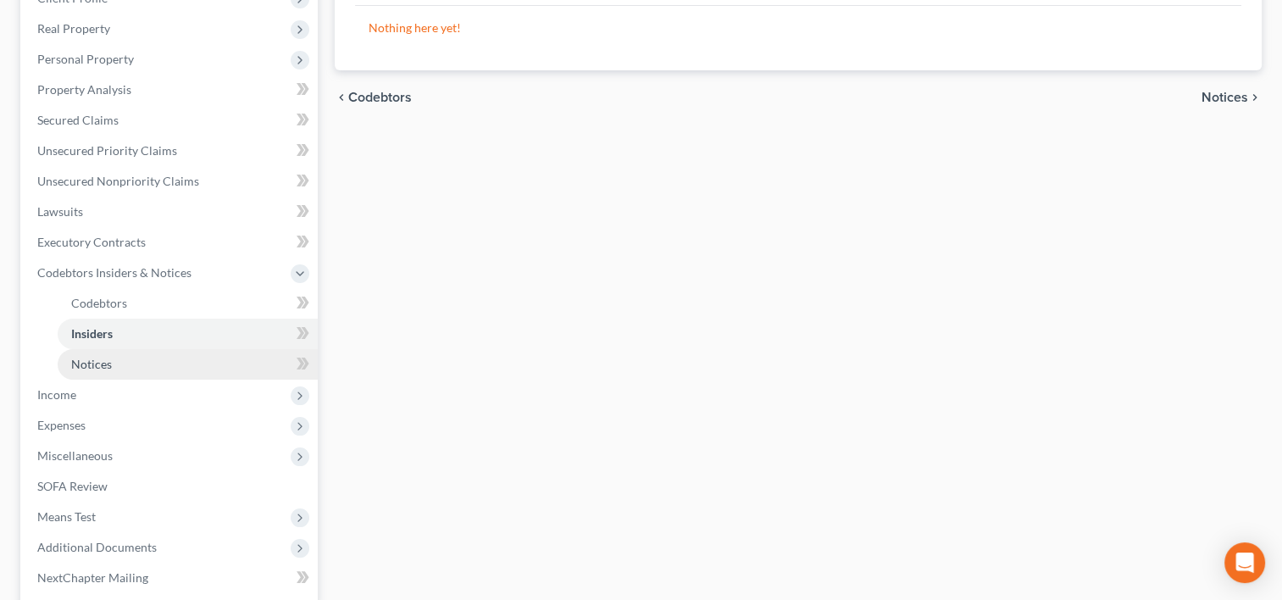
click at [153, 366] on link "Notices" at bounding box center [188, 364] width 260 height 30
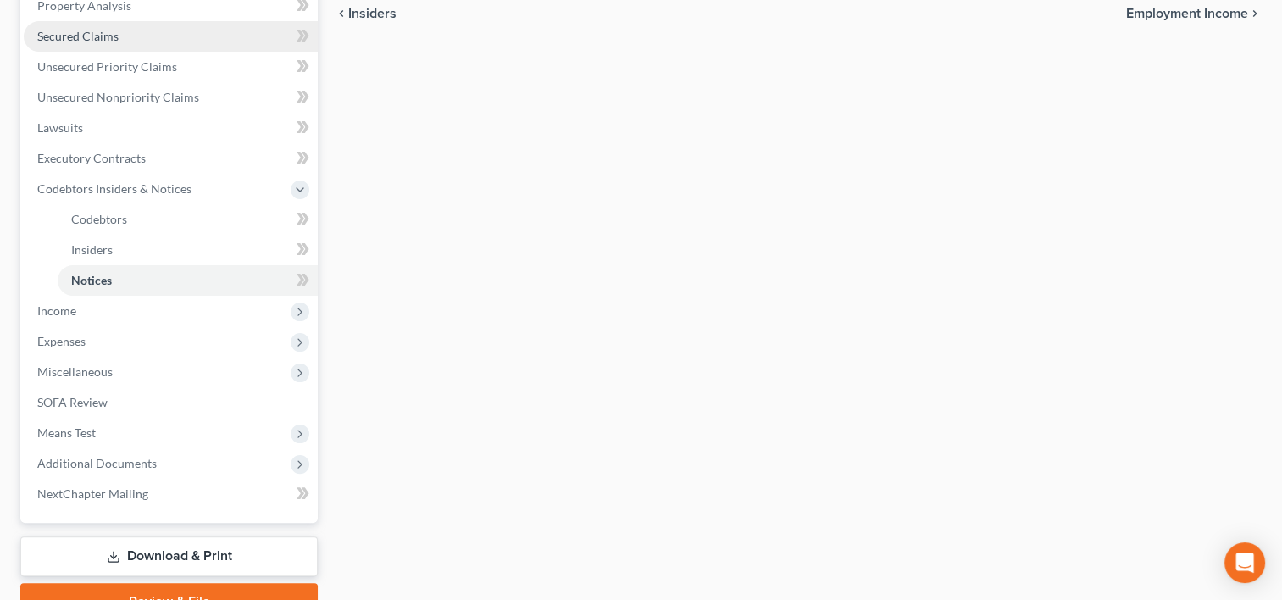
scroll to position [339, 0]
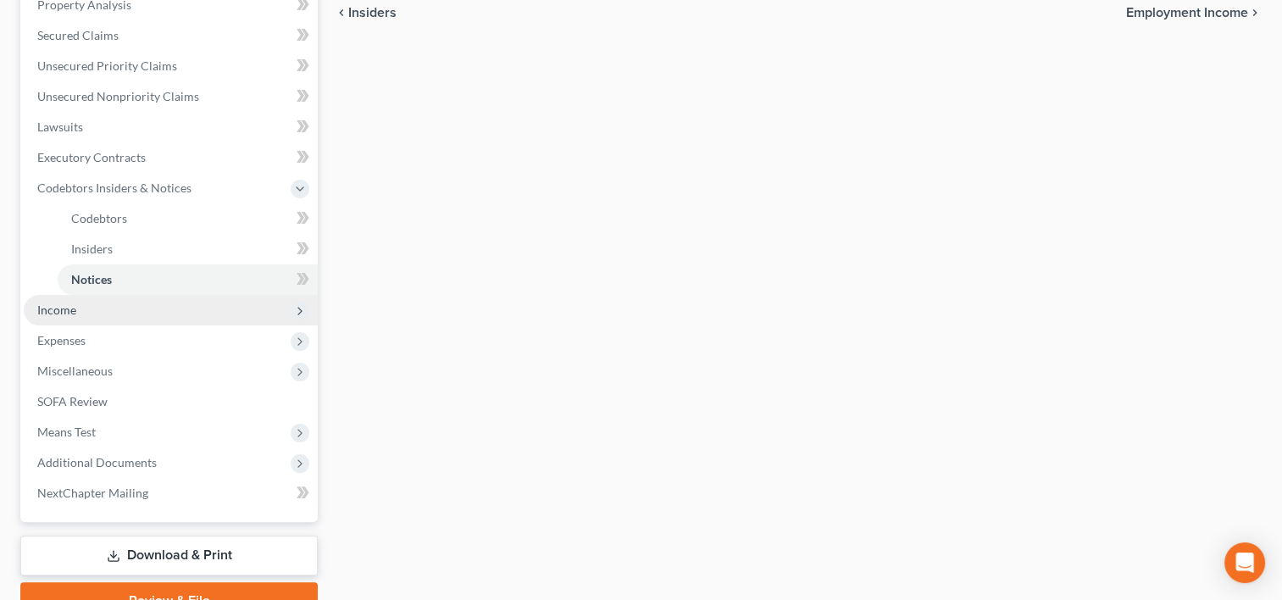
click at [136, 304] on span "Income" at bounding box center [171, 310] width 294 height 30
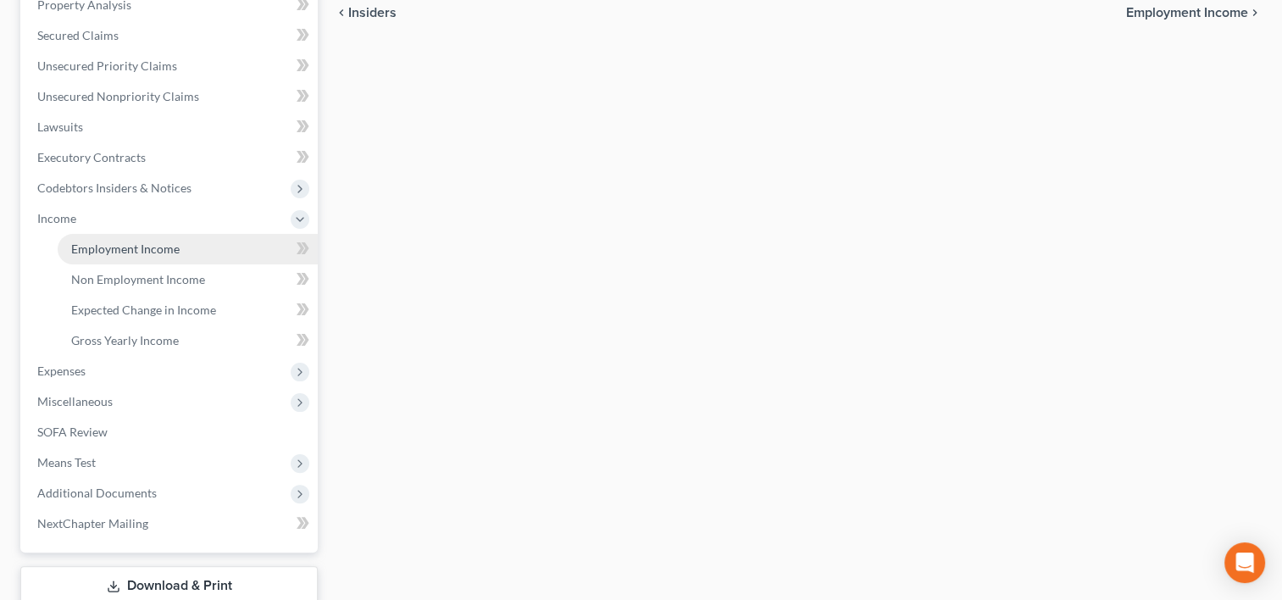
click at [186, 250] on link "Employment Income" at bounding box center [188, 249] width 260 height 30
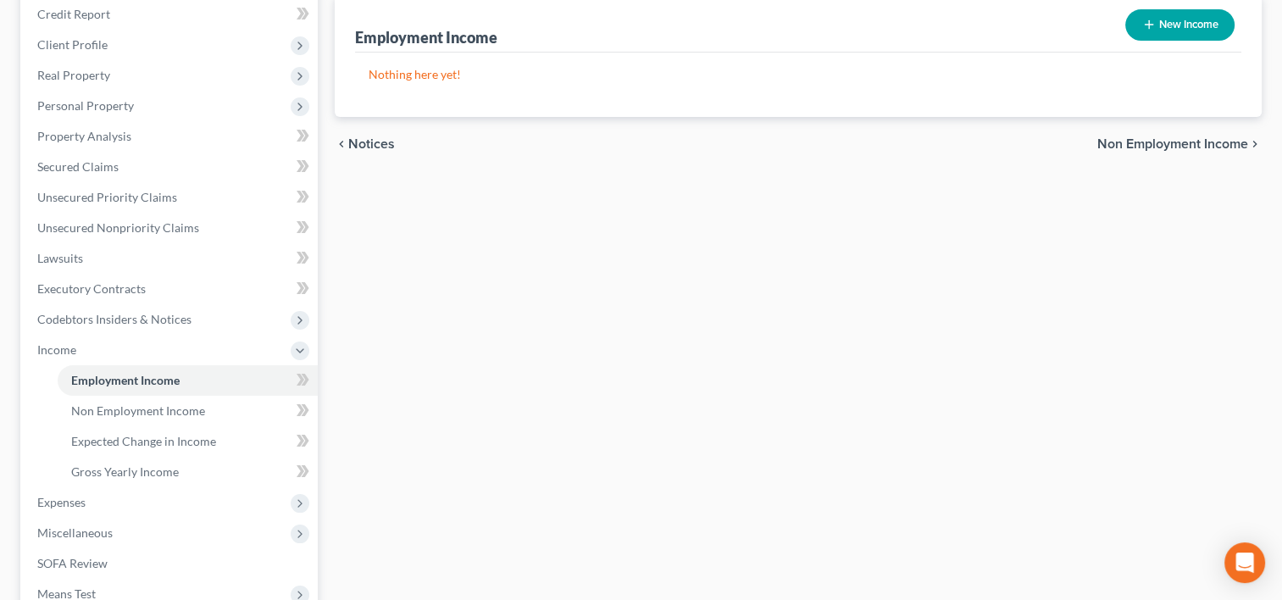
scroll to position [85, 0]
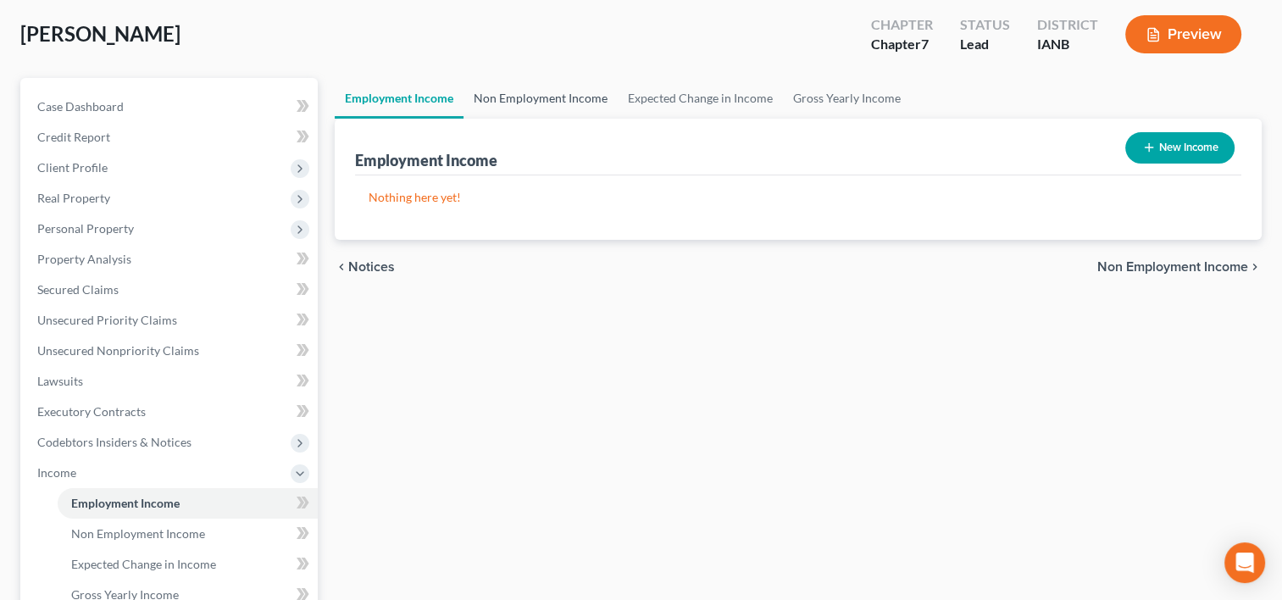
click at [492, 97] on link "Non Employment Income" at bounding box center [540, 98] width 154 height 41
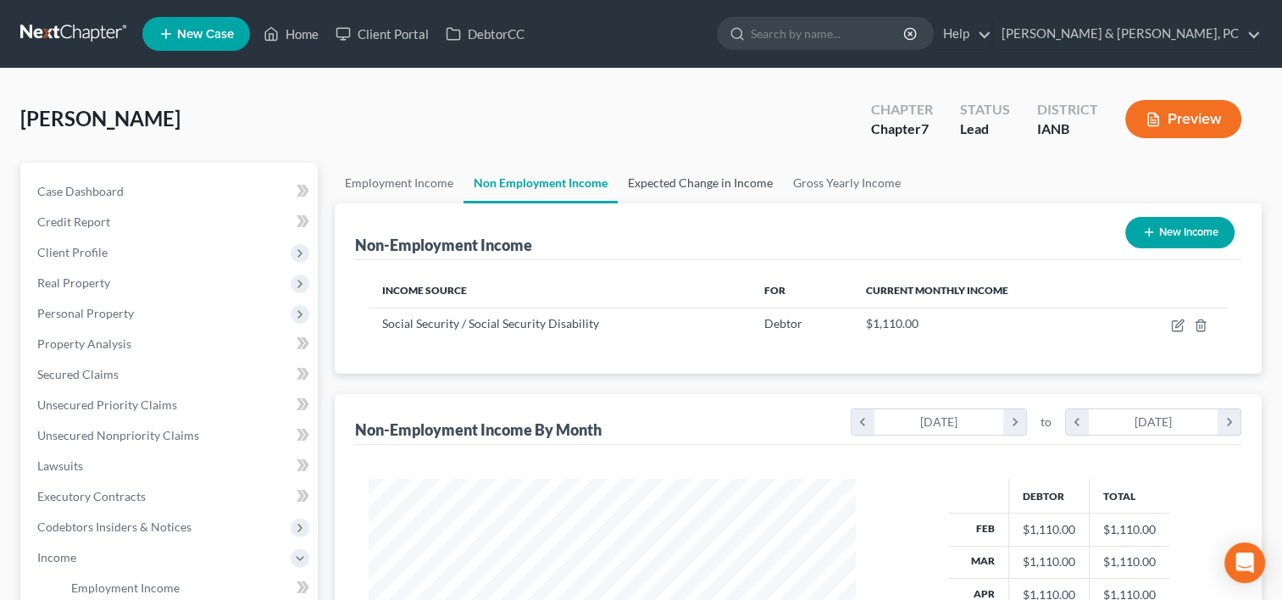
click at [717, 174] on link "Expected Change in Income" at bounding box center [700, 183] width 165 height 41
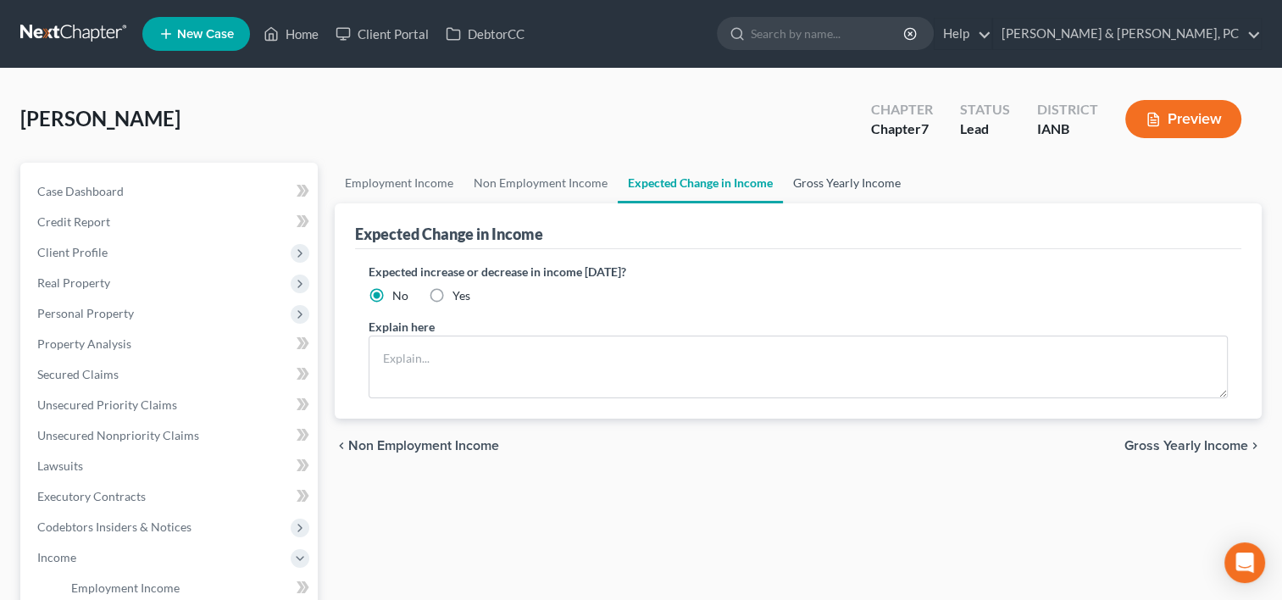
click at [797, 193] on link "Gross Yearly Income" at bounding box center [847, 183] width 128 height 41
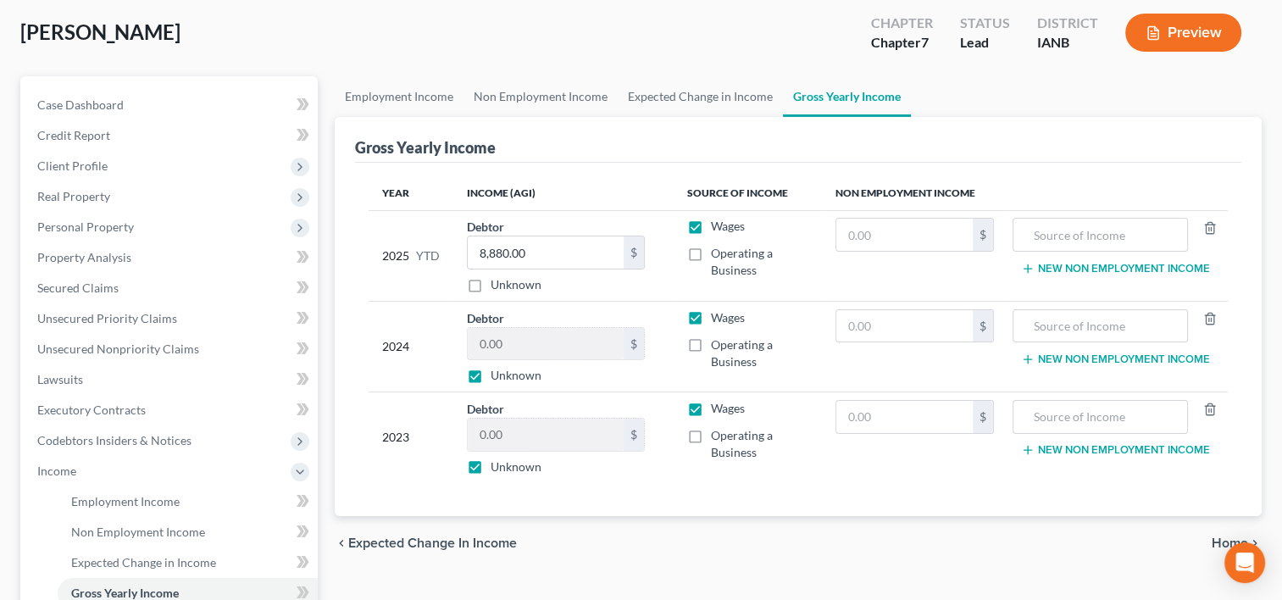
scroll to position [85, 0]
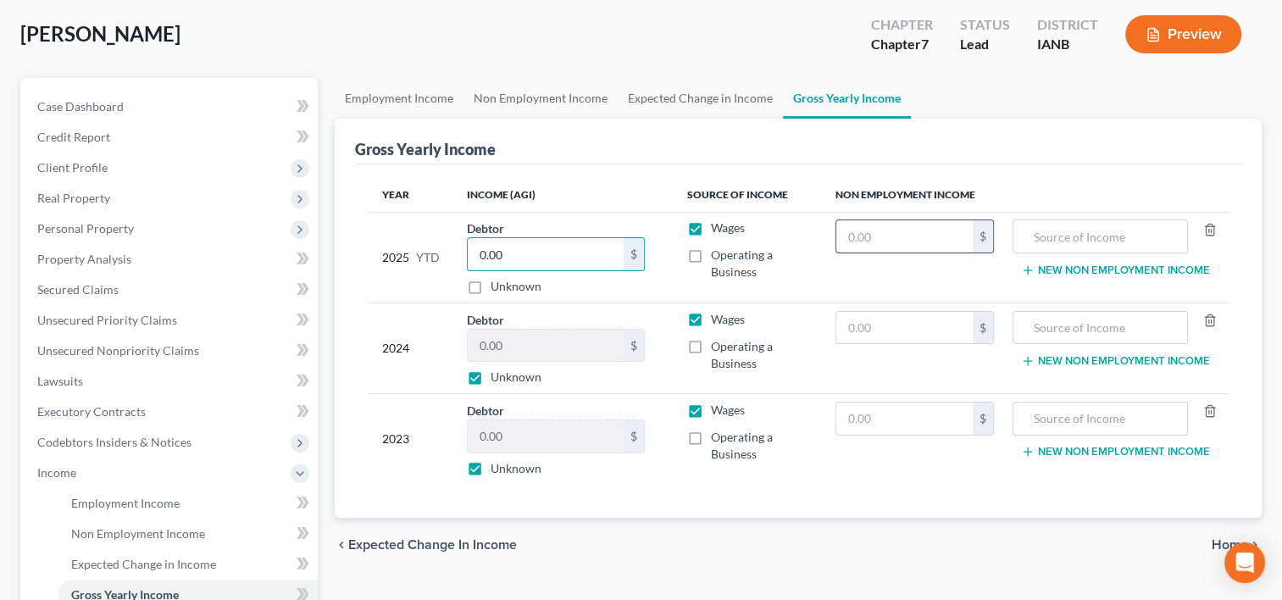
type input "0.00"
click at [928, 231] on input "text" at bounding box center [904, 236] width 136 height 32
paste input "8,880.00"
type input "8,880.00"
click at [1043, 233] on input "text" at bounding box center [1100, 236] width 157 height 32
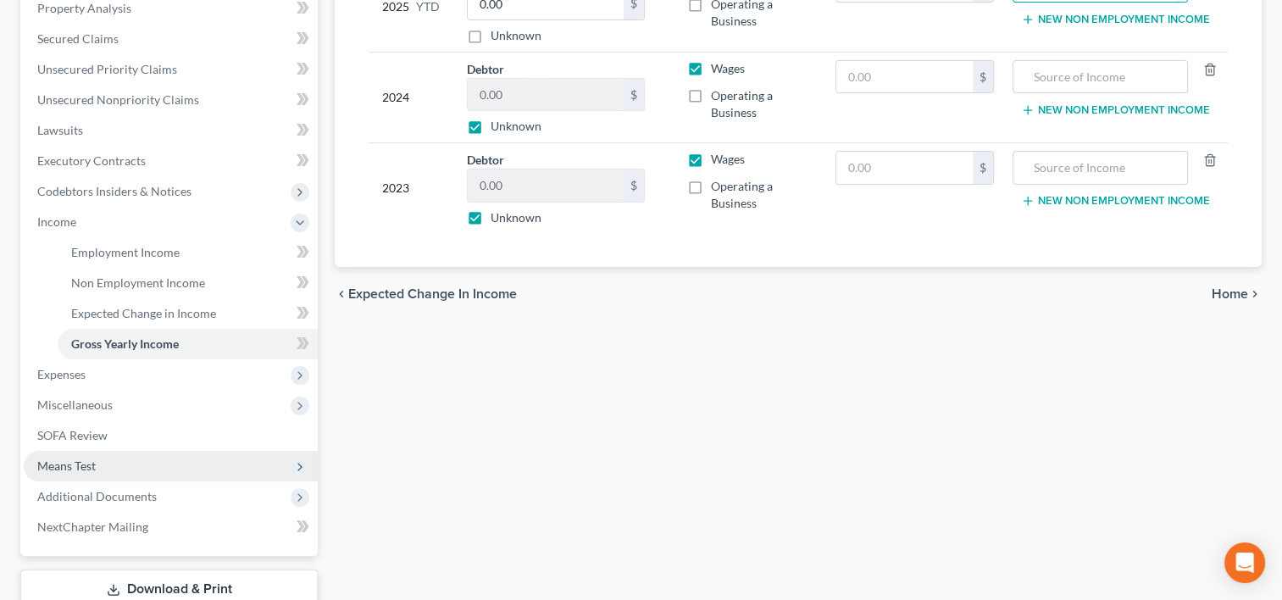
scroll to position [339, 0]
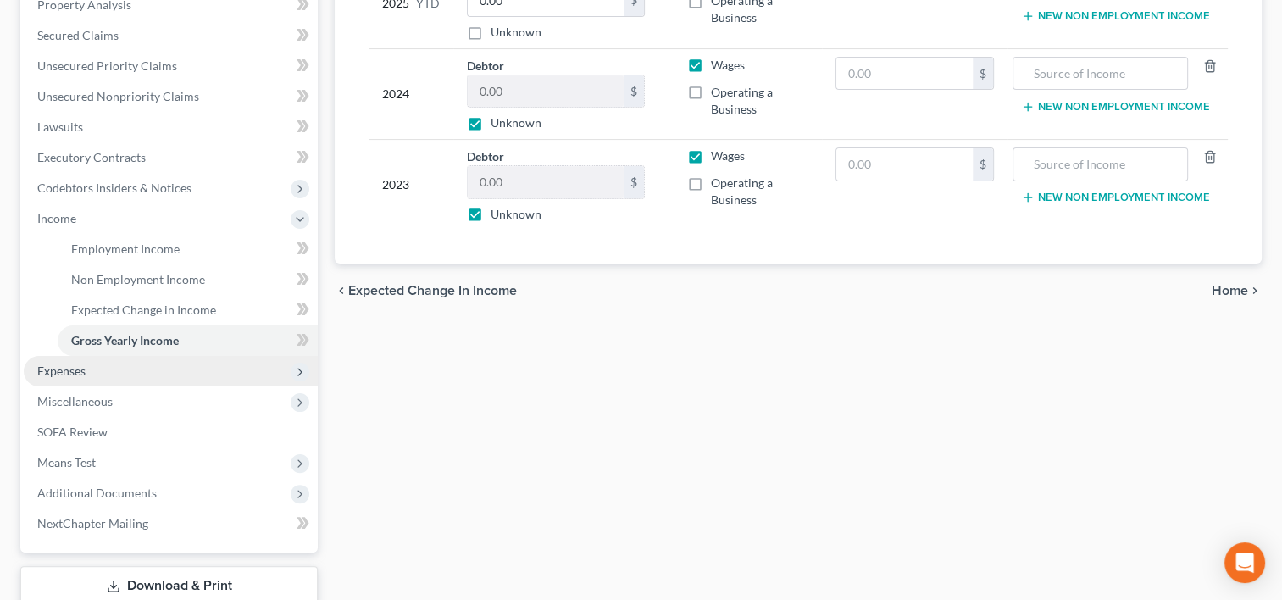
type input "Social Security"
click at [160, 373] on span "Expenses" at bounding box center [171, 371] width 294 height 30
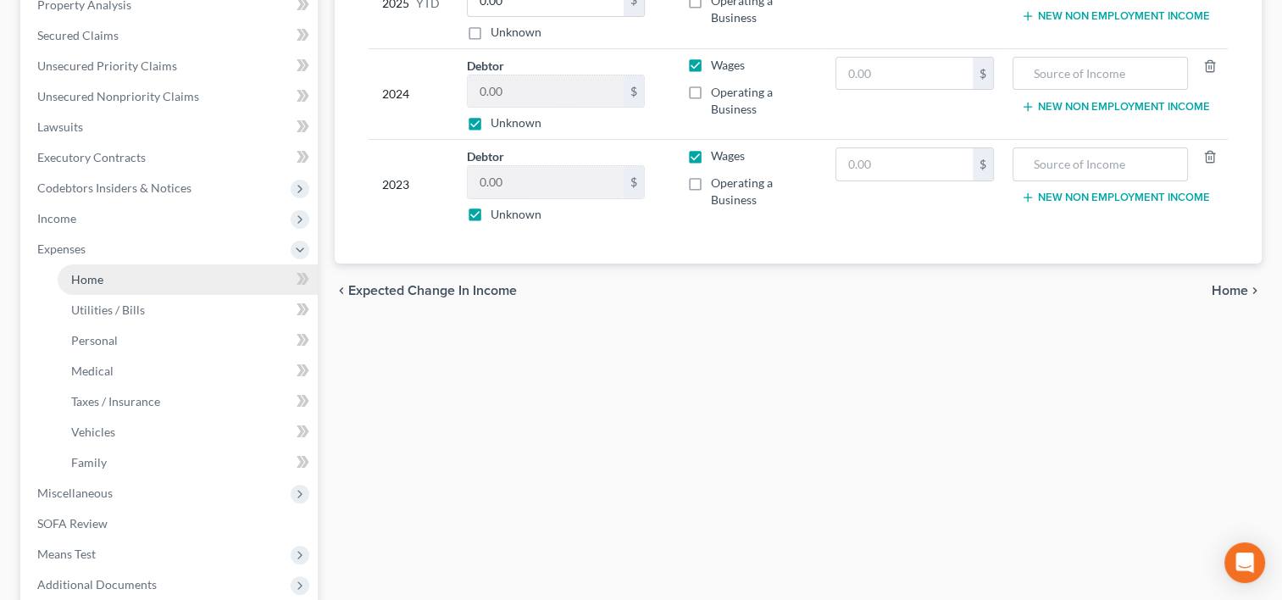
click at [125, 283] on link "Home" at bounding box center [188, 279] width 260 height 30
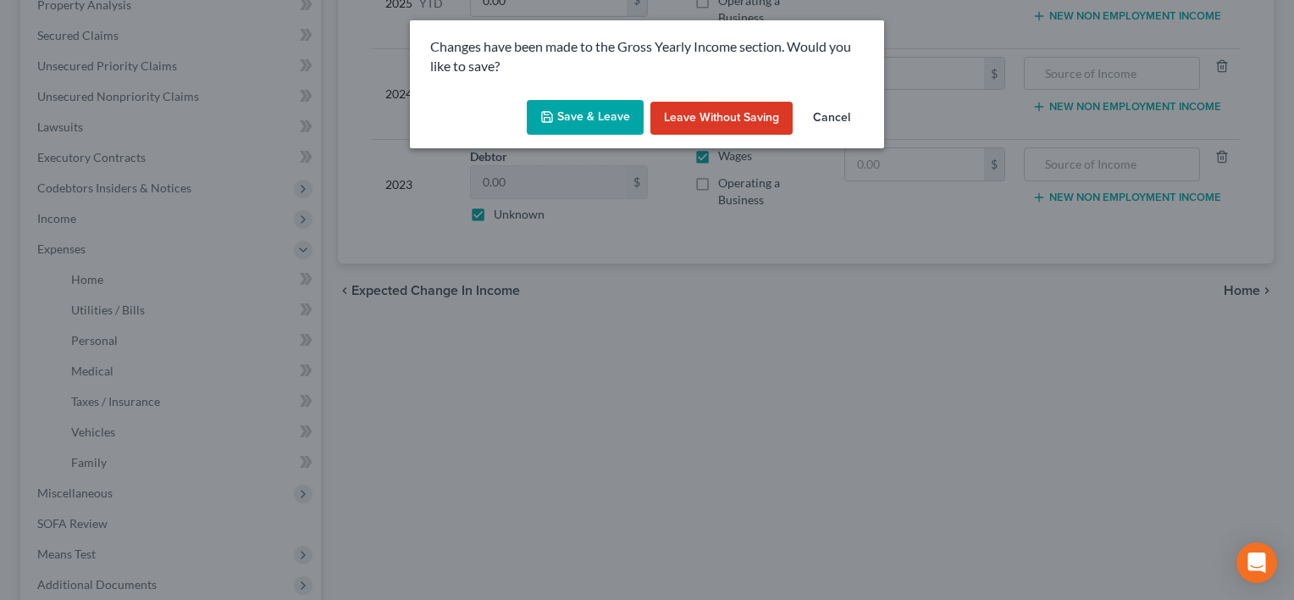
click at [596, 103] on button "Save & Leave" at bounding box center [585, 118] width 117 height 36
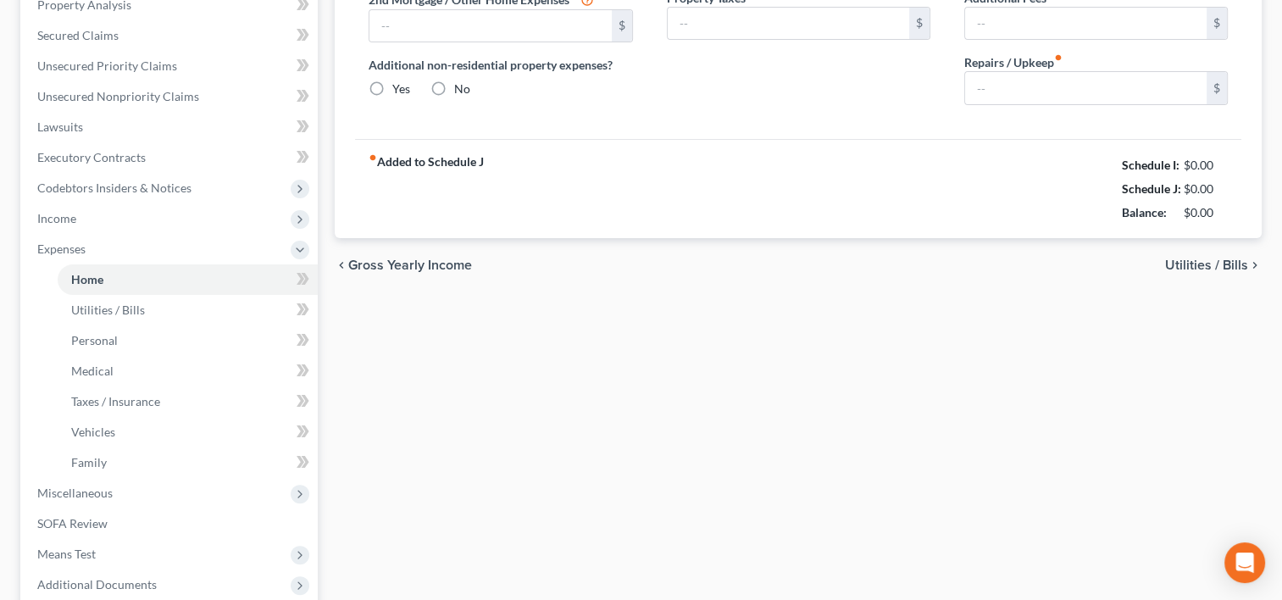
type input "654.00"
type input "0.00"
radio input "true"
type input "0.00"
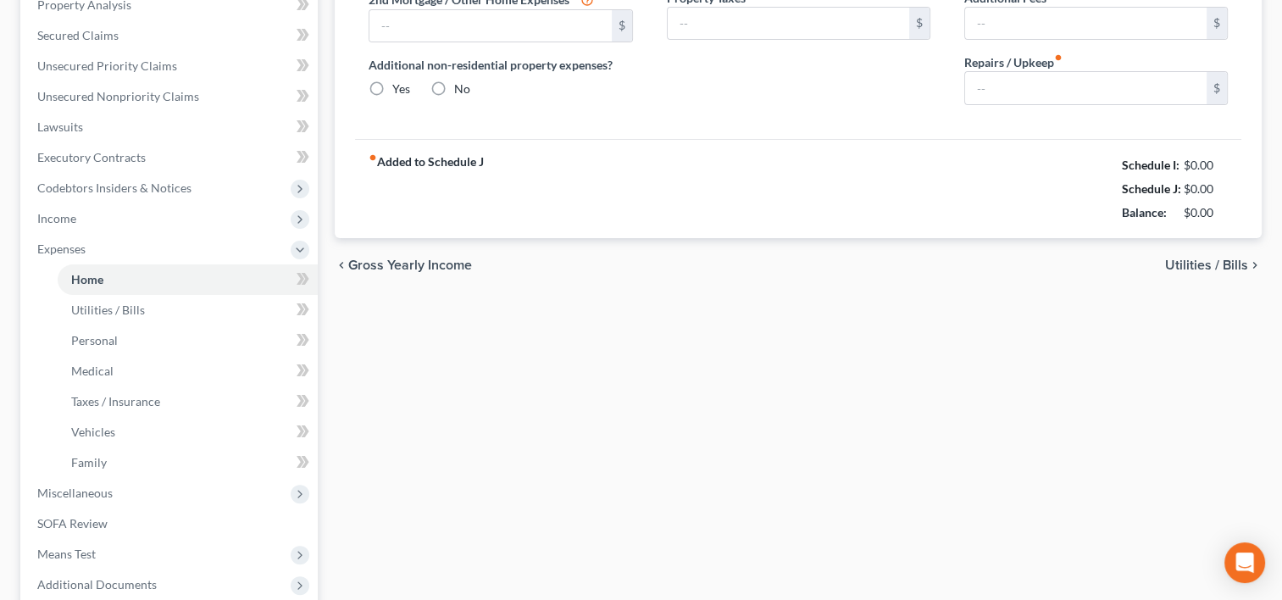
type input "0.00"
type input "25.00"
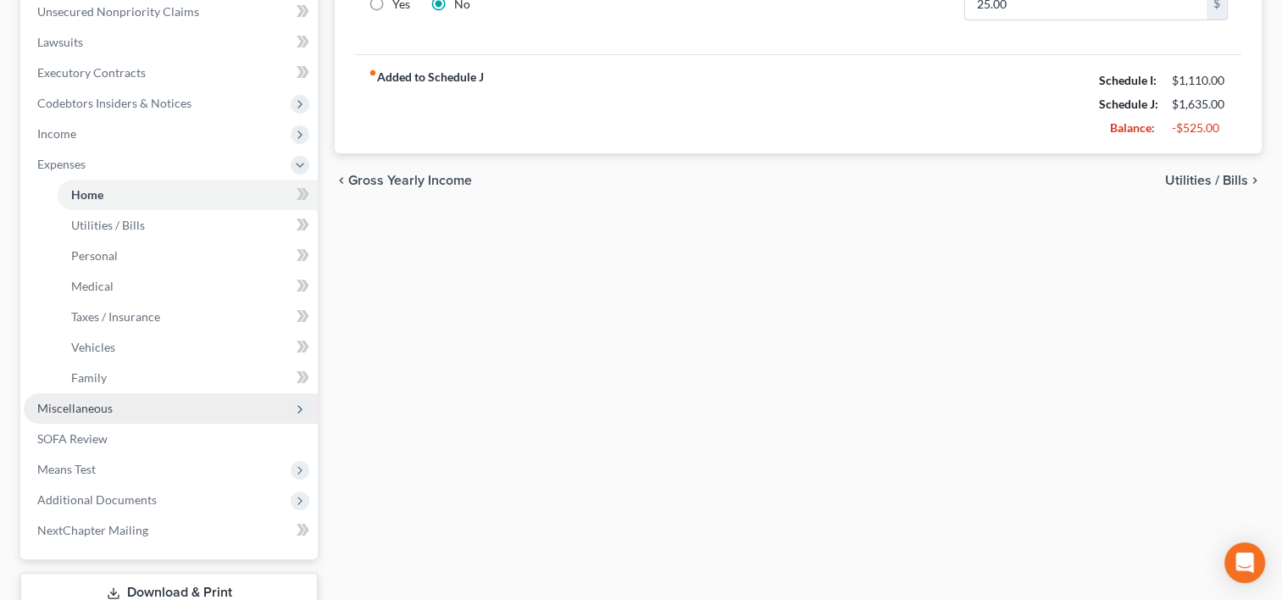
click at [83, 413] on span "Miscellaneous" at bounding box center [74, 408] width 75 height 14
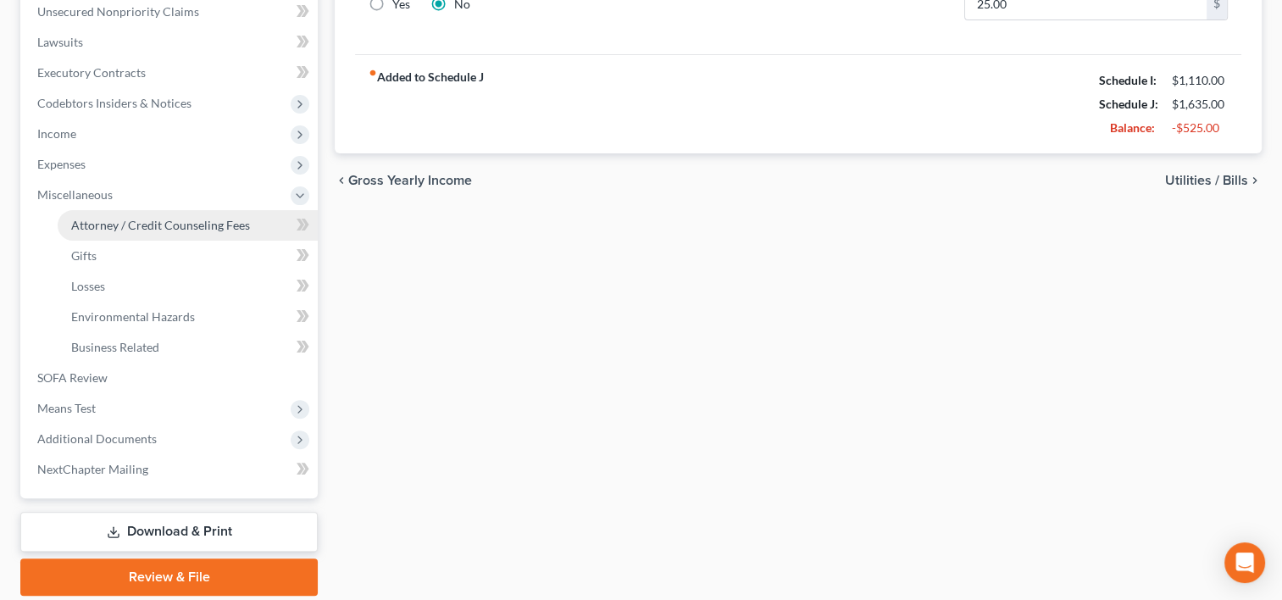
click at [161, 230] on span "Attorney / Credit Counseling Fees" at bounding box center [160, 225] width 179 height 14
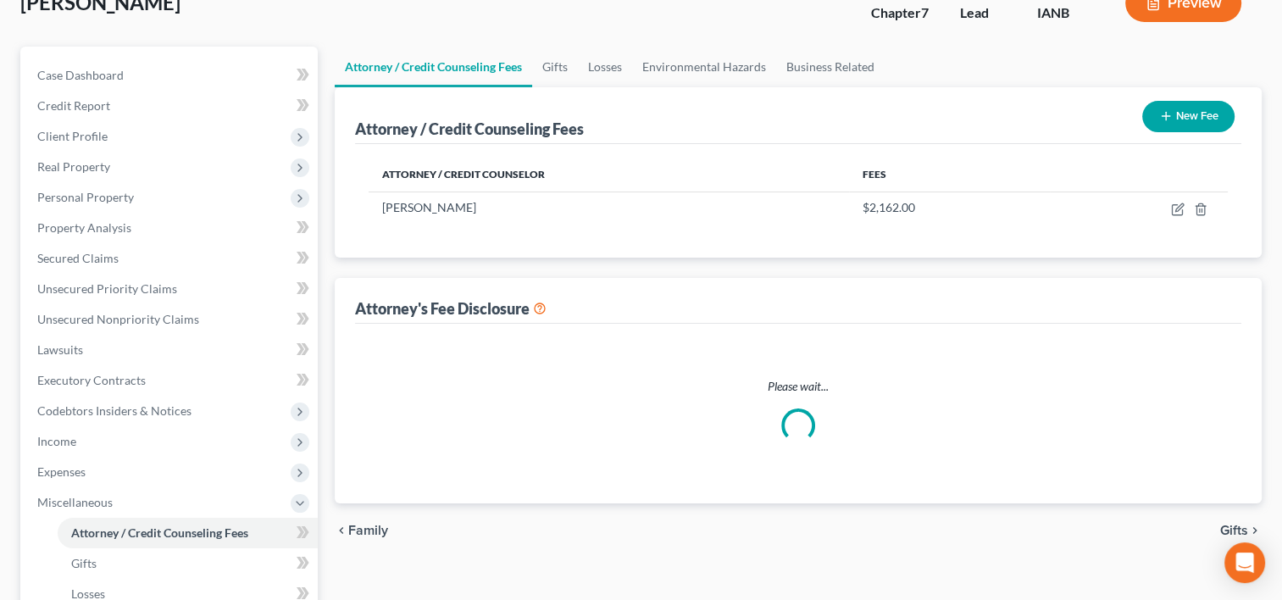
select select "0"
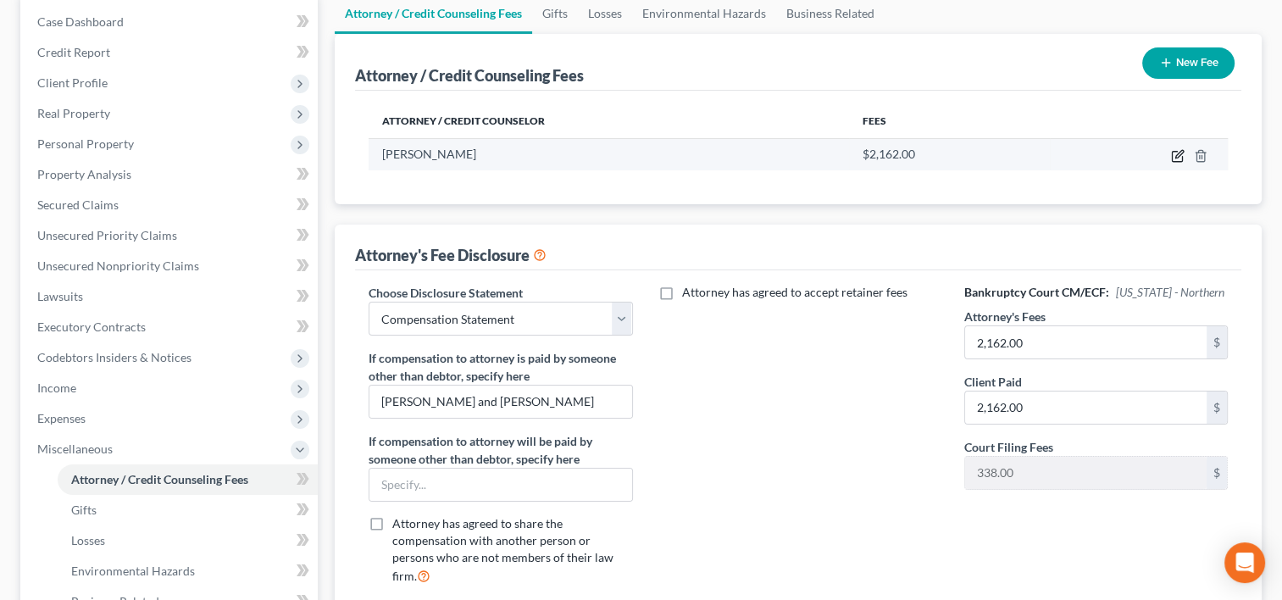
click at [1171, 154] on icon "button" at bounding box center [1178, 156] width 14 height 14
select select "16"
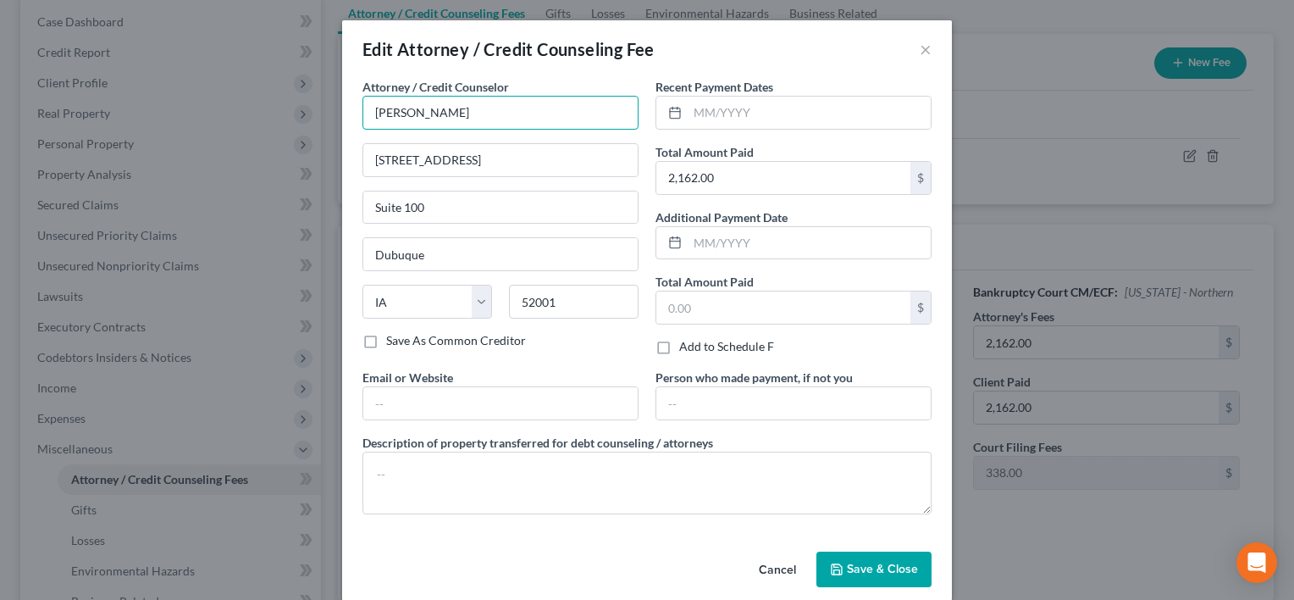
click at [556, 119] on input "[PERSON_NAME]" at bounding box center [501, 113] width 276 height 34
drag, startPoint x: 571, startPoint y: 111, endPoint x: 271, endPoint y: 106, distance: 299.9
click at [272, 106] on div "Edit Attorney / Credit Counseling Fee × Attorney / Credit Counselor * [PERSON_N…" at bounding box center [647, 300] width 1294 height 600
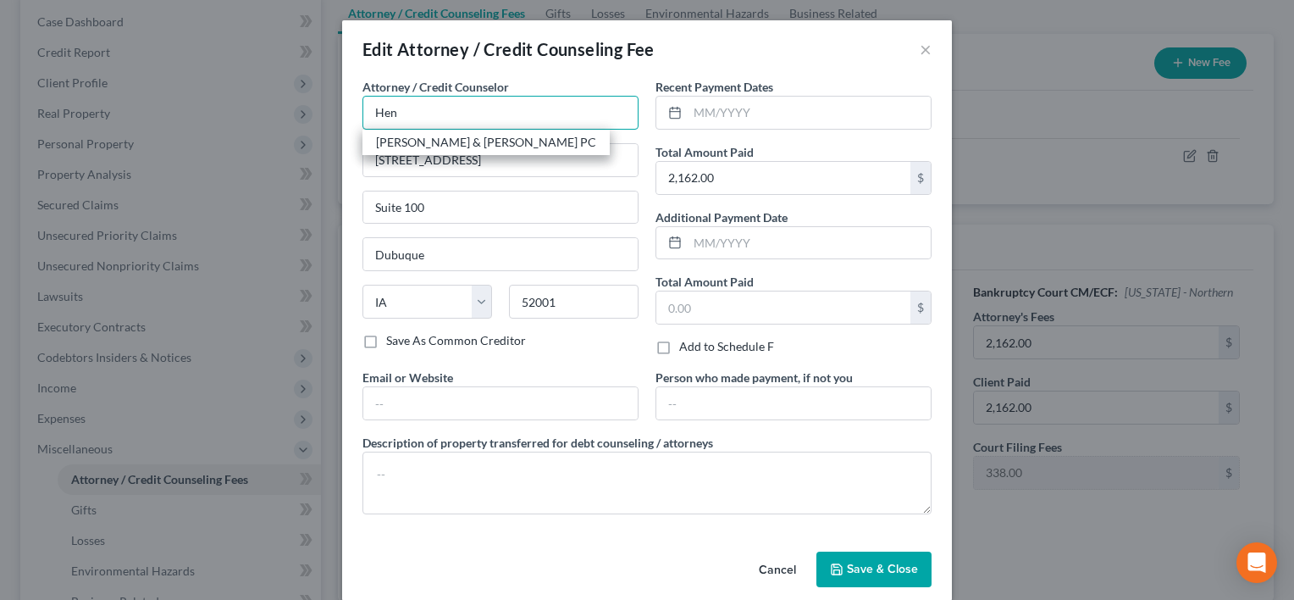
type input "[PERSON_NAME] & [PERSON_NAME] PC"
type input "[EMAIL_ADDRESS][DOMAIN_NAME]"
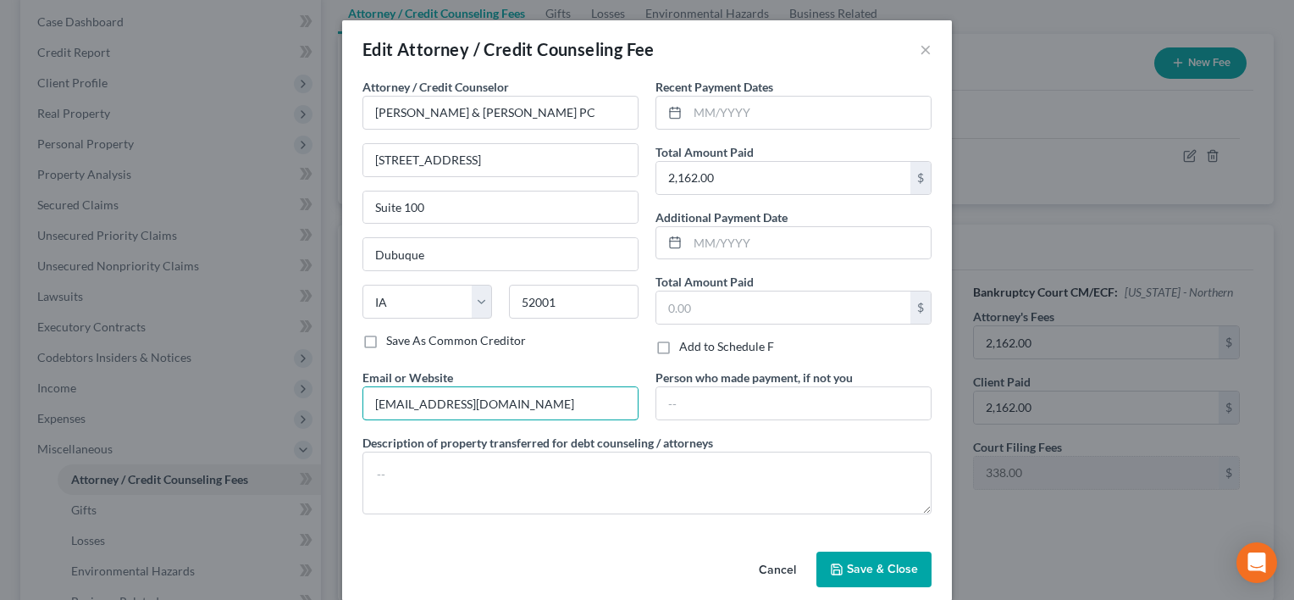
drag, startPoint x: 584, startPoint y: 395, endPoint x: 288, endPoint y: 388, distance: 295.7
click at [288, 388] on div "Edit Attorney / Credit Counseling Fee × Attorney / Credit Counselor * [PERSON_N…" at bounding box center [647, 300] width 1294 height 600
click at [862, 569] on span "Save & Close" at bounding box center [882, 569] width 71 height 14
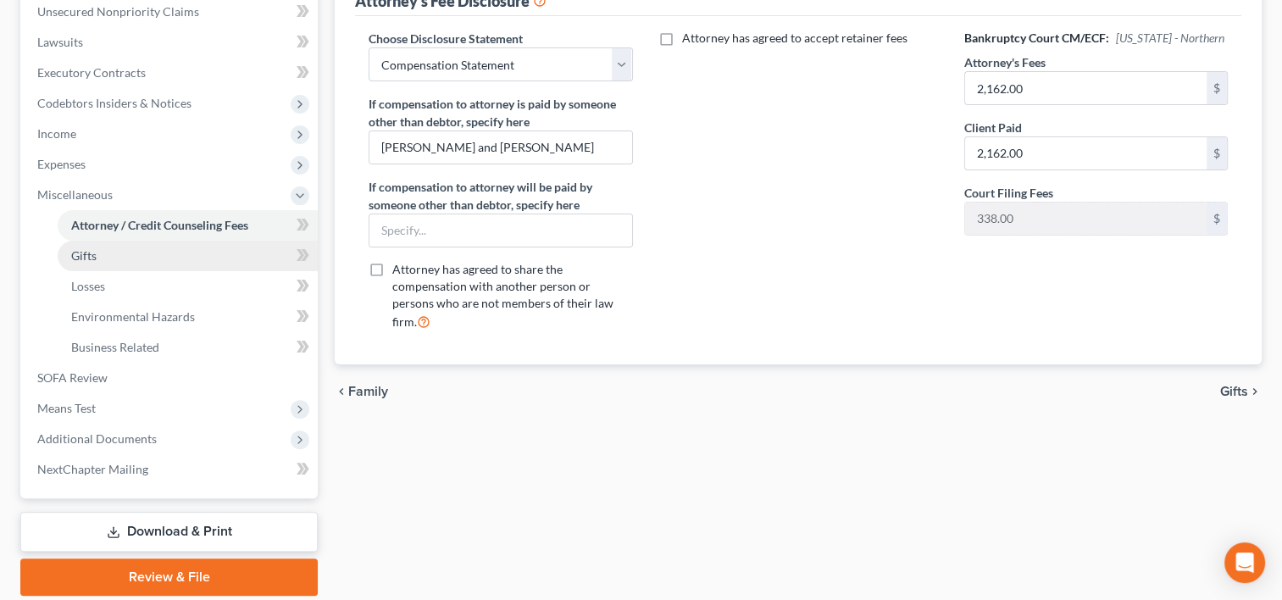
click at [97, 259] on link "Gifts" at bounding box center [188, 256] width 260 height 30
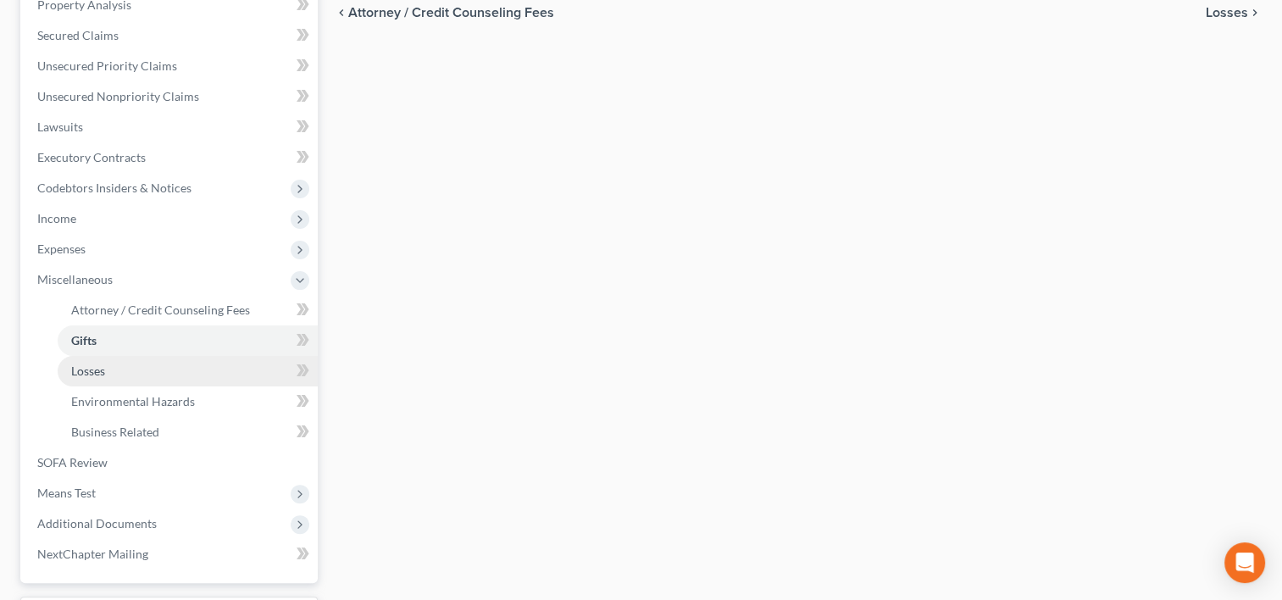
click at [139, 369] on link "Losses" at bounding box center [188, 371] width 260 height 30
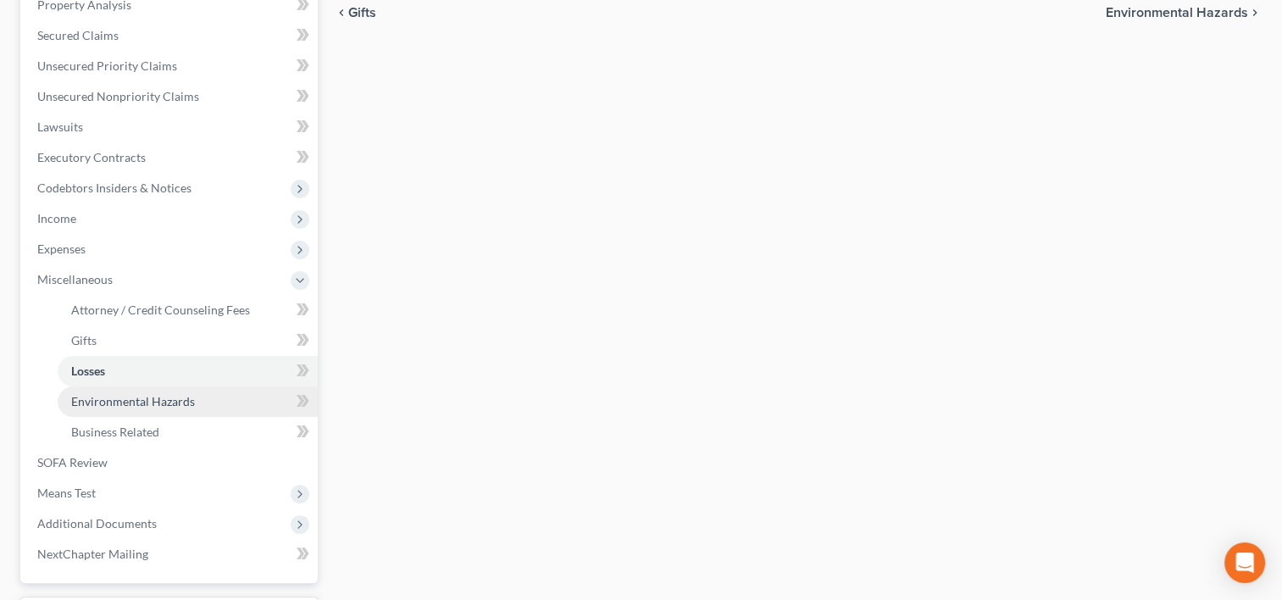
click at [171, 396] on span "Environmental Hazards" at bounding box center [133, 401] width 124 height 14
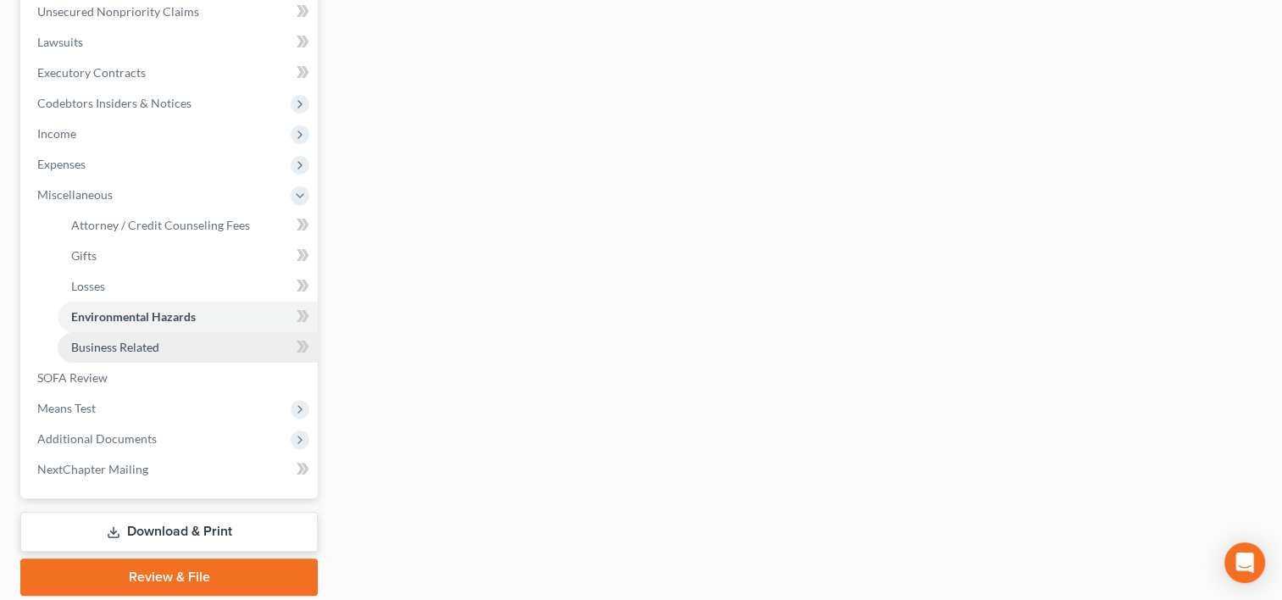
click at [152, 352] on span "Business Related" at bounding box center [115, 347] width 88 height 14
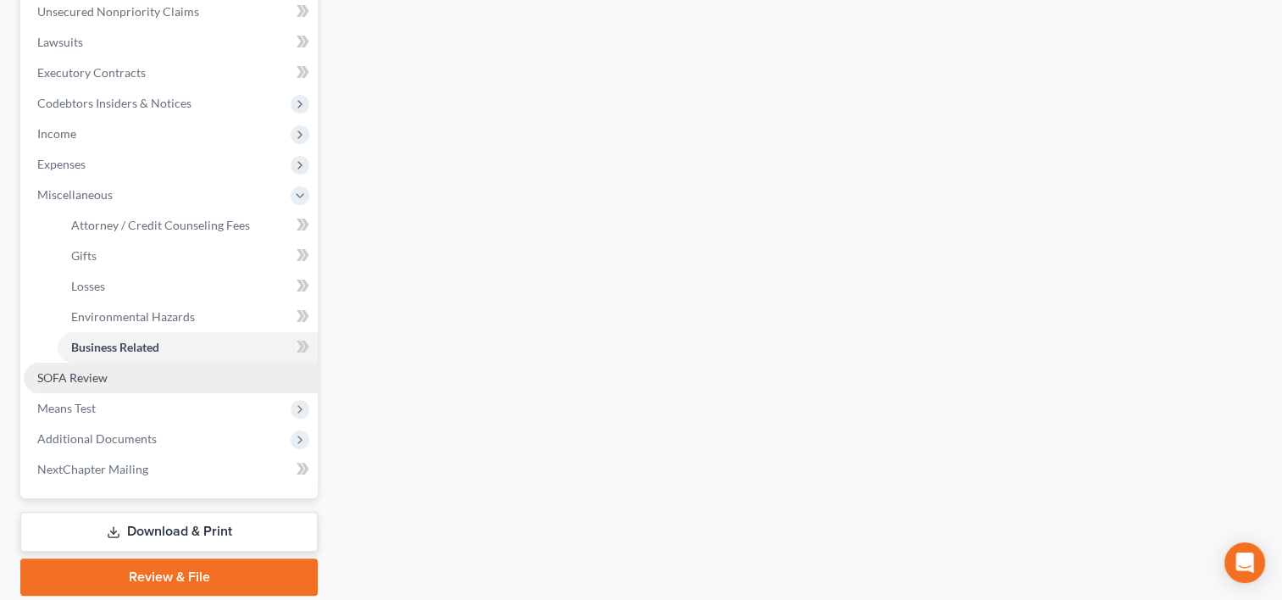
click at [91, 375] on span "SOFA Review" at bounding box center [72, 377] width 70 height 14
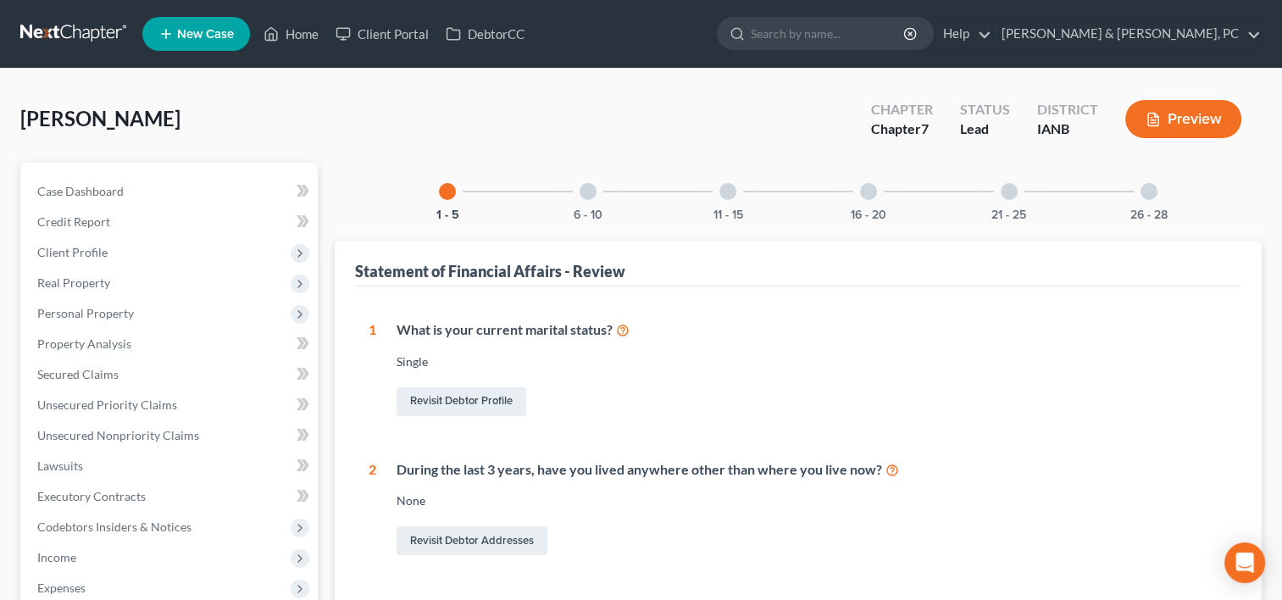
click at [585, 185] on div at bounding box center [587, 191] width 17 height 17
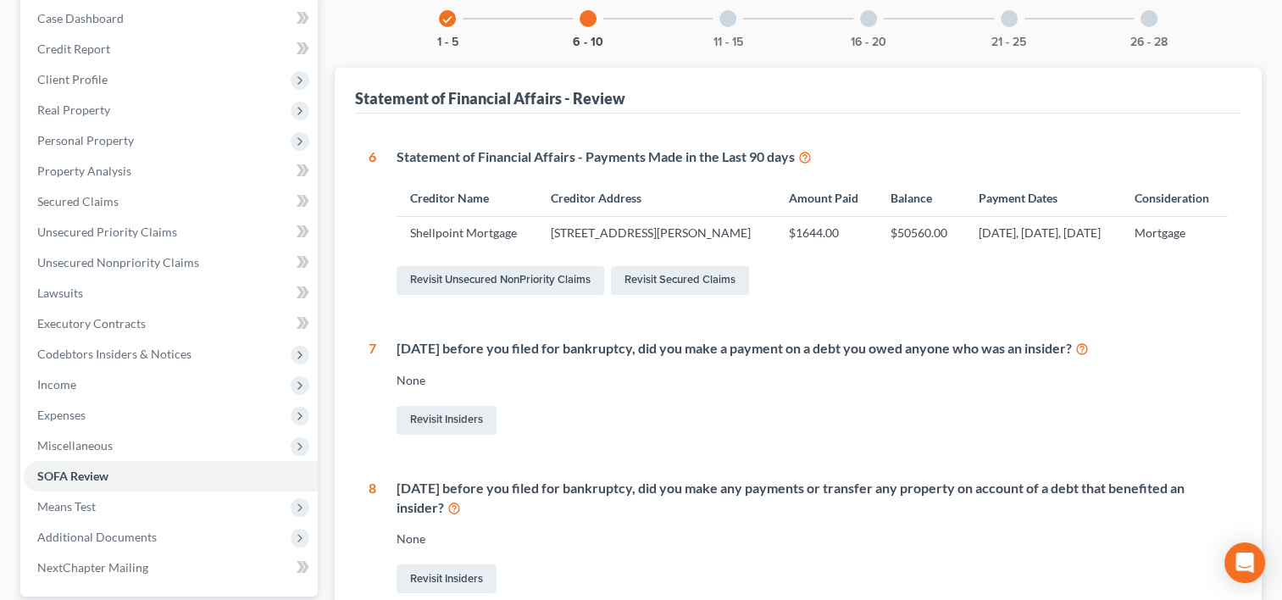
scroll to position [3, 0]
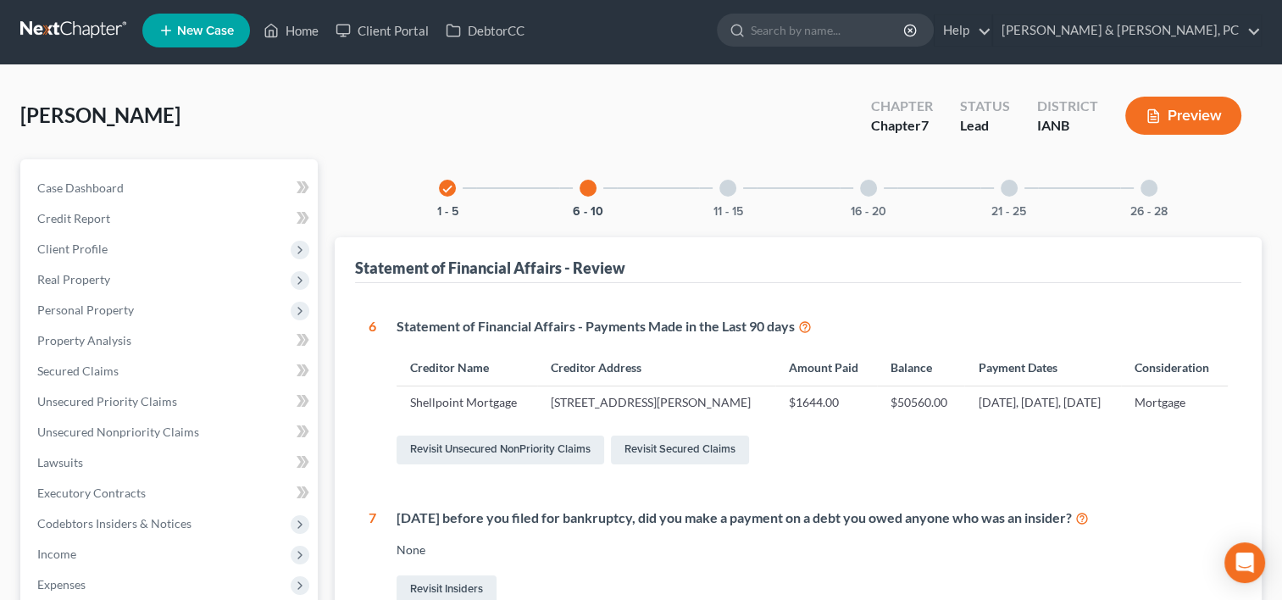
click at [735, 202] on div "11 - 15" at bounding box center [728, 188] width 58 height 58
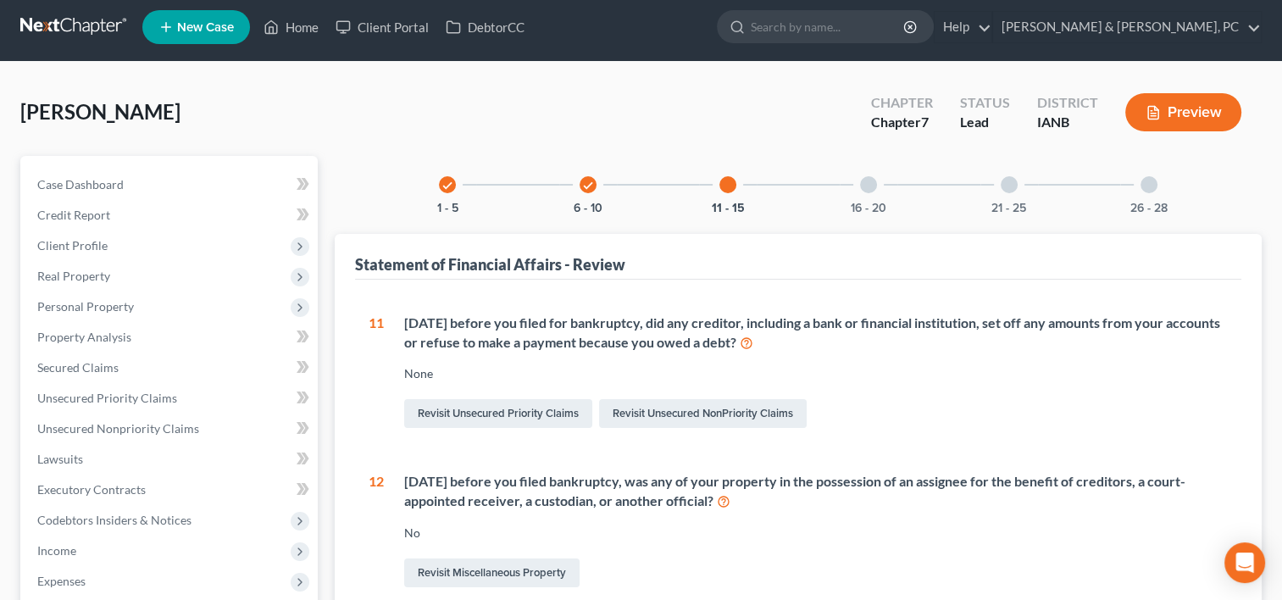
scroll to position [0, 0]
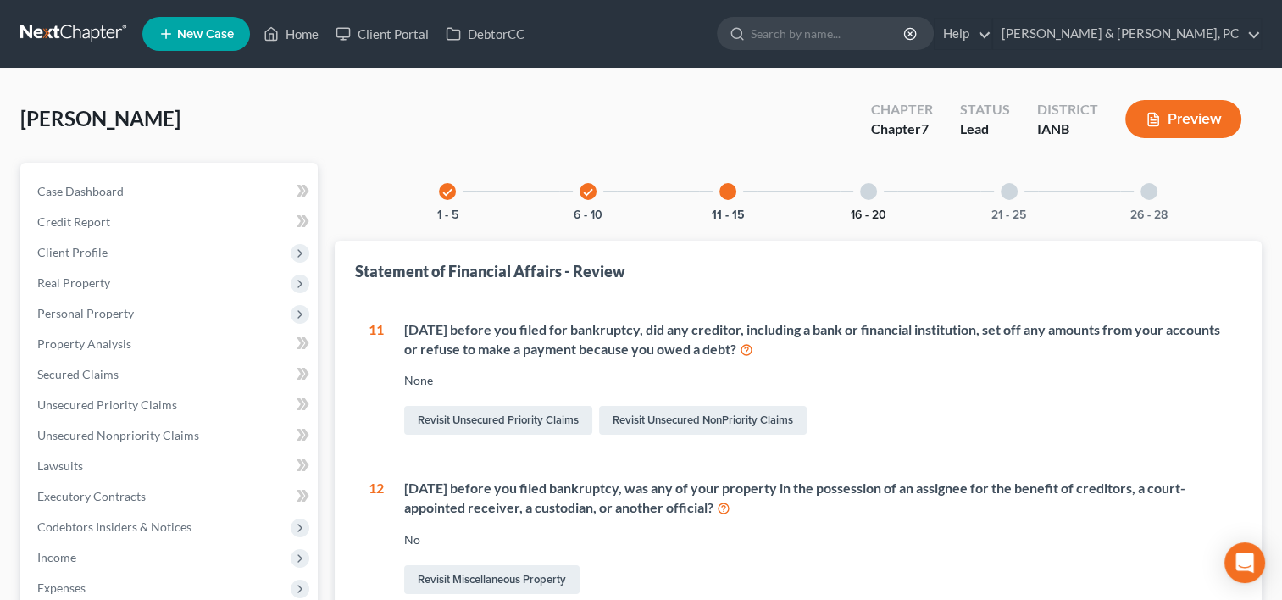
click at [884, 209] on button "16 - 20" at bounding box center [868, 215] width 36 height 12
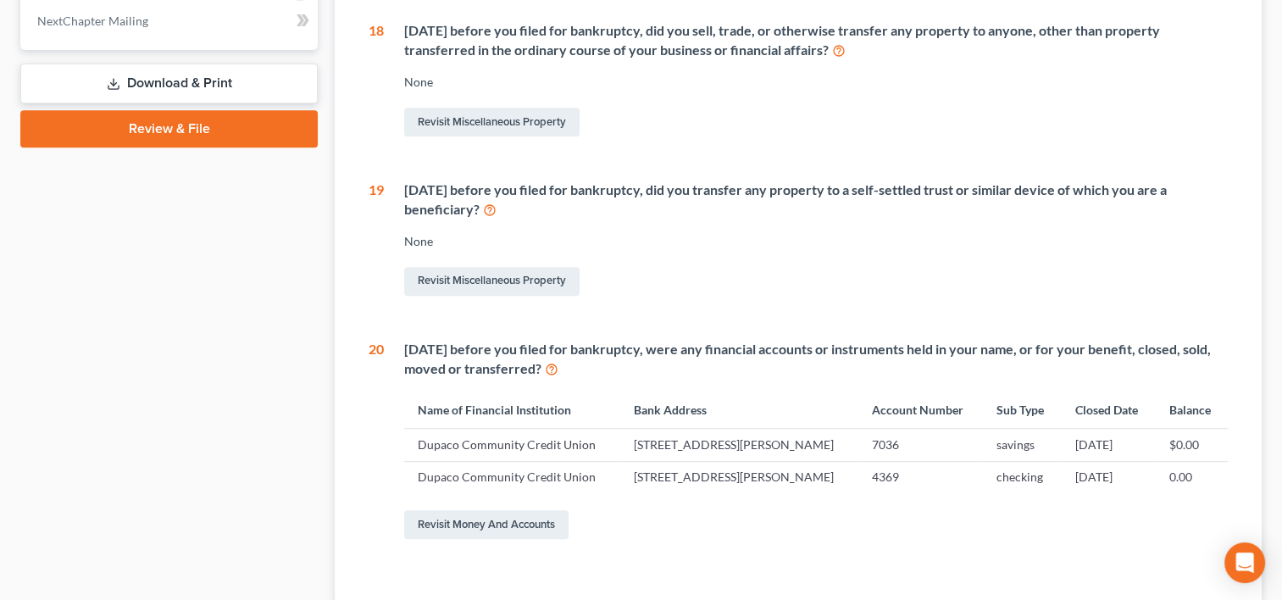
scroll to position [501, 0]
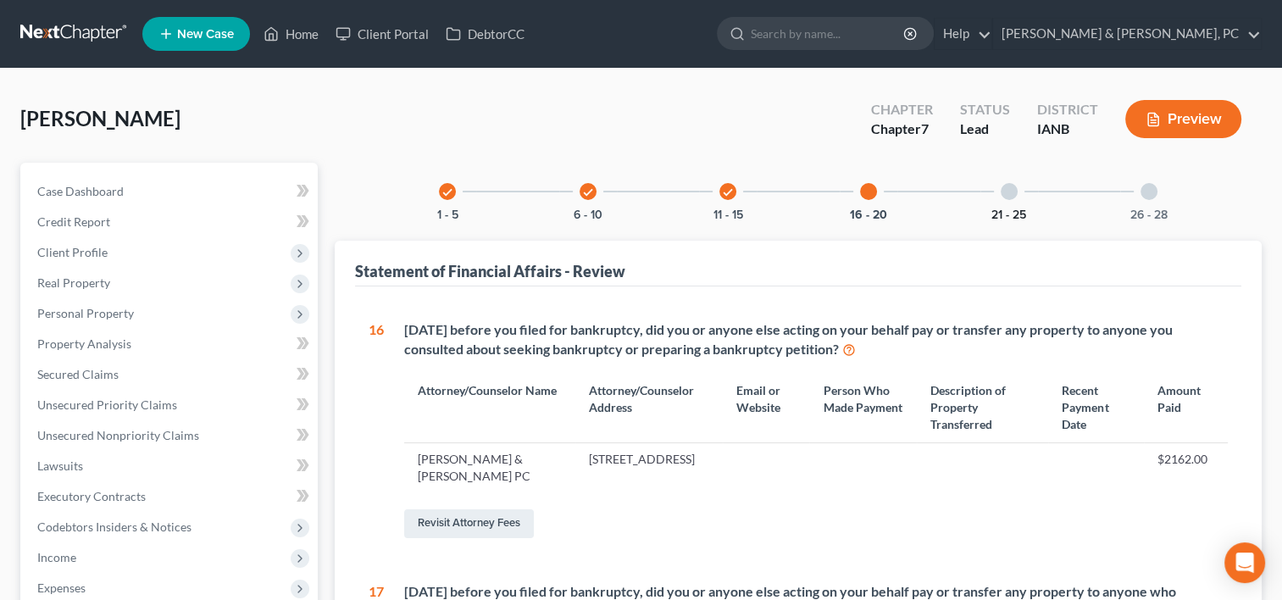
click at [1019, 211] on button "21 - 25" at bounding box center [1008, 215] width 35 height 12
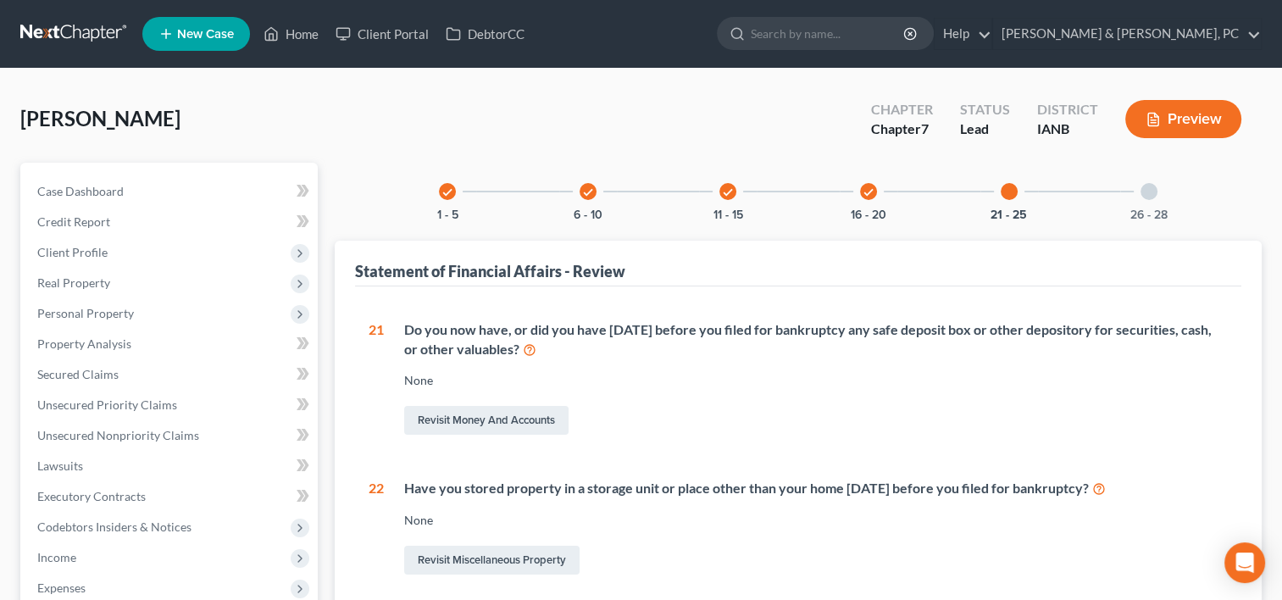
click at [1157, 200] on div "26 - 28" at bounding box center [1149, 192] width 58 height 58
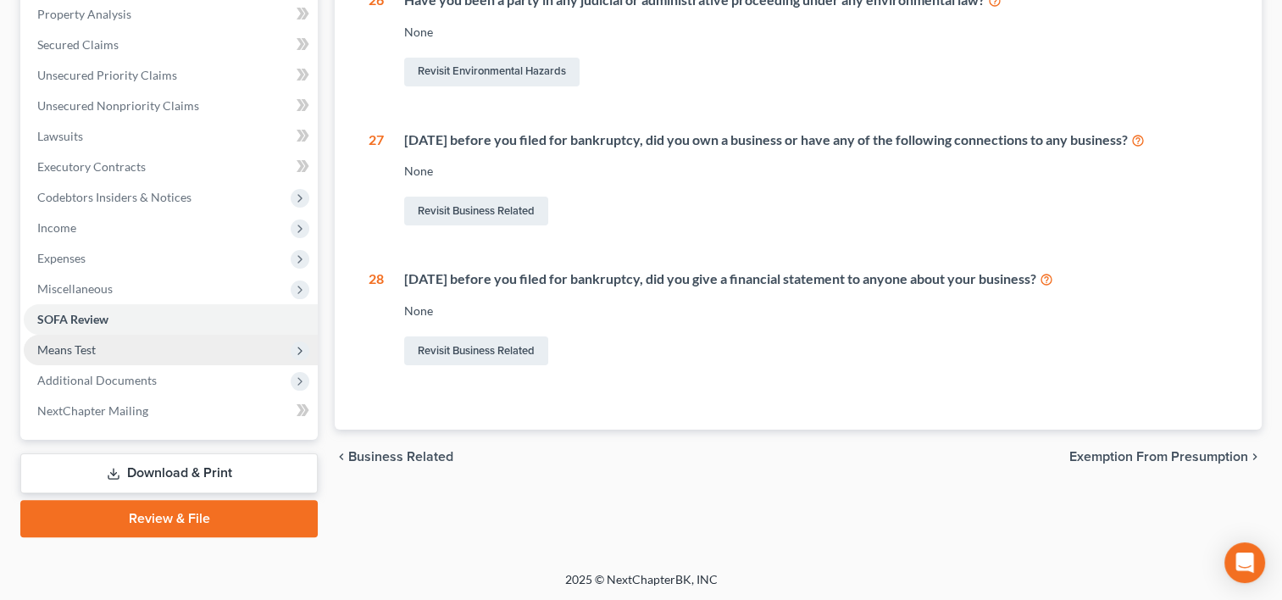
drag, startPoint x: 140, startPoint y: 347, endPoint x: 157, endPoint y: 360, distance: 21.2
click at [140, 347] on span "Means Test" at bounding box center [171, 350] width 294 height 30
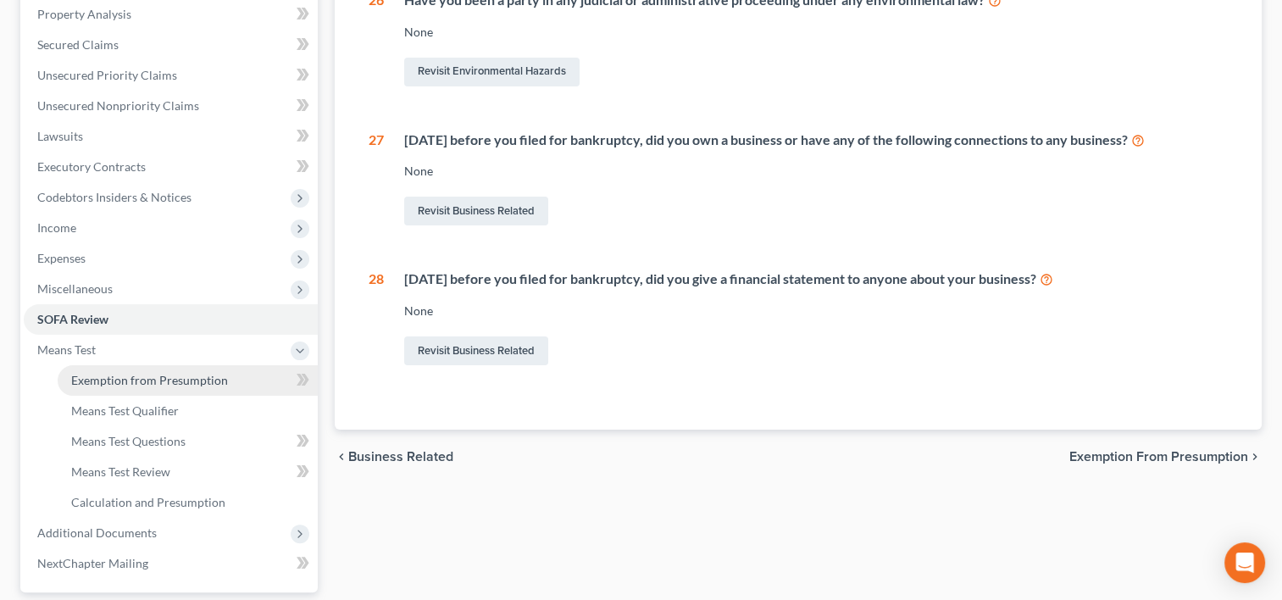
click at [193, 373] on span "Exemption from Presumption" at bounding box center [149, 380] width 157 height 14
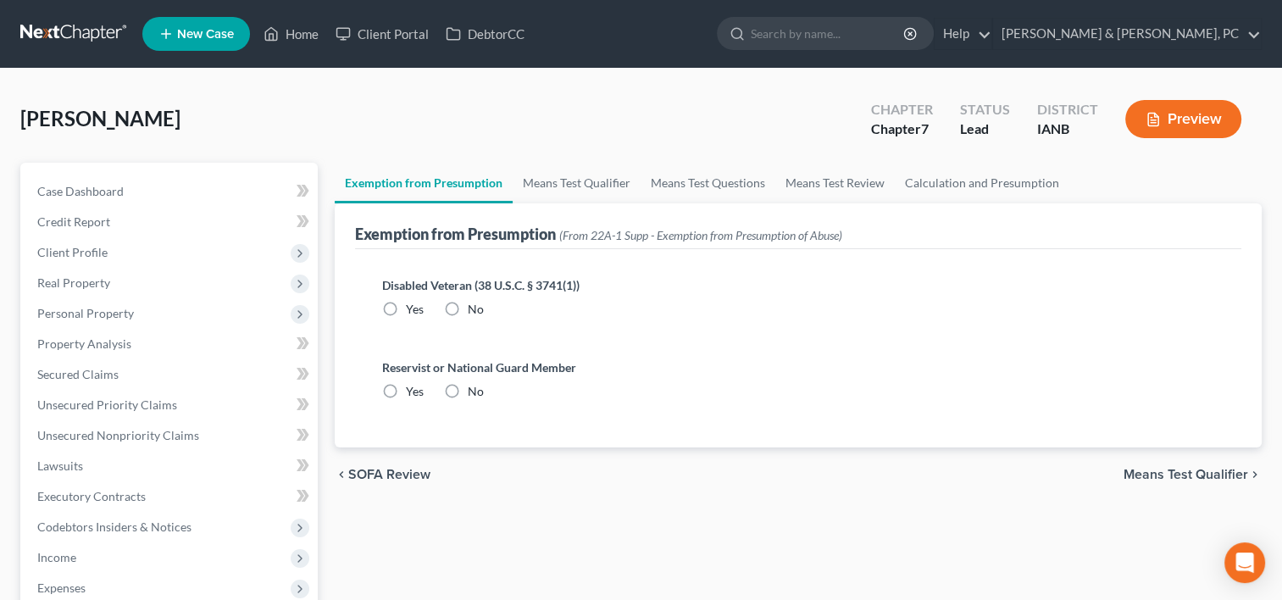
click at [468, 302] on label "No" at bounding box center [476, 309] width 16 height 17
click at [474, 302] on input "No" at bounding box center [479, 306] width 11 height 11
radio input "true"
click at [463, 380] on div "Reservist or National Guard Member Yes No" at bounding box center [798, 379] width 832 height 42
click at [468, 389] on label "No" at bounding box center [476, 391] width 16 height 17
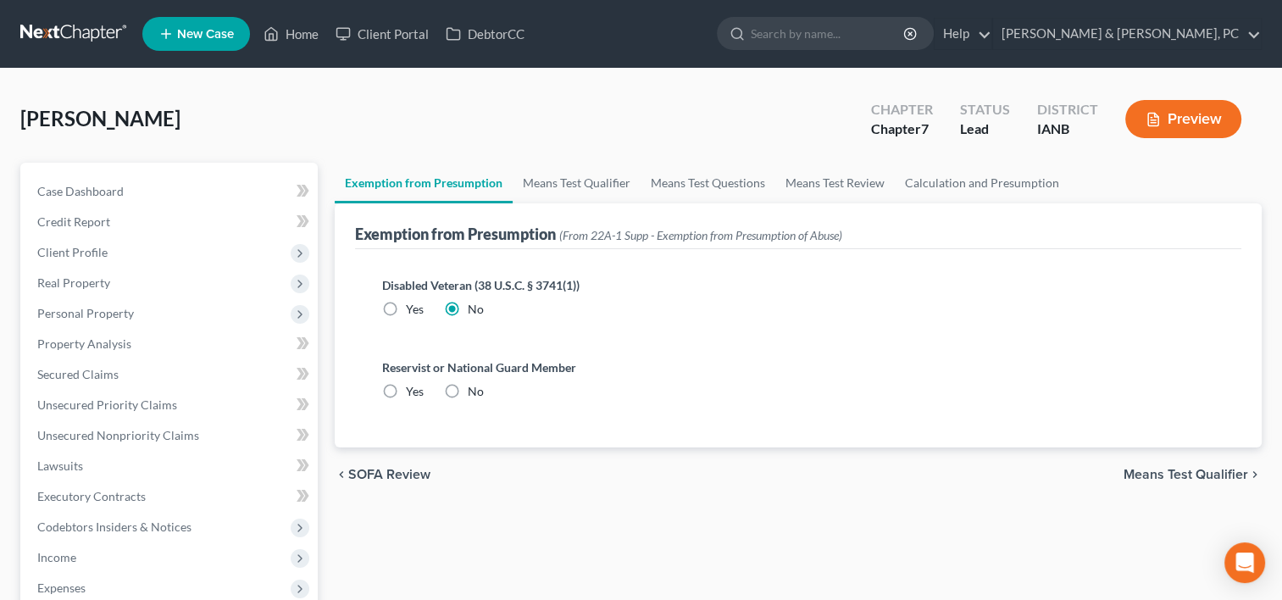
click at [474, 389] on input "No" at bounding box center [479, 388] width 11 height 11
radio input "true"
click at [588, 175] on link "Means Test Qualifier" at bounding box center [576, 183] width 128 height 41
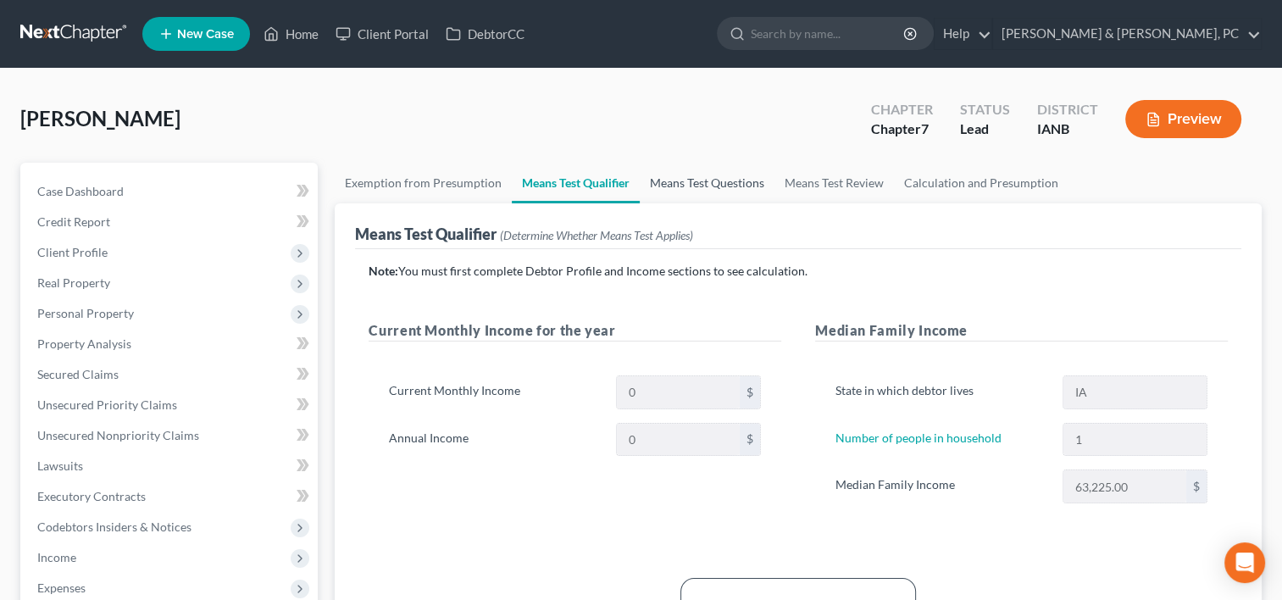
click at [721, 176] on link "Means Test Questions" at bounding box center [707, 183] width 135 height 41
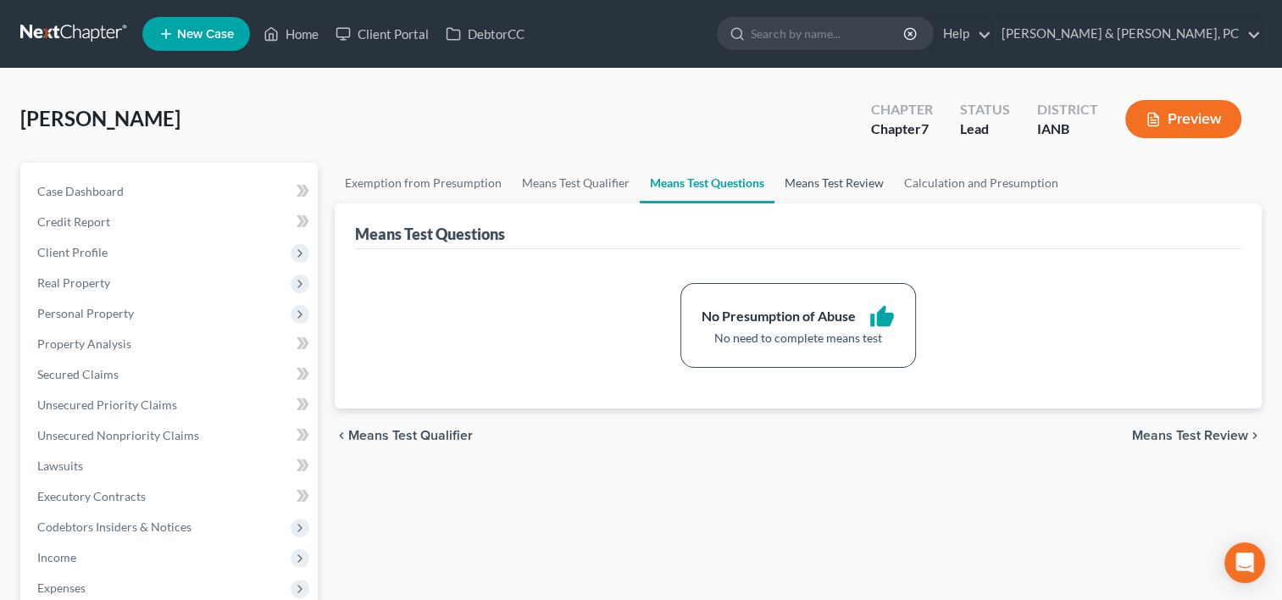
click at [827, 176] on link "Means Test Review" at bounding box center [833, 183] width 119 height 41
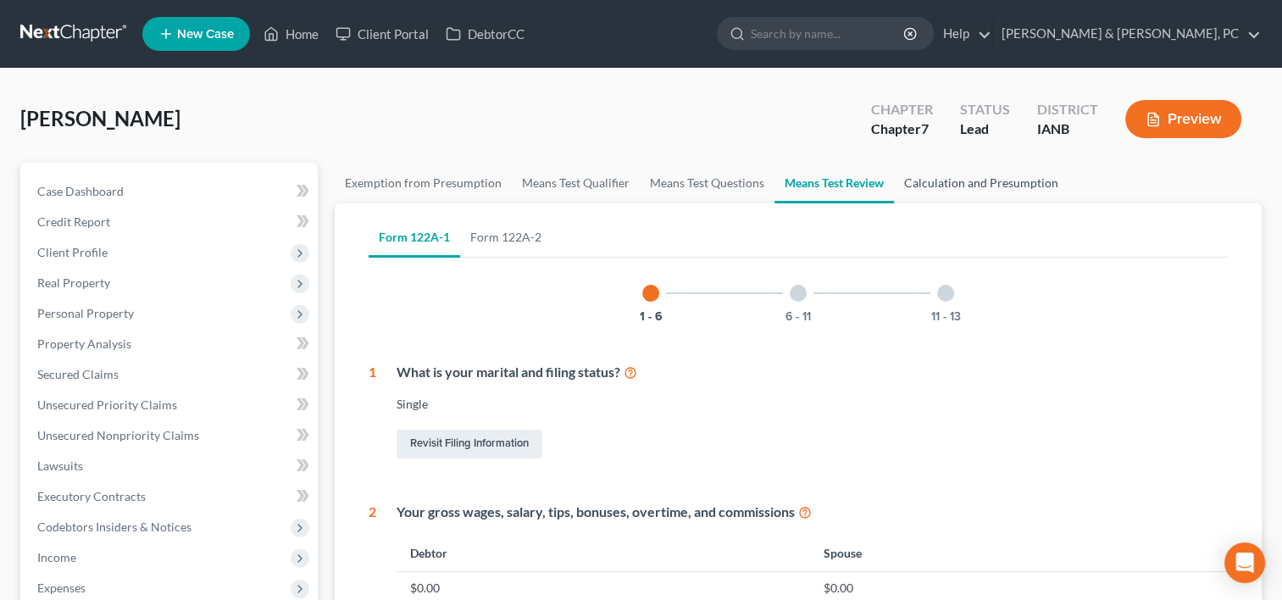
click at [955, 178] on link "Calculation and Presumption" at bounding box center [981, 183] width 174 height 41
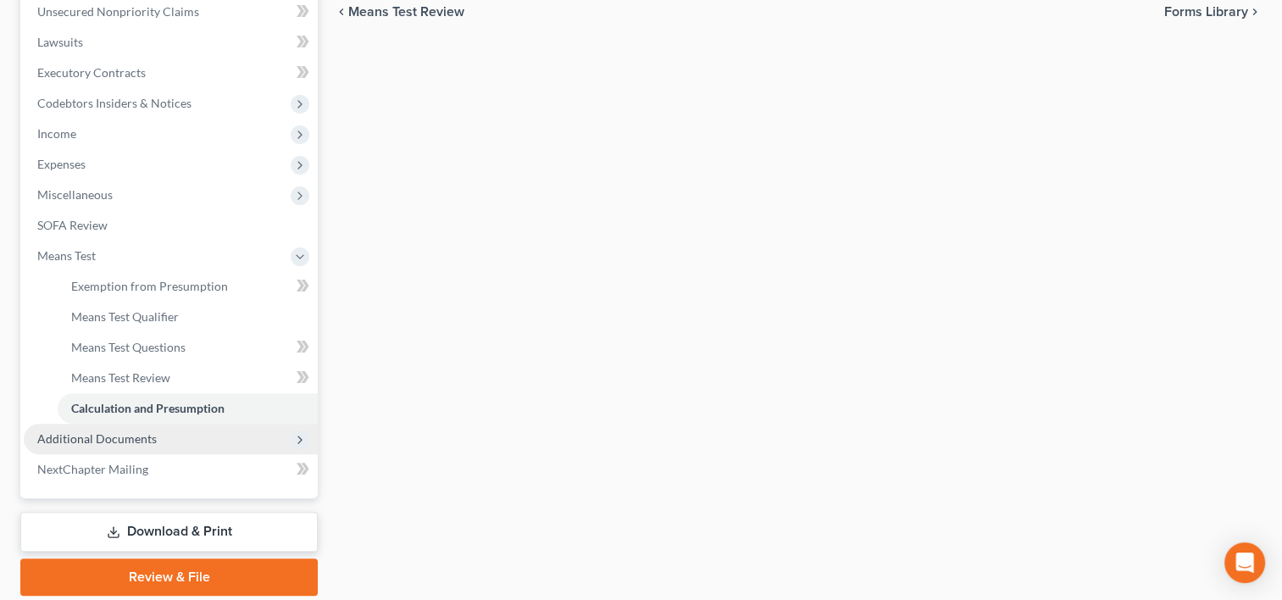
click at [174, 424] on span "Additional Documents" at bounding box center [171, 439] width 294 height 30
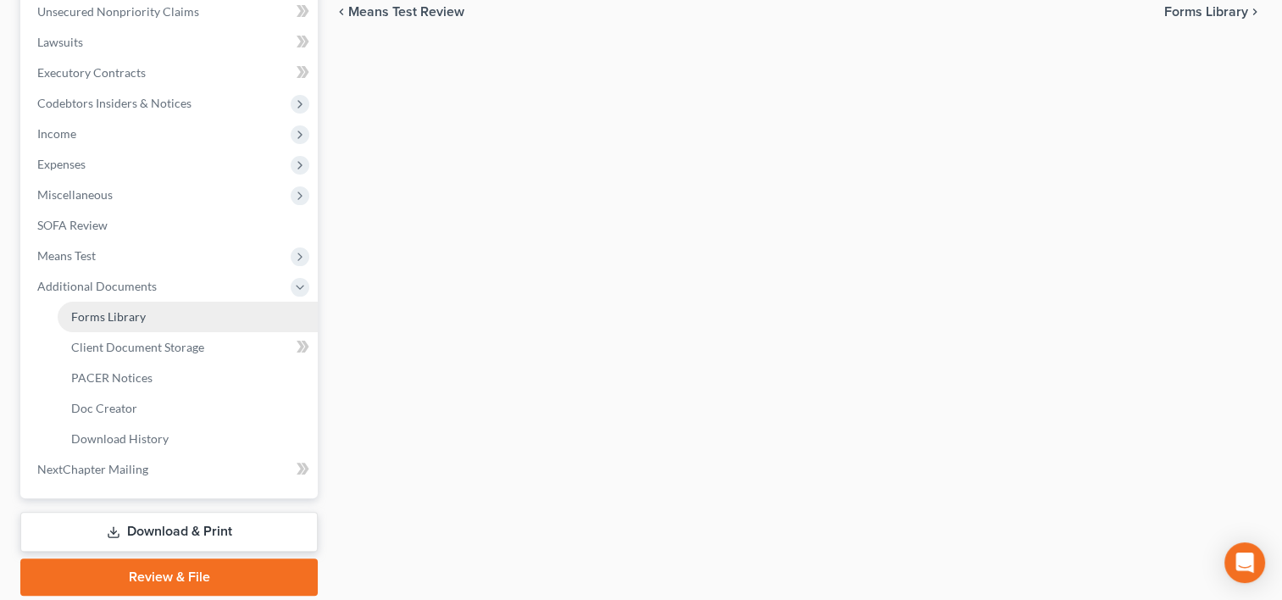
click at [206, 317] on link "Forms Library" at bounding box center [188, 317] width 260 height 30
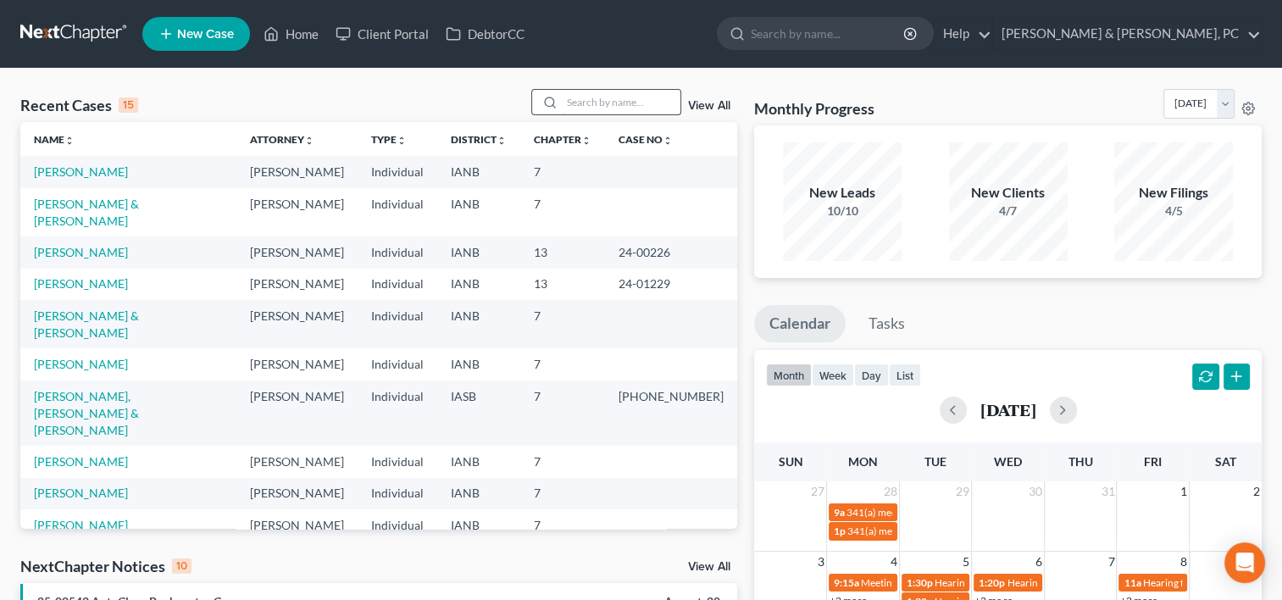
click at [623, 96] on input "search" at bounding box center [621, 102] width 119 height 25
type input "davis"
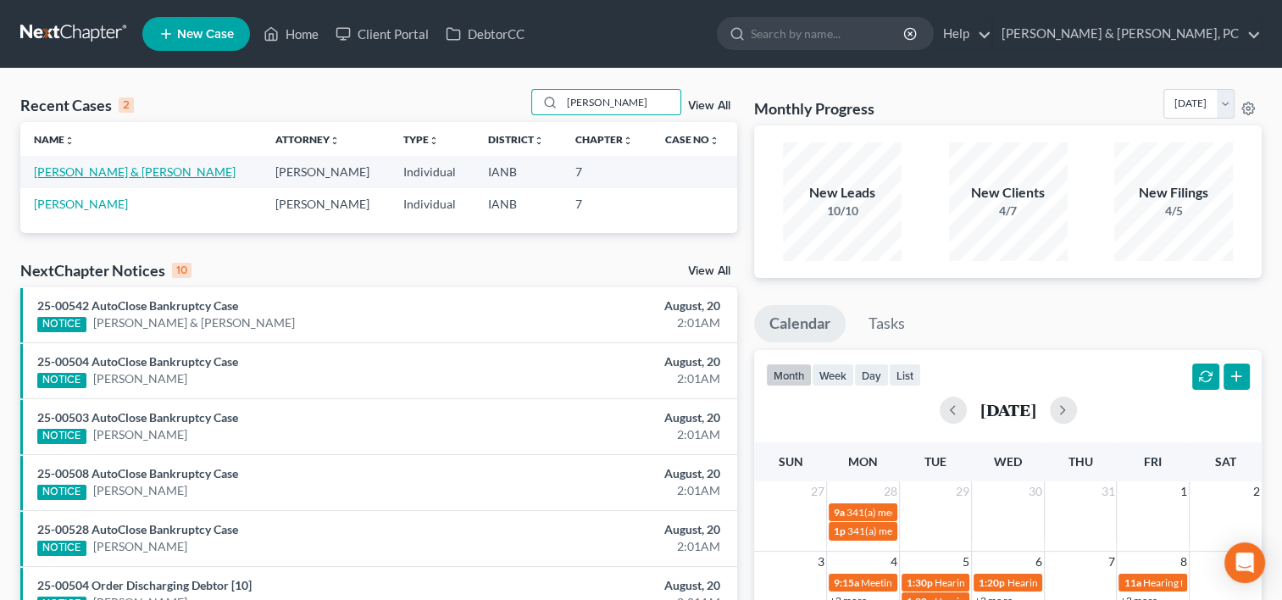
click at [108, 173] on link "Davis, Matthew & Sherry" at bounding box center [135, 171] width 202 height 14
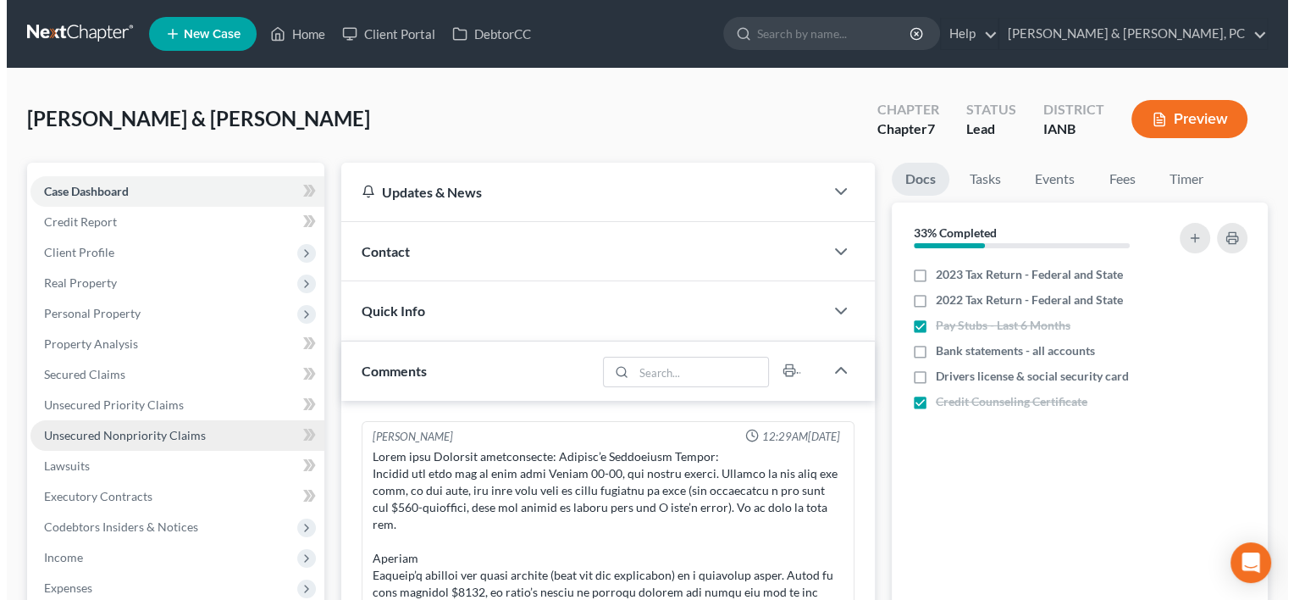
scroll to position [410, 0]
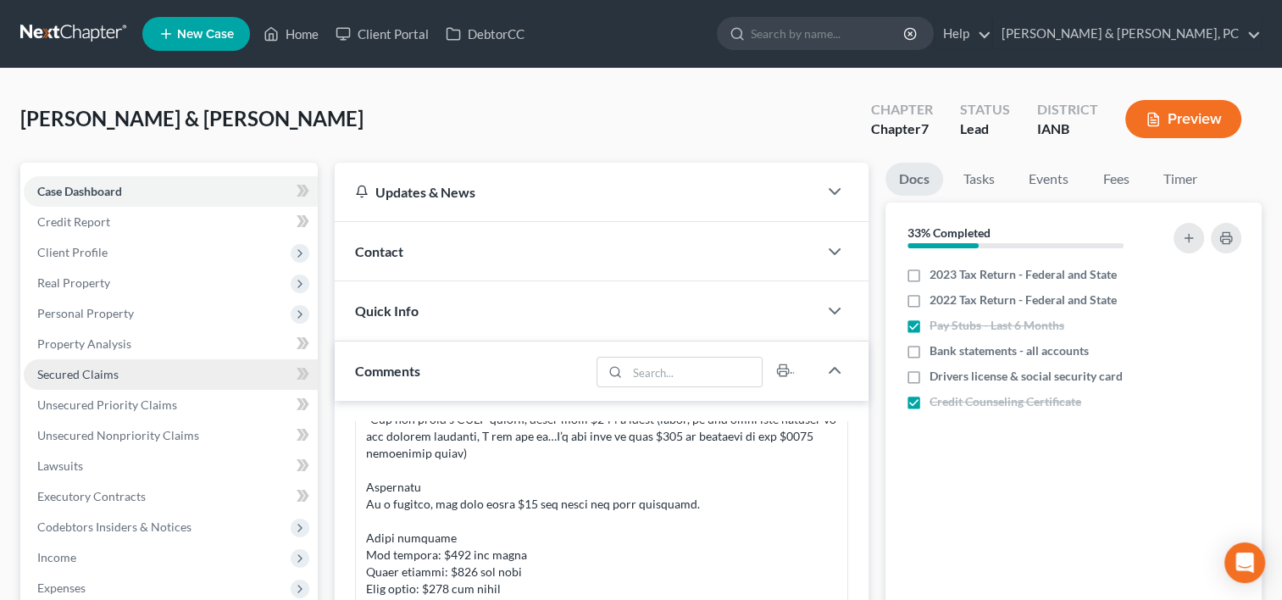
click at [106, 379] on span "Secured Claims" at bounding box center [77, 374] width 81 height 14
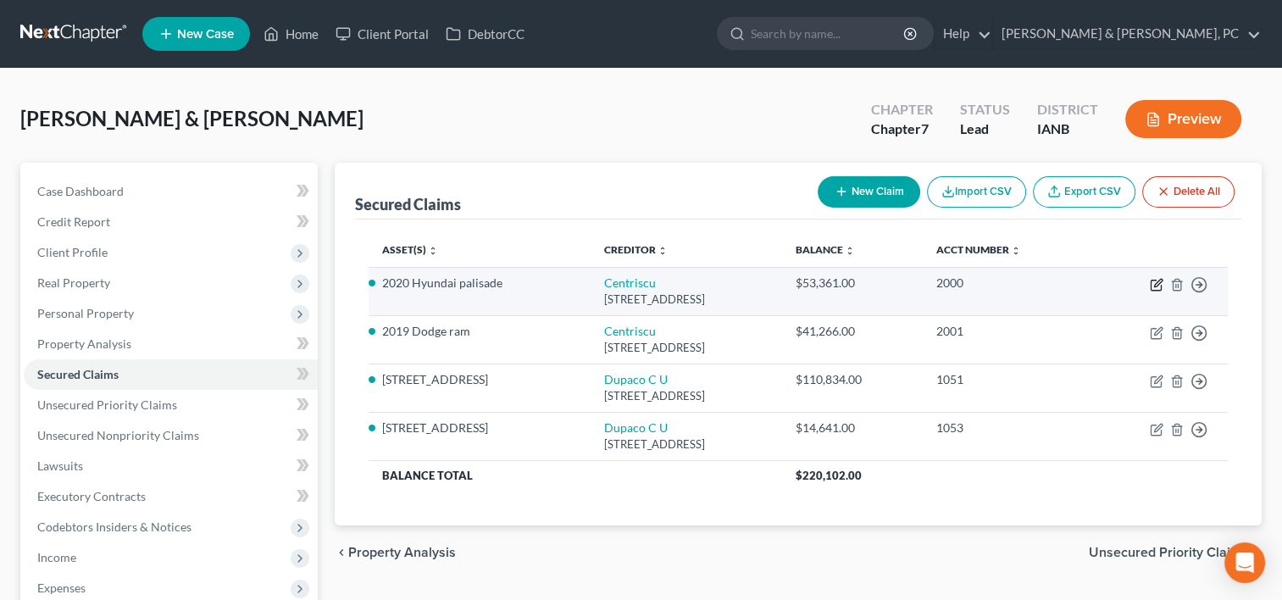
click at [1150, 282] on icon "button" at bounding box center [1155, 285] width 10 height 10
select select "30"
select select "0"
select select "4"
select select "0"
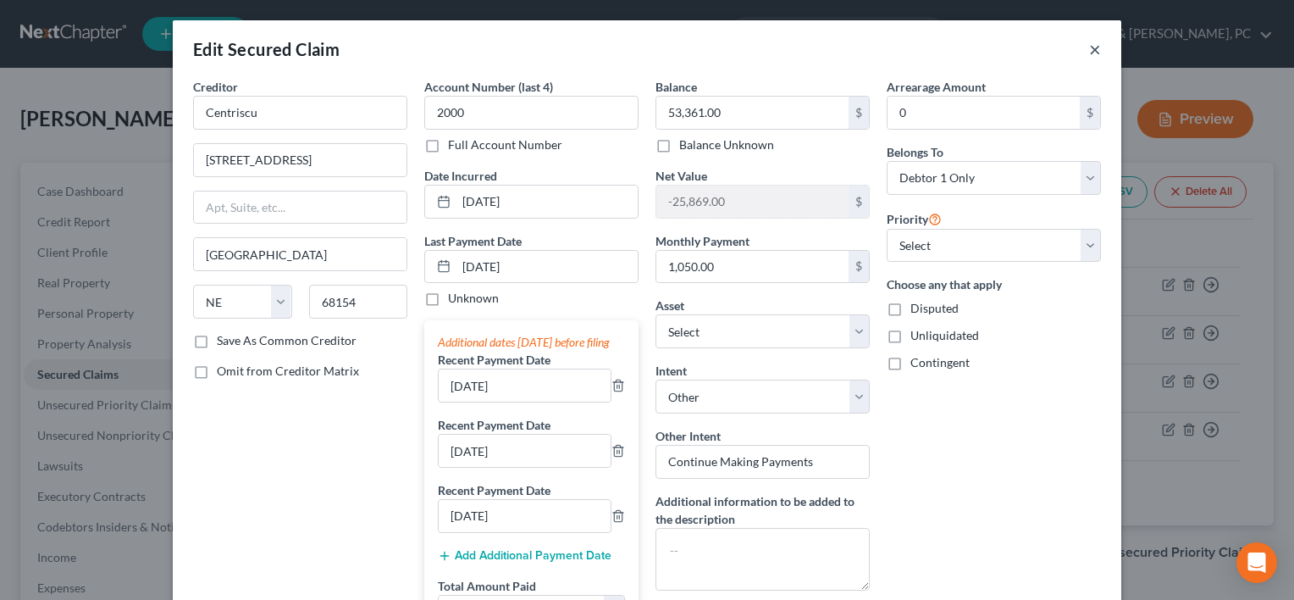
click at [1090, 53] on button "×" at bounding box center [1095, 49] width 12 height 20
